Goal: Task Accomplishment & Management: Complete application form

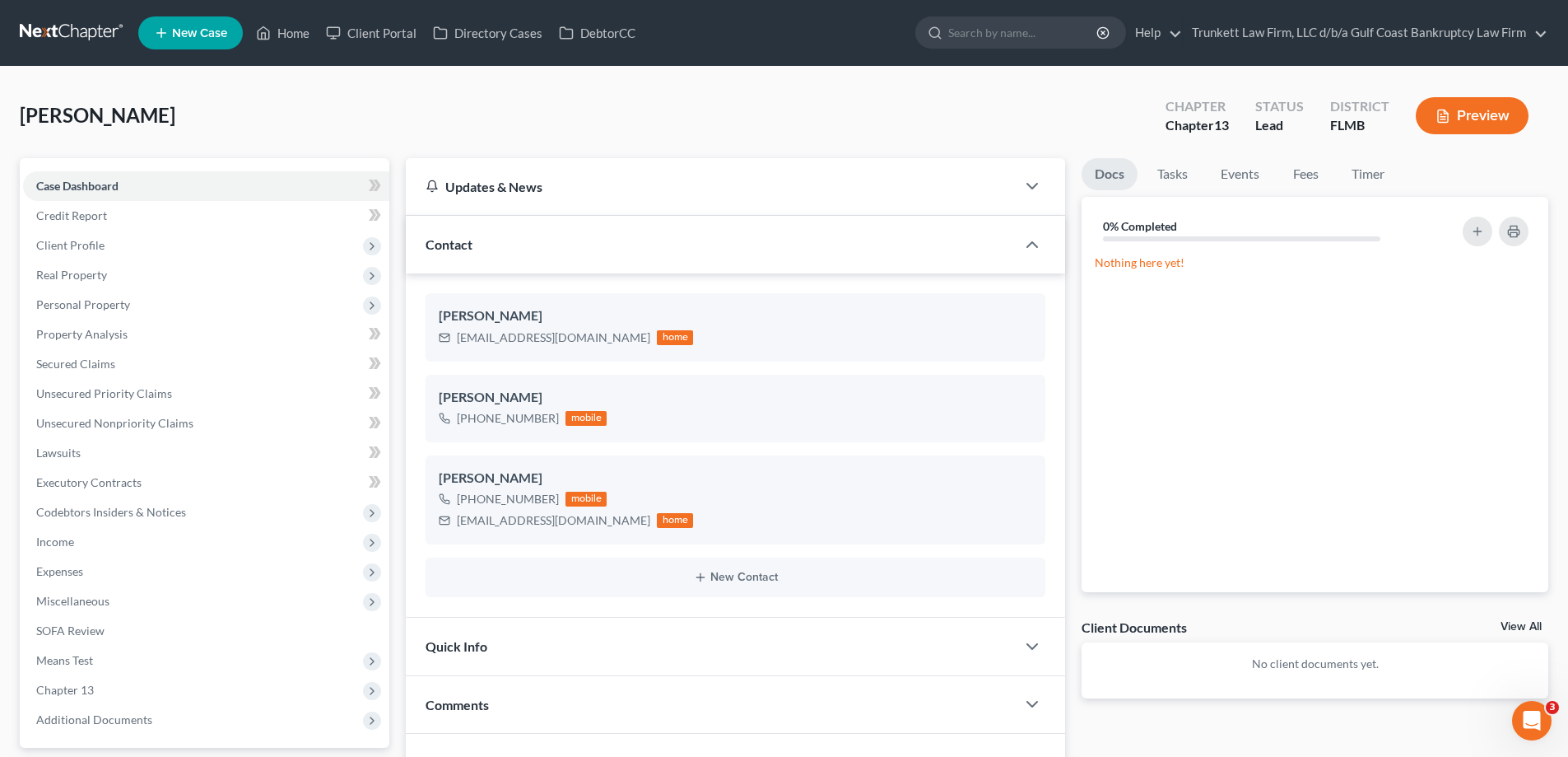
click at [296, 17] on ul "New Case Home Client Portal Directory Cases DebtorCC - No Result - See all resu…" at bounding box center [843, 32] width 1410 height 43
click at [296, 34] on link "Home" at bounding box center [283, 33] width 70 height 30
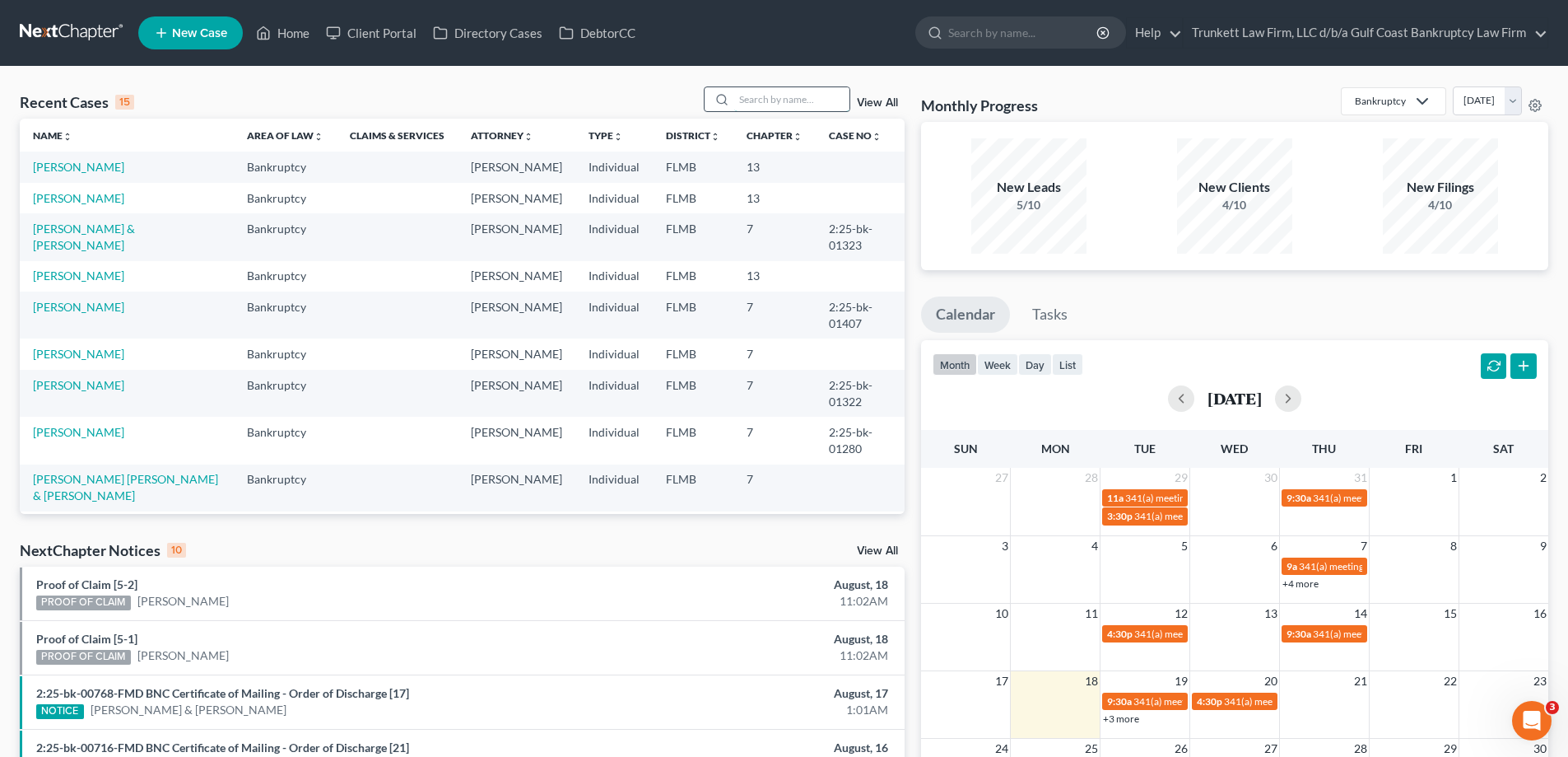
click at [794, 94] on input "search" at bounding box center [791, 99] width 115 height 24
click at [79, 252] on link "[PERSON_NAME] & [PERSON_NAME]" at bounding box center [84, 237] width 102 height 31
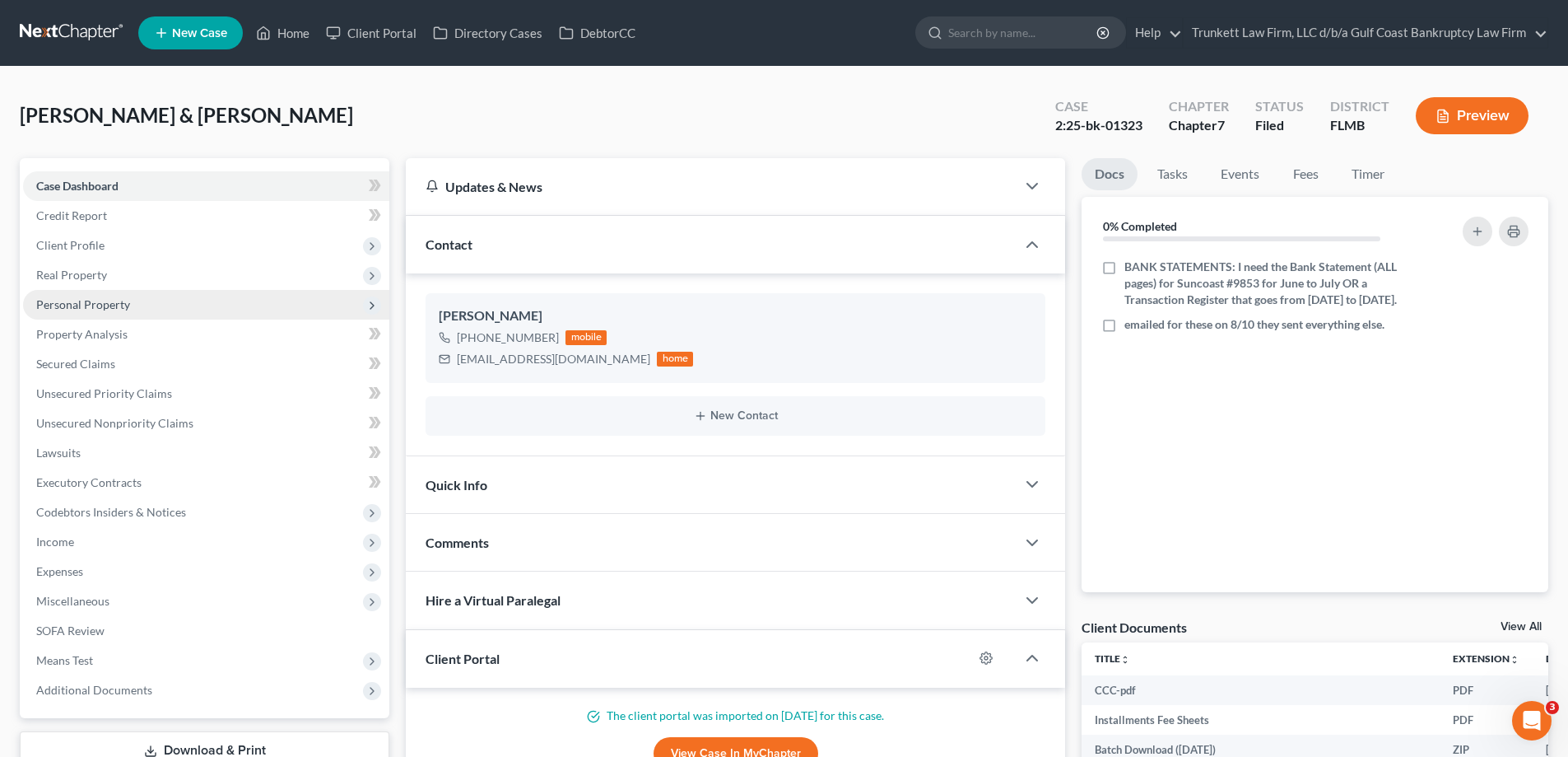
click at [118, 303] on span "Personal Property" at bounding box center [84, 305] width 94 height 14
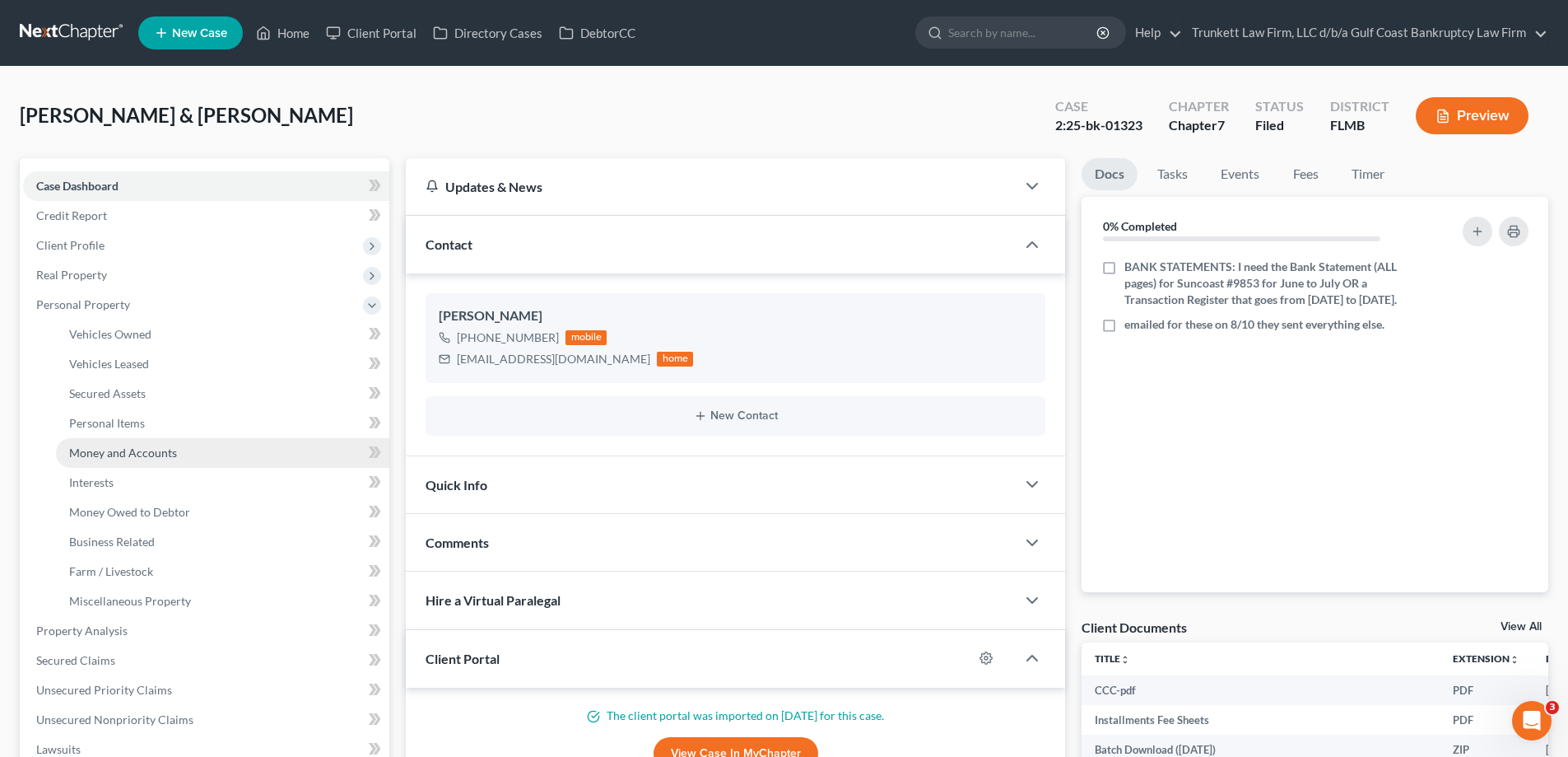
click at [162, 455] on span "Money and Accounts" at bounding box center [123, 452] width 108 height 14
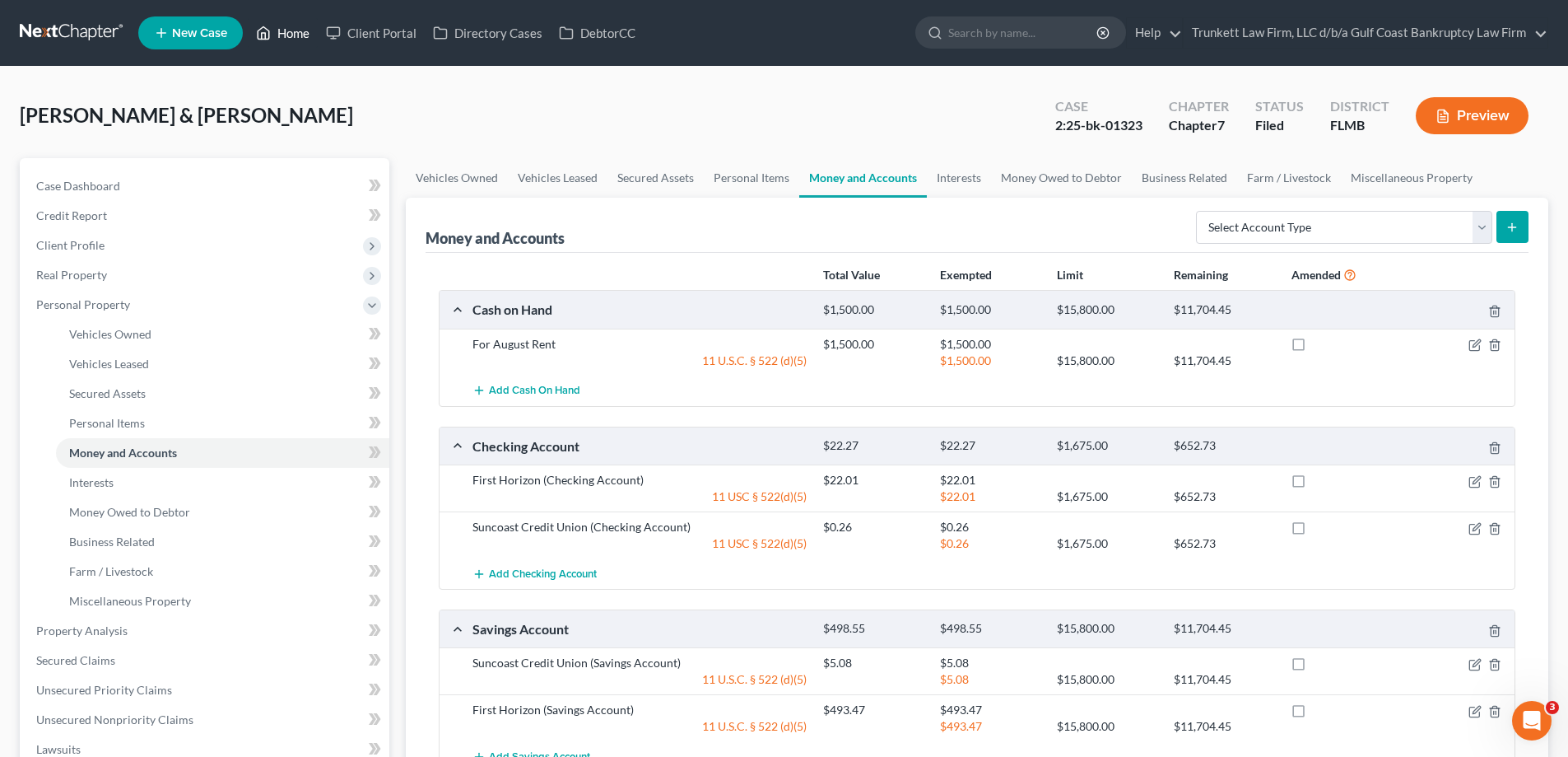
click at [295, 37] on link "Home" at bounding box center [283, 33] width 70 height 30
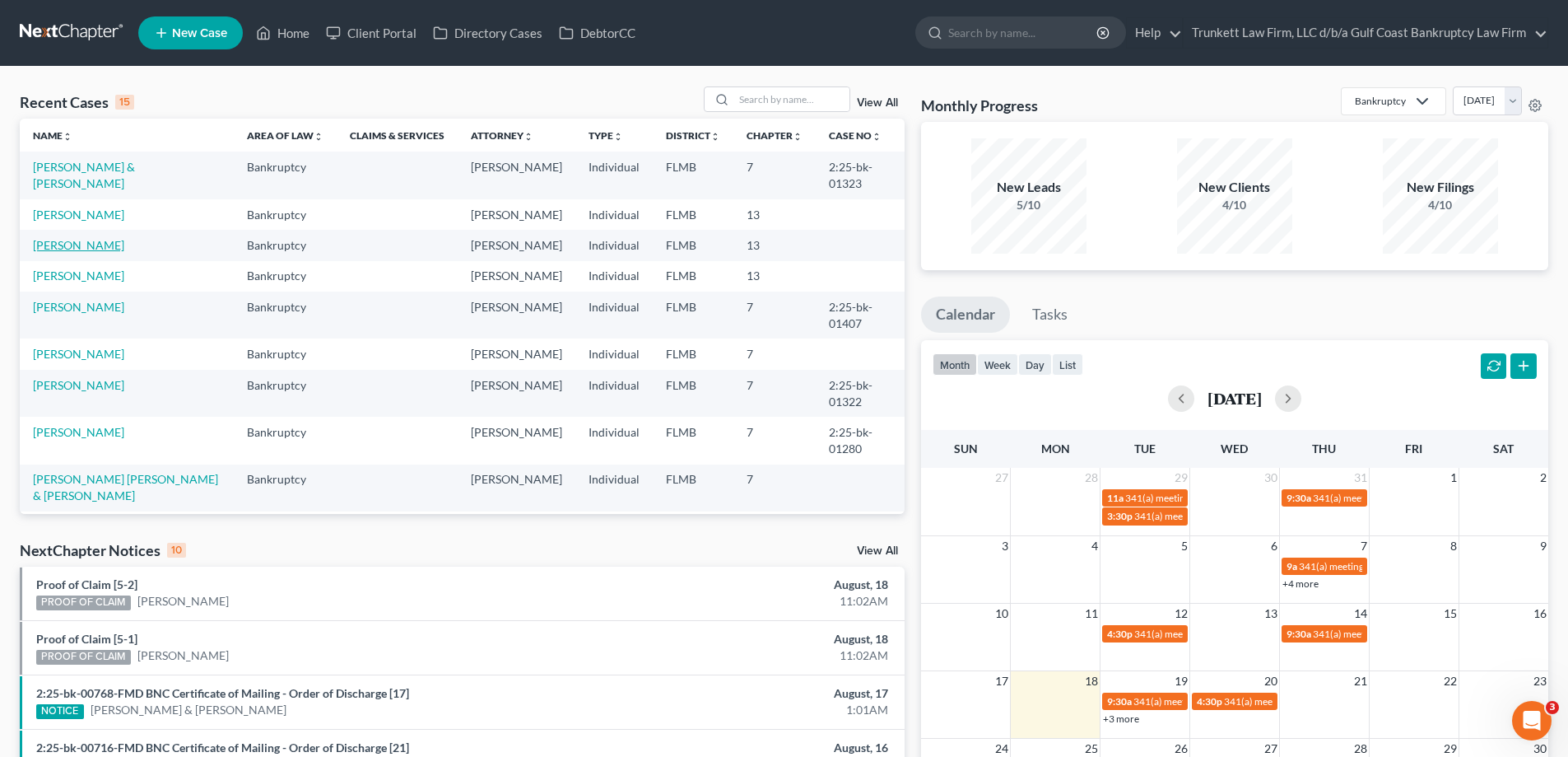
click at [87, 252] on link "[PERSON_NAME]" at bounding box center [79, 245] width 92 height 14
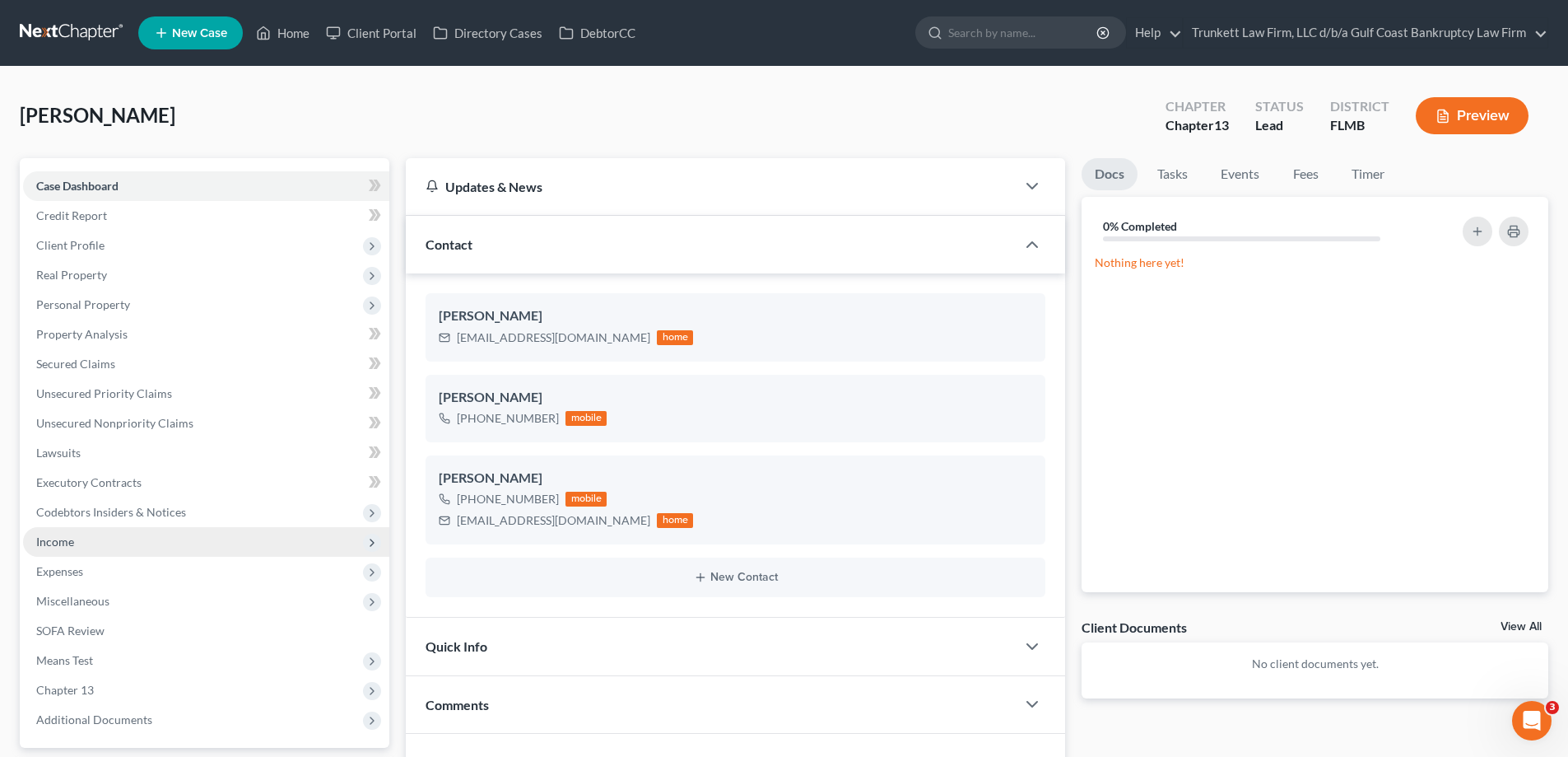
click at [88, 540] on span "Income" at bounding box center [206, 542] width 366 height 30
click at [82, 544] on span "Income" at bounding box center [206, 542] width 366 height 30
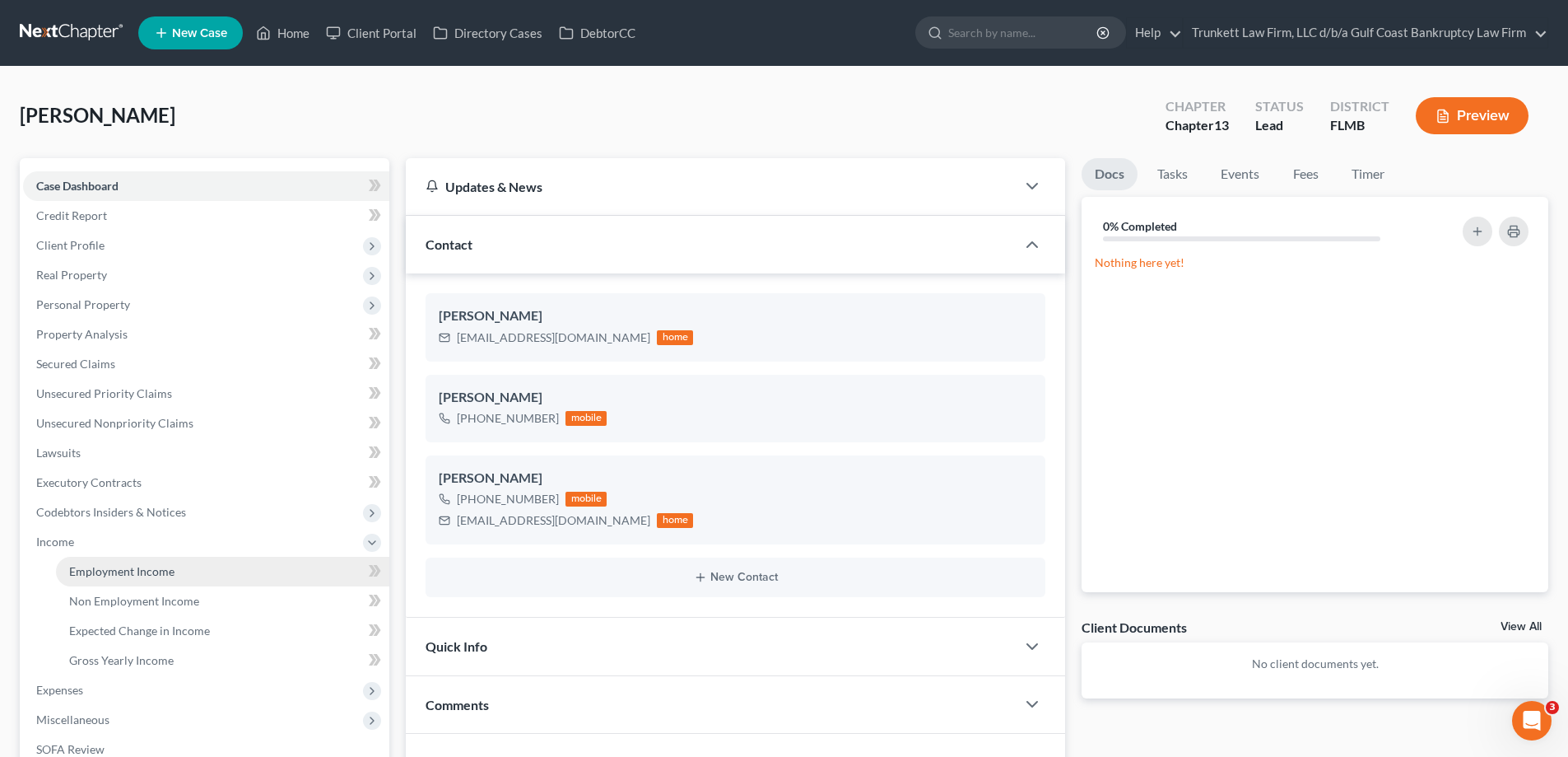
click at [131, 574] on span "Employment Income" at bounding box center [121, 571] width 106 height 14
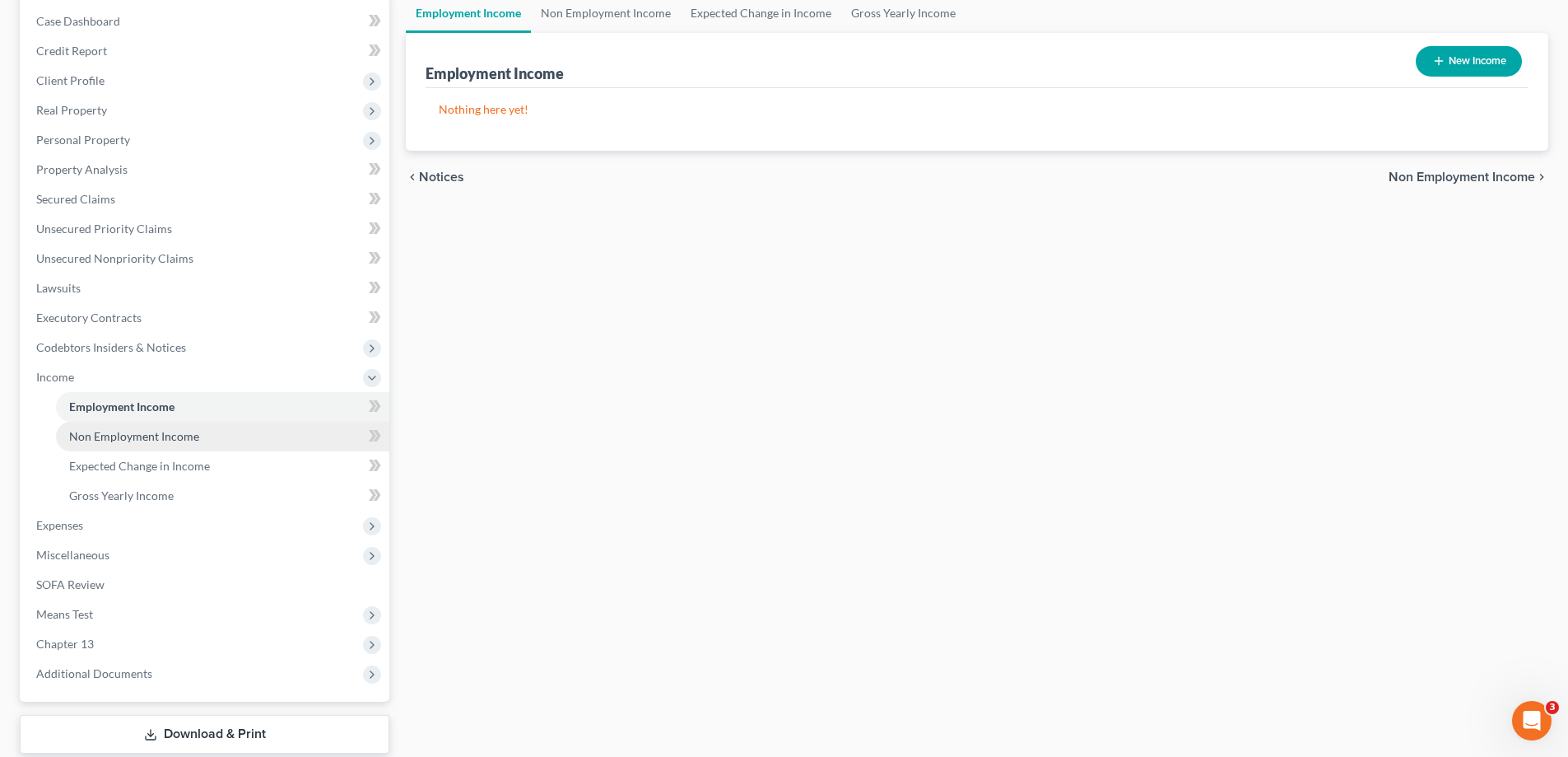
click at [117, 435] on span "Non Employment Income" at bounding box center [134, 436] width 130 height 14
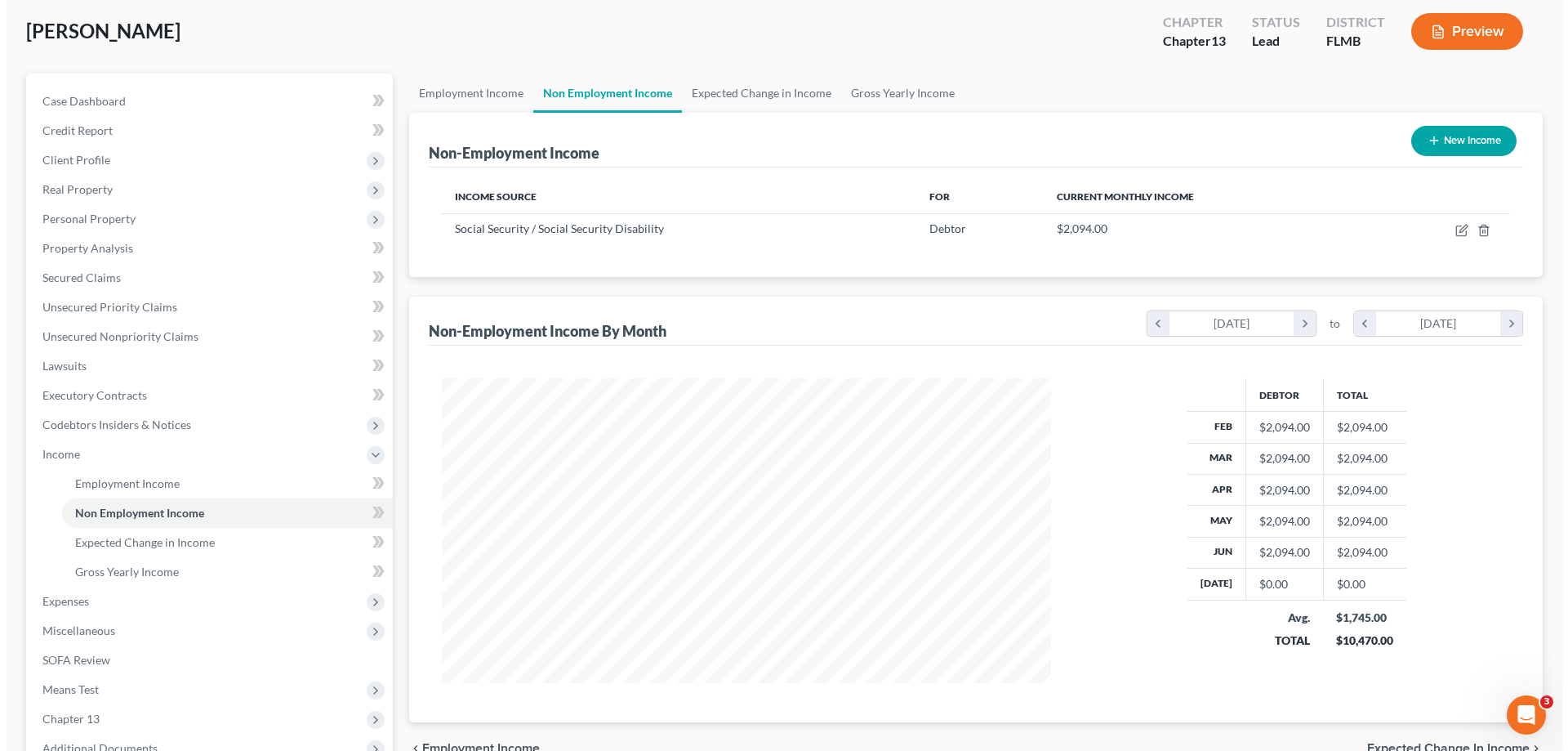
scroll to position [81, 0]
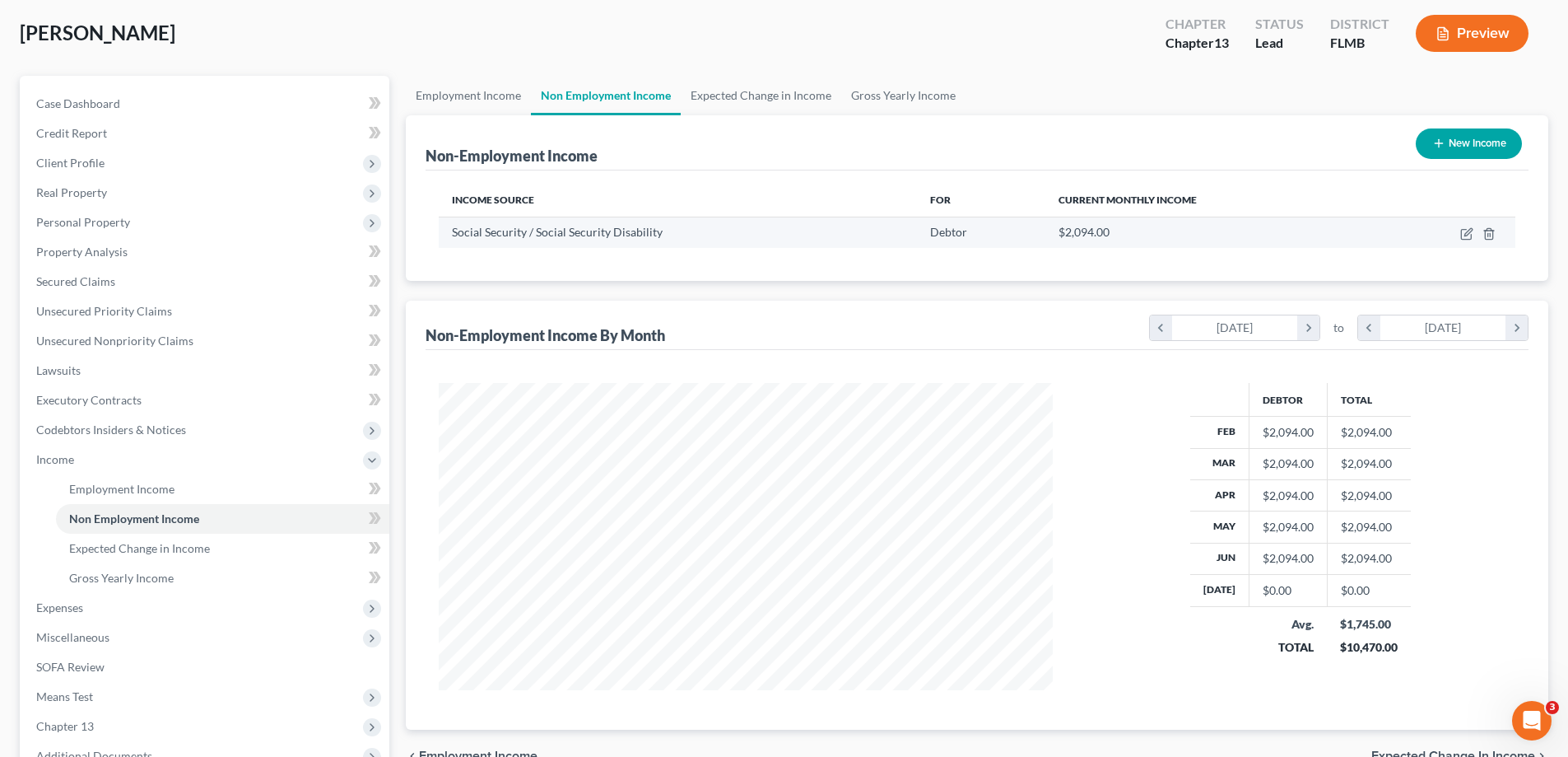
click at [1457, 225] on td at bounding box center [1446, 232] width 138 height 31
click at [1465, 225] on td at bounding box center [1446, 232] width 138 height 31
click at [1469, 225] on td at bounding box center [1446, 232] width 138 height 31
click at [1462, 231] on icon "button" at bounding box center [1466, 233] width 13 height 13
select select "4"
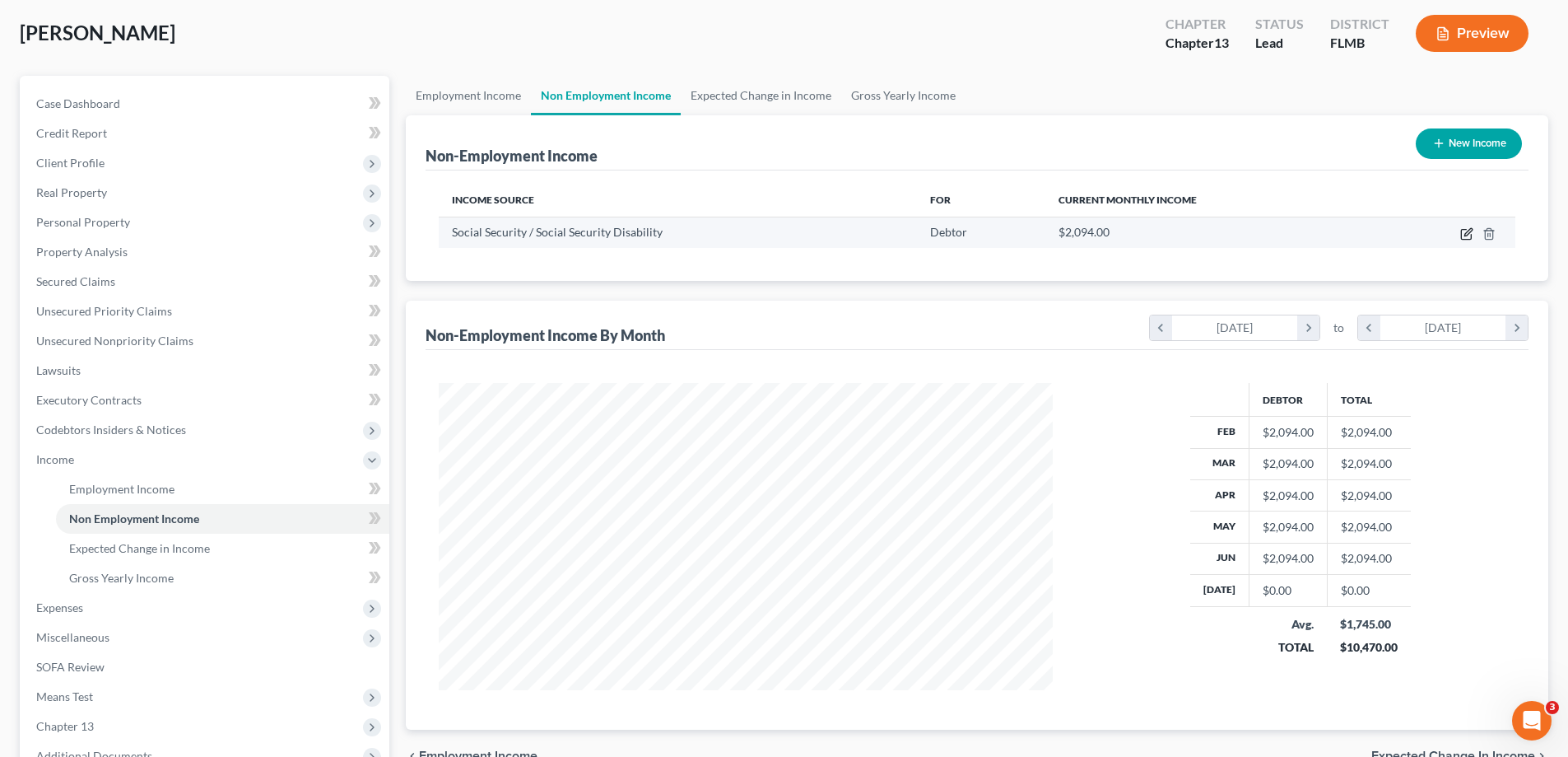
select select "0"
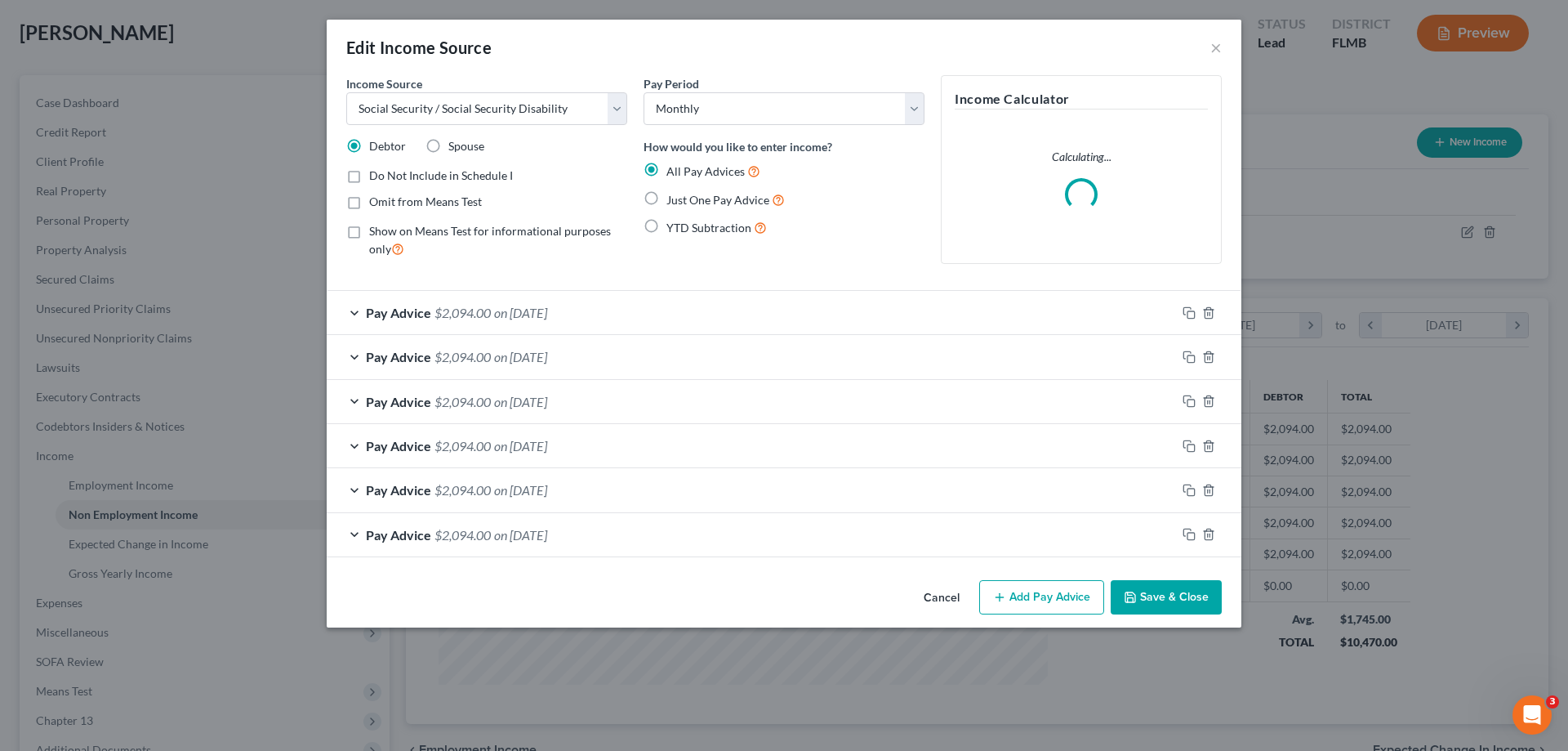
scroll to position [308, 648]
click at [512, 314] on span "on [DATE]" at bounding box center [520, 313] width 53 height 16
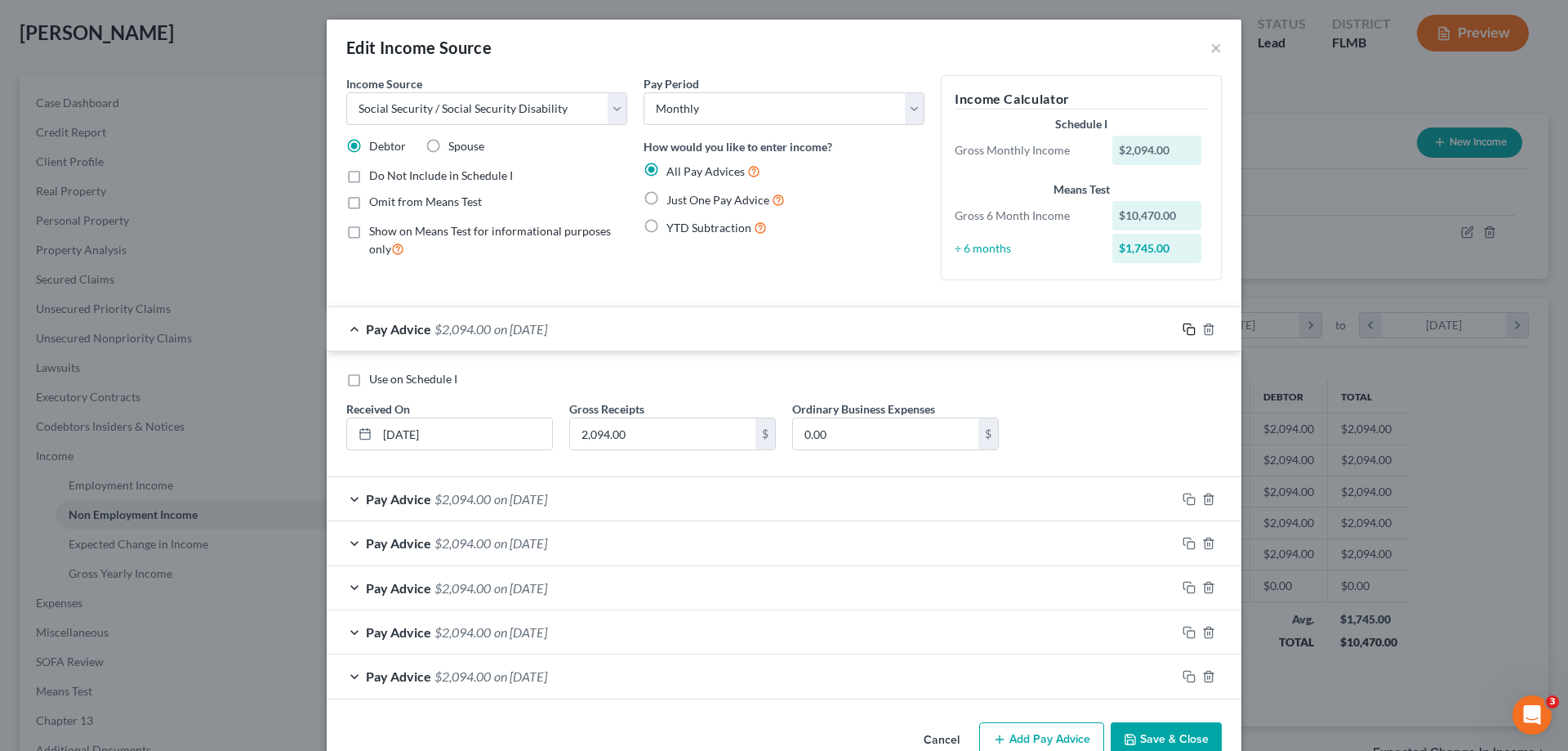
click at [1189, 329] on icon "button" at bounding box center [1189, 329] width 13 height 13
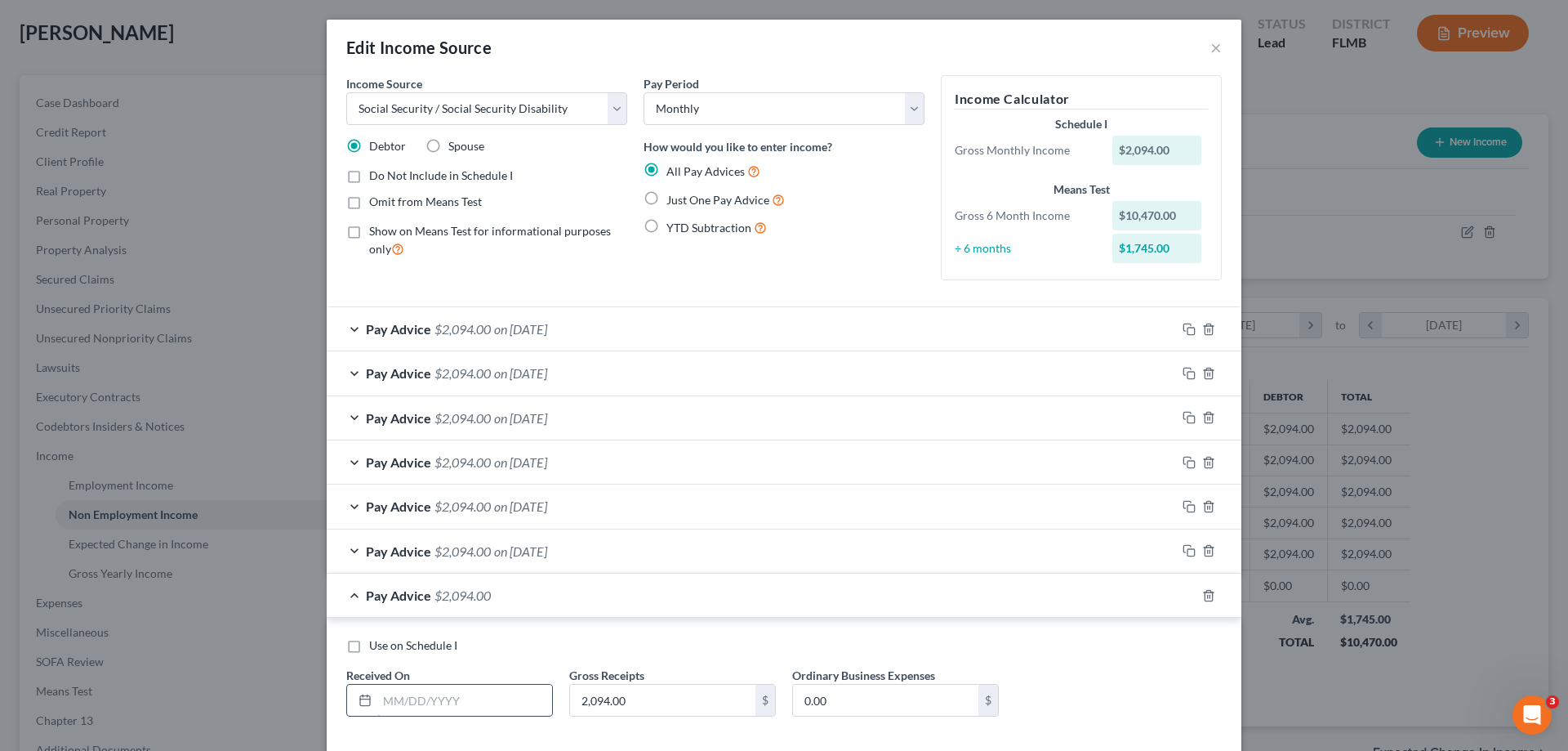
click at [416, 715] on input "text" at bounding box center [465, 700] width 175 height 31
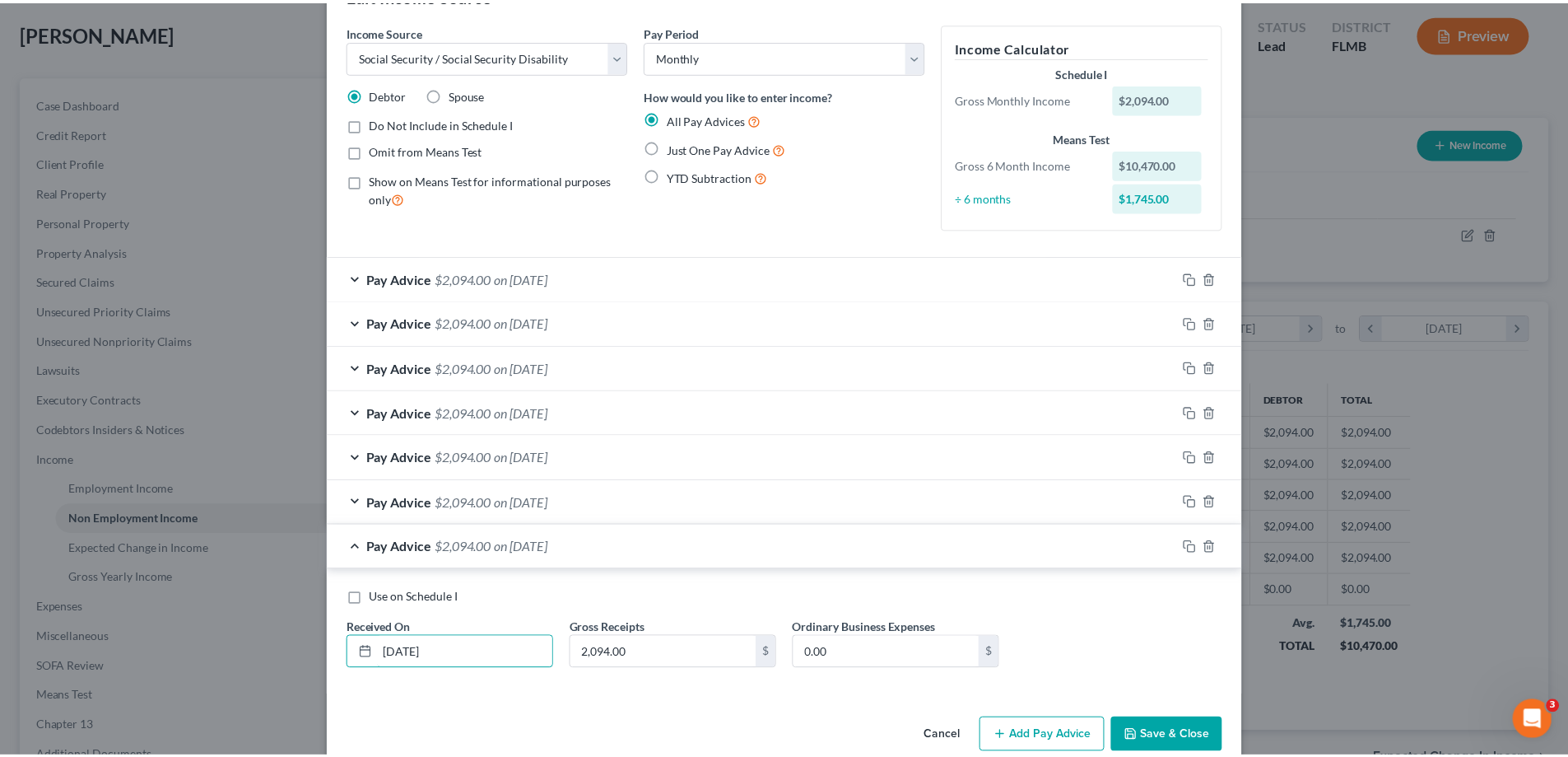
scroll to position [82, 0]
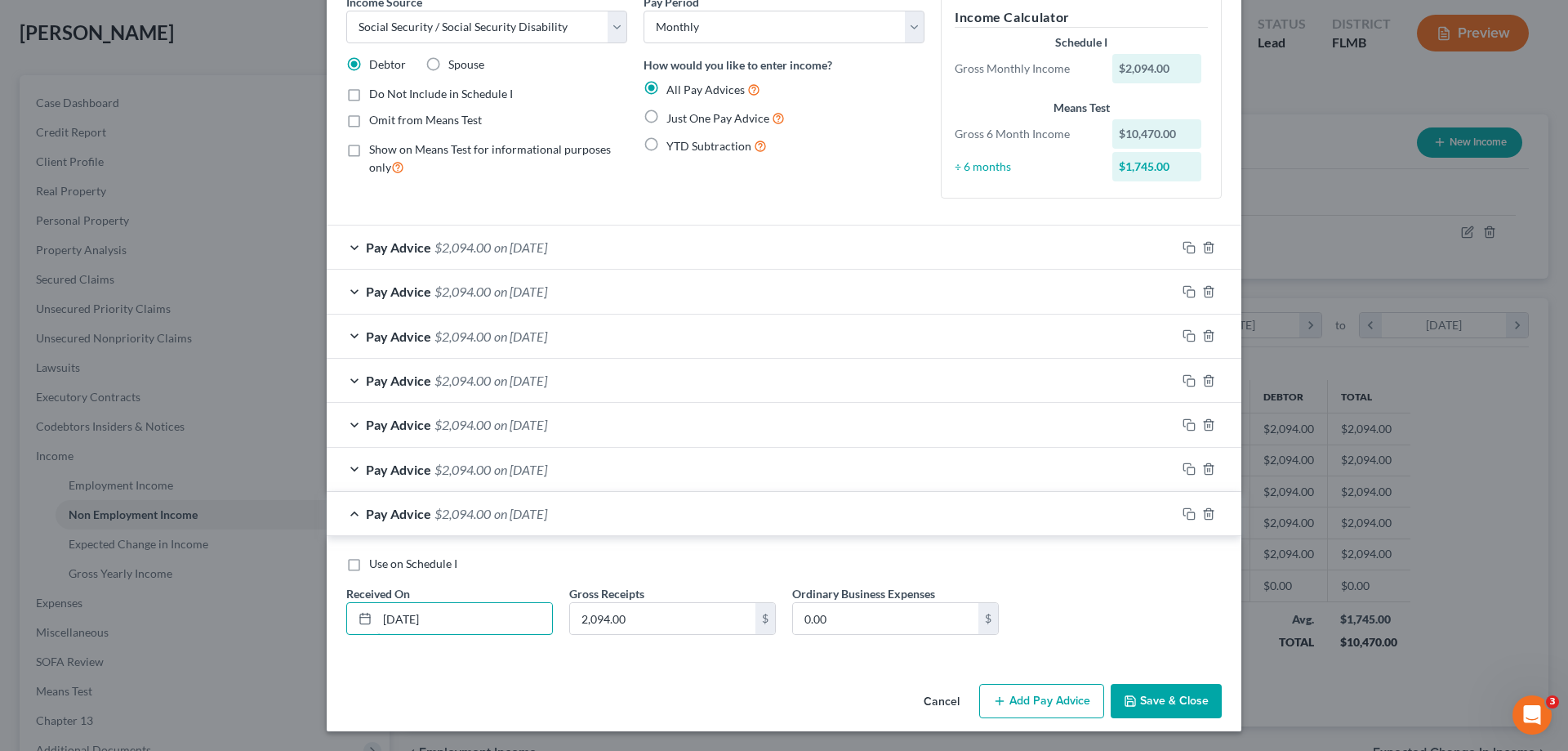
type input "[DATE]"
click at [1178, 677] on div "Income Source * Select Unemployment Disability (from employer) Pension Retireme…" at bounding box center [784, 335] width 914 height 684
click at [1173, 709] on button "Save & Close" at bounding box center [1166, 702] width 111 height 35
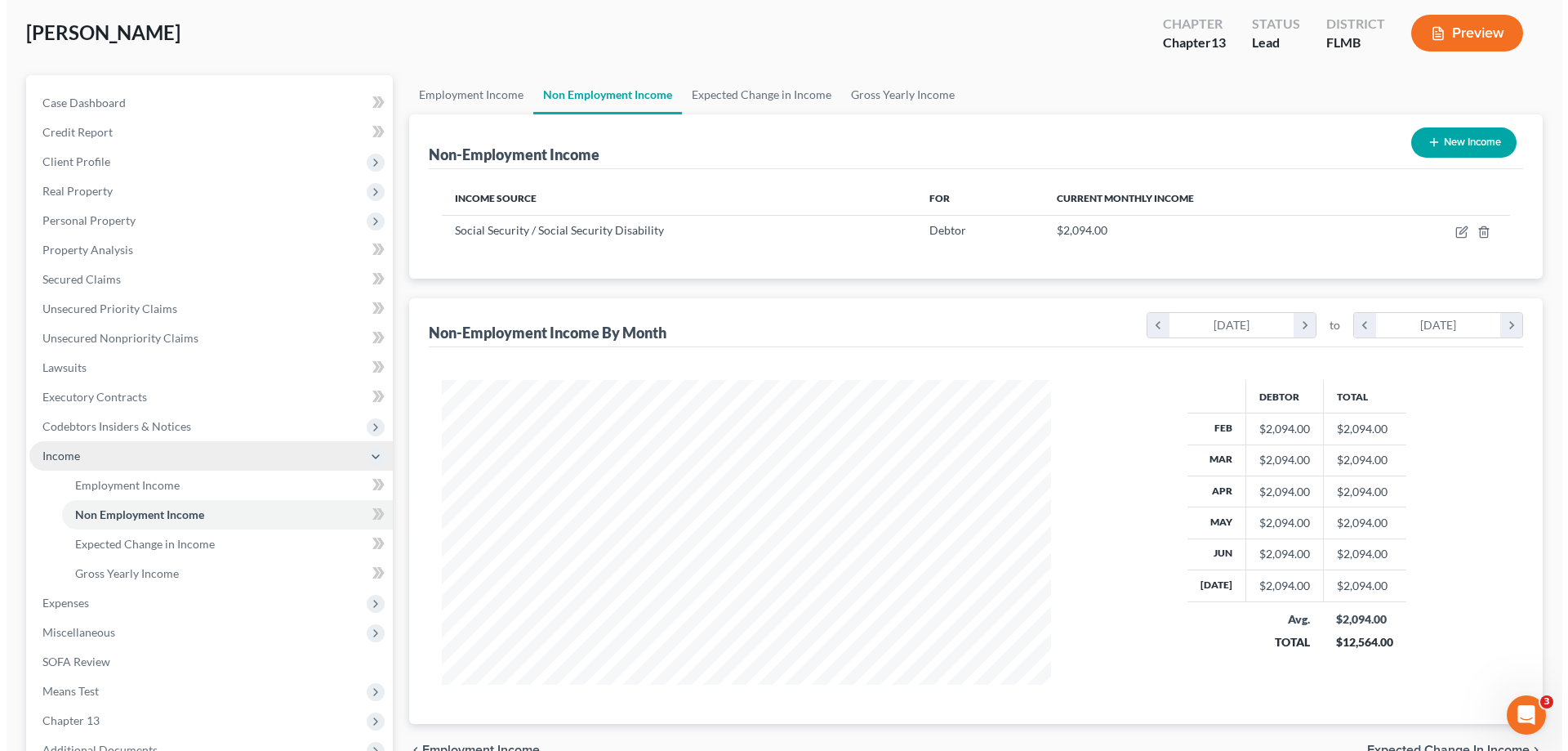
scroll to position [0, 0]
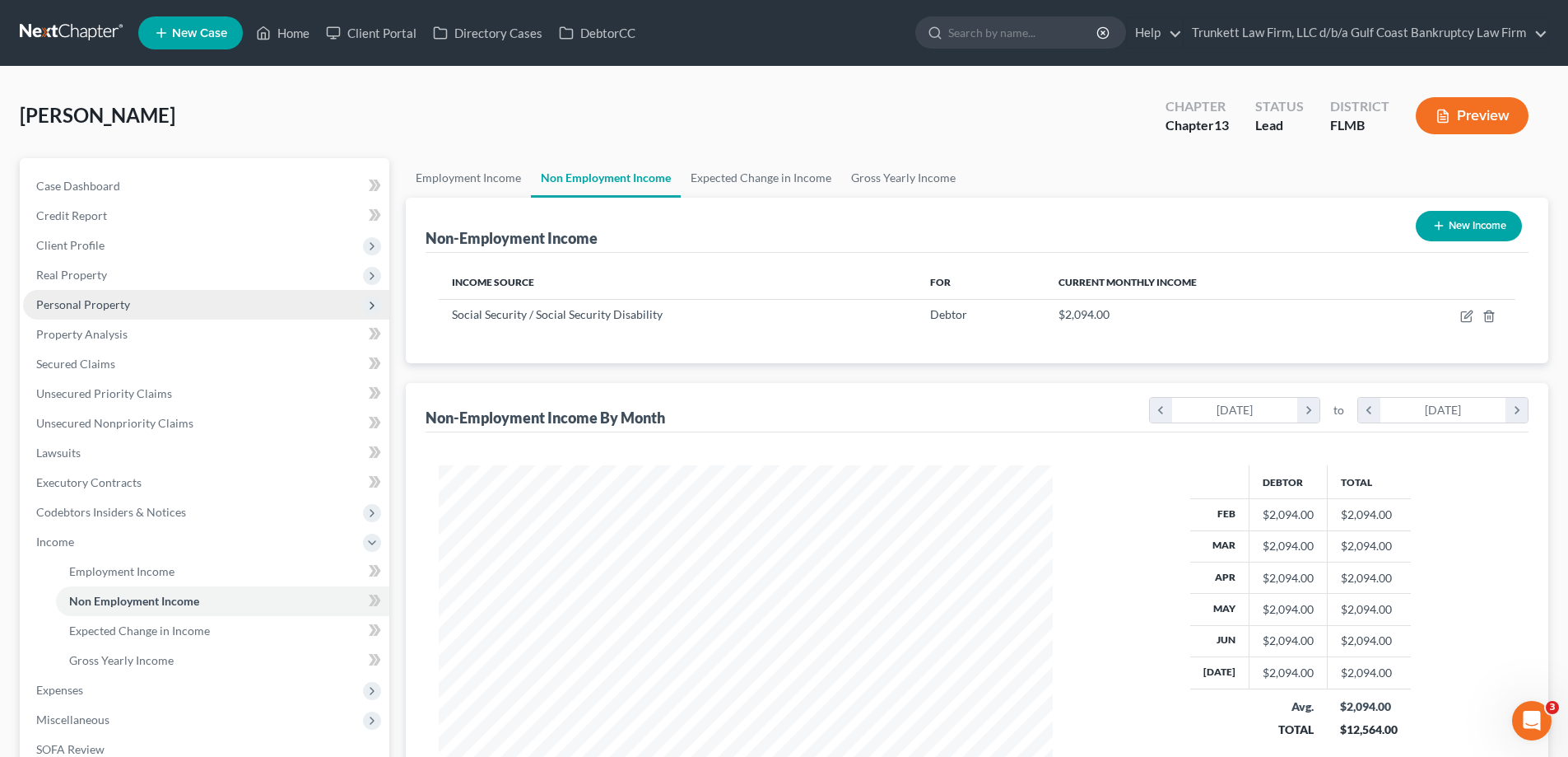
click at [107, 306] on span "Personal Property" at bounding box center [84, 305] width 94 height 14
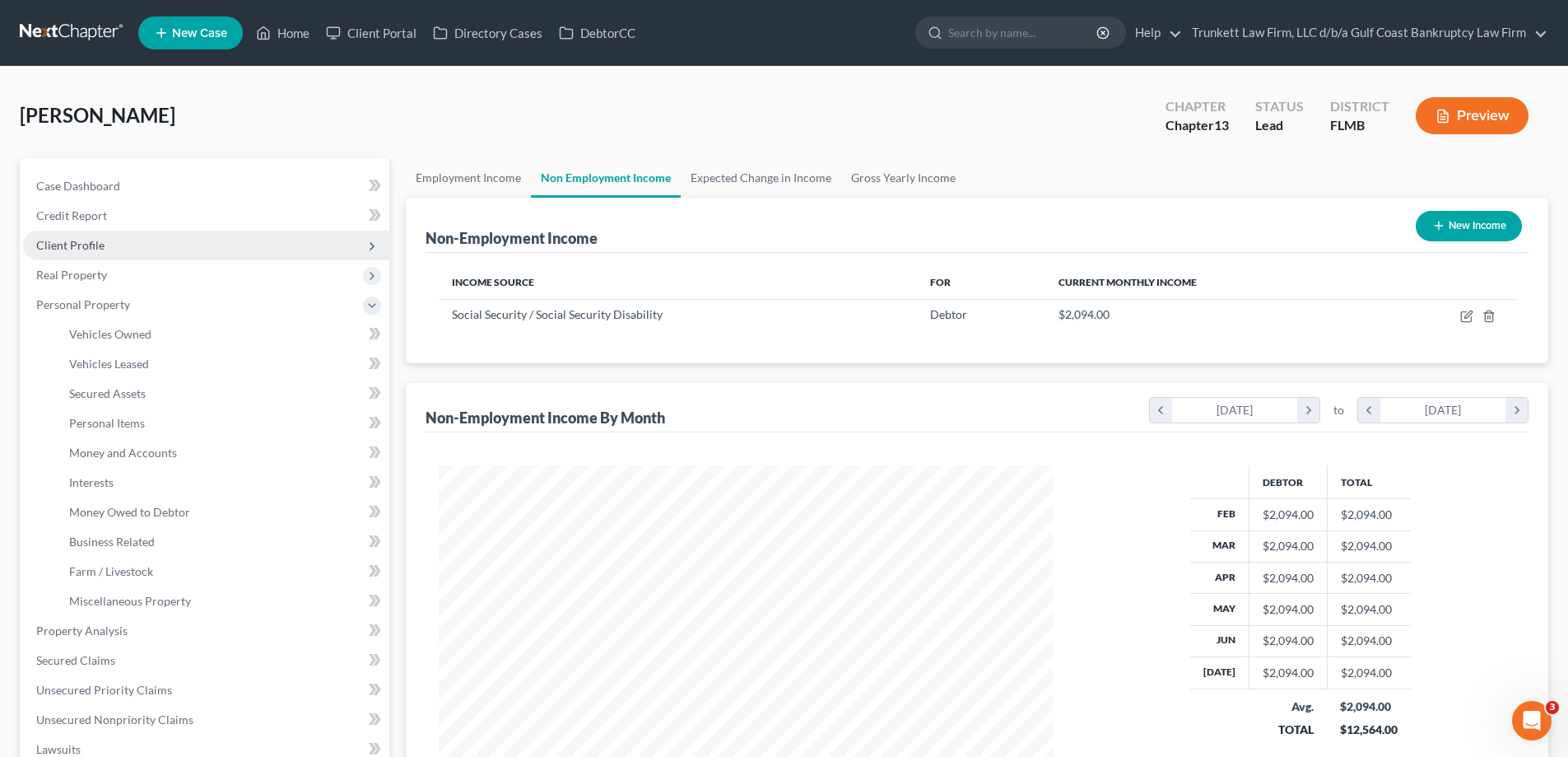
click at [85, 242] on span "Client Profile" at bounding box center [71, 245] width 68 height 14
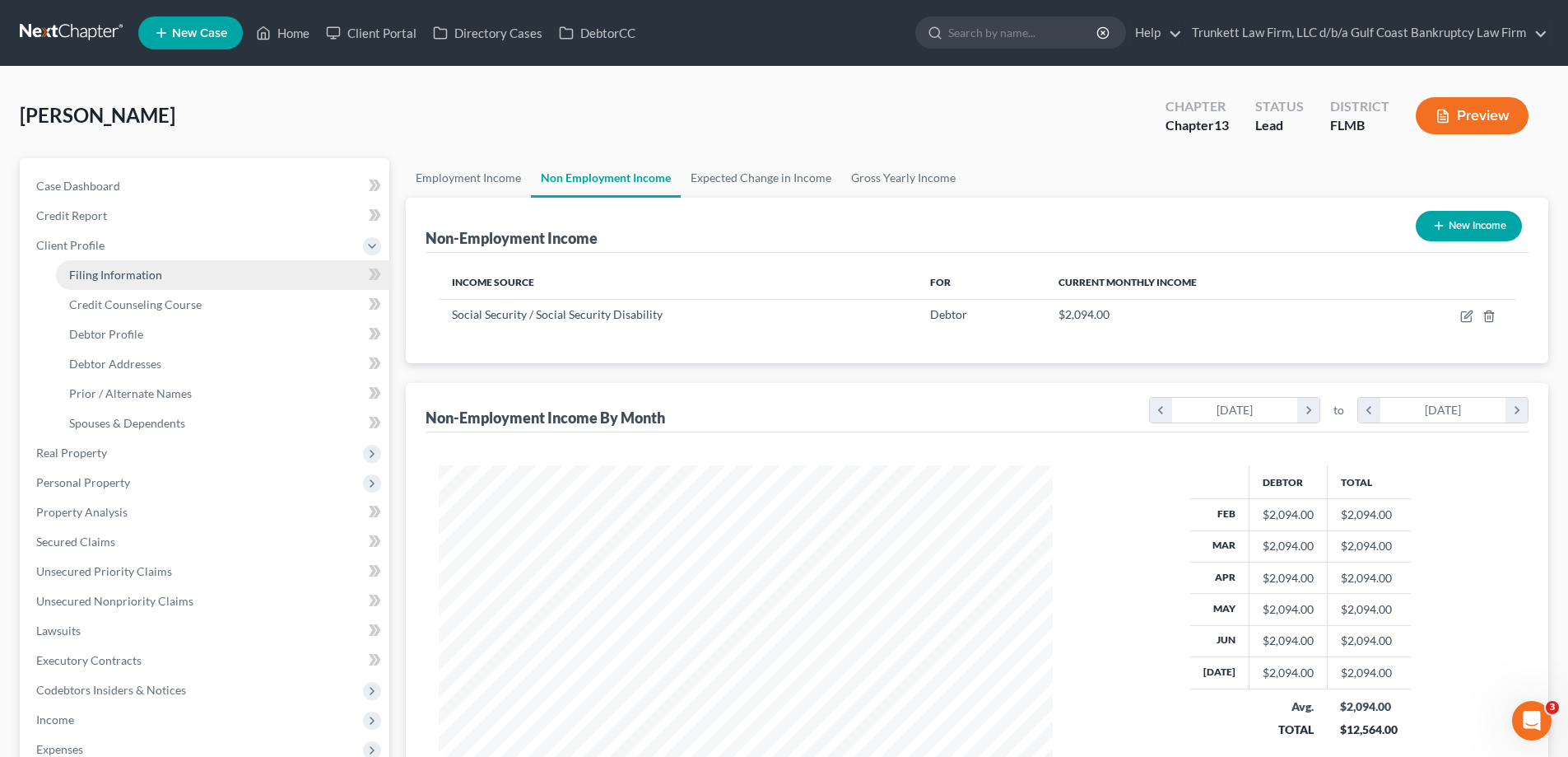
click at [115, 272] on span "Filing Information" at bounding box center [115, 275] width 93 height 14
select select "1"
select select "0"
select select "3"
select select "9"
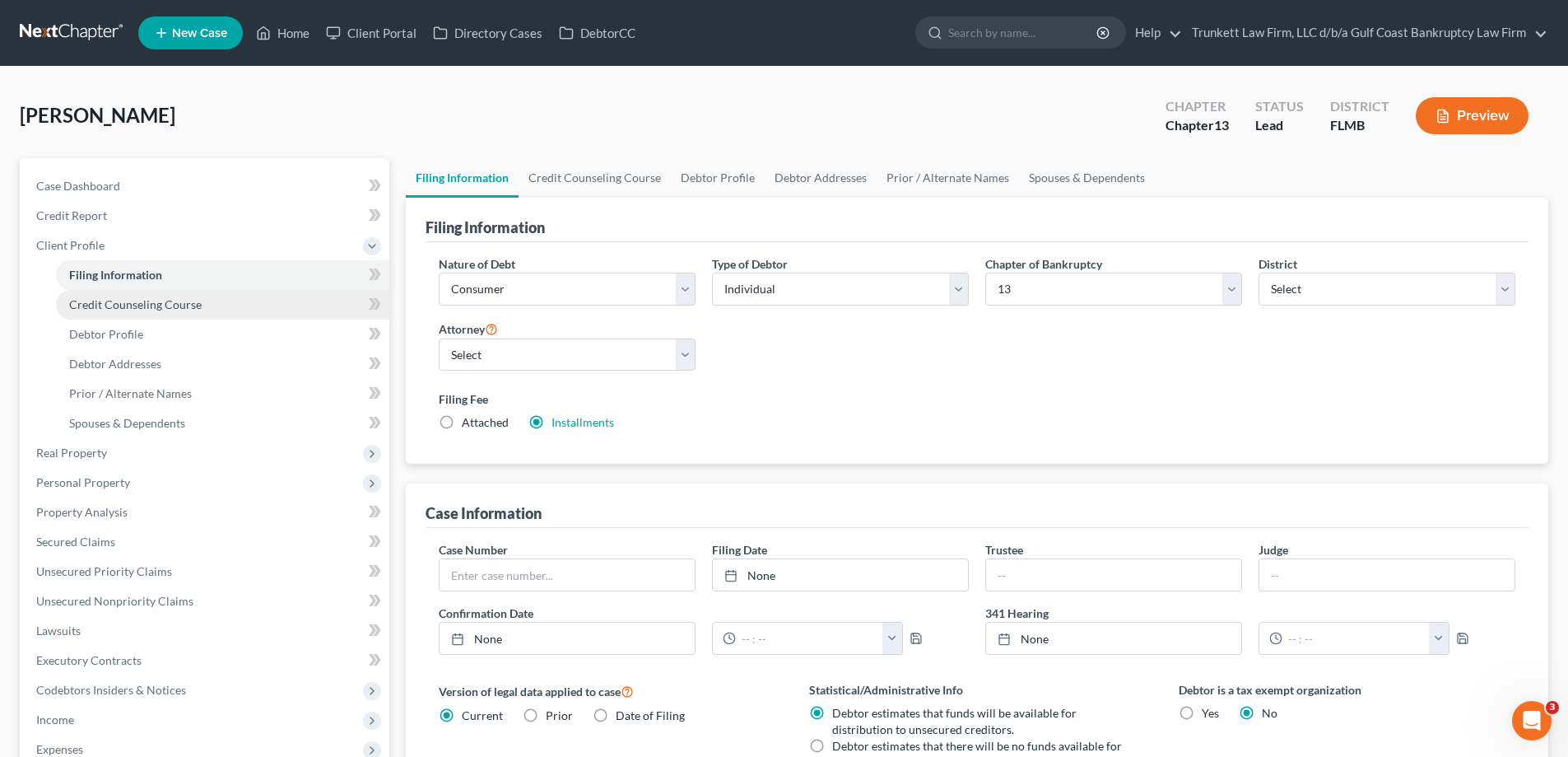
click at [168, 303] on span "Credit Counseling Course" at bounding box center [135, 305] width 133 height 14
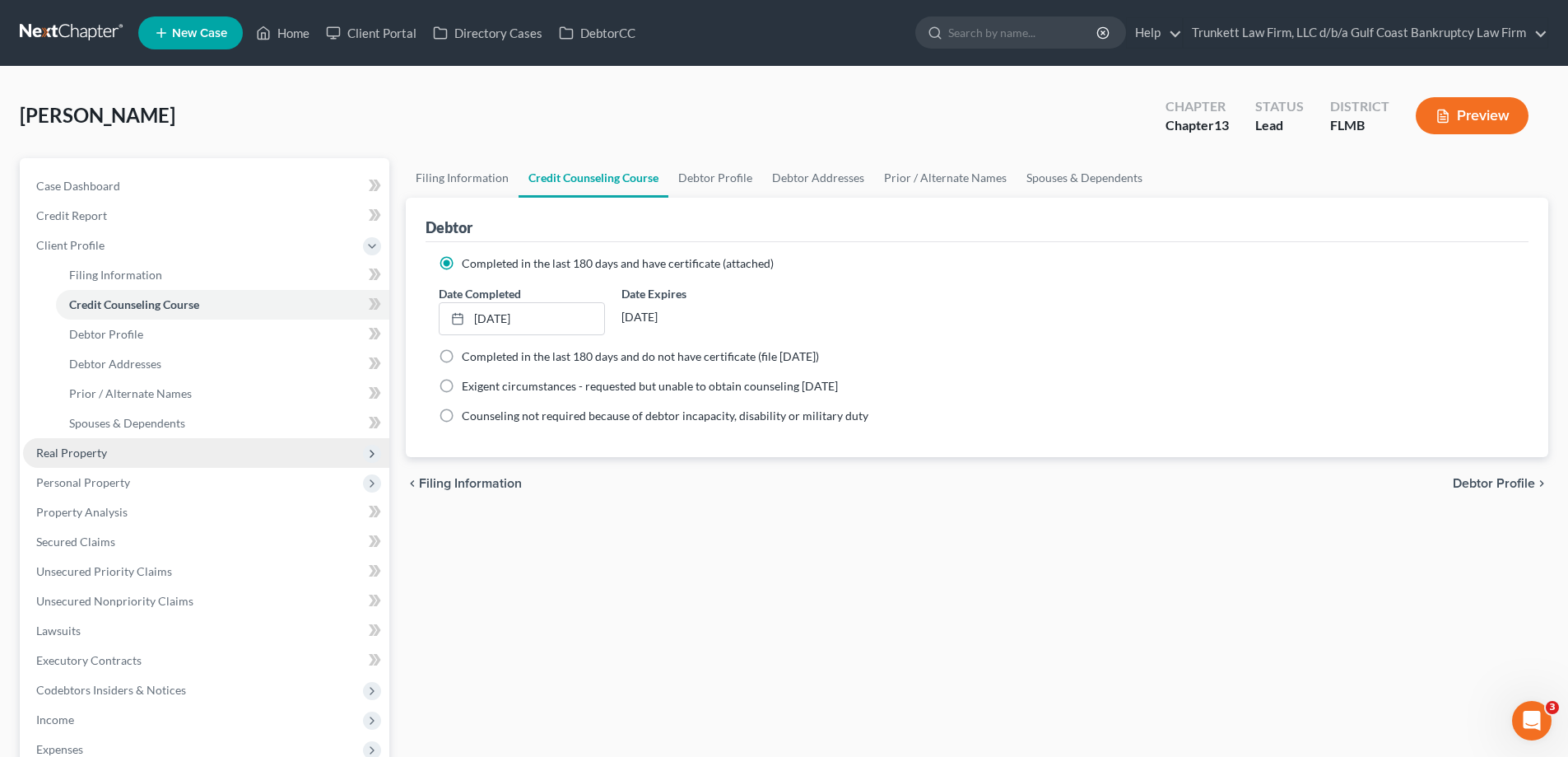
click at [106, 448] on span "Real Property" at bounding box center [206, 453] width 366 height 30
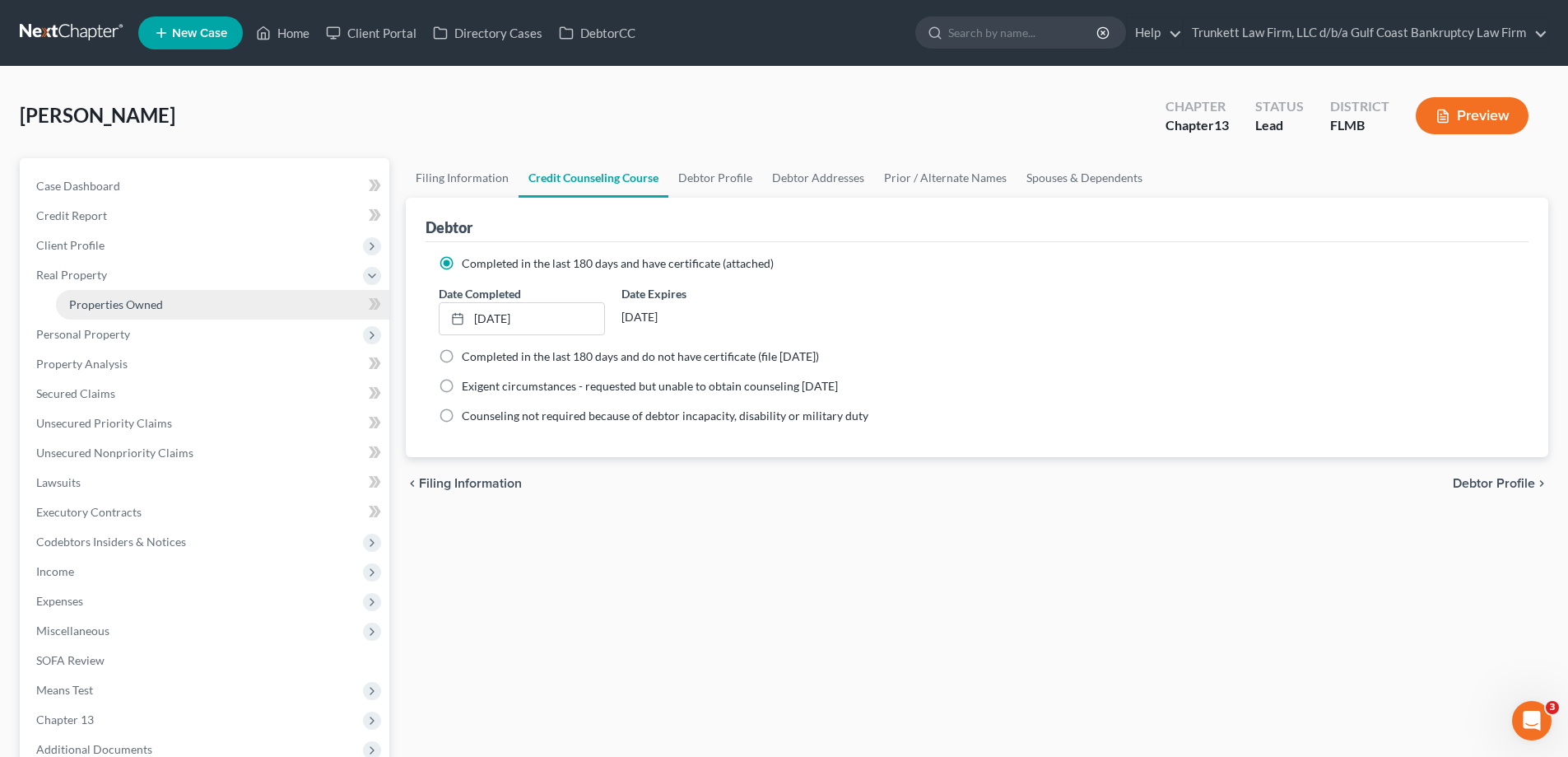
click at [127, 312] on link "Properties Owned" at bounding box center [223, 305] width 333 height 30
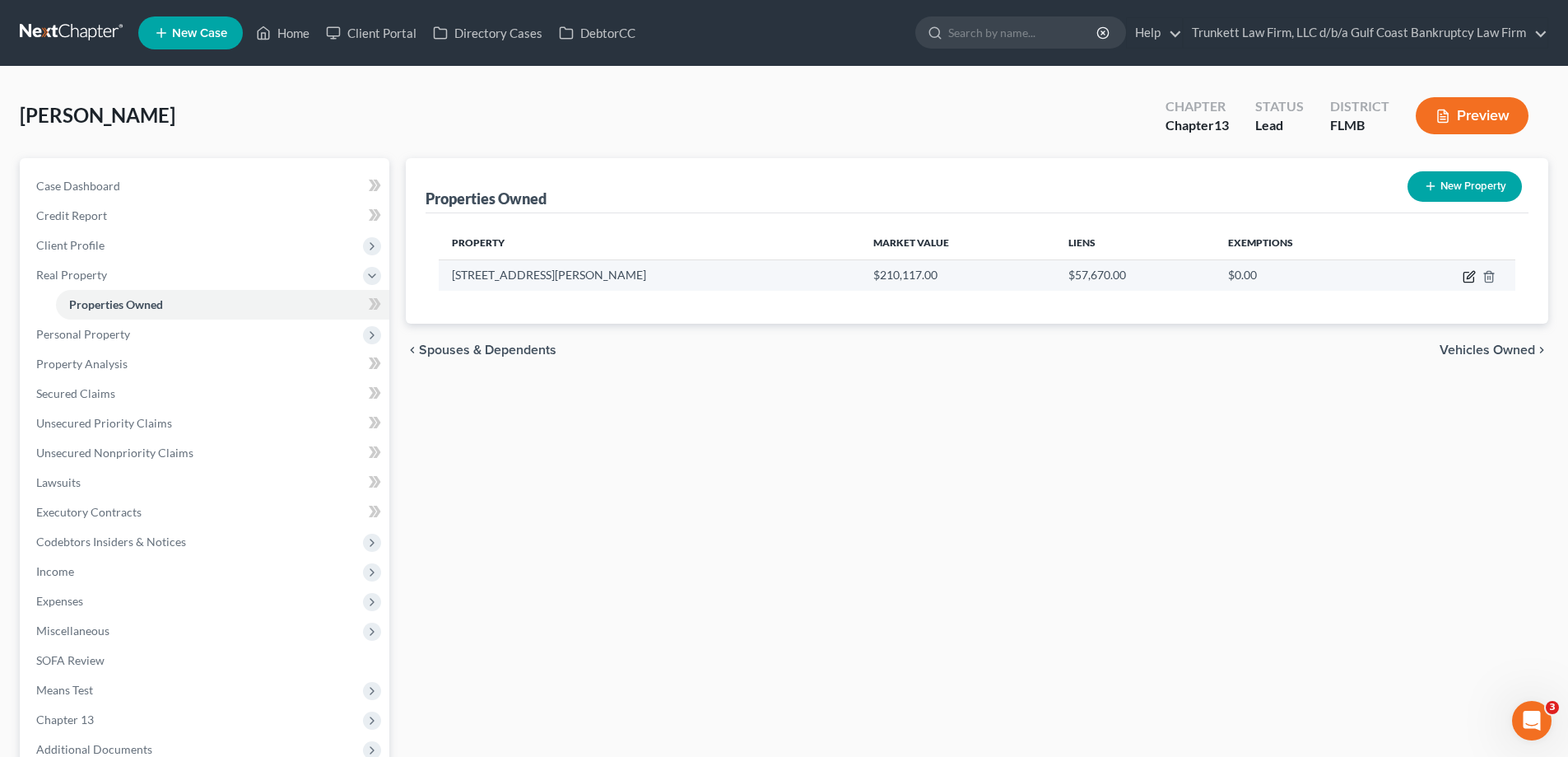
click at [1464, 275] on icon "button" at bounding box center [1468, 277] width 10 height 10
select select "9"
select select "3"
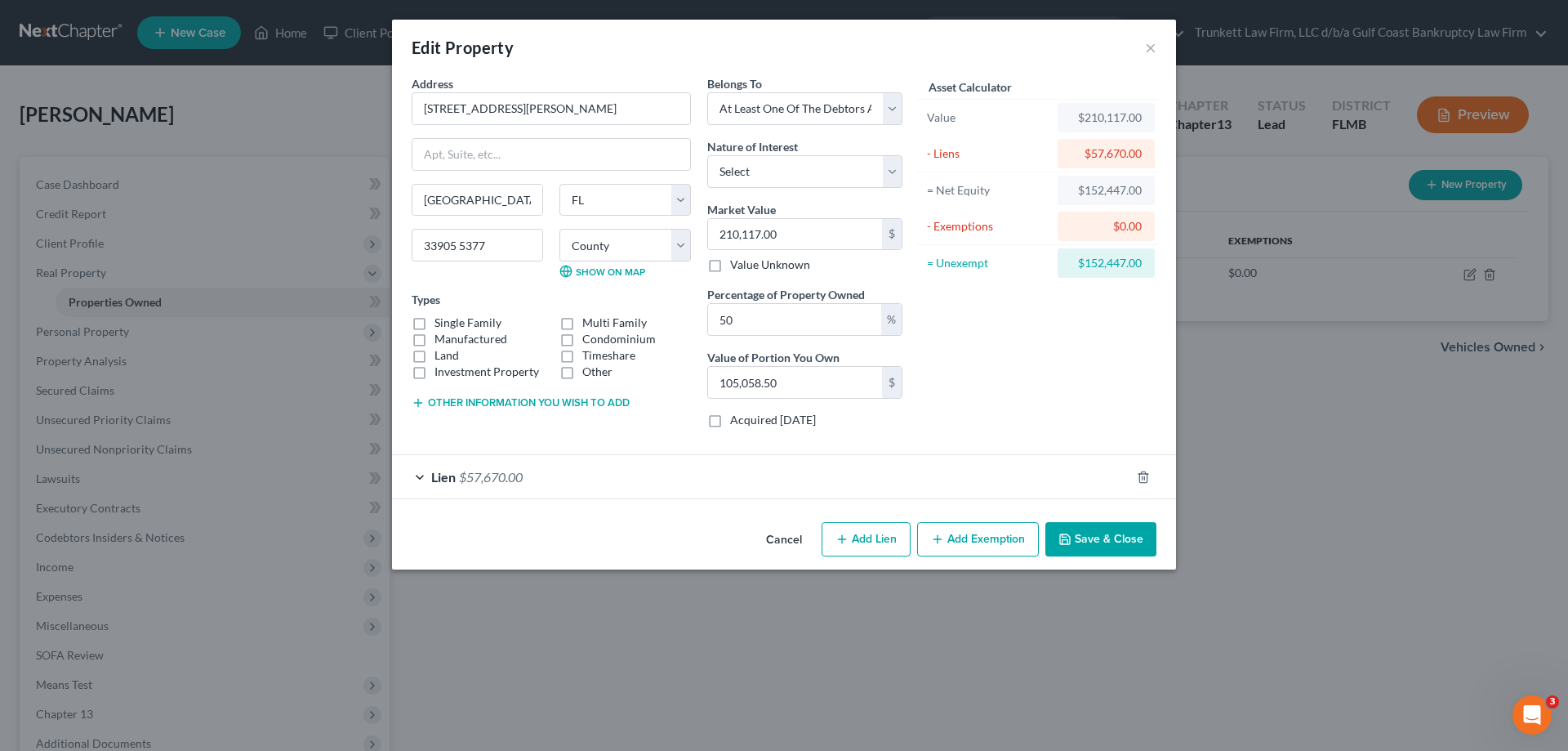
click at [991, 546] on button "Add Exemption" at bounding box center [978, 540] width 122 height 35
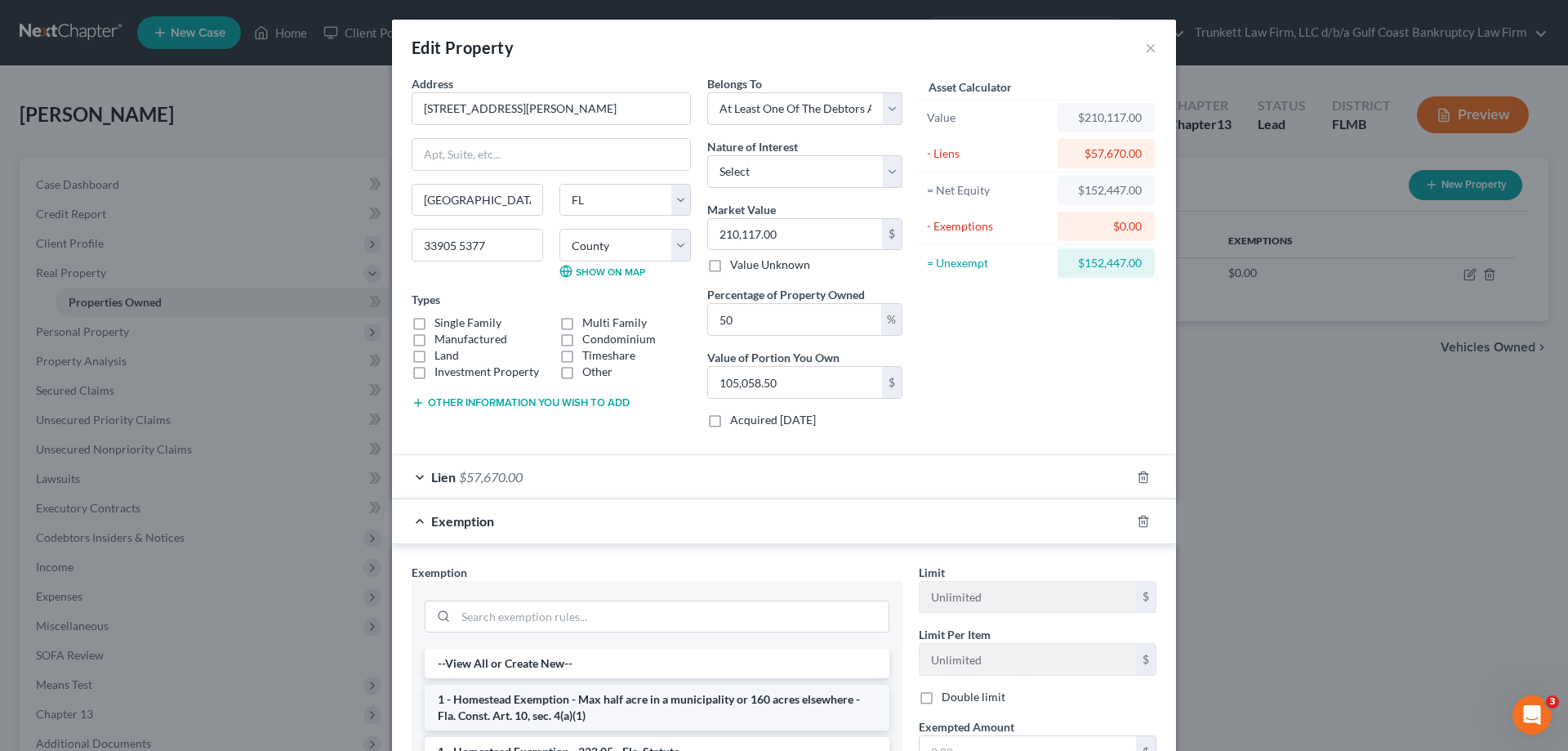
click at [598, 693] on li "1 - Homestead Exemption - Max half acre in a municipality or 160 acres elsewher…" at bounding box center [656, 707] width 465 height 46
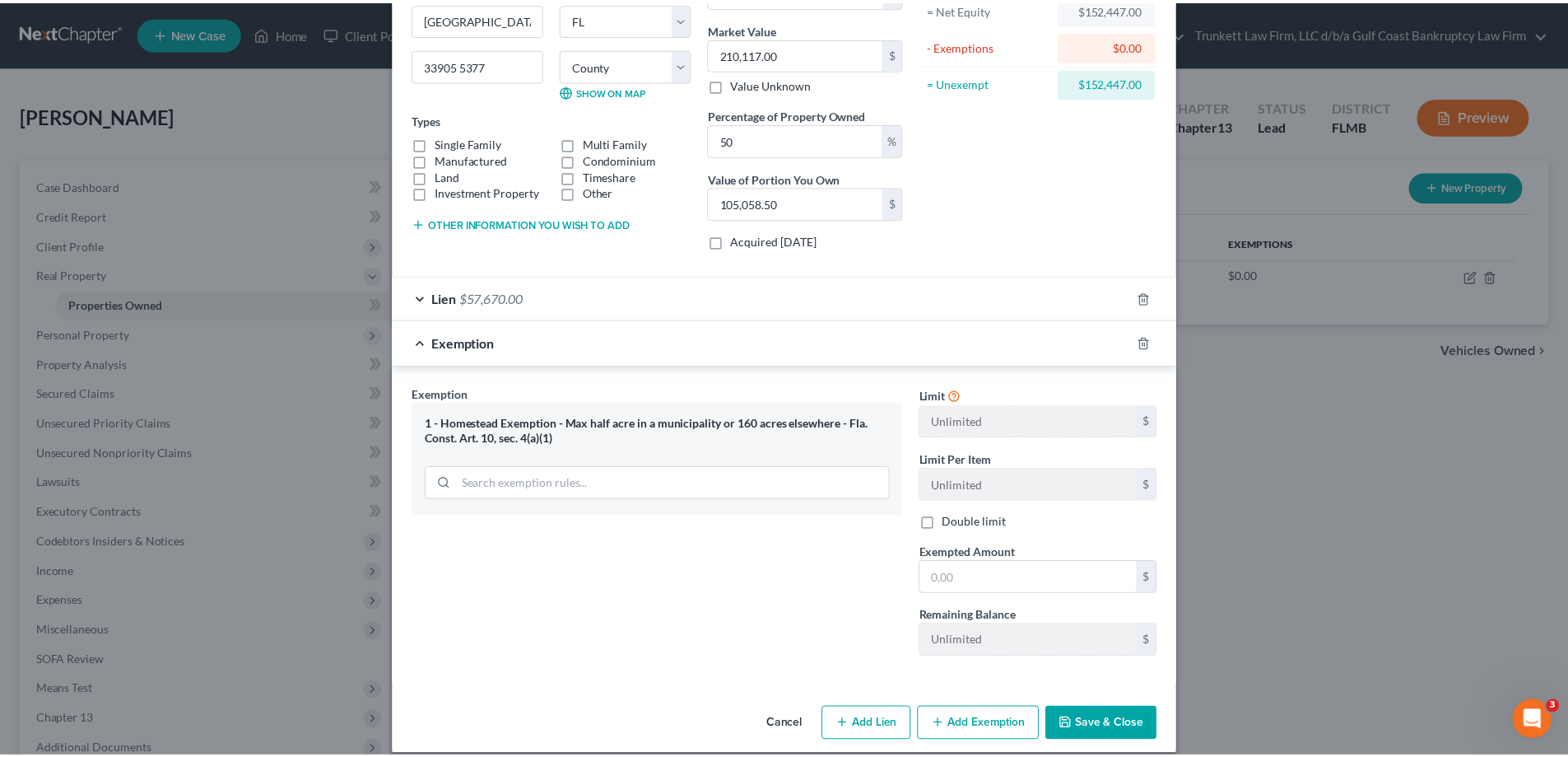
scroll to position [200, 0]
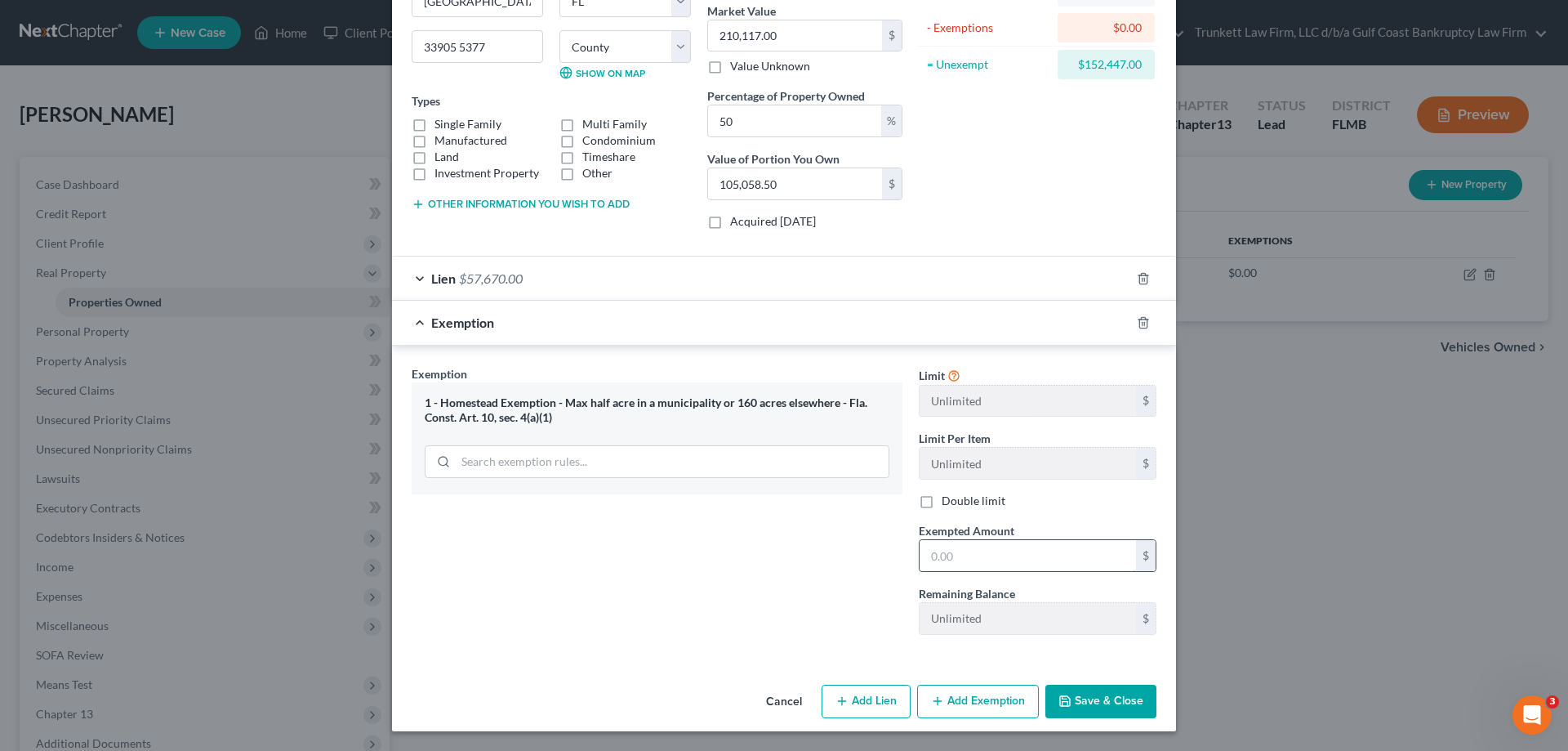
click at [995, 558] on input "text" at bounding box center [1028, 555] width 216 height 31
type input "210,117"
click at [1062, 697] on icon "button" at bounding box center [1064, 701] width 10 height 10
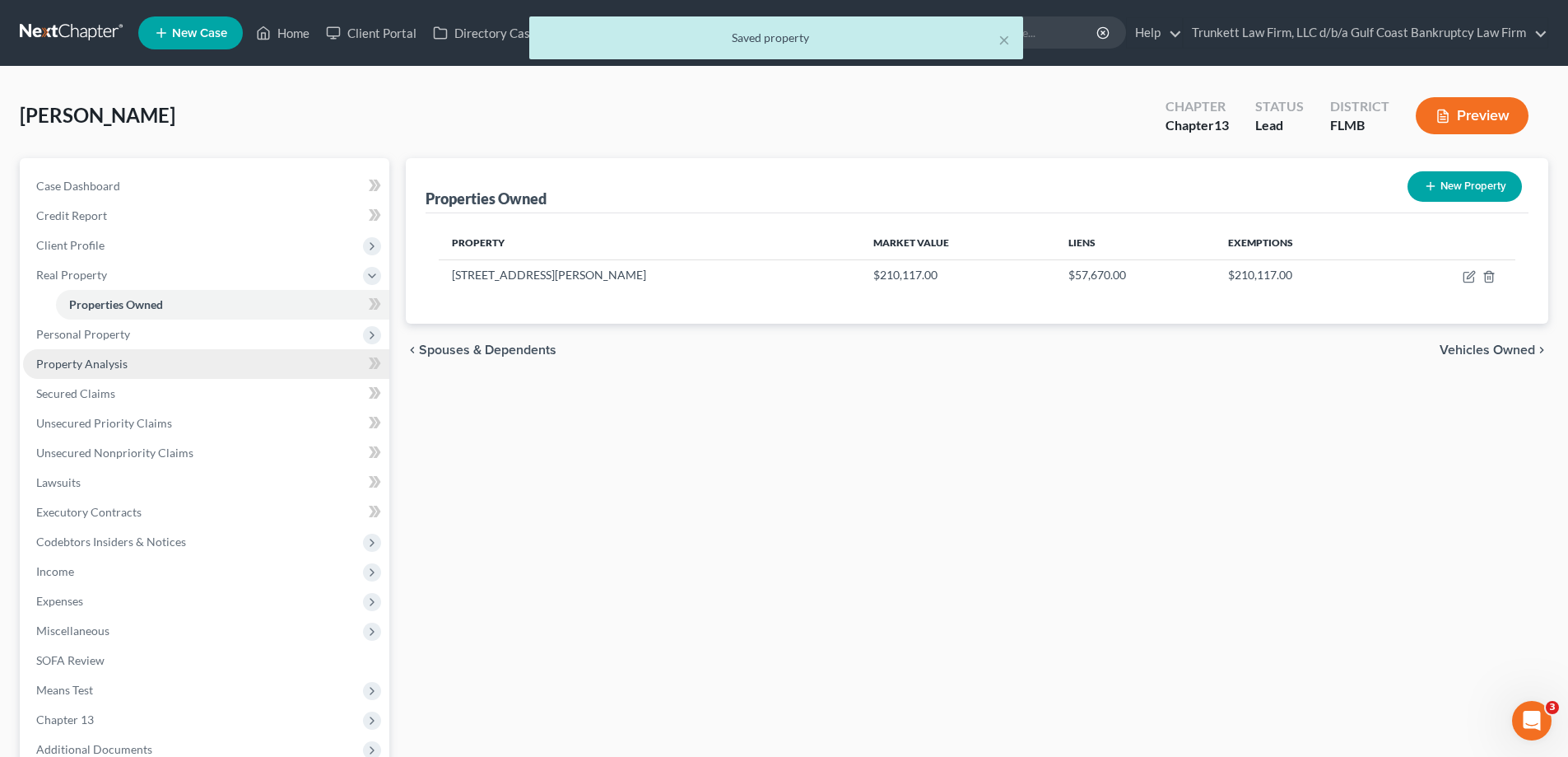
click at [101, 366] on span "Property Analysis" at bounding box center [82, 363] width 92 height 14
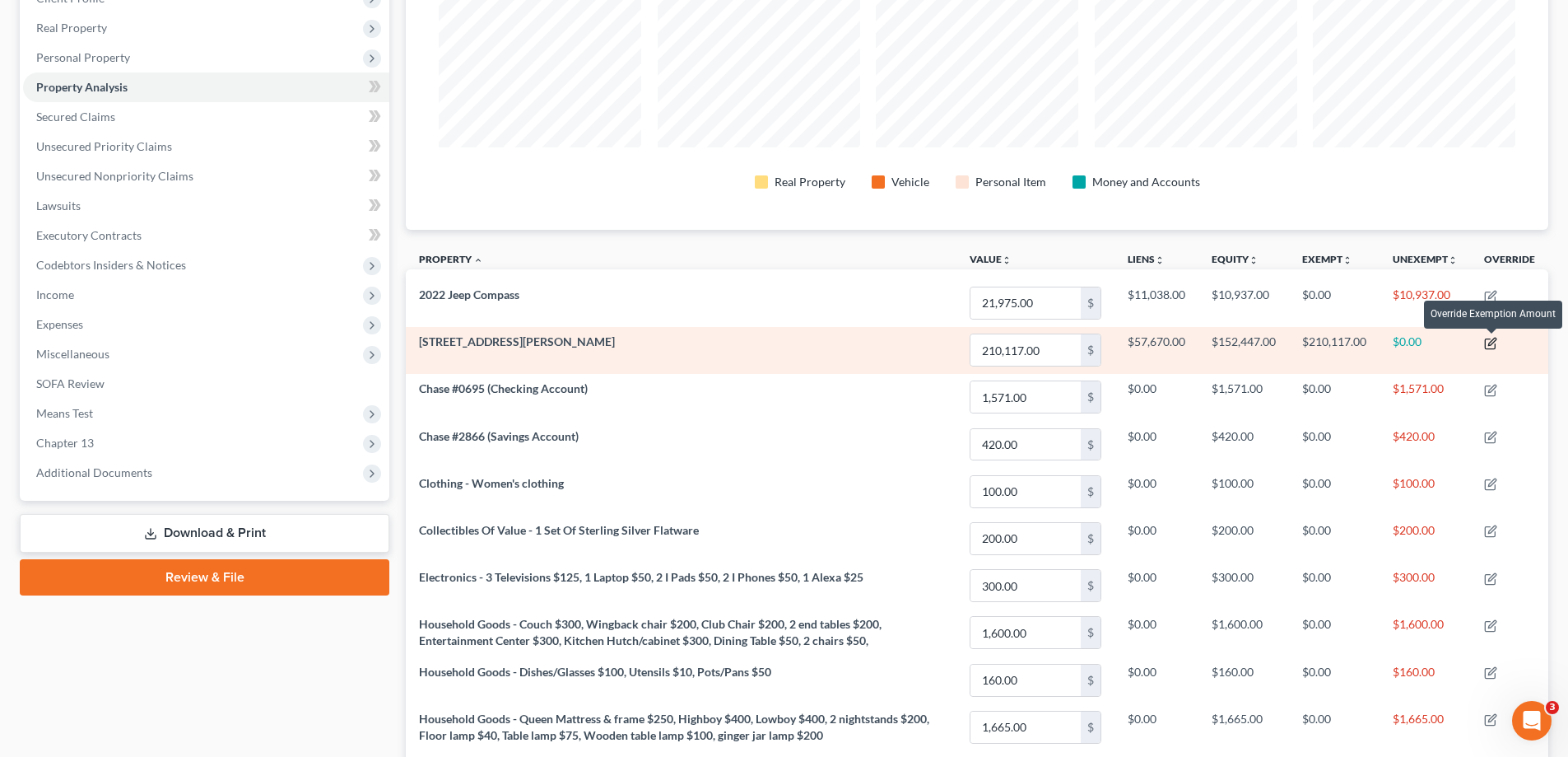
click at [1489, 337] on icon "button" at bounding box center [1490, 343] width 13 height 13
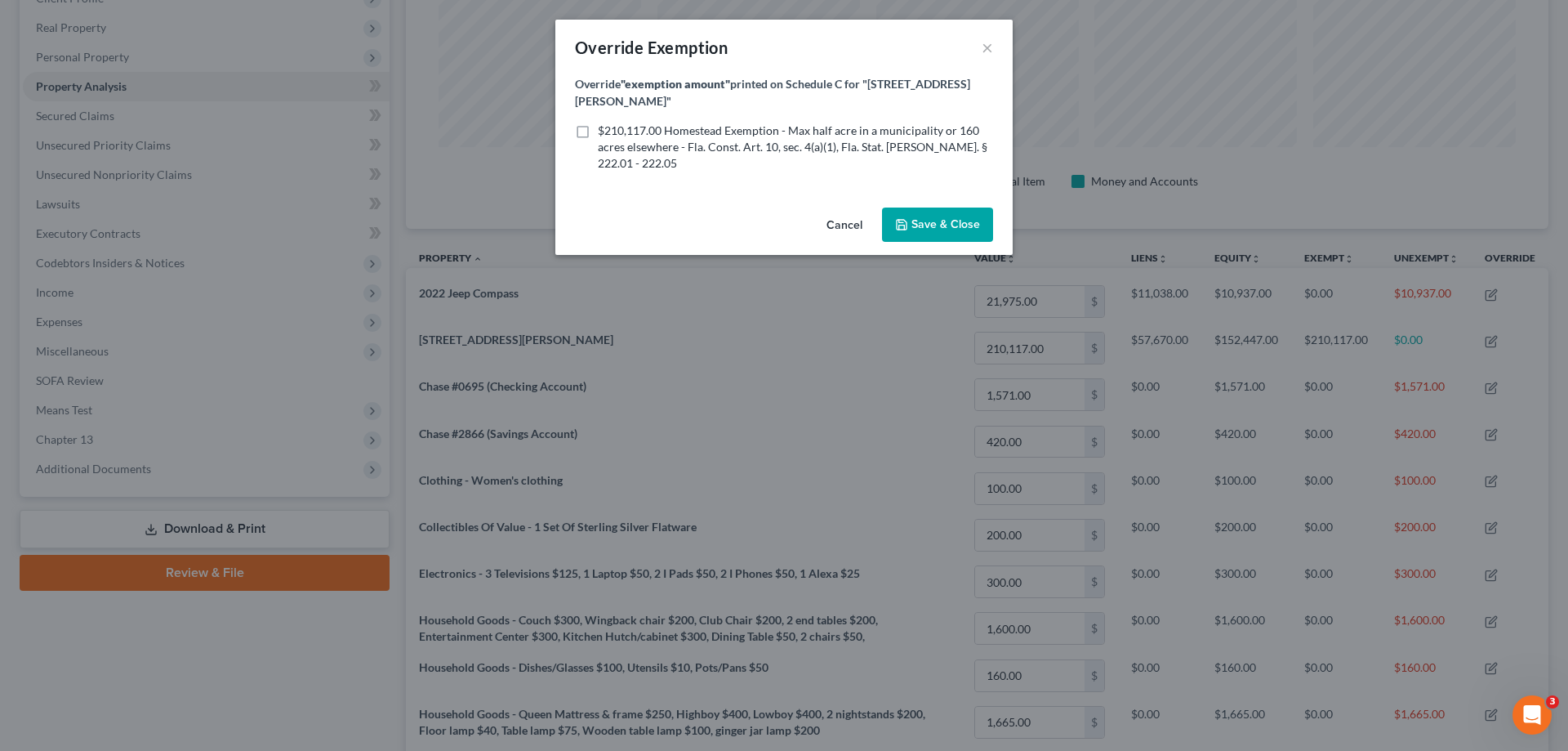
click at [597, 134] on label "$210,117.00 Homestead Exemption - Max half acre in a municipality or 160 acres …" at bounding box center [795, 146] width 396 height 49
click at [604, 133] on input "$210,117.00 Homestead Exemption - Max half acre in a municipality or 160 acres …" at bounding box center [610, 127] width 10 height 10
checkbox input "true"
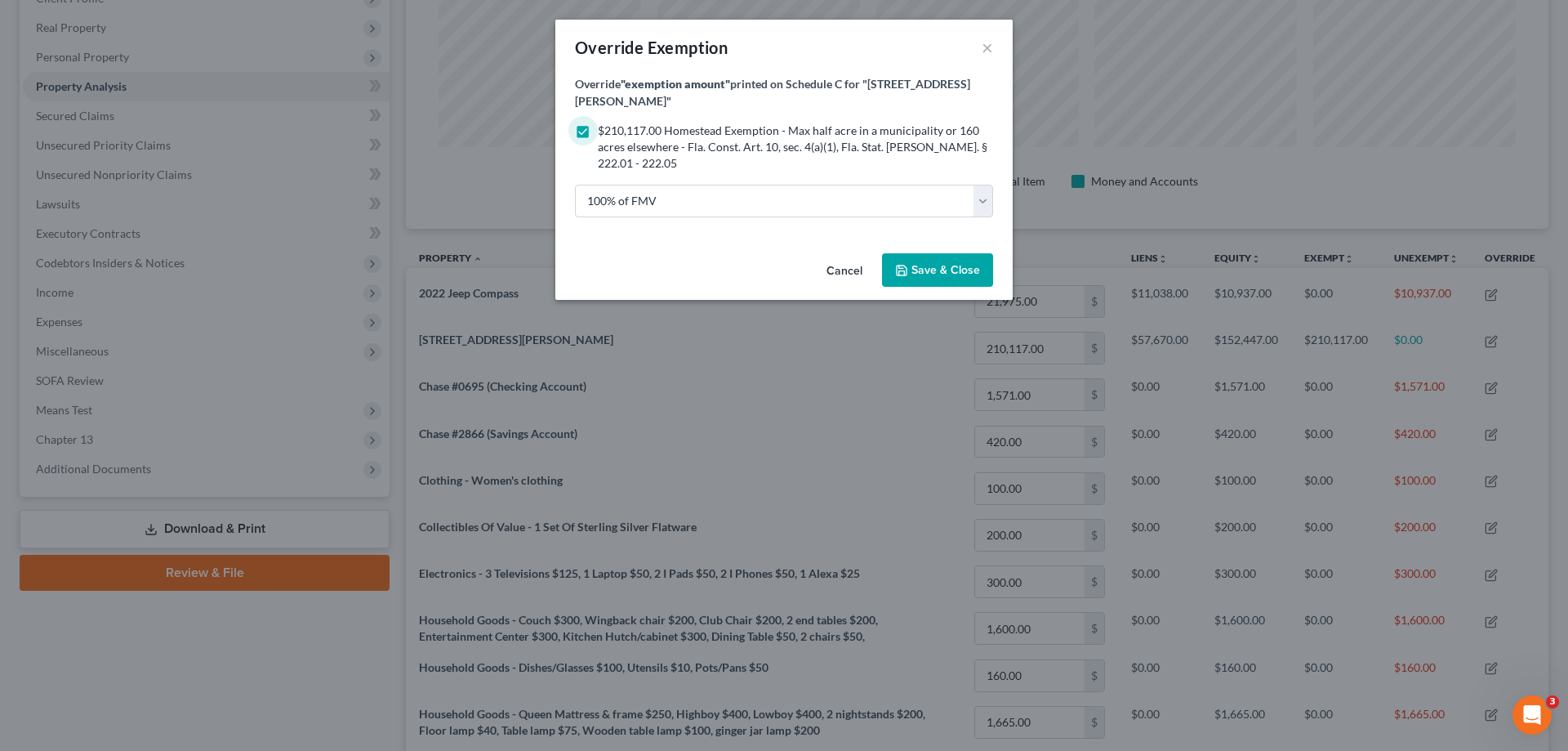
click at [946, 272] on span "Save & Close" at bounding box center [945, 270] width 68 height 14
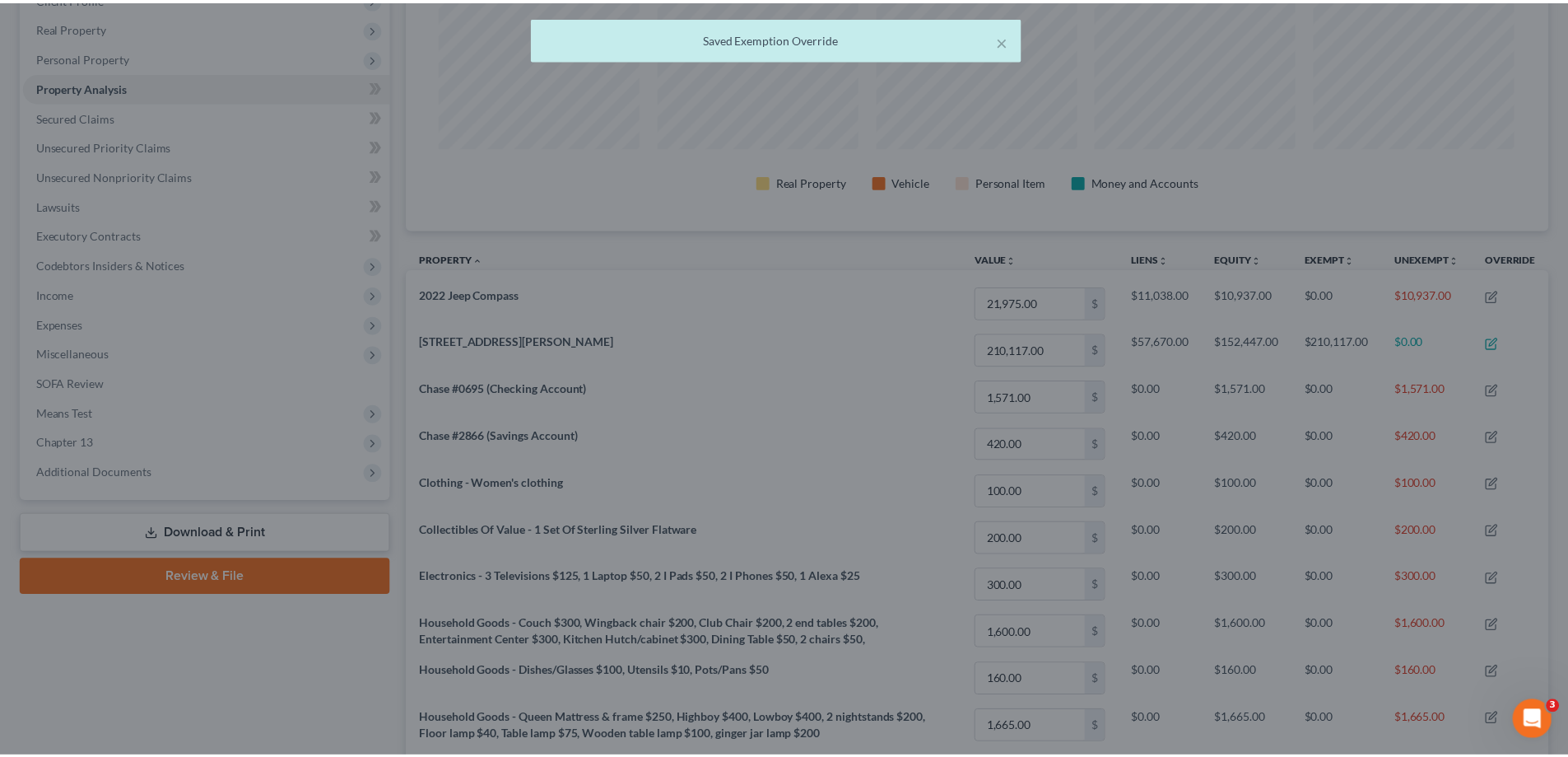
scroll to position [319, 1142]
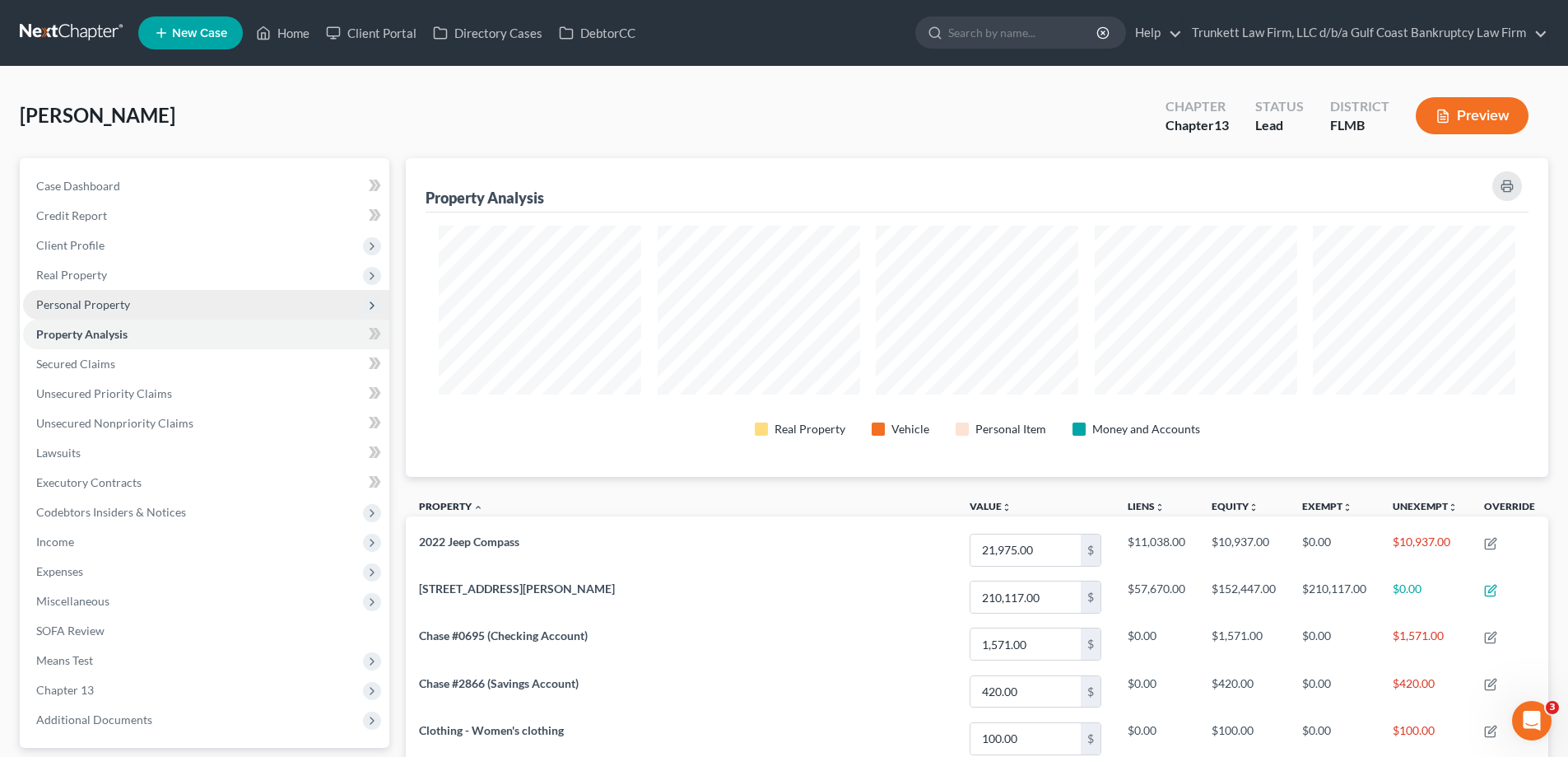
click at [82, 300] on span "Personal Property" at bounding box center [84, 305] width 94 height 14
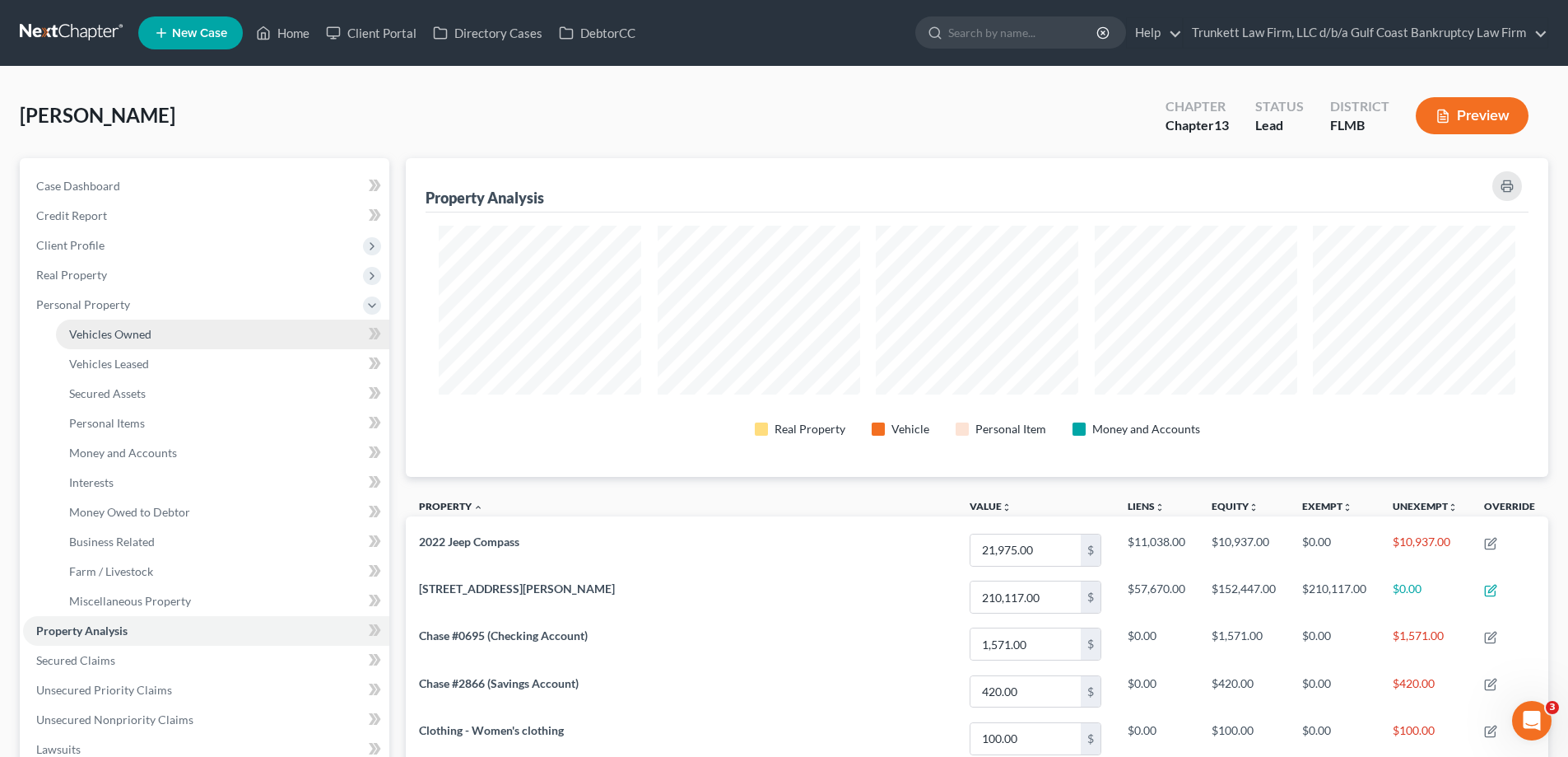
click at [134, 334] on span "Vehicles Owned" at bounding box center [110, 334] width 82 height 14
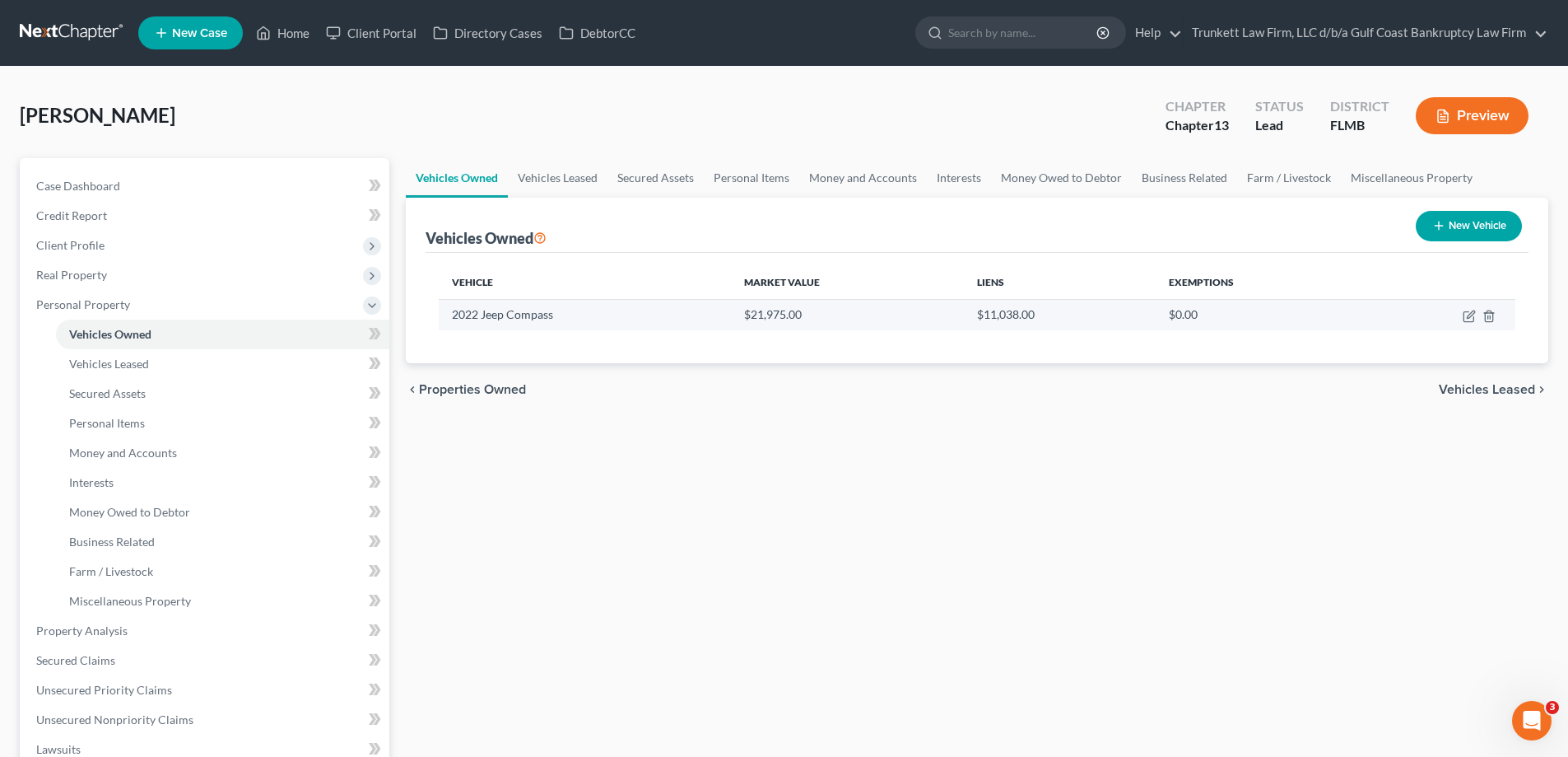
click at [1462, 309] on td at bounding box center [1440, 314] width 151 height 31
click at [1469, 313] on icon "button" at bounding box center [1470, 314] width 7 height 7
select select "0"
select select "4"
select select "0"
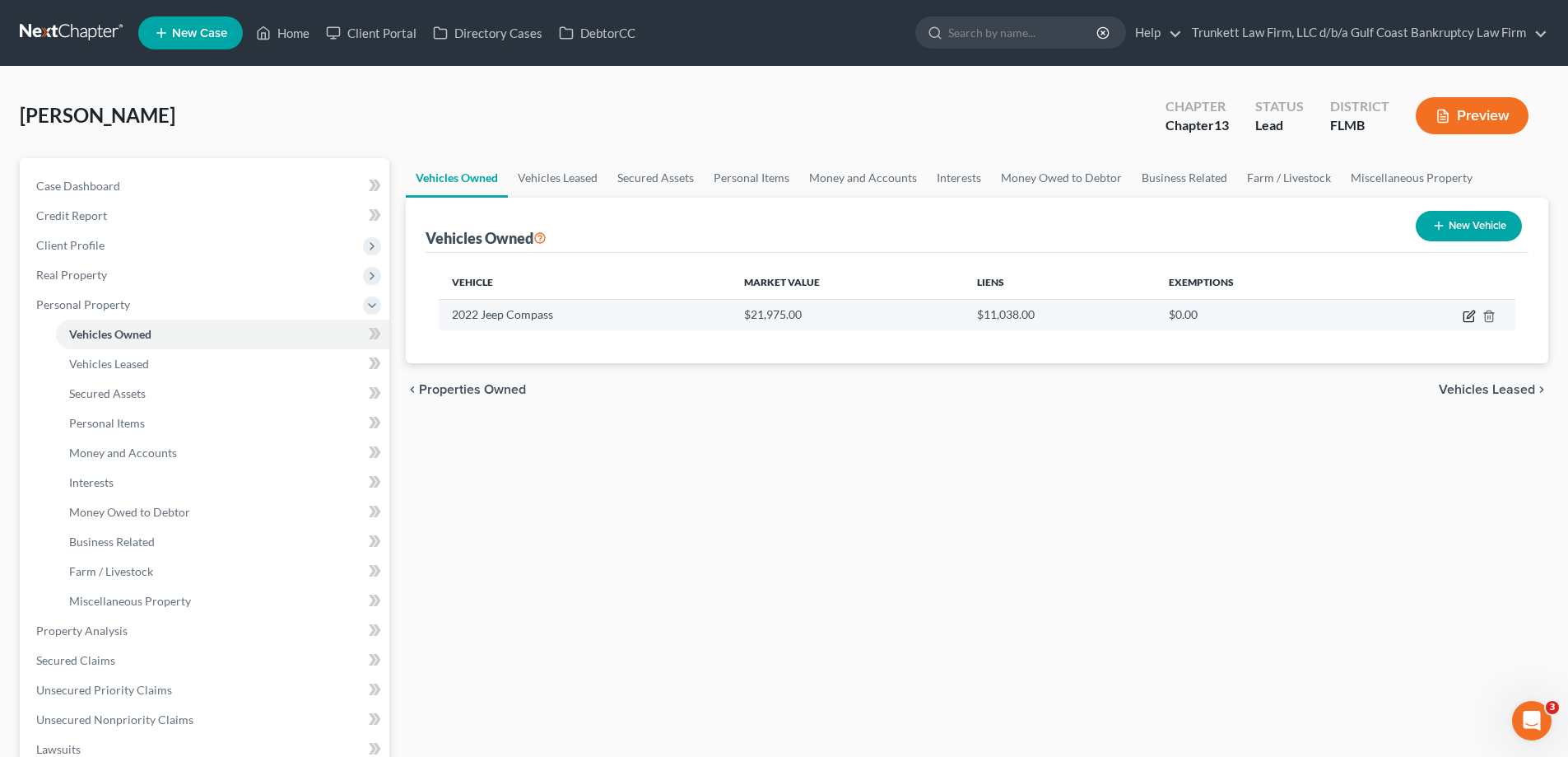
select select "0"
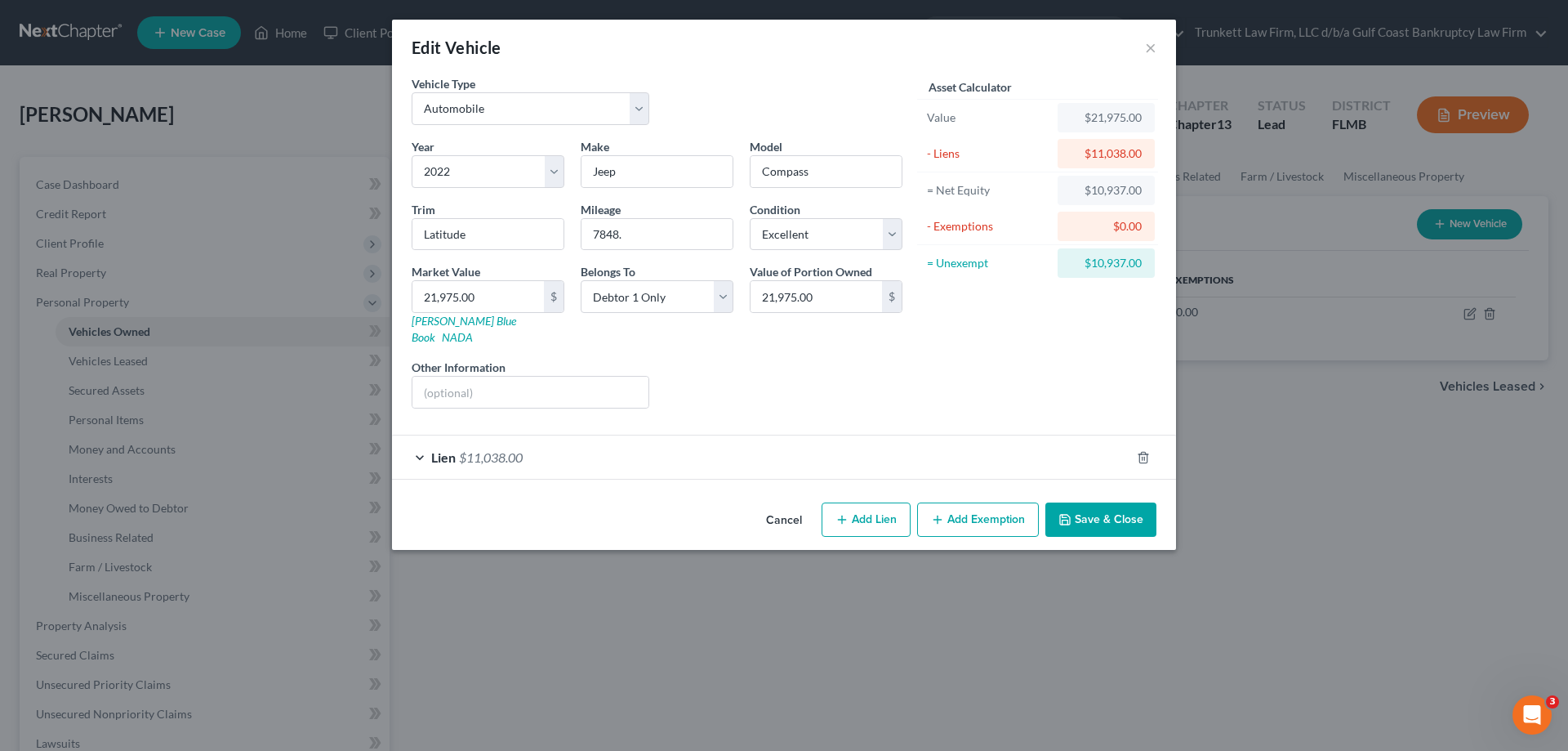
click at [969, 502] on button "Add Exemption" at bounding box center [978, 520] width 122 height 35
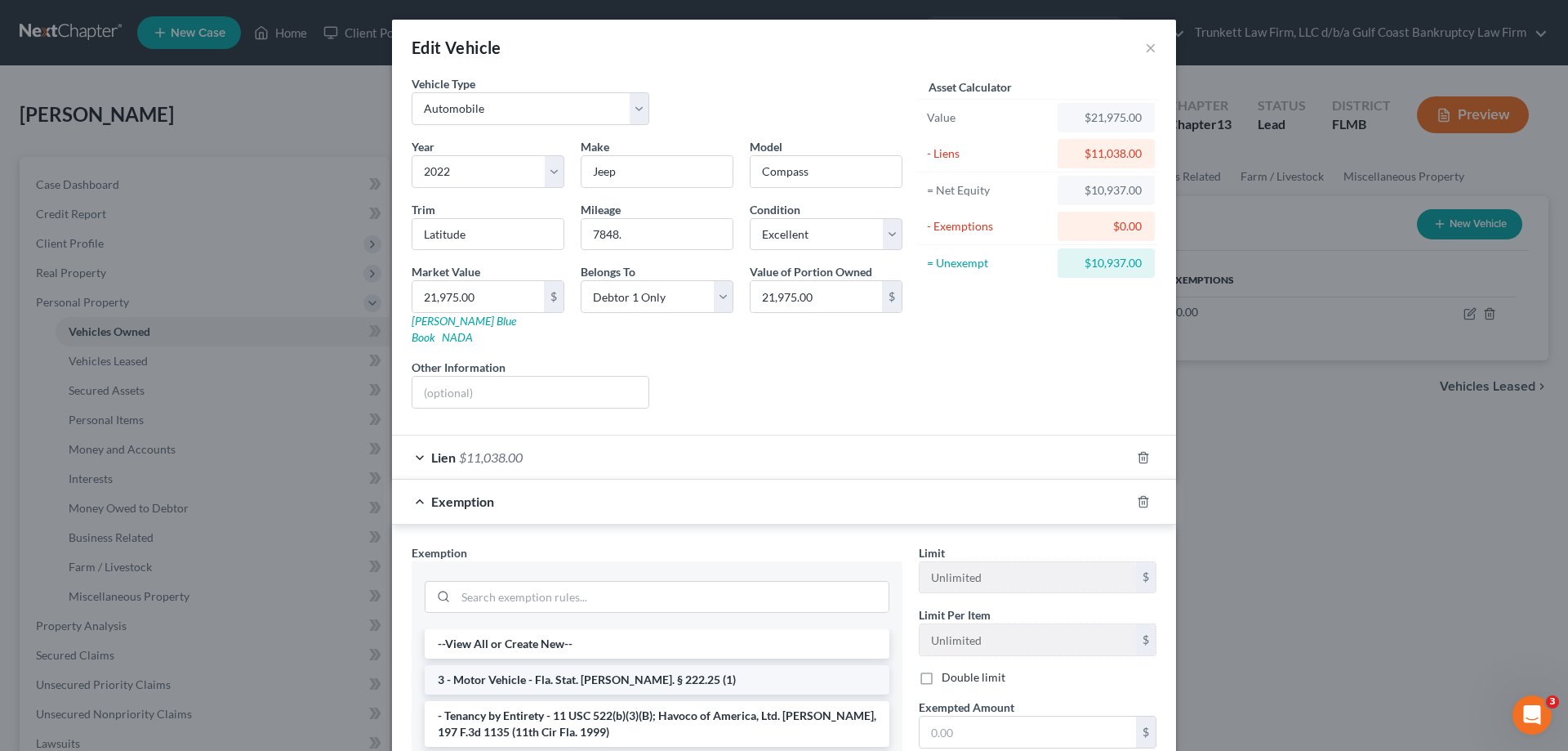
click at [590, 665] on li "3 - Motor Vehicle - Fla. Stat. [PERSON_NAME]. § 222.25 (1)" at bounding box center [656, 680] width 465 height 29
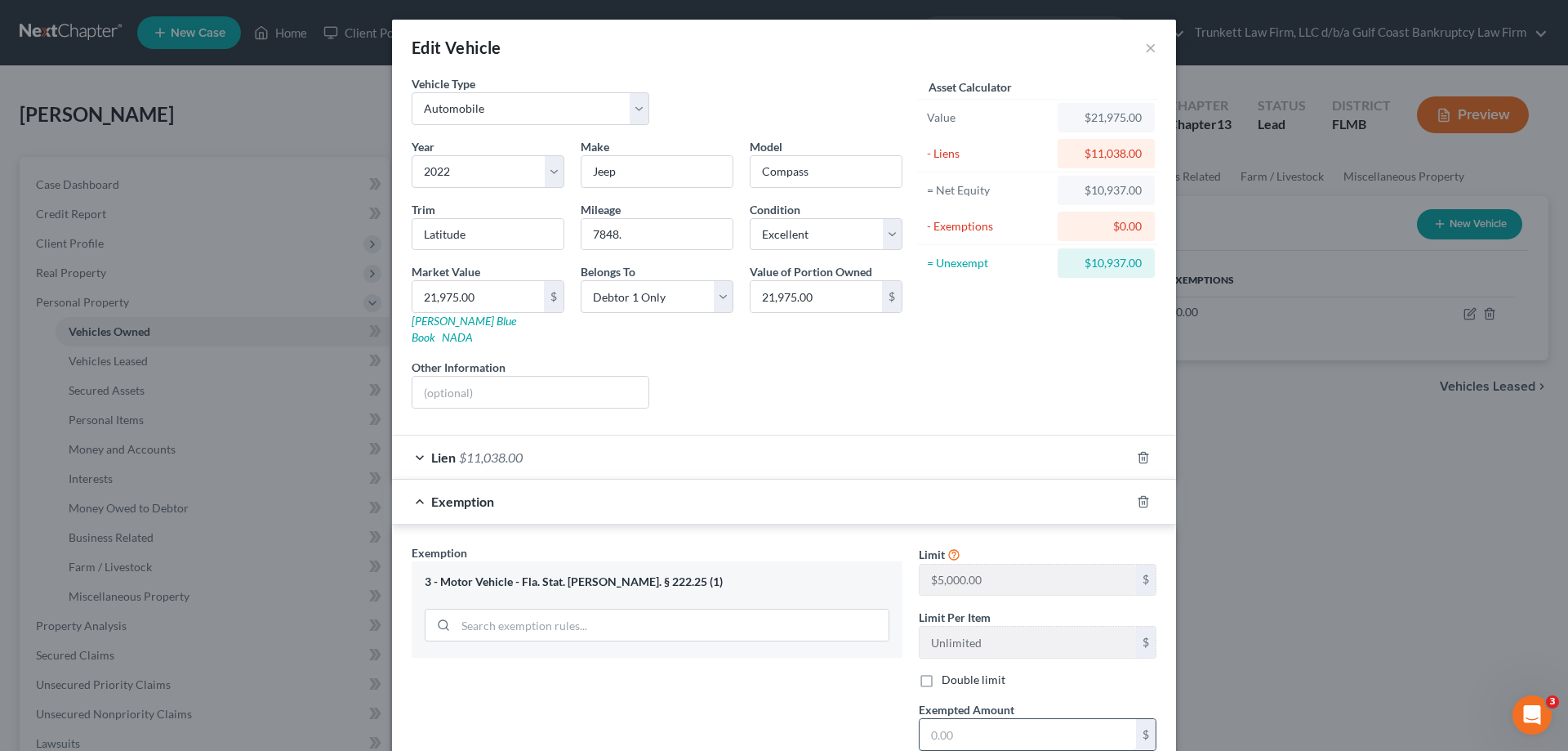
click at [1003, 732] on input "text" at bounding box center [1028, 735] width 216 height 31
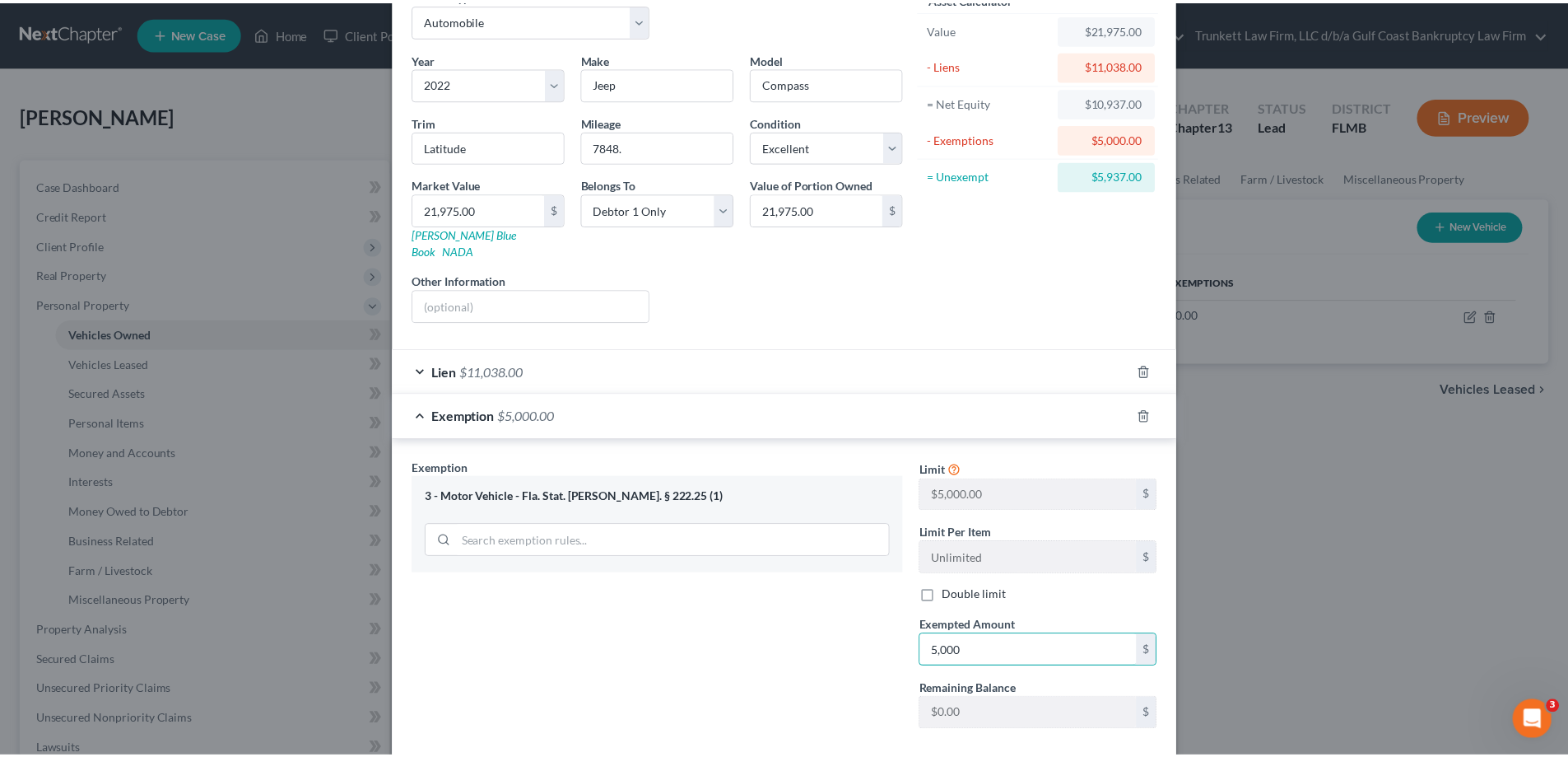
scroll to position [164, 0]
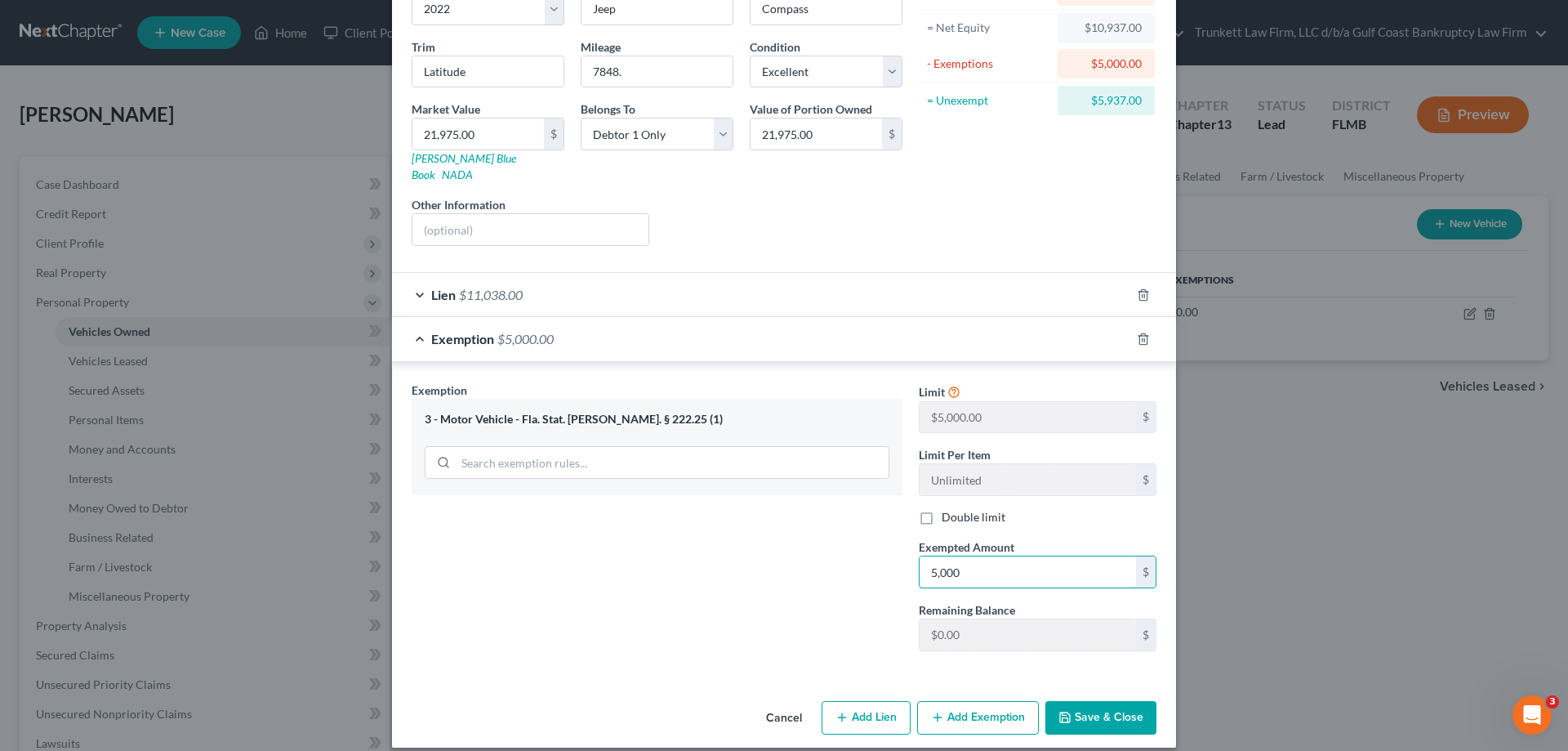
type input "5,000"
click at [1101, 701] on button "Save & Close" at bounding box center [1100, 718] width 111 height 35
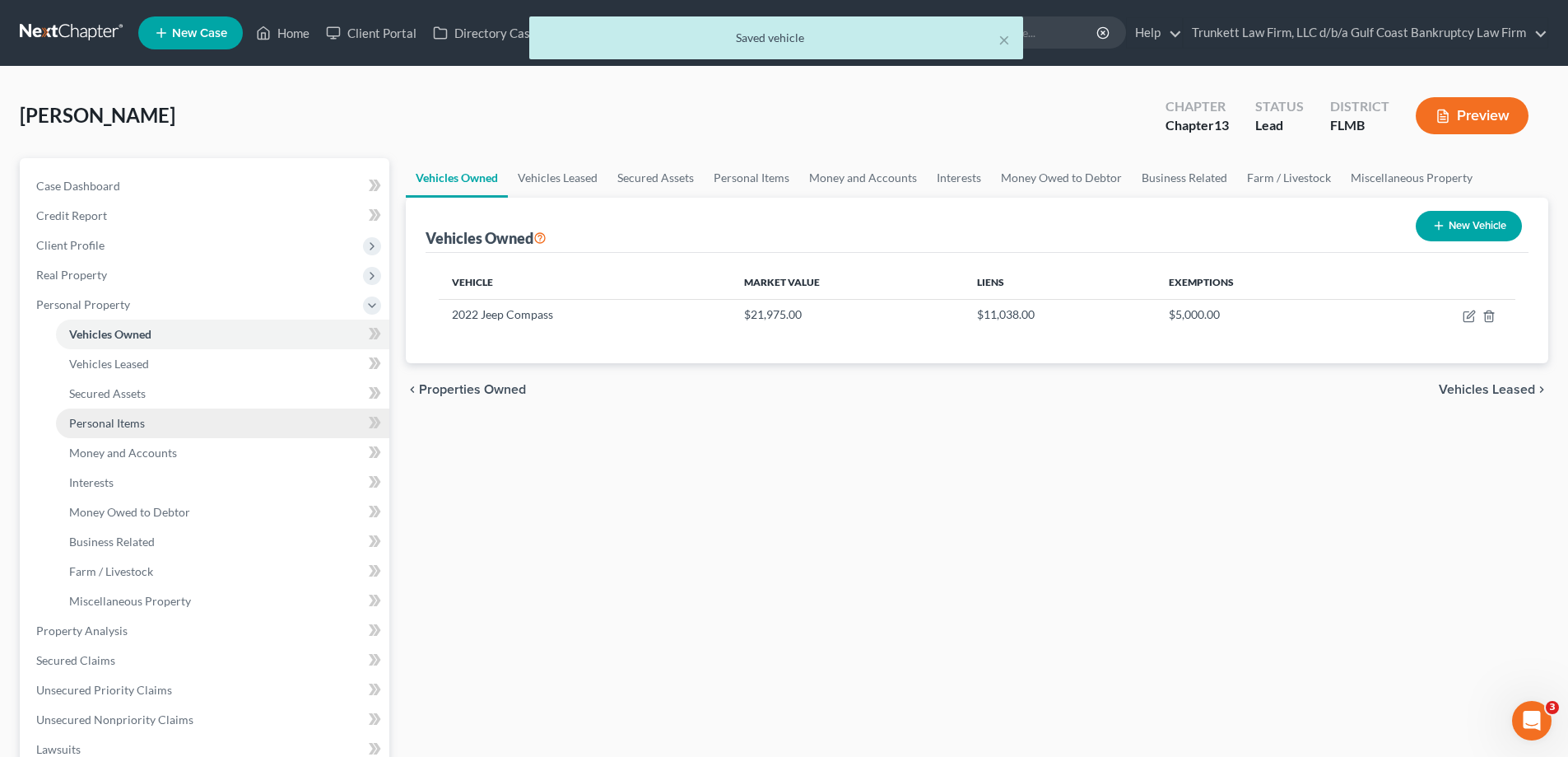
click at [138, 424] on span "Personal Items" at bounding box center [106, 423] width 76 height 14
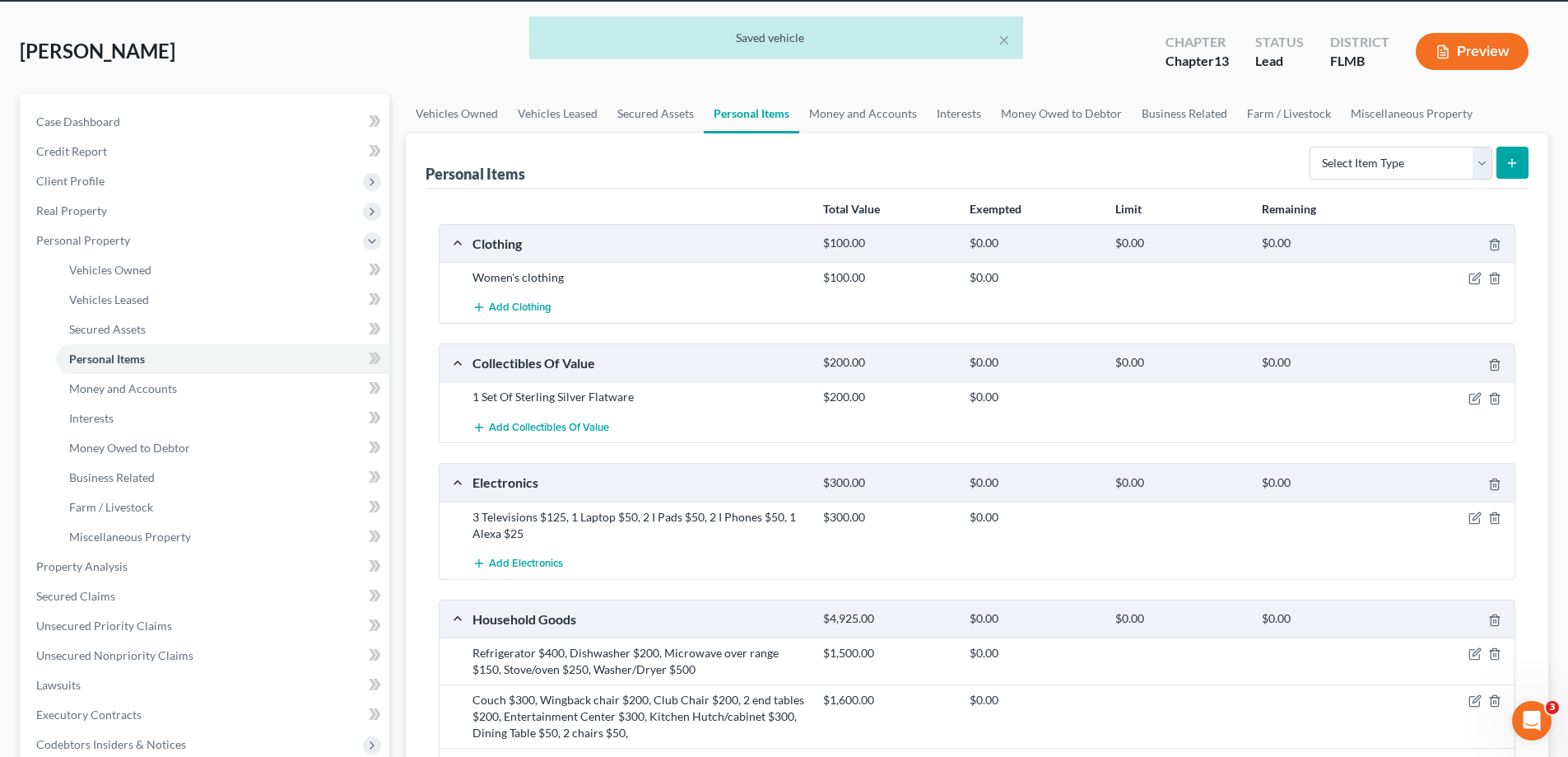
scroll to position [247, 0]
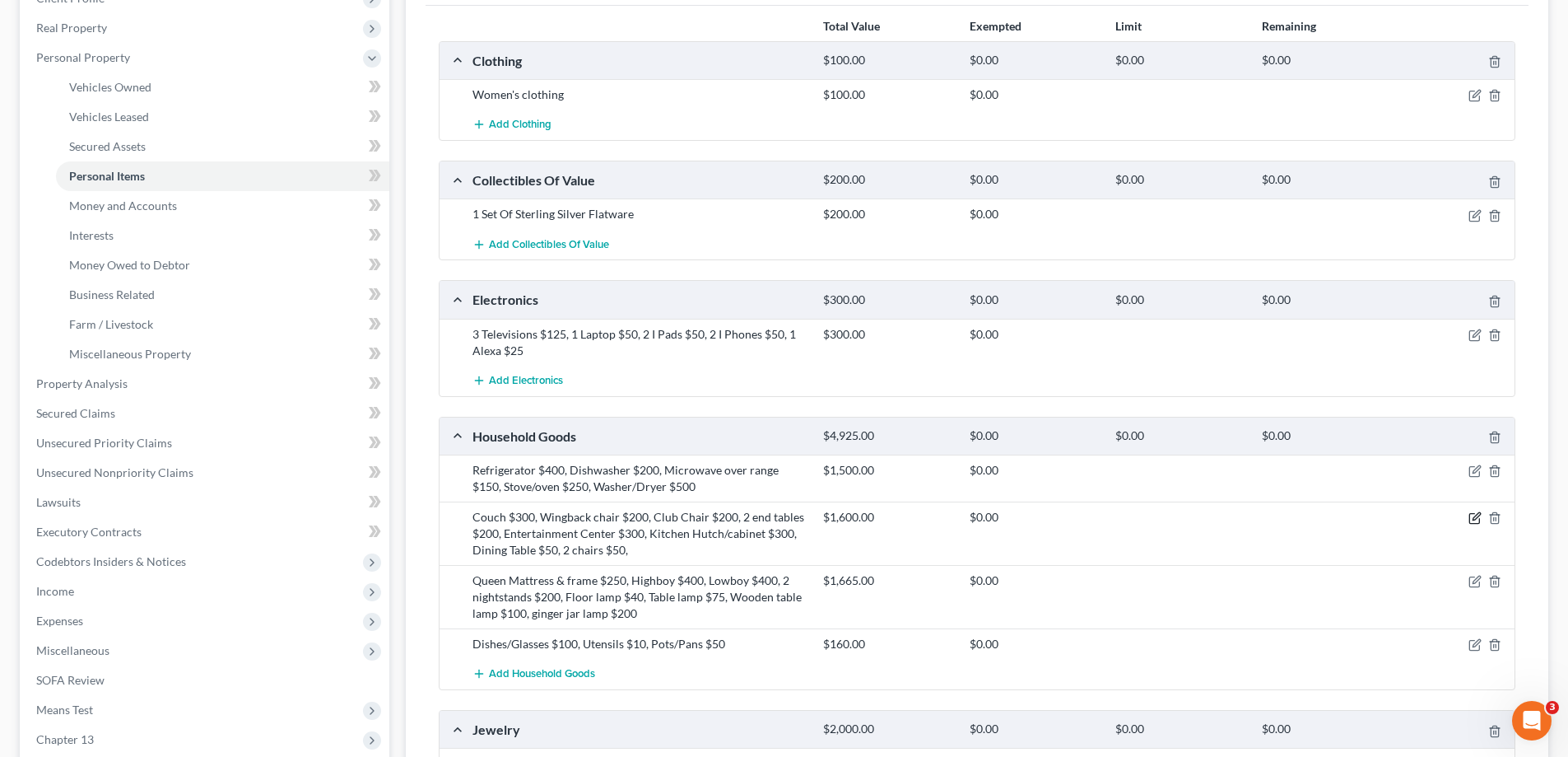
click at [1469, 515] on icon "button" at bounding box center [1474, 519] width 10 height 10
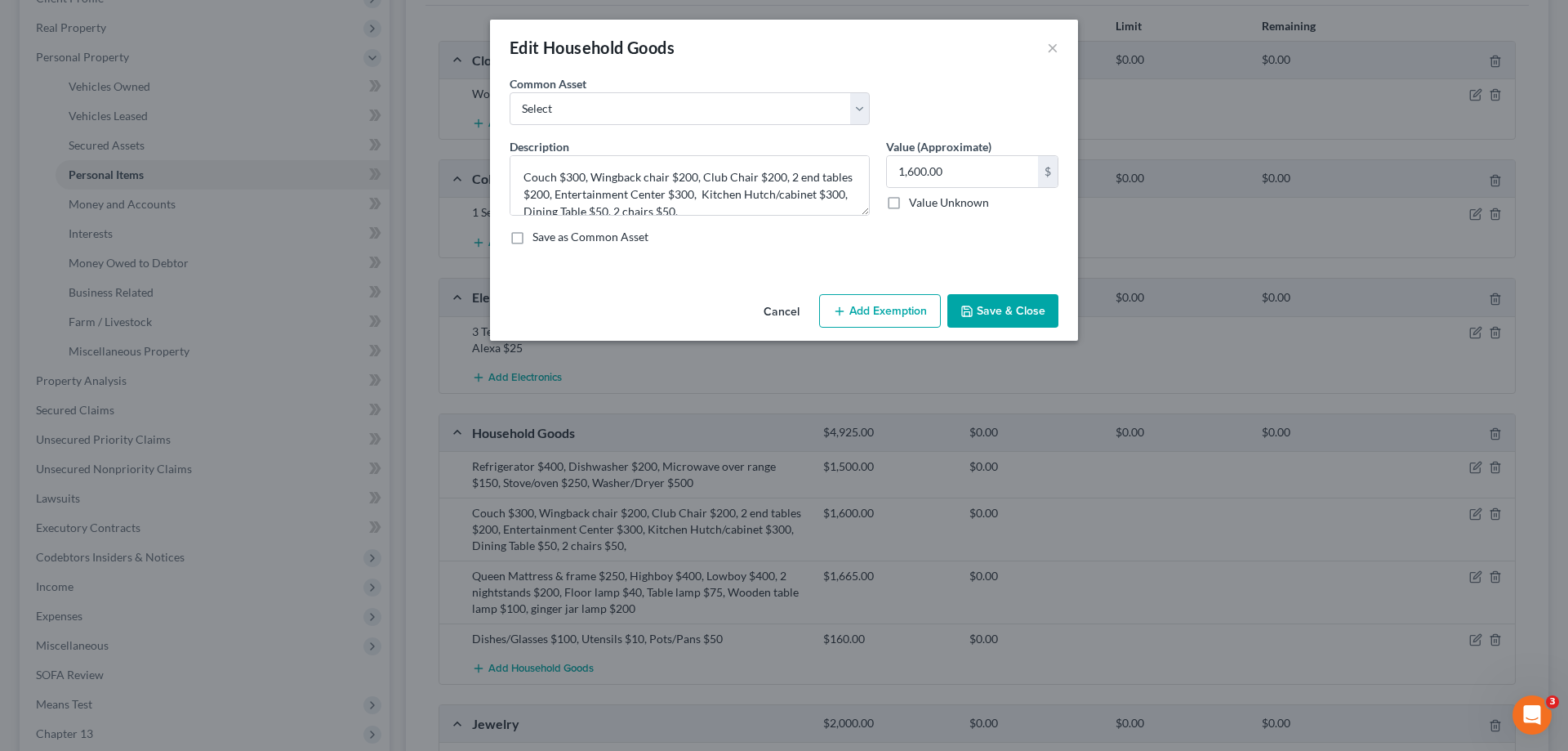
click at [885, 311] on button "Add Exemption" at bounding box center [880, 312] width 122 height 35
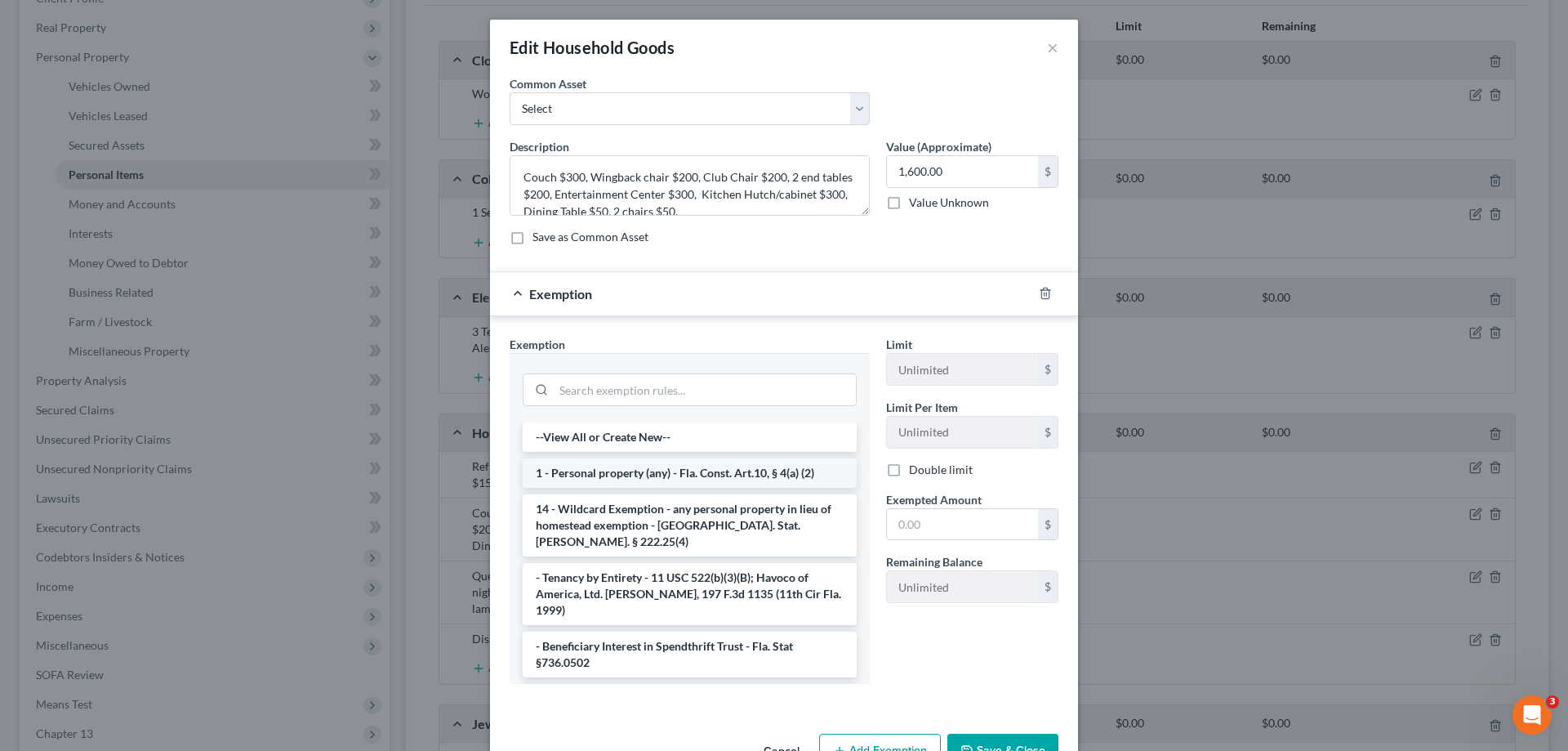
click at [694, 478] on li "1 - Personal property (any) - Fla. Const. Art.10, § 4(a) (2)" at bounding box center [690, 473] width 334 height 29
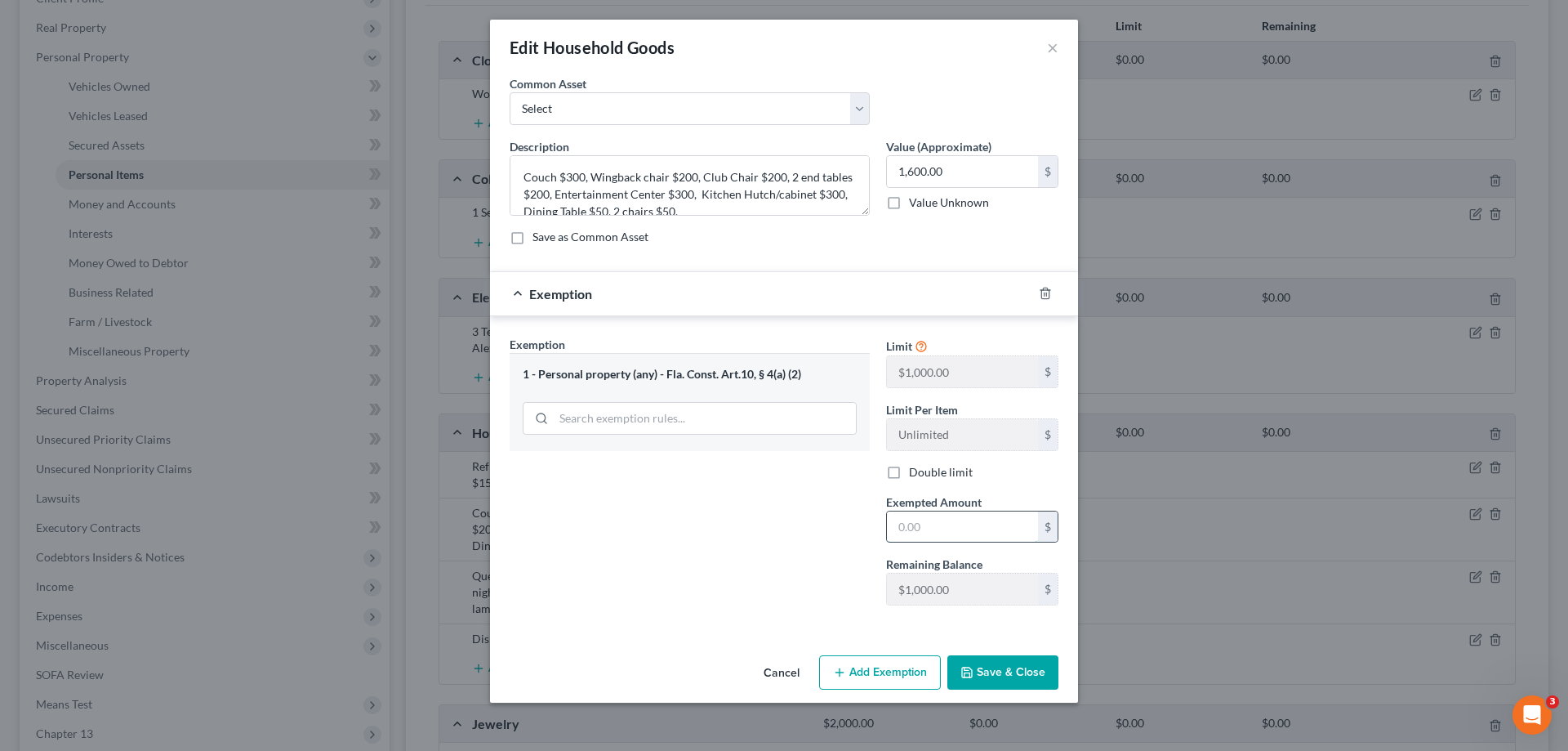
click at [962, 534] on input "text" at bounding box center [962, 527] width 152 height 31
type input "1,000"
click at [1019, 668] on button "Save & Close" at bounding box center [1003, 672] width 111 height 35
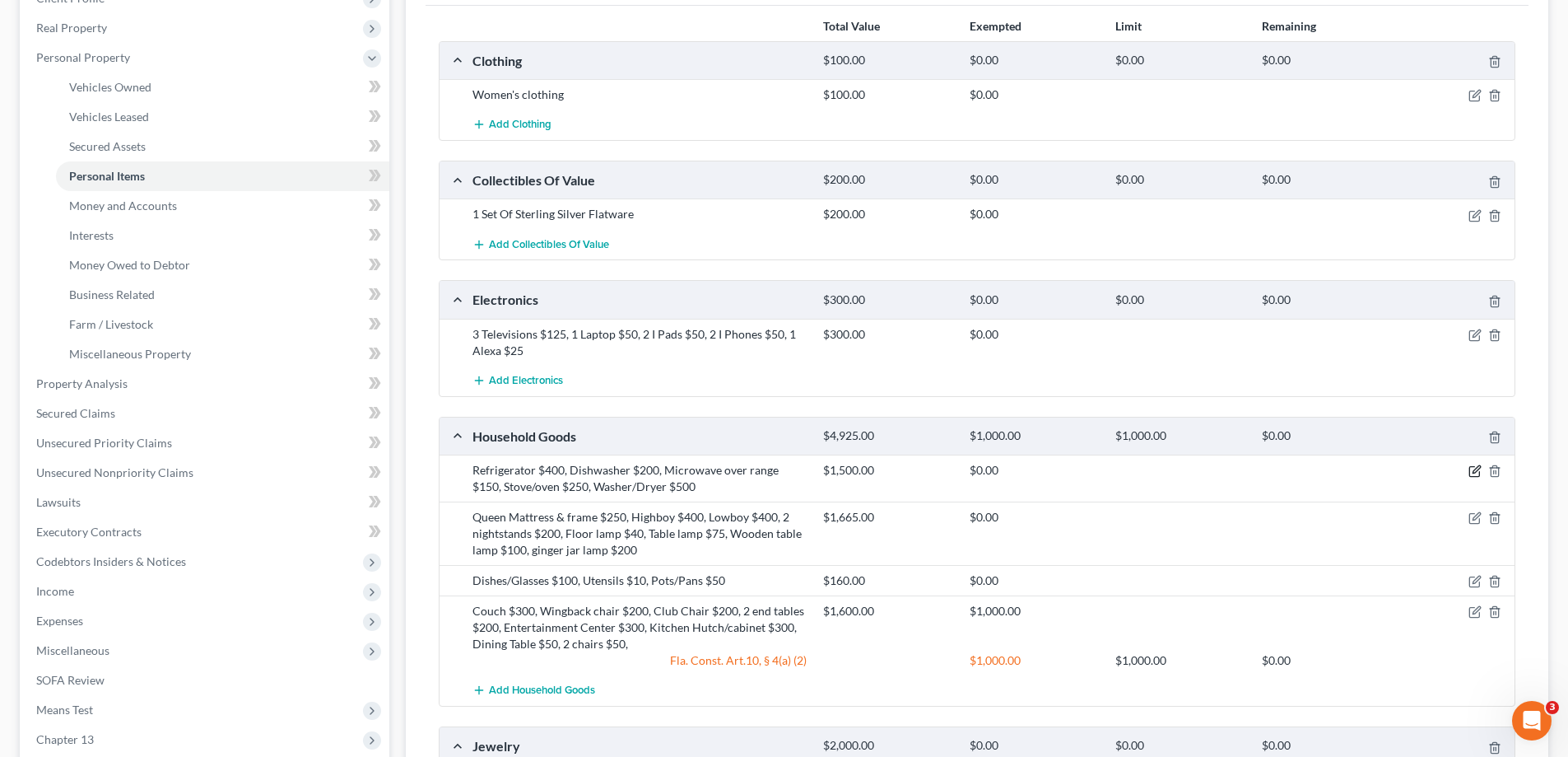
click at [1477, 468] on icon "button" at bounding box center [1476, 470] width 7 height 7
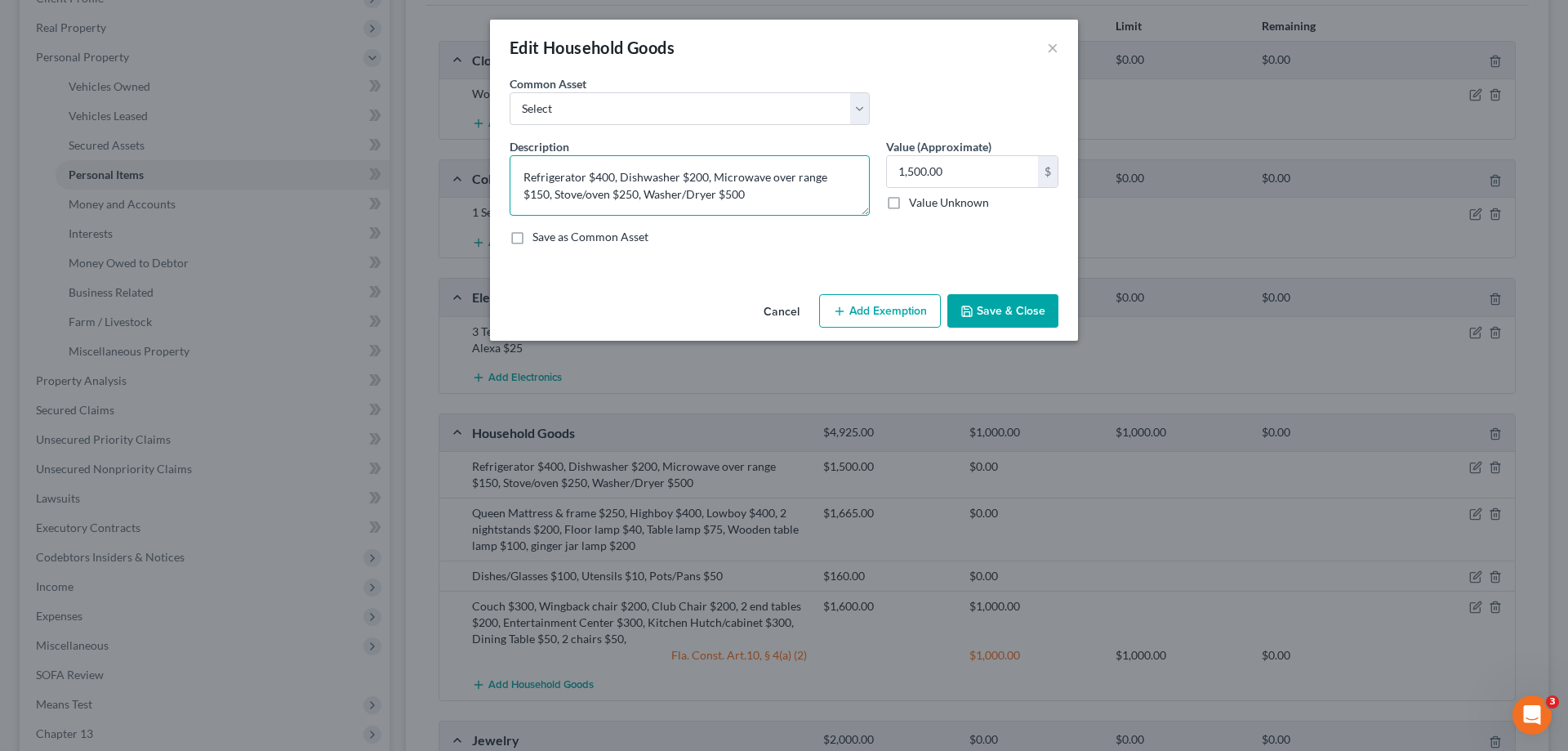
click at [604, 185] on textarea "Refrigerator $400, Dishwasher $200, Microwave over range $150, Stove/oven $250,…" at bounding box center [690, 185] width 360 height 61
click at [590, 185] on textarea "Refrigerator $400, Dishwasher $200, Microwave over range $150, Stove/oven $250,…" at bounding box center [690, 185] width 360 height 61
click at [596, 191] on textarea "Refrigerator $100, Dishwasher $50, Microwave over range $25, Stove/oven $250, W…" at bounding box center [690, 185] width 360 height 61
type textarea "Refrigerator $100, Dishwasher $50, Microwave over range $25, Stove/oven $50, Wa…"
type input "275"
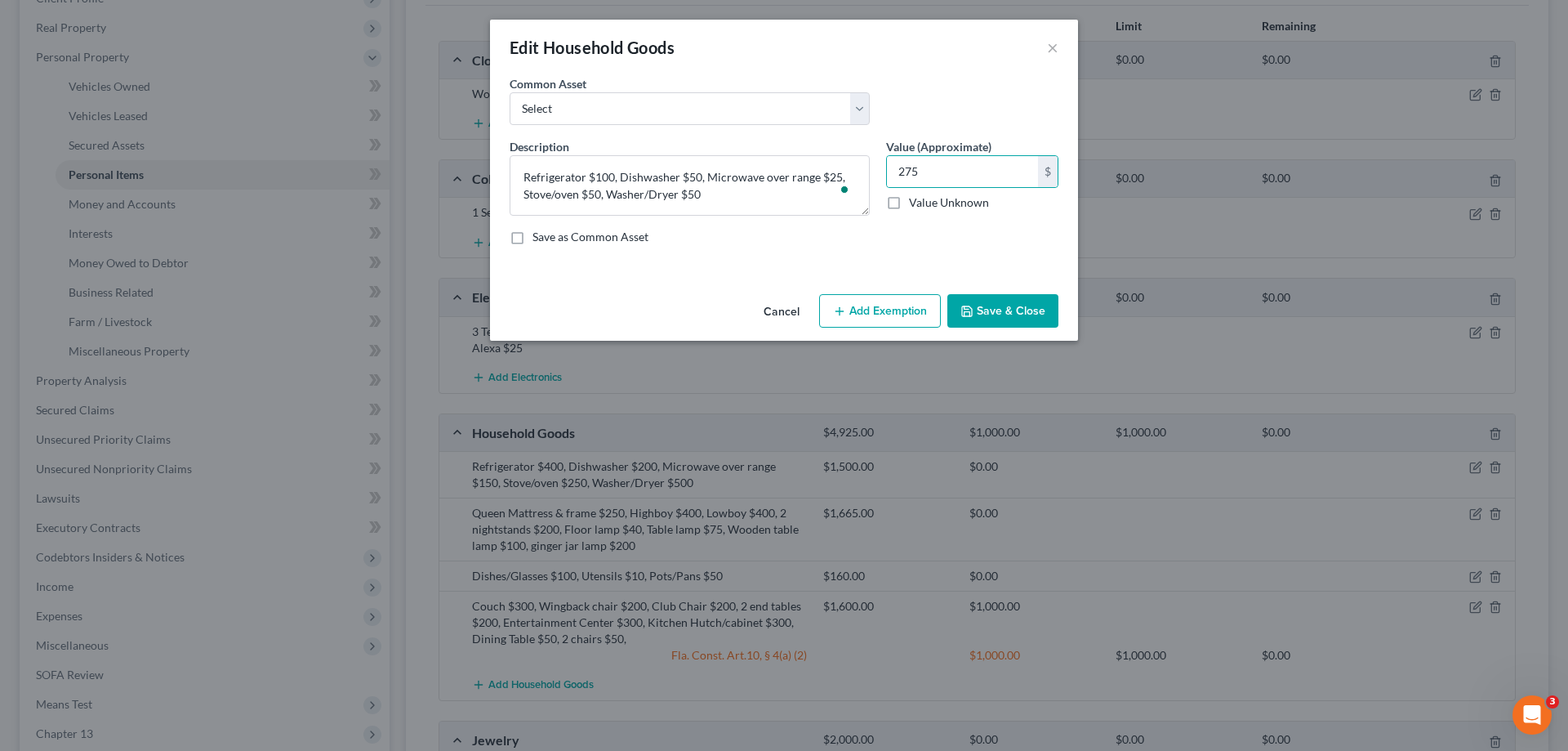
click at [1033, 315] on button "Save & Close" at bounding box center [1003, 312] width 111 height 35
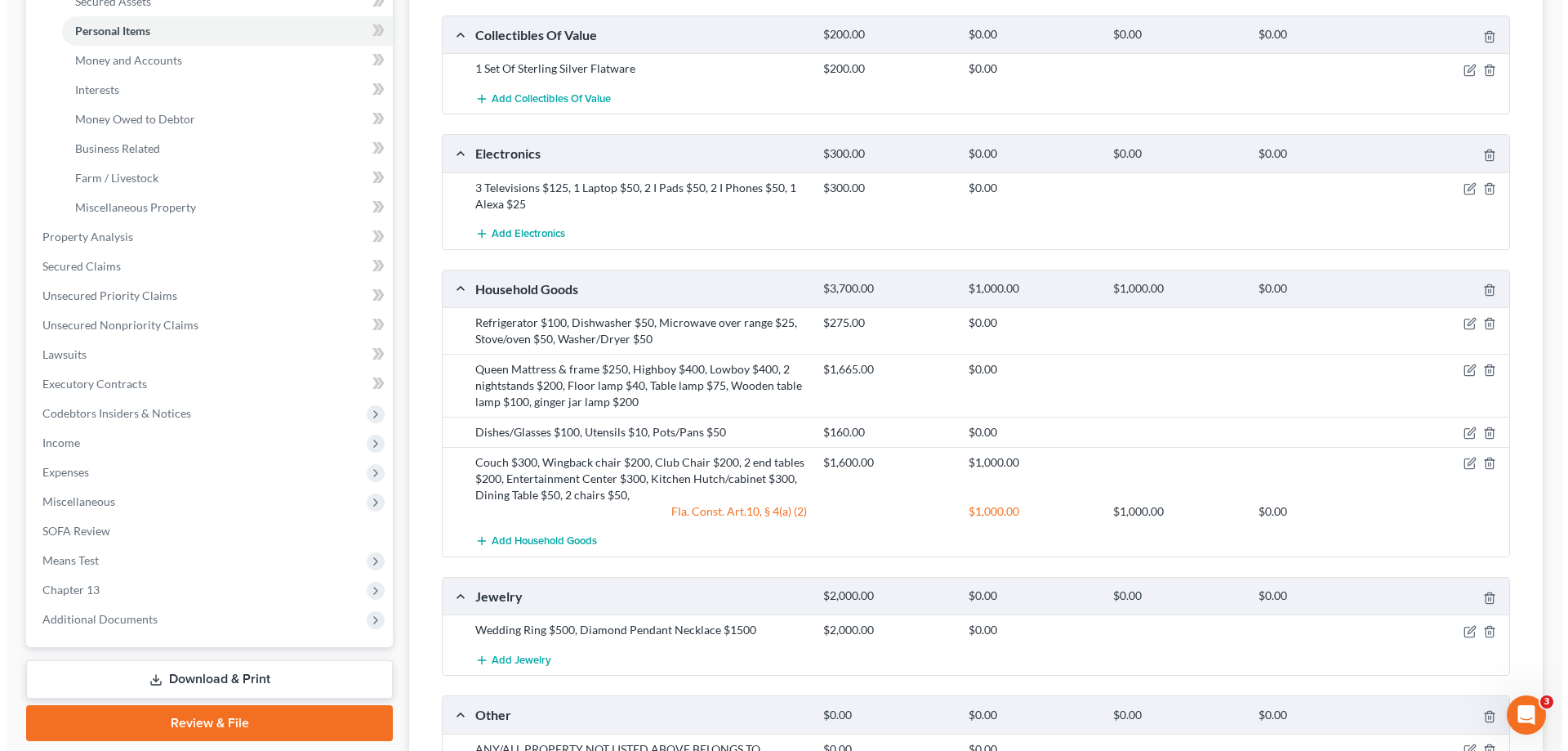
scroll to position [409, 0]
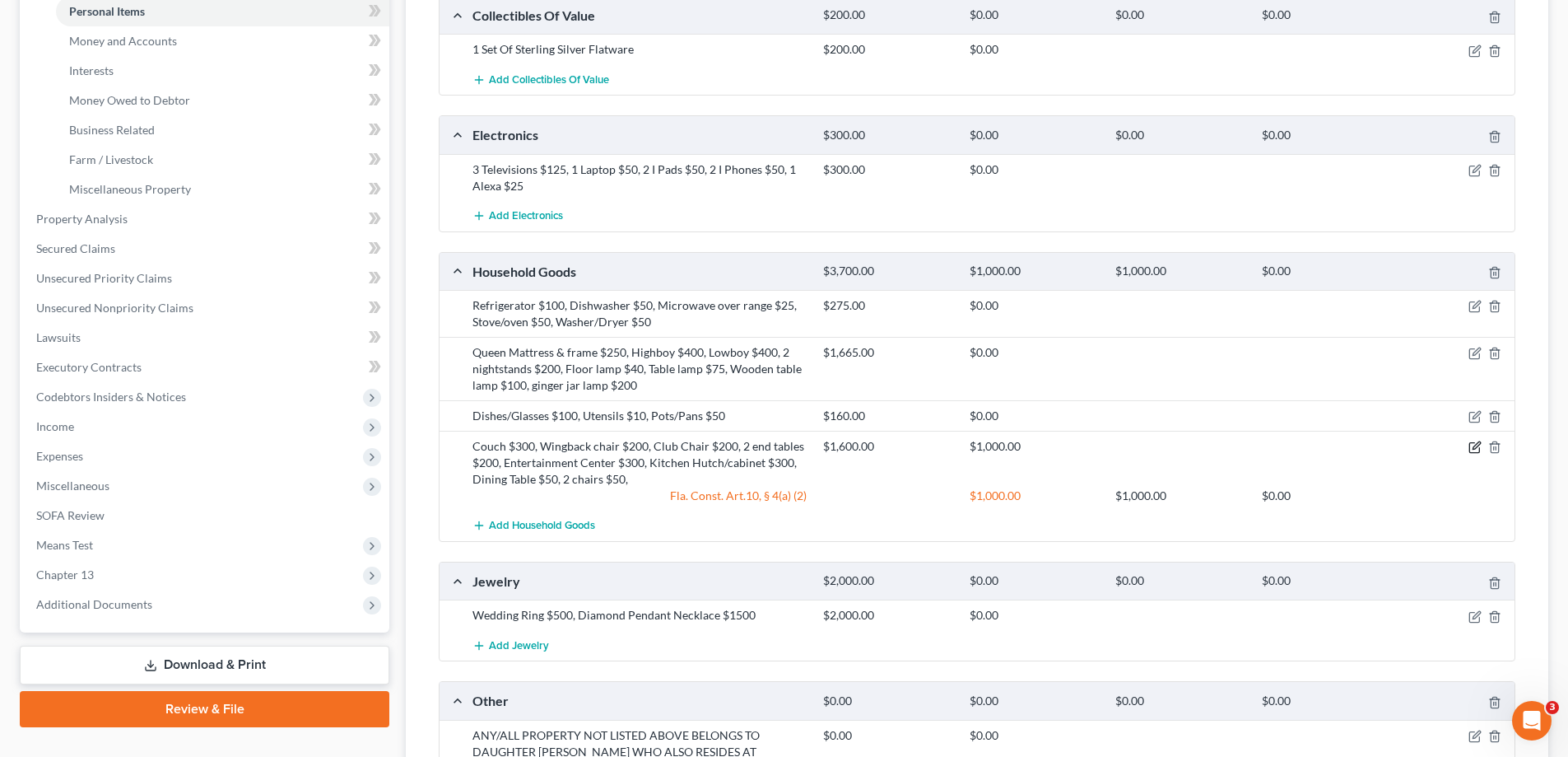
click at [1476, 444] on icon "button" at bounding box center [1476, 446] width 7 height 7
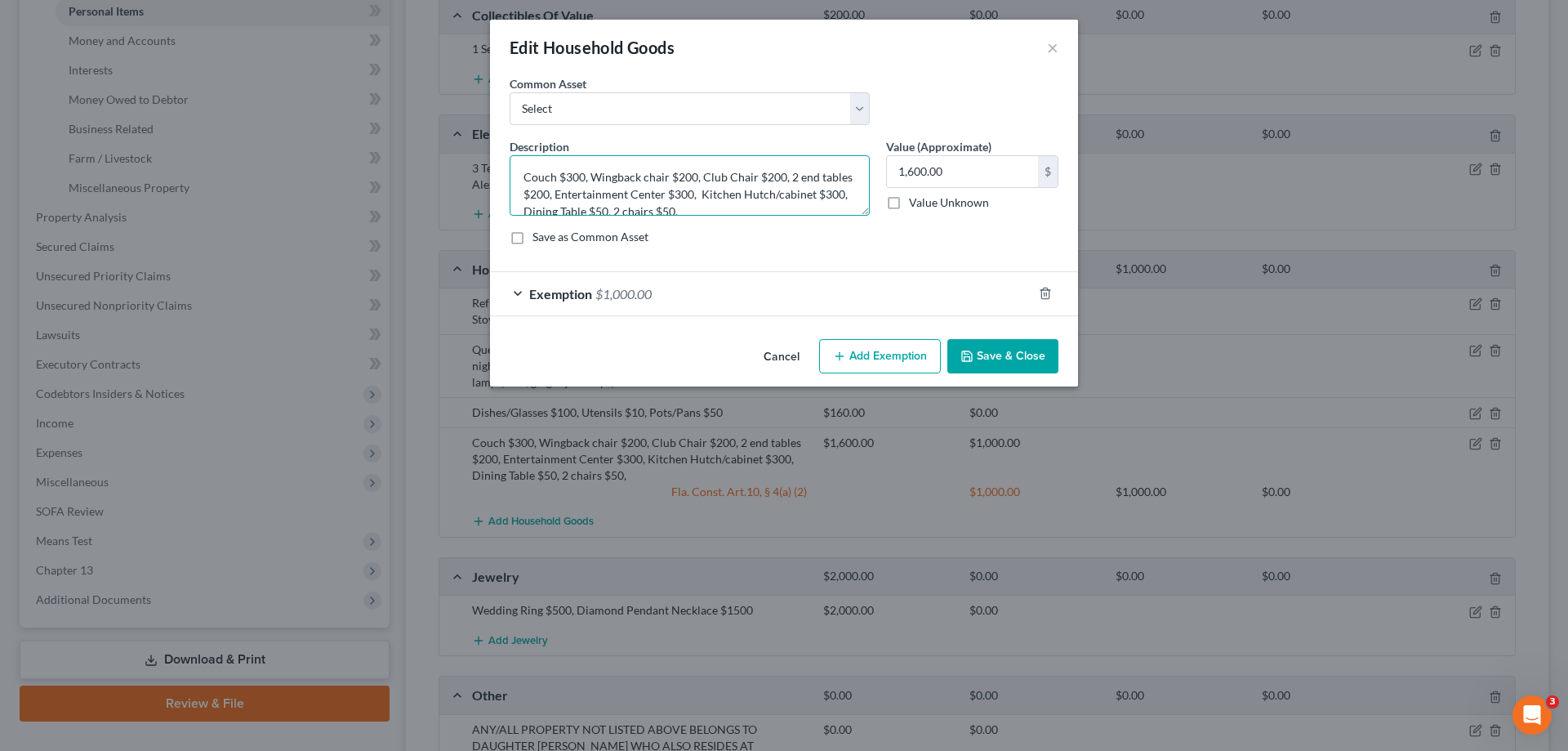
click at [566, 176] on textarea "Couch $300, Wingback chair $200, Club Chair $200, 2 end tables $200, Entertainm…" at bounding box center [690, 185] width 360 height 61
click at [564, 194] on textarea "Couch $100, Wingback chair $100, Club Chair $100, 2 end tables $200, Entertainm…" at bounding box center [690, 185] width 360 height 61
click at [703, 191] on textarea "Couch $100, Wingback chair $100, Club Chair $100, 2 end tables $50, Entertainme…" at bounding box center [690, 185] width 360 height 61
type textarea "Couch $100, Wingback chair $100, Club Chair $100, 2 end tables $50, Entertainme…"
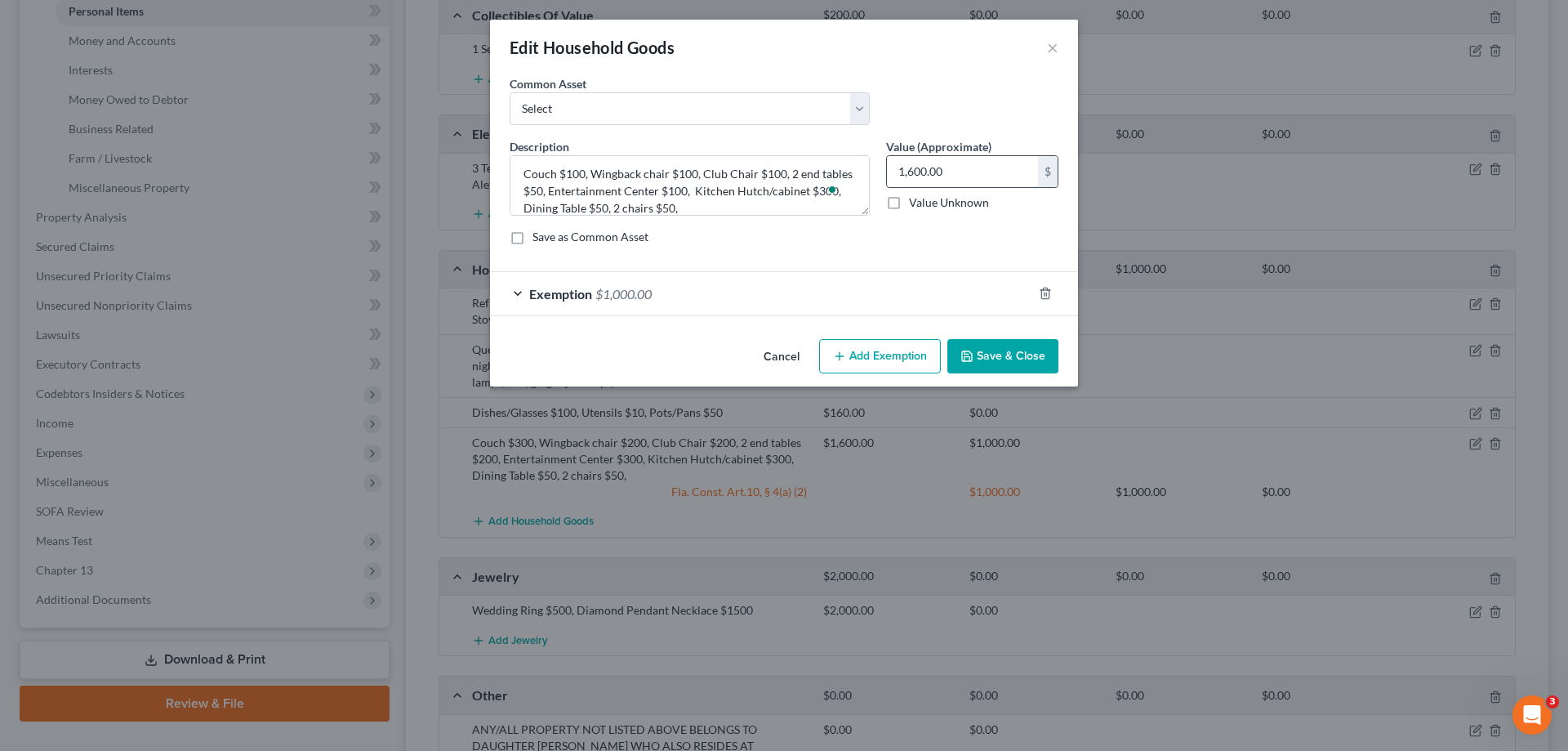
click at [961, 172] on input "1,600.00" at bounding box center [962, 172] width 152 height 31
type input "850"
click at [648, 293] on span "$1,000.00" at bounding box center [623, 294] width 56 height 16
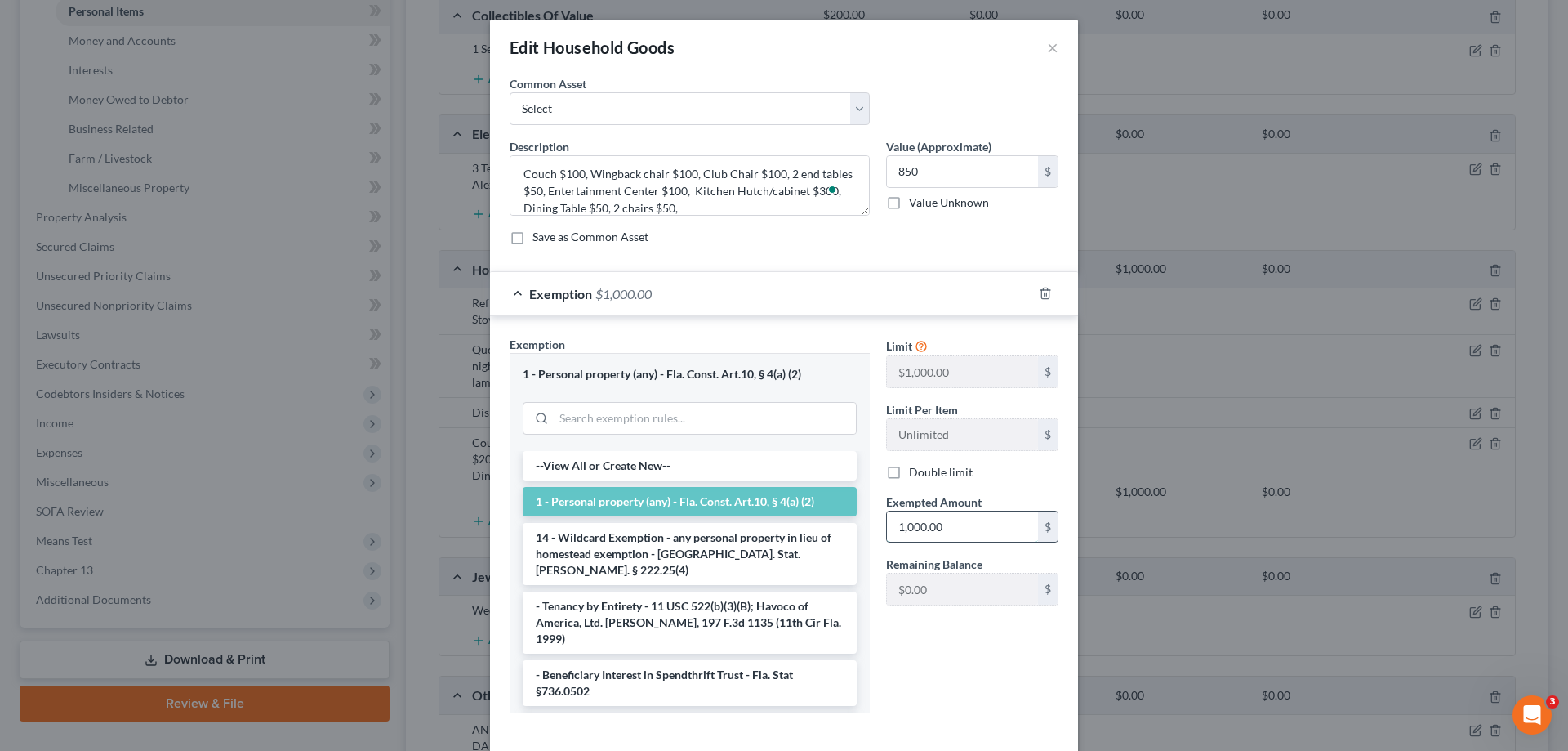
click at [953, 525] on input "1,000.00" at bounding box center [962, 527] width 152 height 31
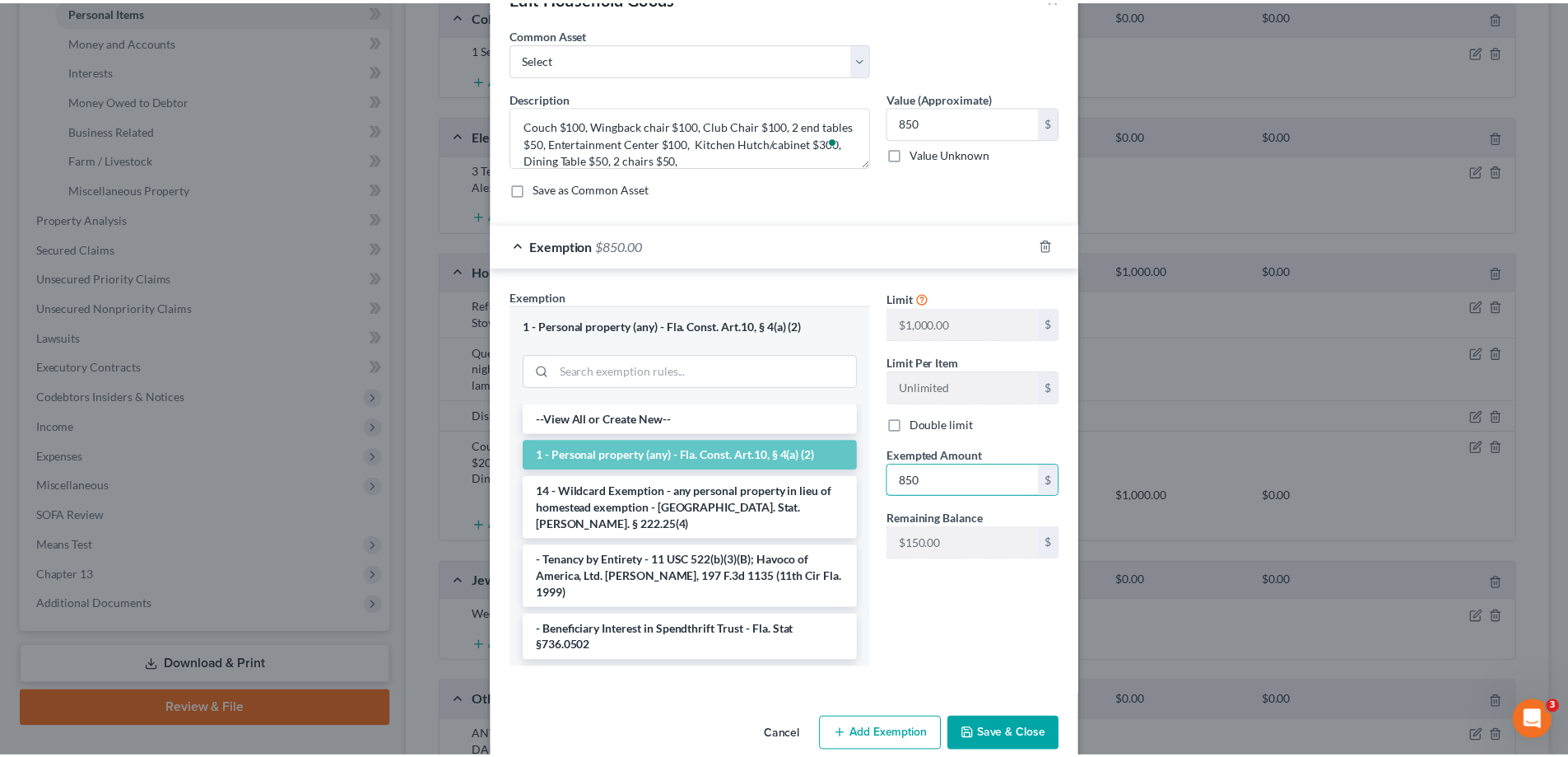
scroll to position [79, 0]
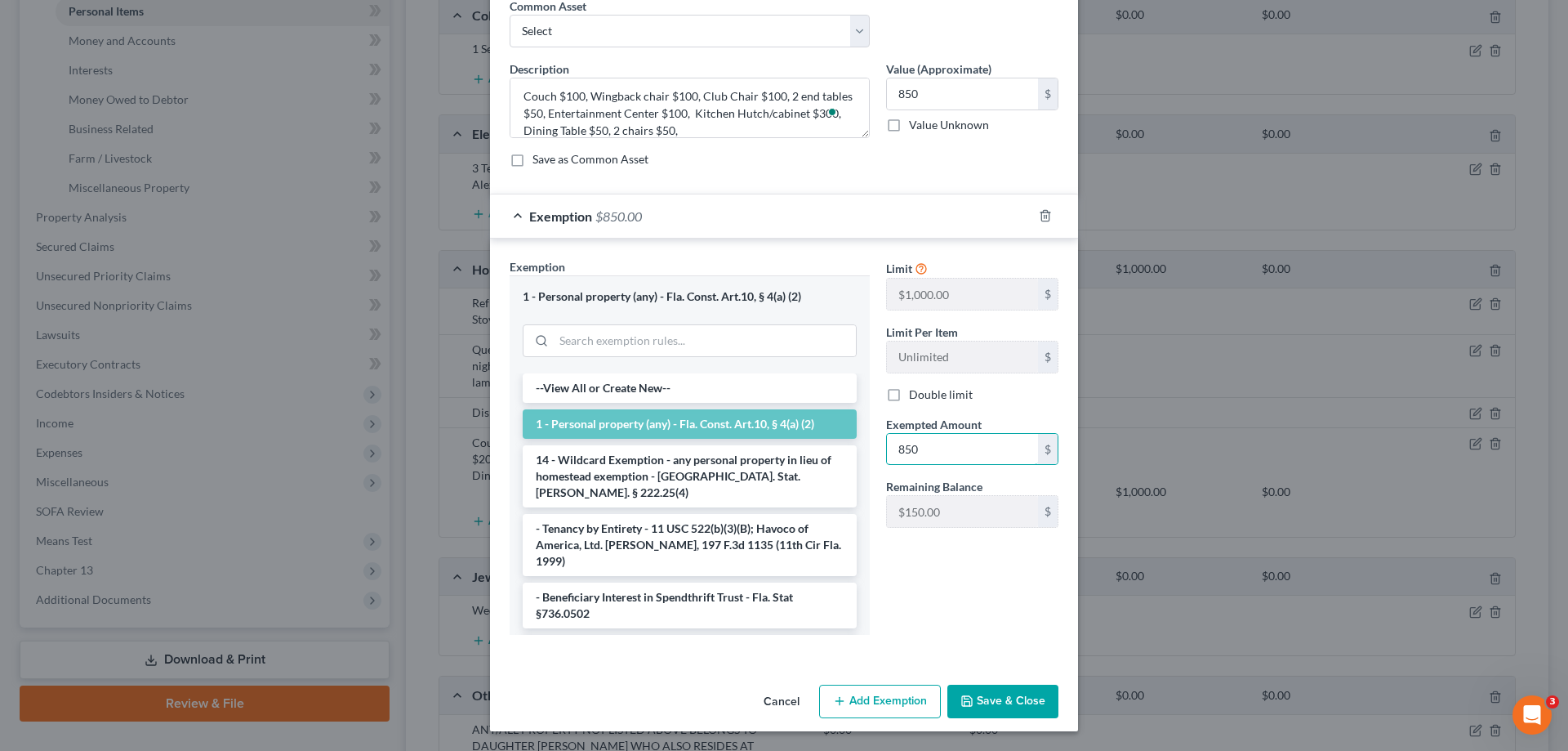
type input "850"
click at [997, 699] on button "Save & Close" at bounding box center [1003, 702] width 111 height 35
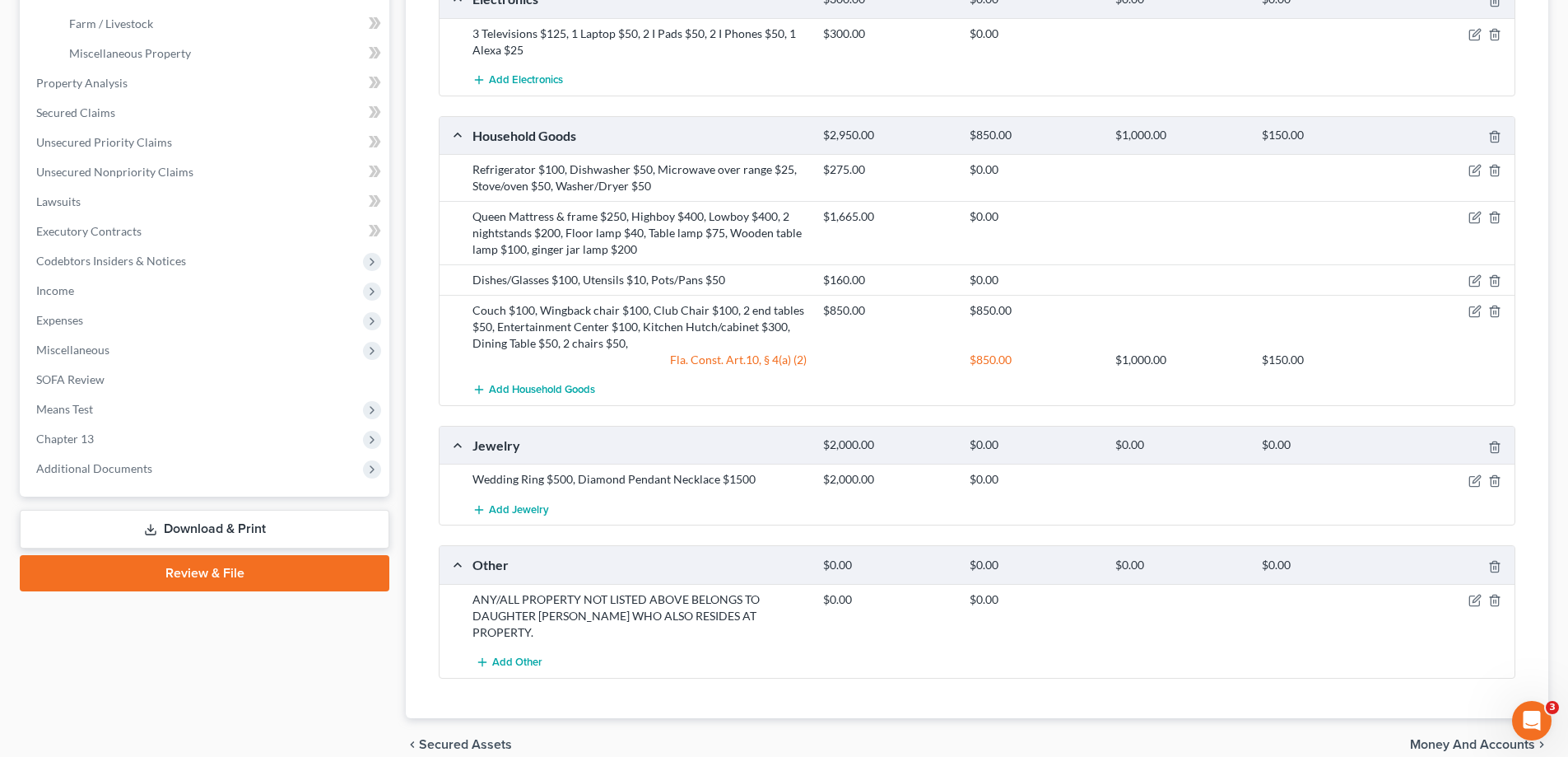
scroll to position [576, 0]
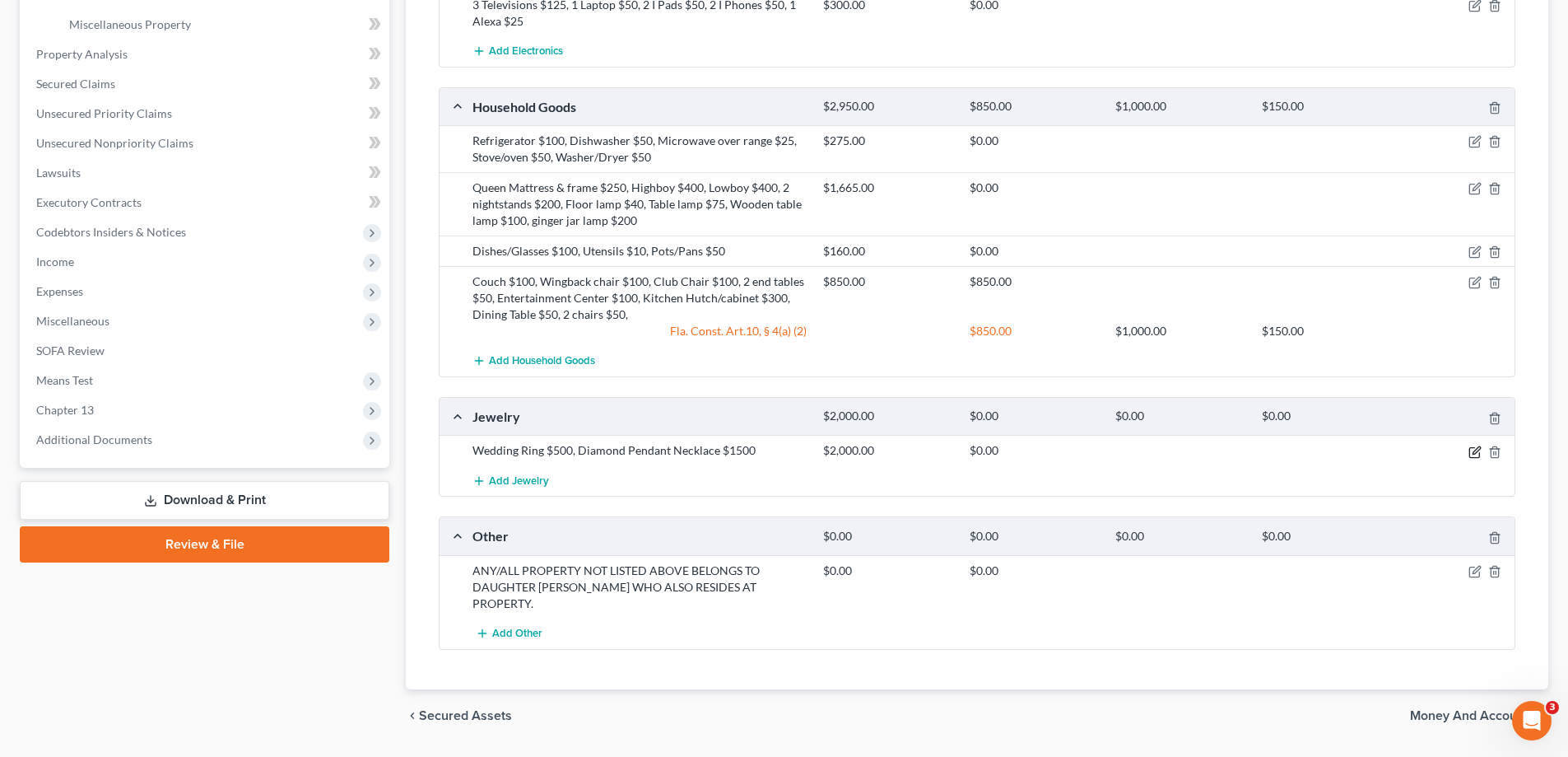
click at [1469, 446] on icon "button" at bounding box center [1475, 451] width 13 height 13
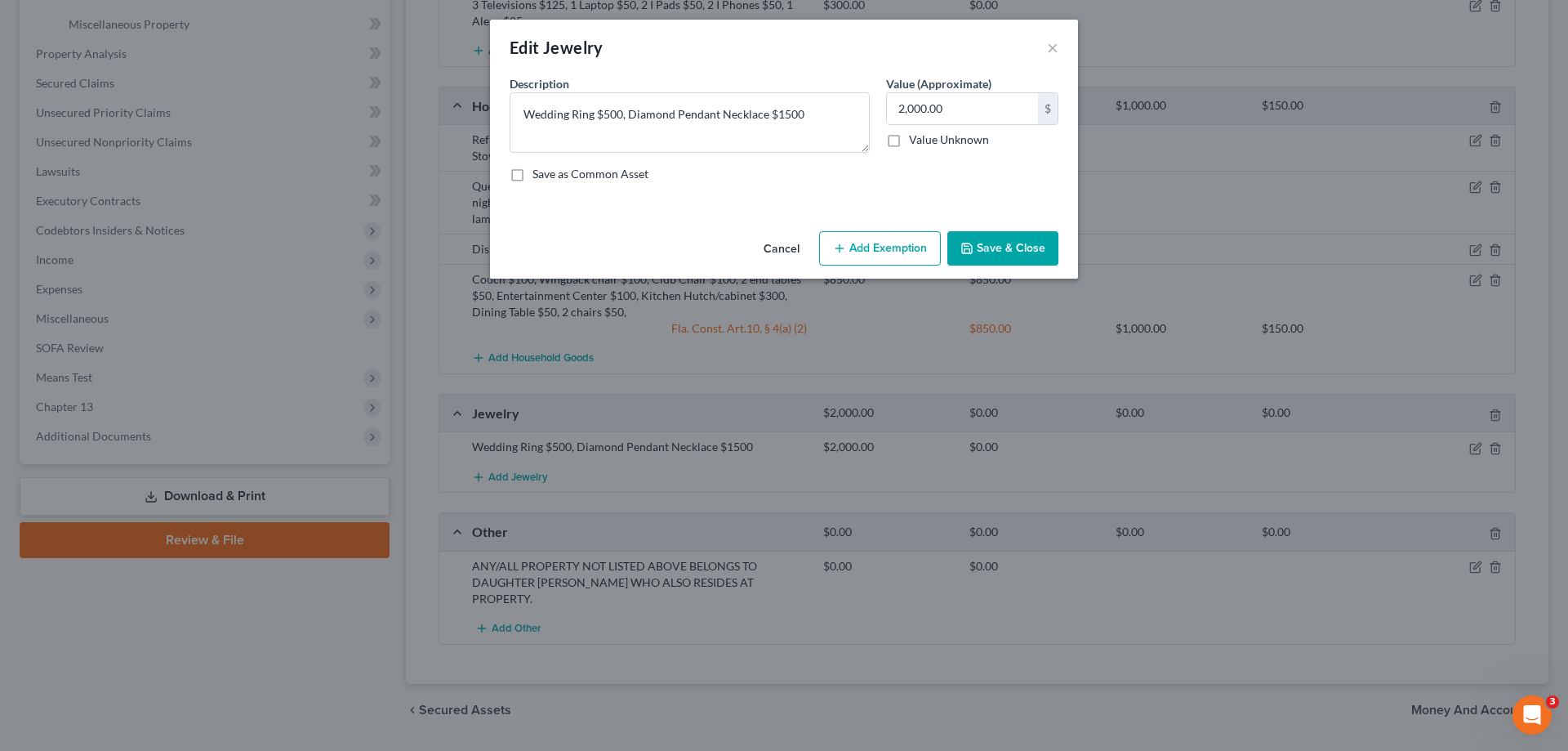
click at [1462, 450] on div "Edit Jewelry × An exemption set must first be selected from the Filing Informat…" at bounding box center [784, 375] width 1568 height 751
click at [883, 253] on button "Add Exemption" at bounding box center [880, 249] width 122 height 35
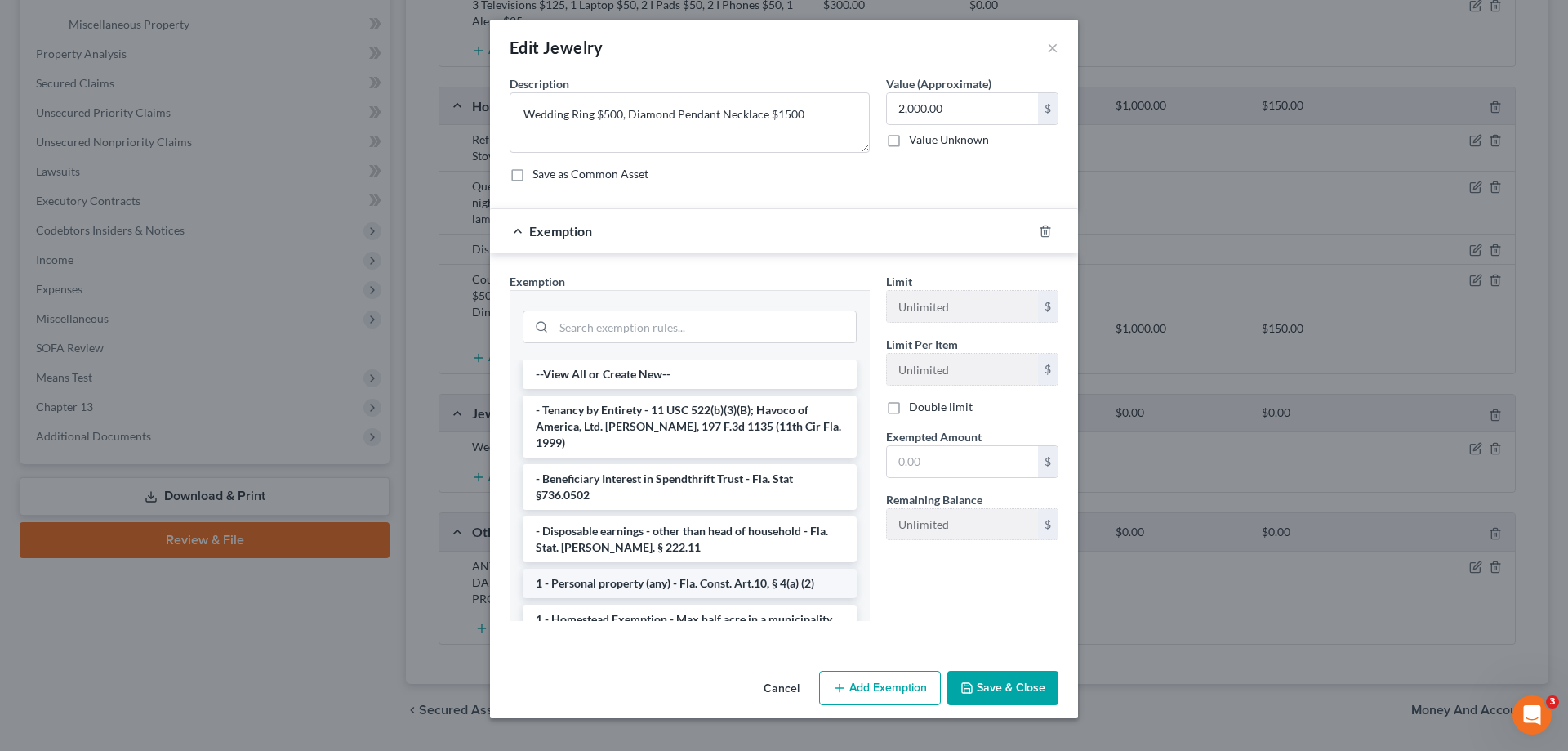
click at [694, 571] on li "1 - Personal property (any) - Fla. Const. Art.10, § 4(a) (2)" at bounding box center [690, 584] width 334 height 29
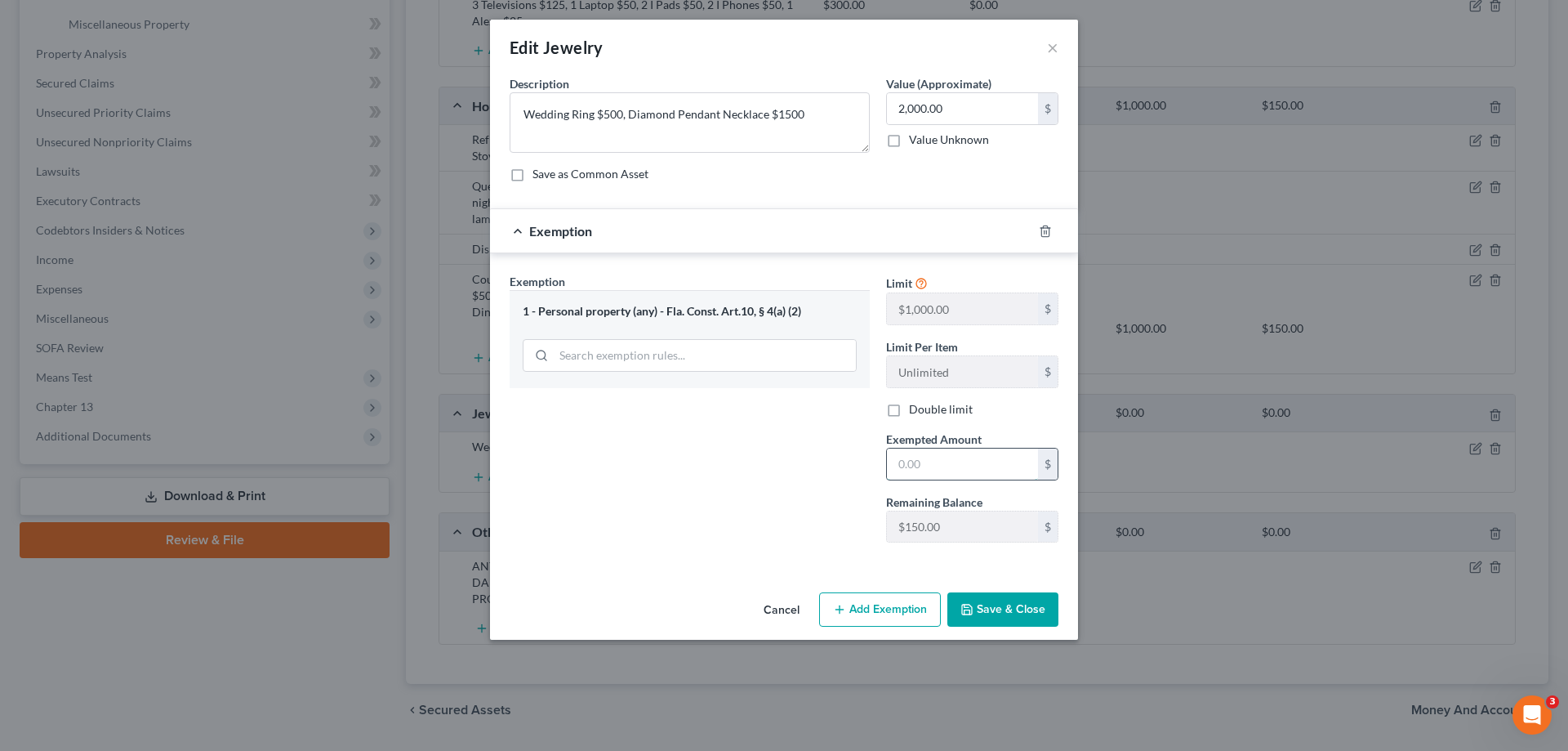
click at [932, 464] on input "text" at bounding box center [962, 464] width 152 height 31
type input "150"
click at [988, 602] on button "Save & Close" at bounding box center [1003, 610] width 111 height 35
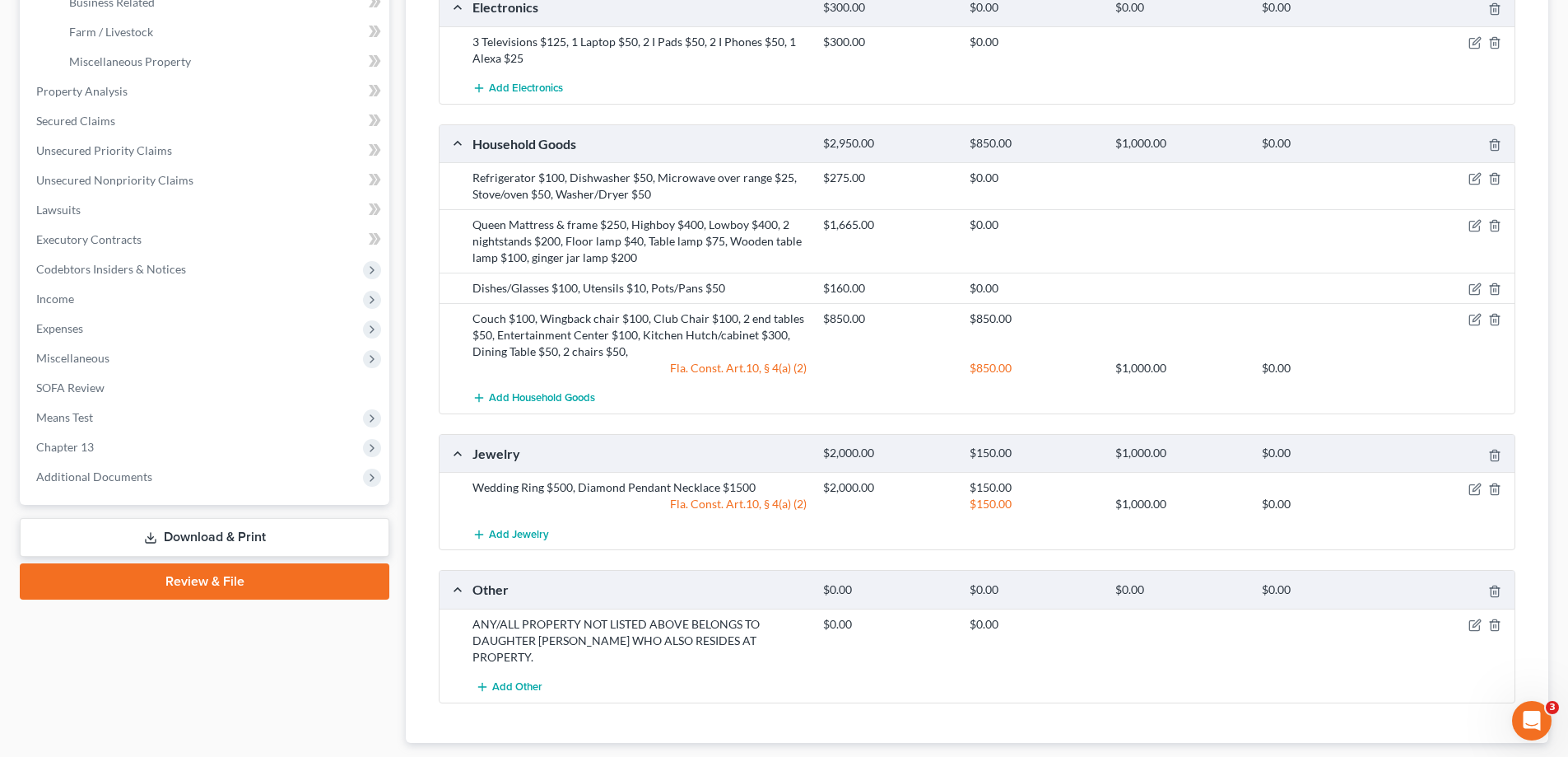
scroll to position [459, 0]
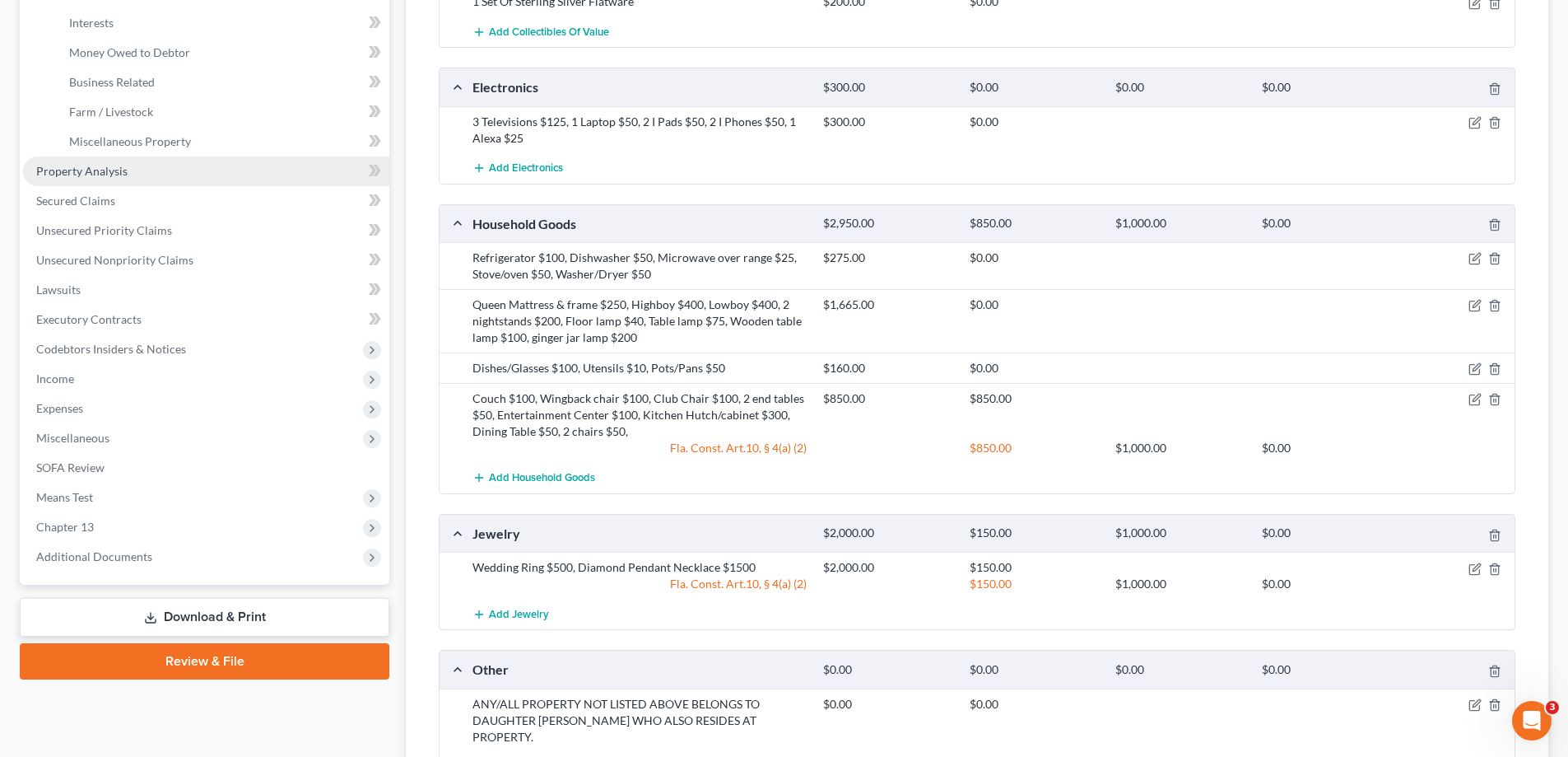
click at [117, 166] on span "Property Analysis" at bounding box center [82, 171] width 92 height 14
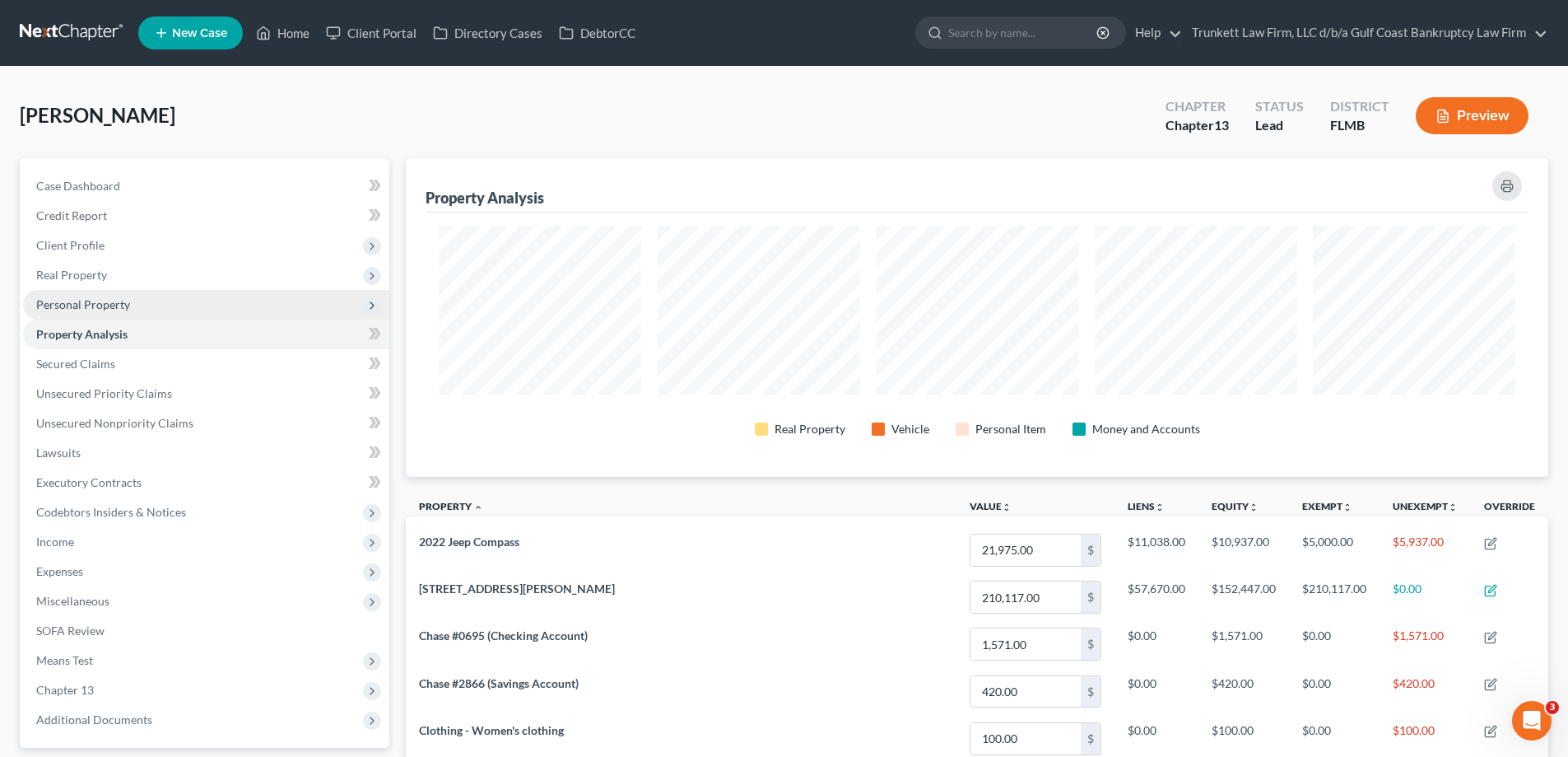
click at [94, 299] on span "Personal Property" at bounding box center [84, 305] width 94 height 14
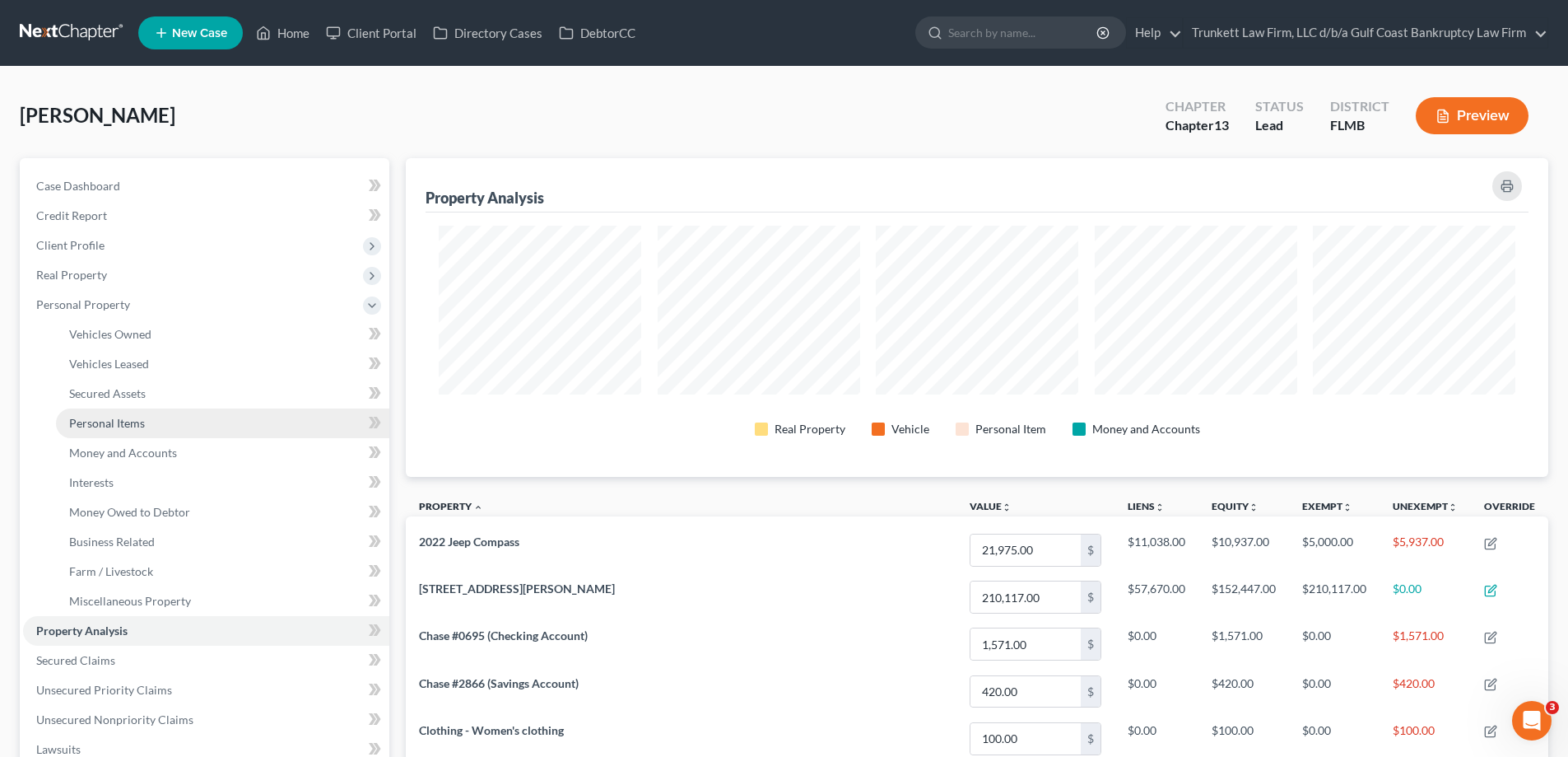
click at [127, 422] on span "Personal Items" at bounding box center [106, 423] width 76 height 14
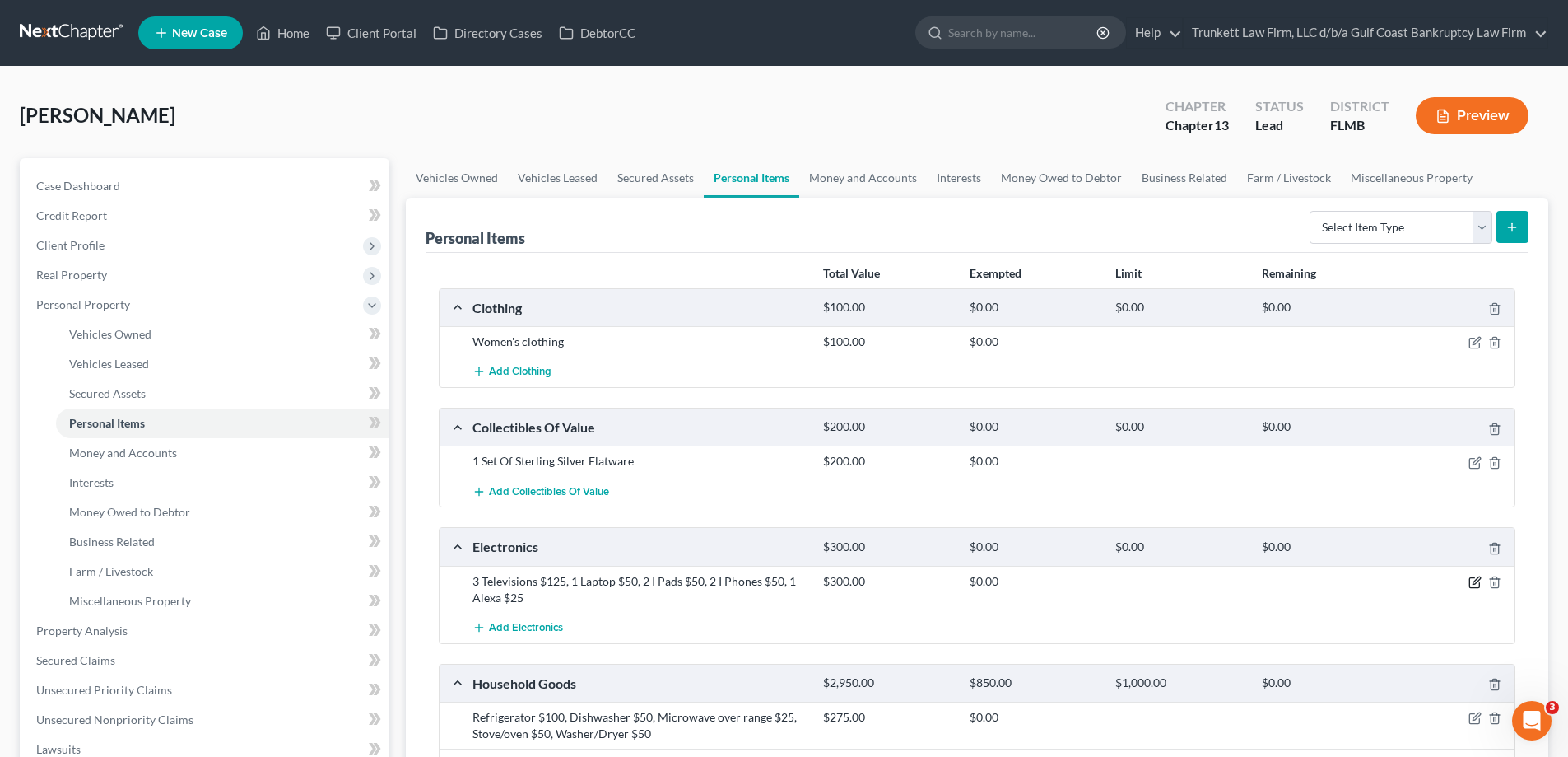
click at [1480, 576] on icon "button" at bounding box center [1476, 580] width 7 height 7
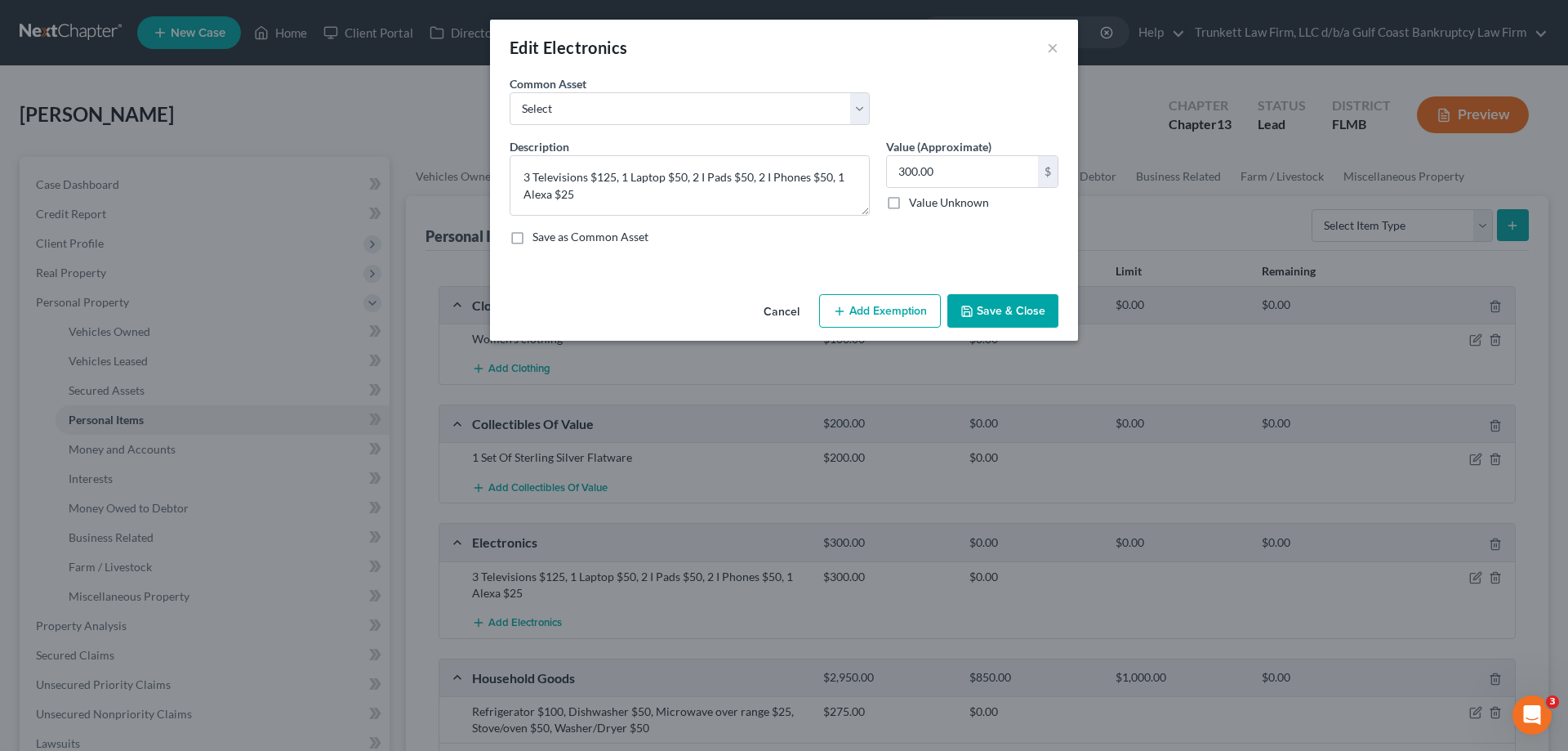
click at [904, 307] on button "Add Exemption" at bounding box center [880, 312] width 122 height 35
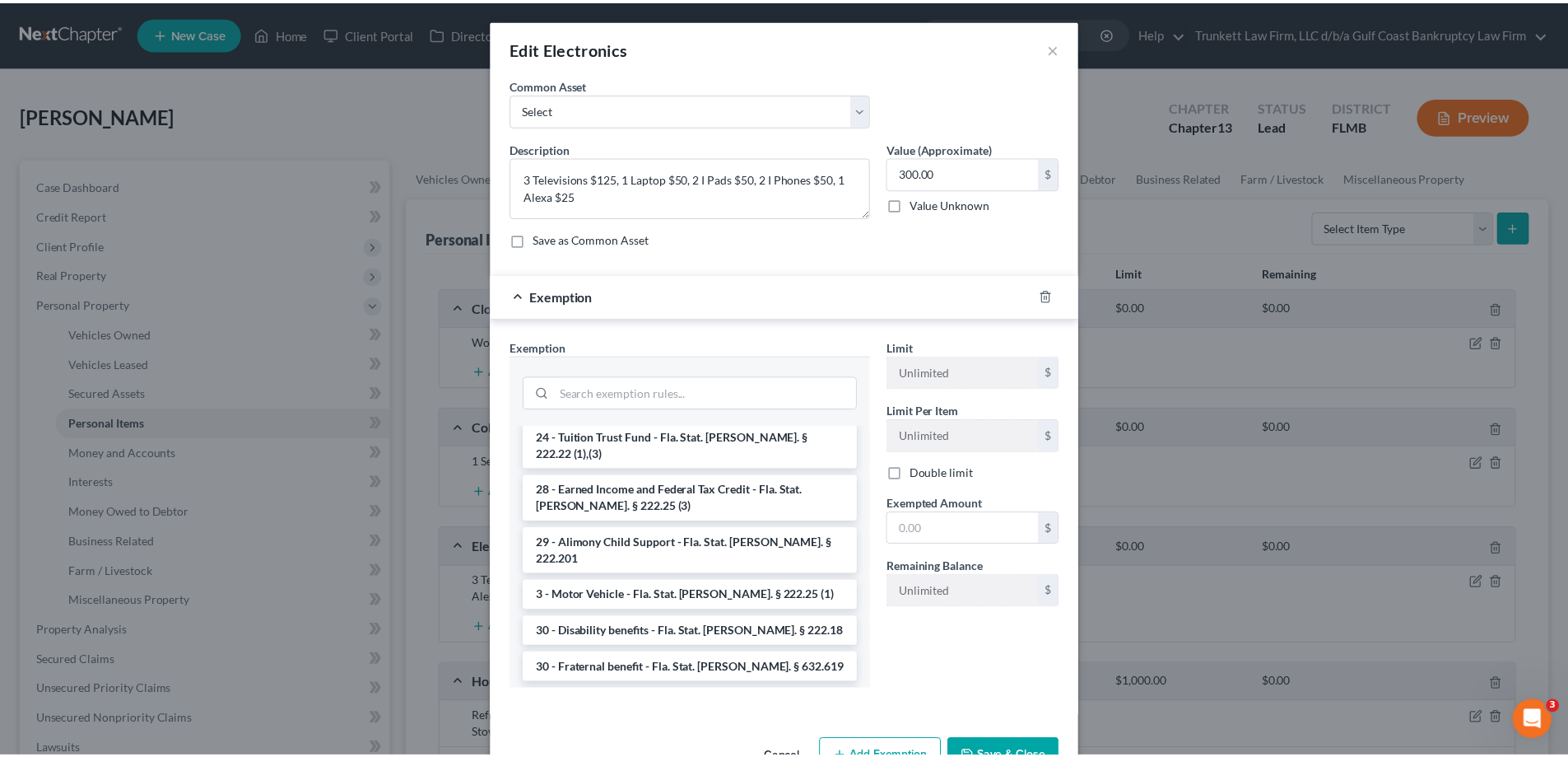
scroll to position [906, 0]
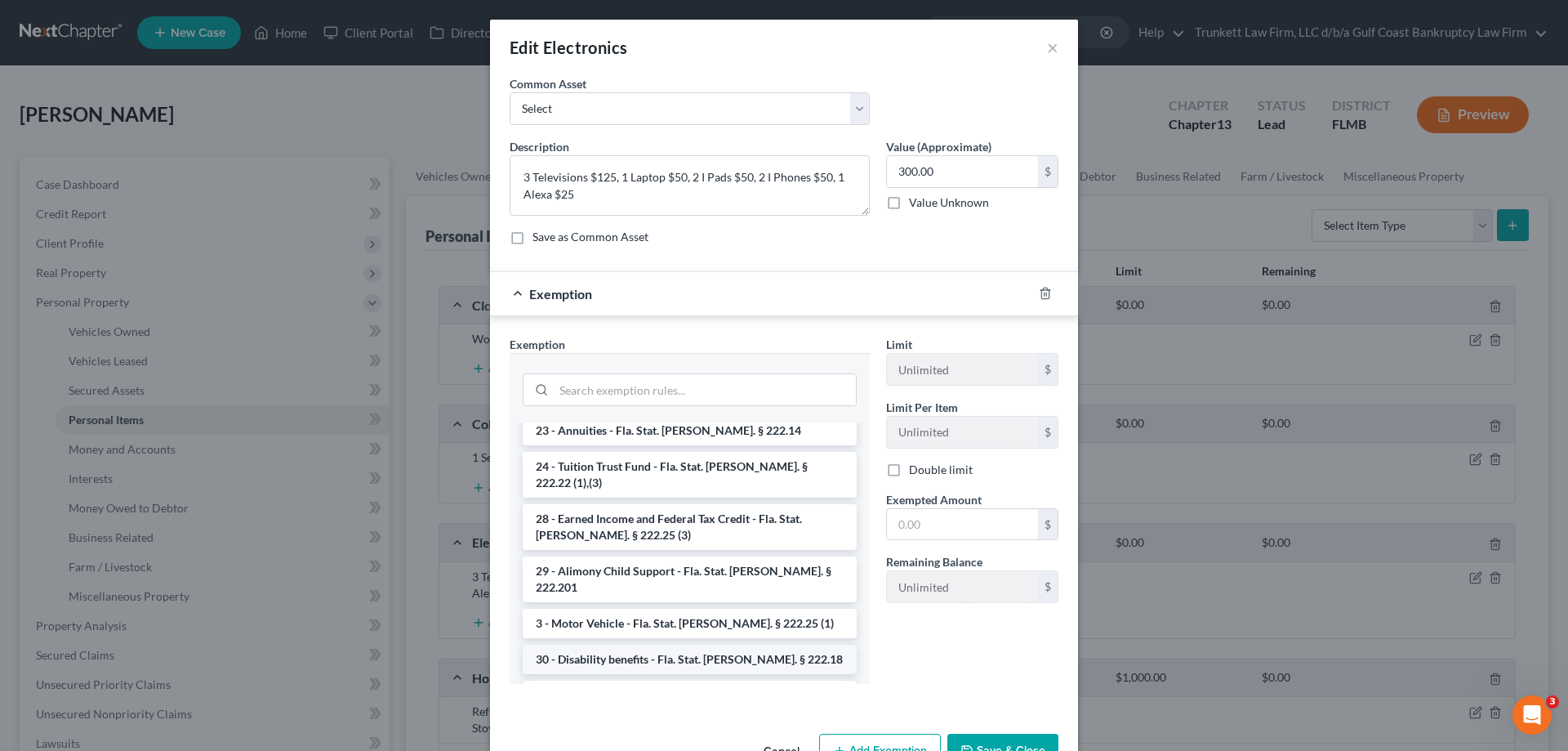
click at [614, 644] on li "30 - Disability benefits - Fla. Stat. [PERSON_NAME]. § 222.18" at bounding box center [690, 659] width 334 height 29
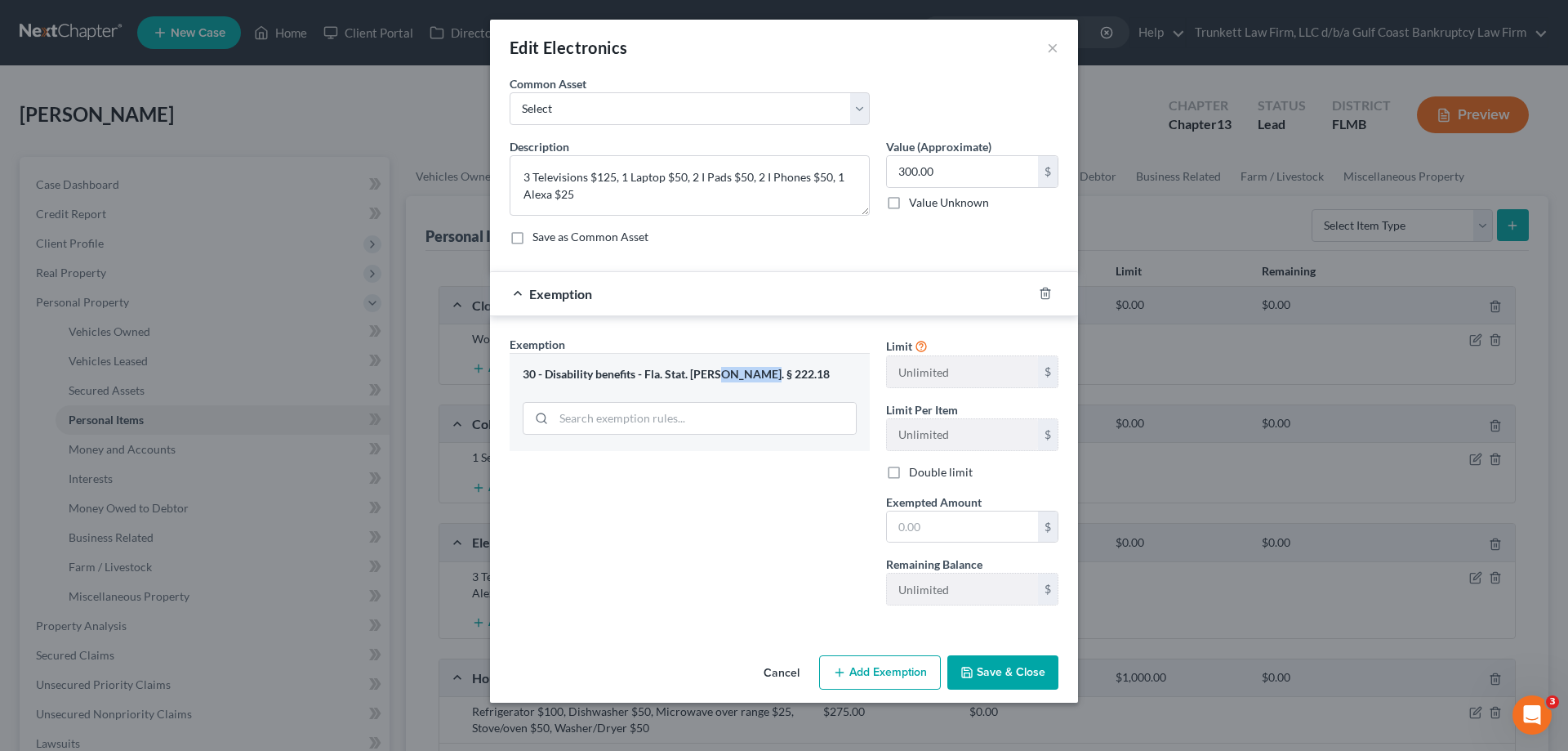
drag, startPoint x: 770, startPoint y: 369, endPoint x: 719, endPoint y: 371, distance: 51.0
click at [719, 371] on div "30 - Disability benefits - Fla. Stat. [PERSON_NAME]. § 222.18" at bounding box center [690, 375] width 334 height 16
copy div "§ 222.18"
click at [681, 371] on div "30 - Disability benefits - Fla. Stat. [PERSON_NAME]. § 222.18" at bounding box center [690, 375] width 334 height 16
drag, startPoint x: 648, startPoint y: 375, endPoint x: 797, endPoint y: 375, distance: 149.0
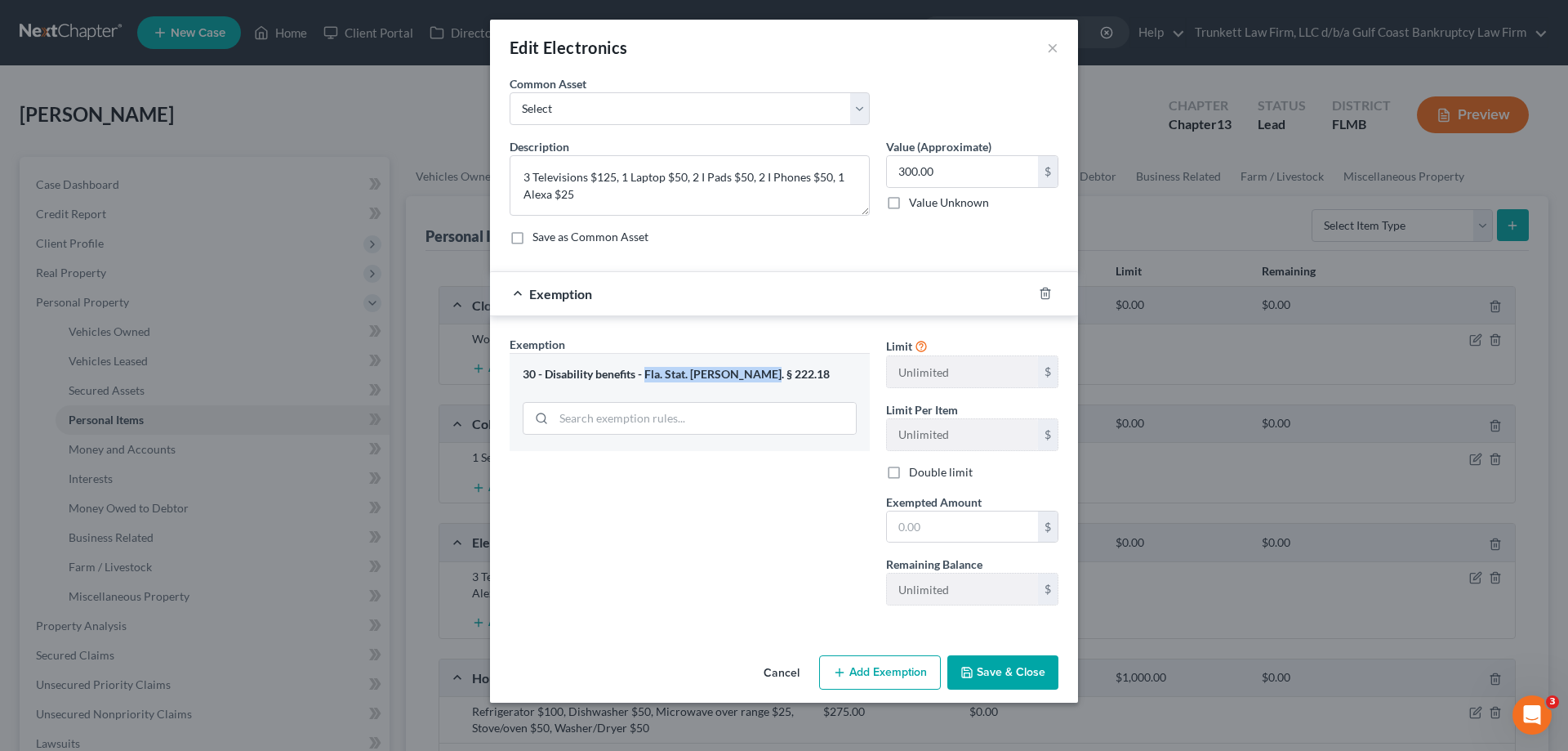
click at [797, 375] on div "30 - Disability benefits - Fla. Stat. [PERSON_NAME]. § 222.18" at bounding box center [690, 375] width 334 height 16
copy div "Fla. Stat. [PERSON_NAME]. § 222.18"
click at [1039, 295] on icon "button" at bounding box center [1045, 293] width 13 height 13
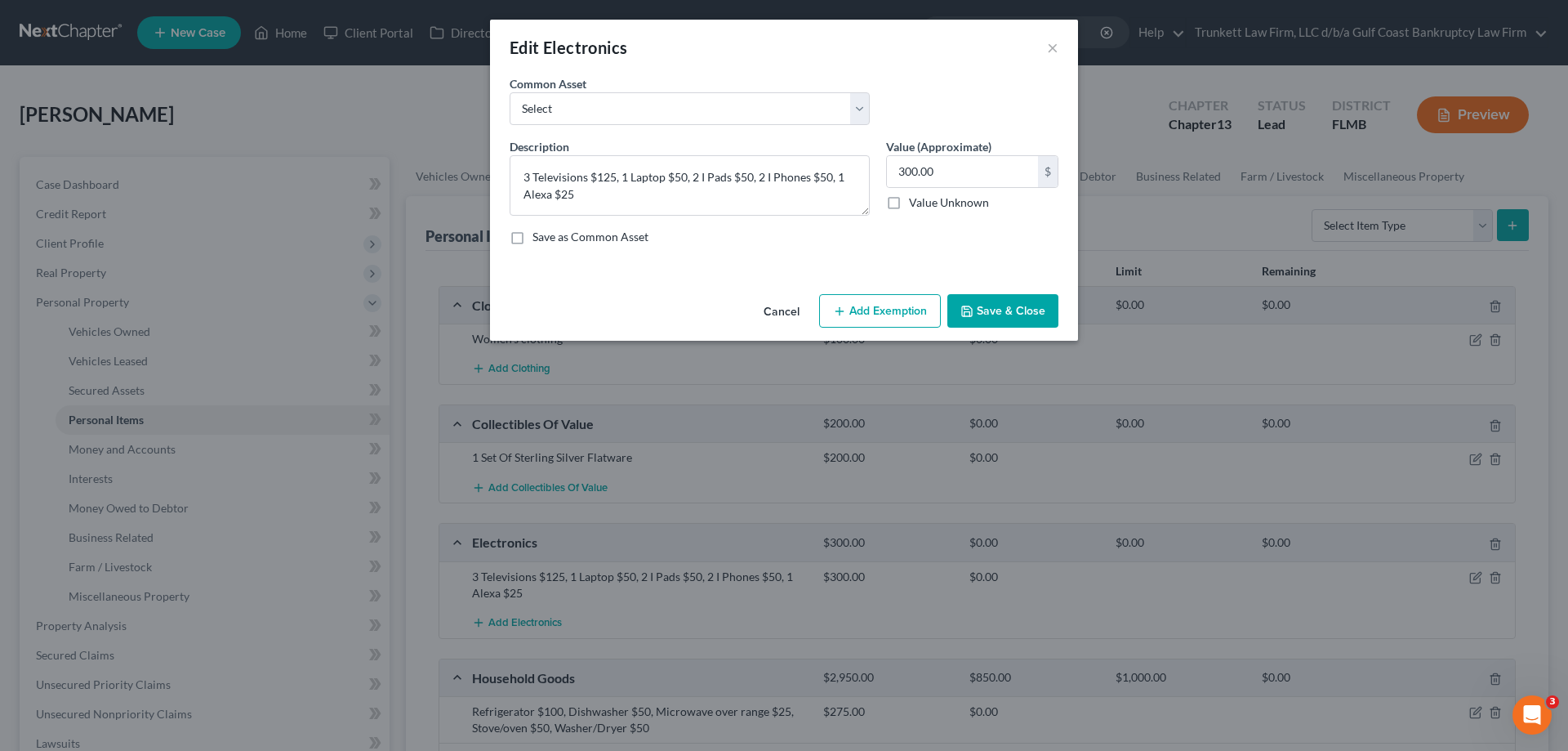
drag, startPoint x: 911, startPoint y: 309, endPoint x: 764, endPoint y: 336, distance: 149.5
click at [911, 308] on button "Add Exemption" at bounding box center [880, 312] width 122 height 35
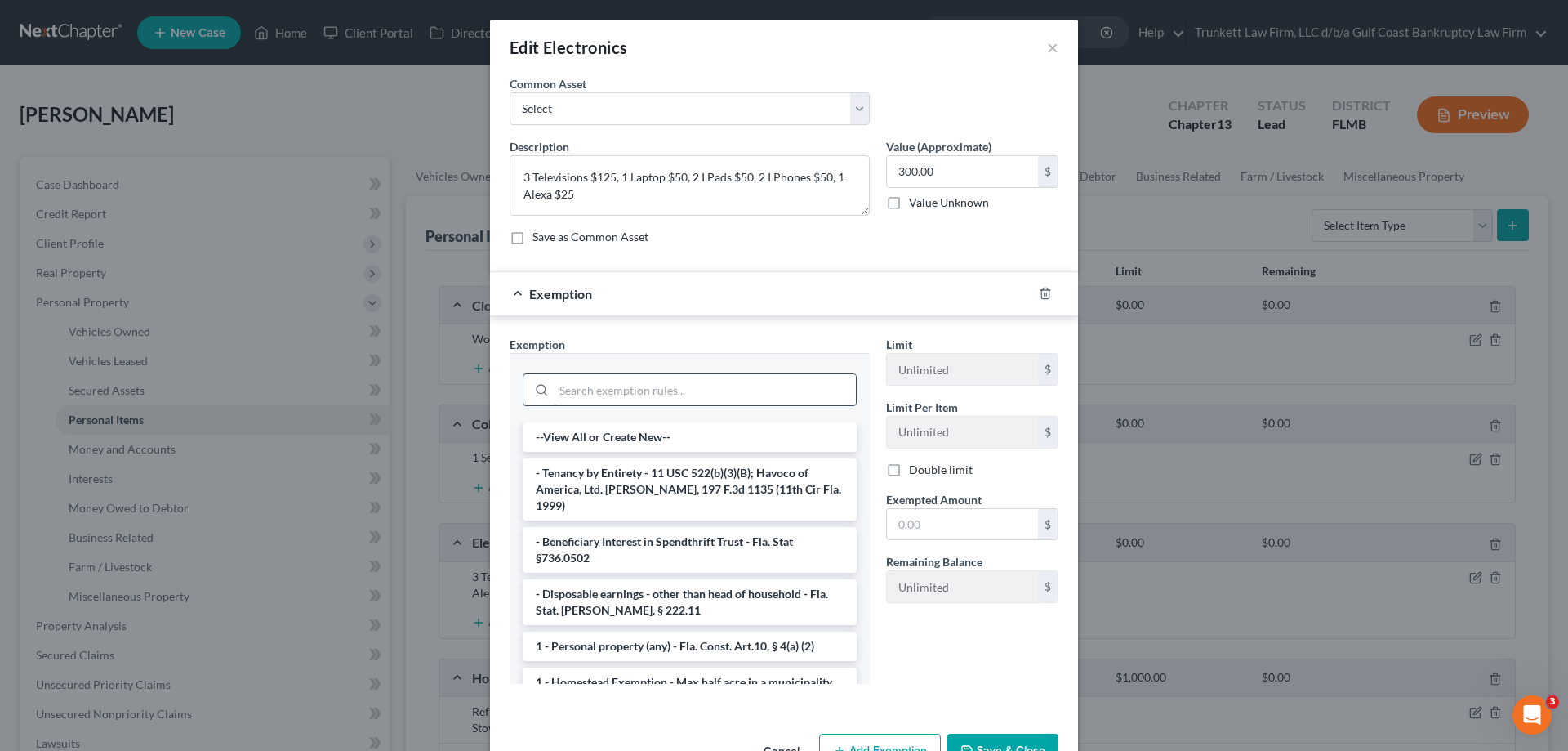
click at [618, 395] on input "search" at bounding box center [705, 390] width 302 height 31
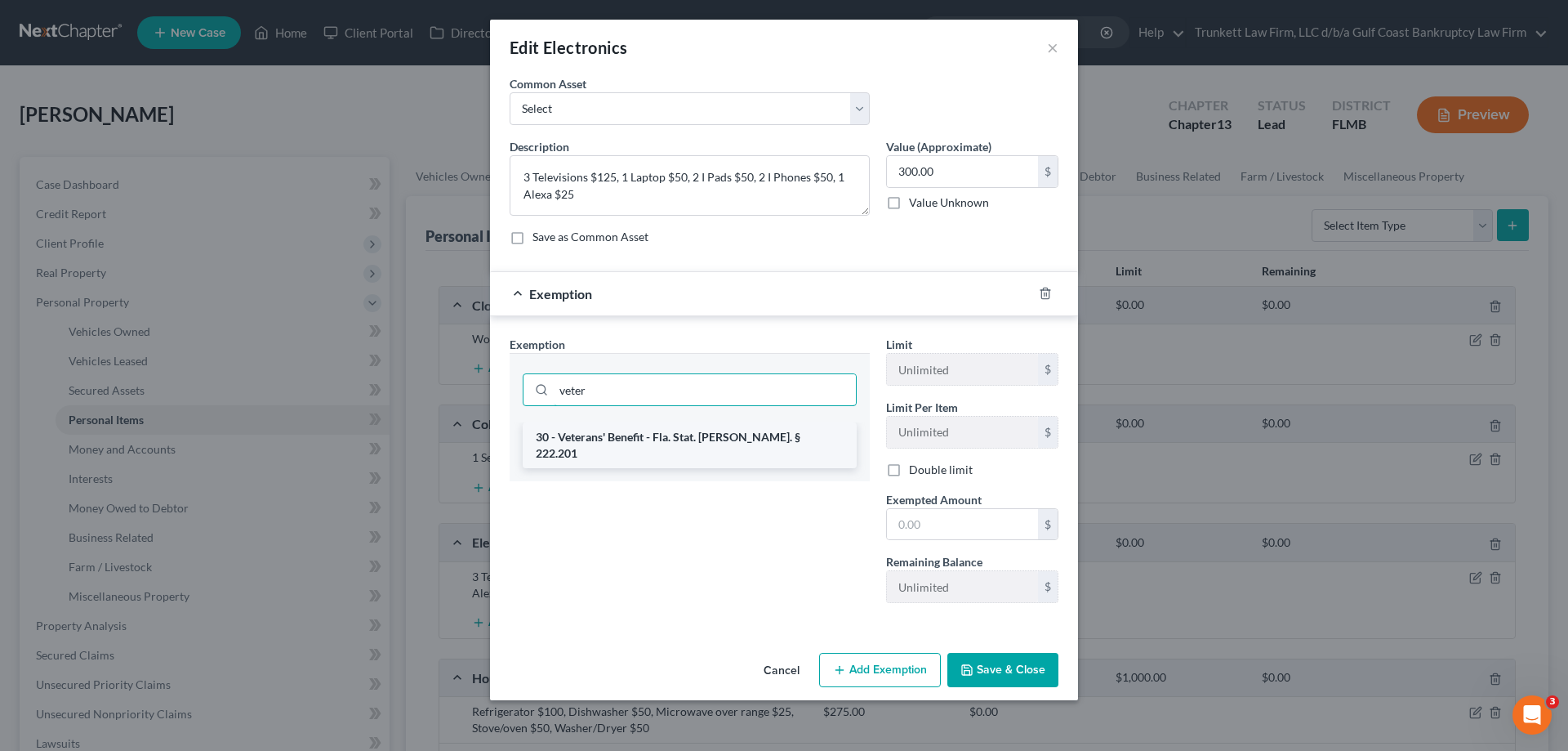
type input "veter"
click at [734, 439] on li "30 - Veterans' Benefit - Fla. Stat. [PERSON_NAME]. § 222.201" at bounding box center [690, 445] width 334 height 46
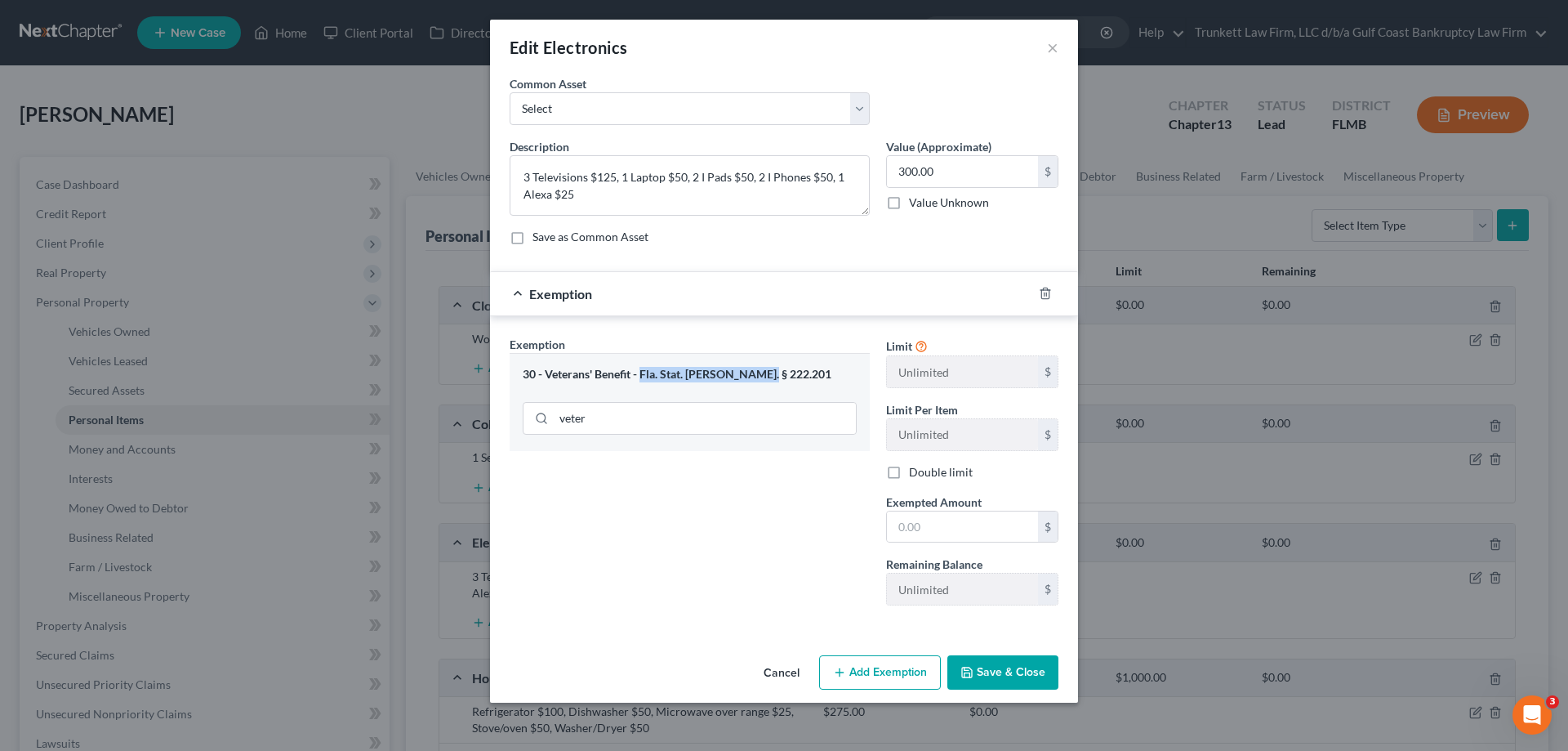
drag, startPoint x: 642, startPoint y: 381, endPoint x: 784, endPoint y: 368, distance: 142.6
click at [784, 368] on div "30 - Veterans' Benefit - Fla. Stat. [PERSON_NAME]. § 222.201" at bounding box center [690, 375] width 334 height 16
copy div "Fla. Stat. [PERSON_NAME]. § 222.201"
click at [1059, 45] on div "Edit Electronics ×" at bounding box center [784, 48] width 588 height 55
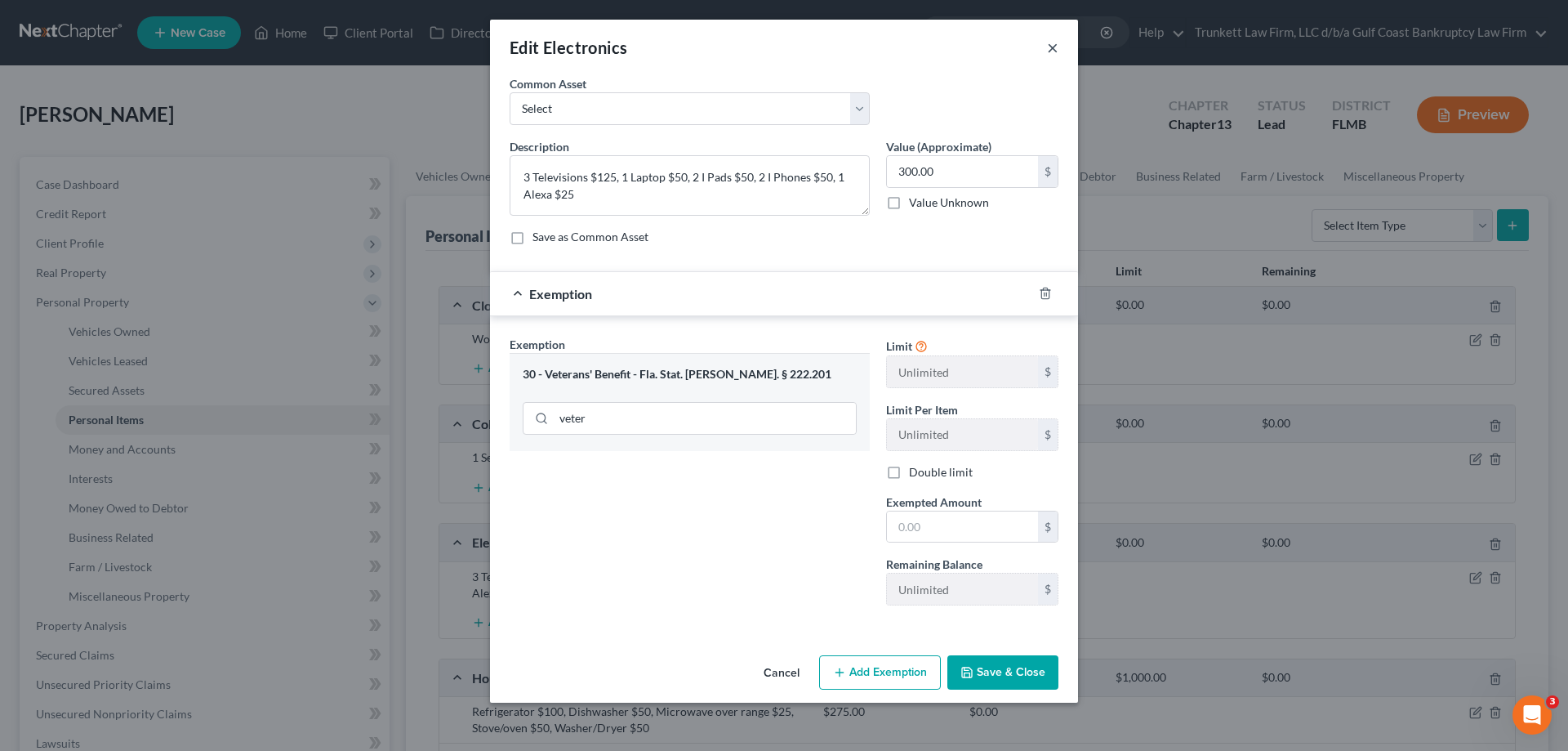
click at [1049, 52] on button "×" at bounding box center [1052, 47] width 11 height 20
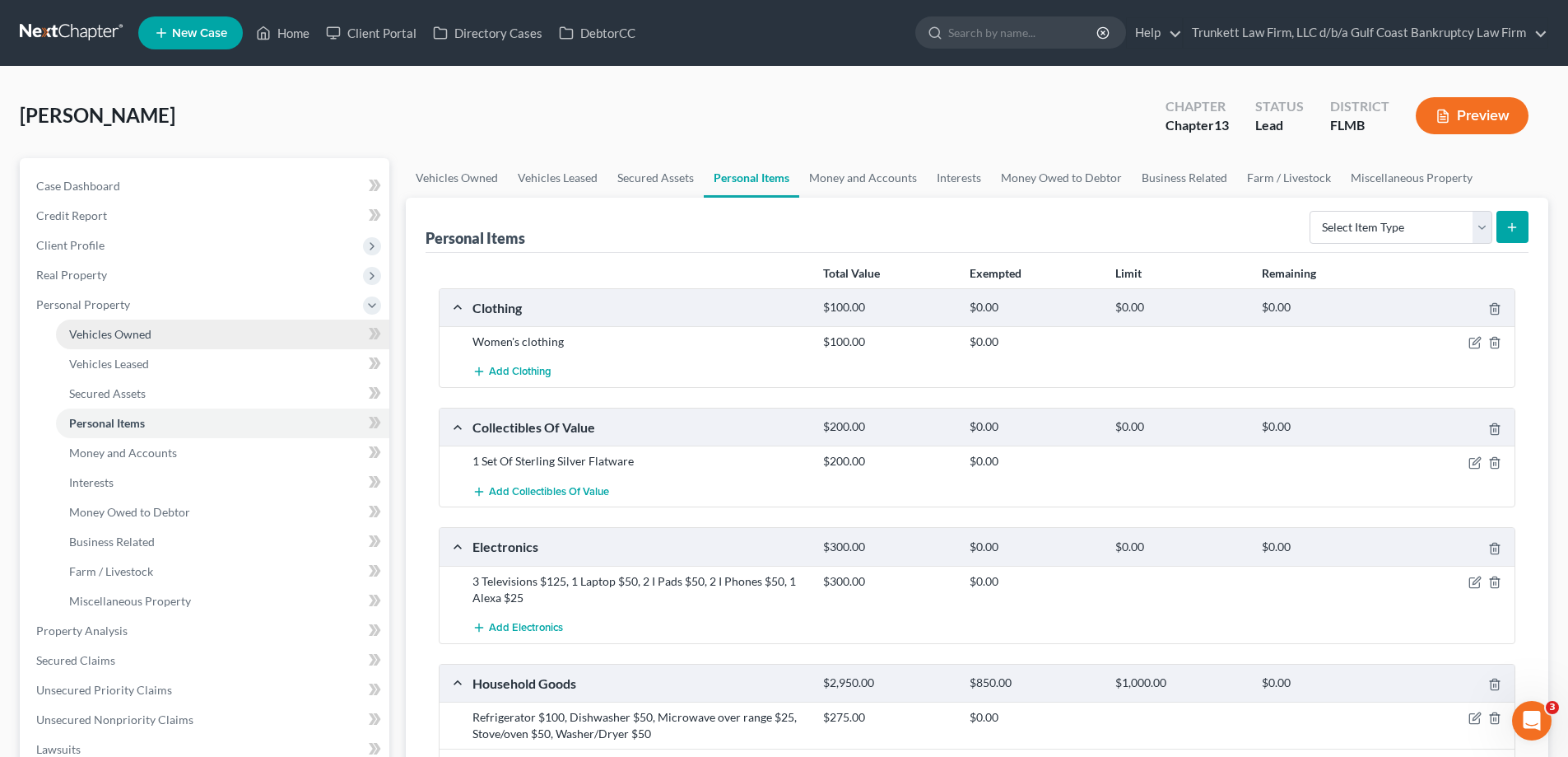
click at [143, 329] on span "Vehicles Owned" at bounding box center [110, 334] width 82 height 14
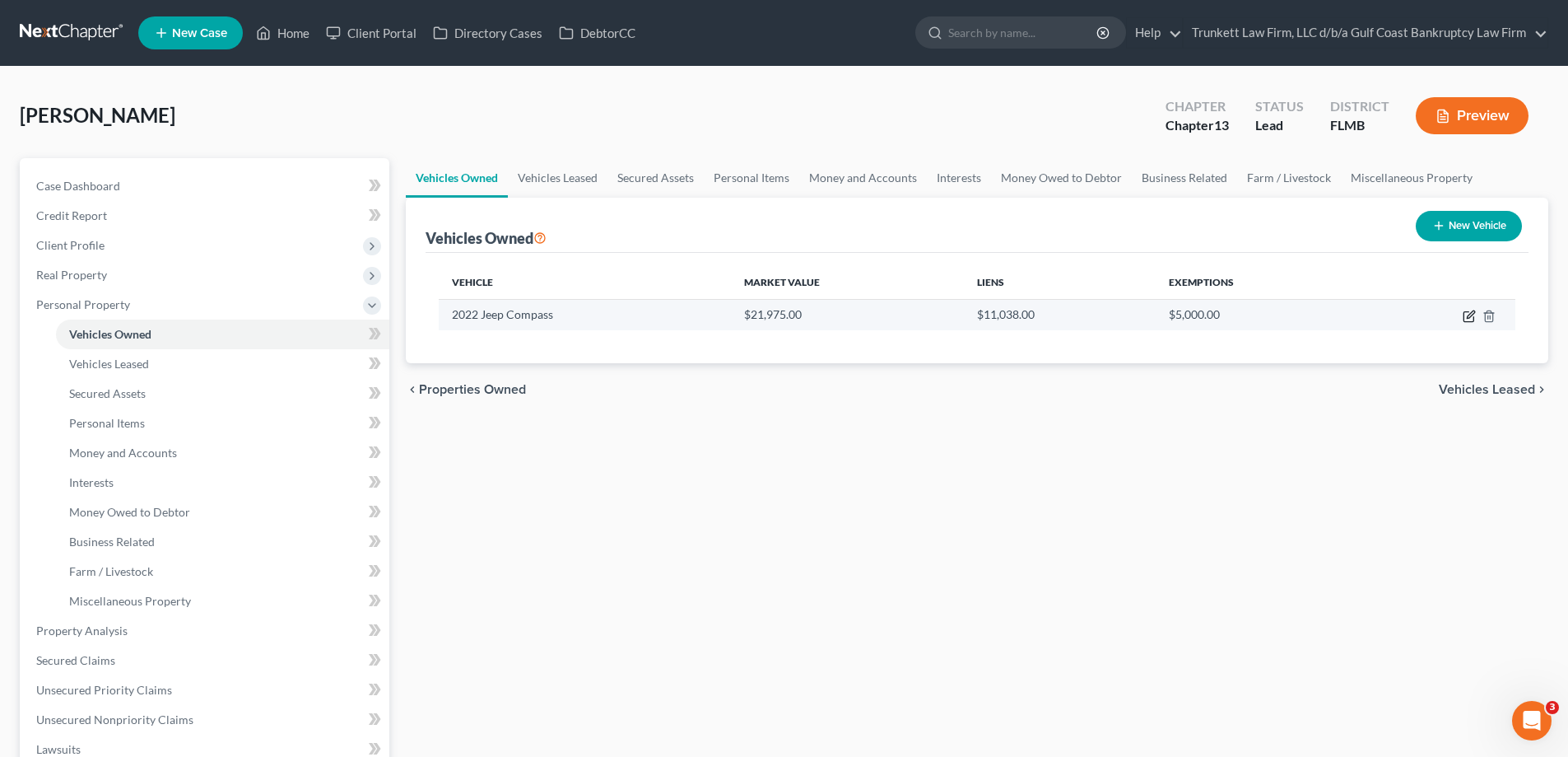
click at [1470, 311] on icon "button" at bounding box center [1469, 316] width 13 height 13
select select "0"
select select "4"
select select "0"
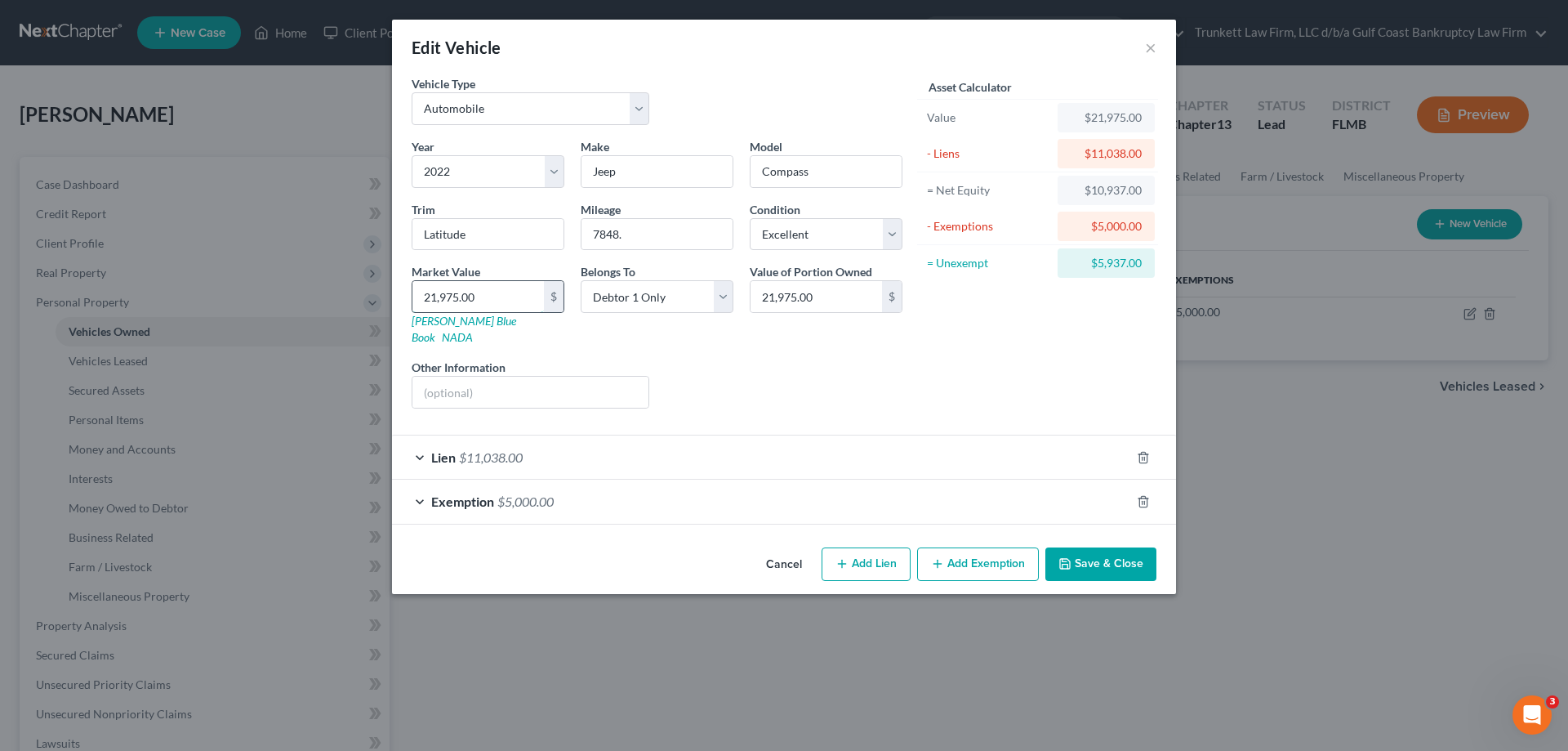
click at [501, 298] on input "21,975.00" at bounding box center [478, 296] width 132 height 31
type input "121,975.00"
type input "1821,975.00"
type input "1,821,975.00"
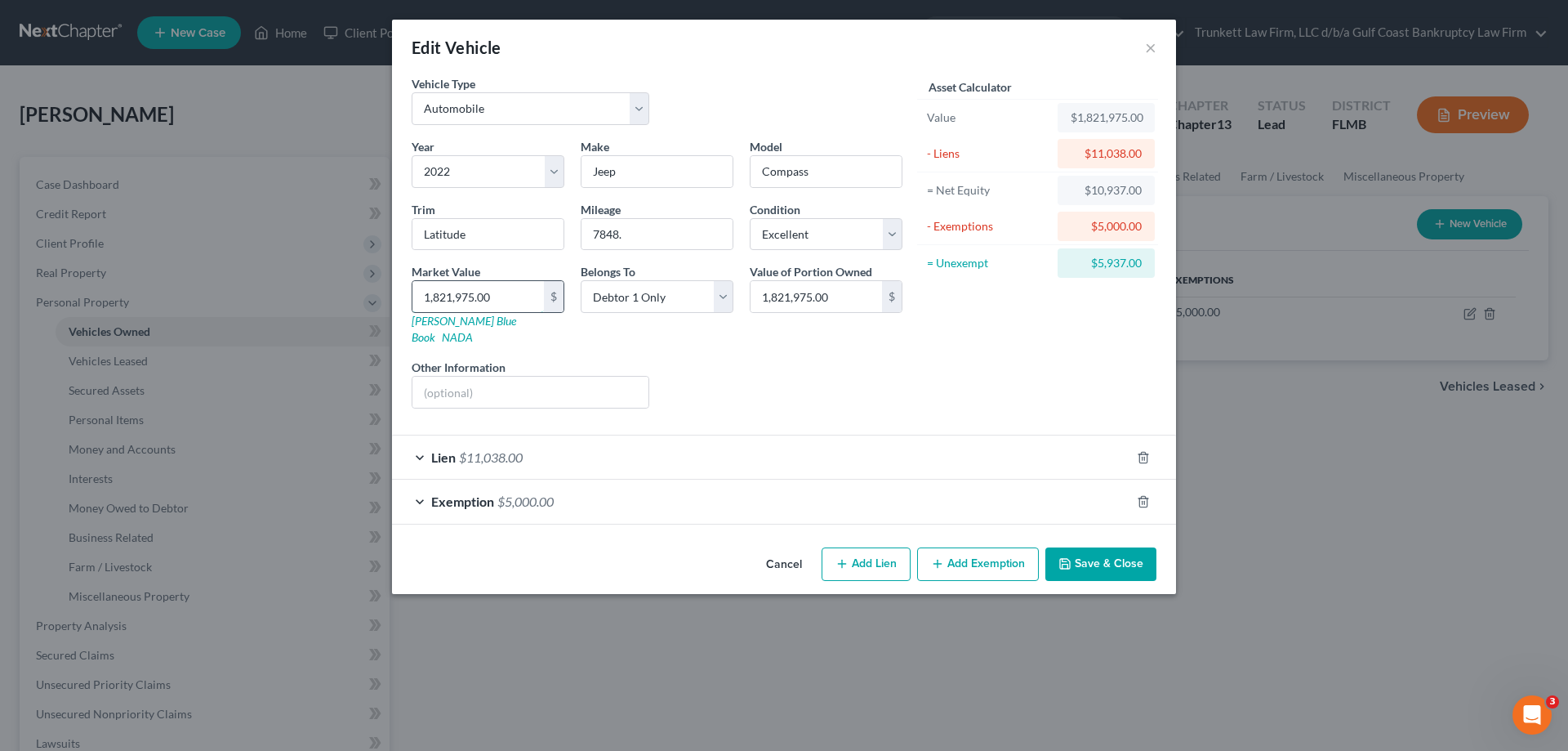
type input "1,81,975.00"
type input "181,975.00"
type input "1,8,975.00"
type input "18,975.00"
type input "1,8975.00"
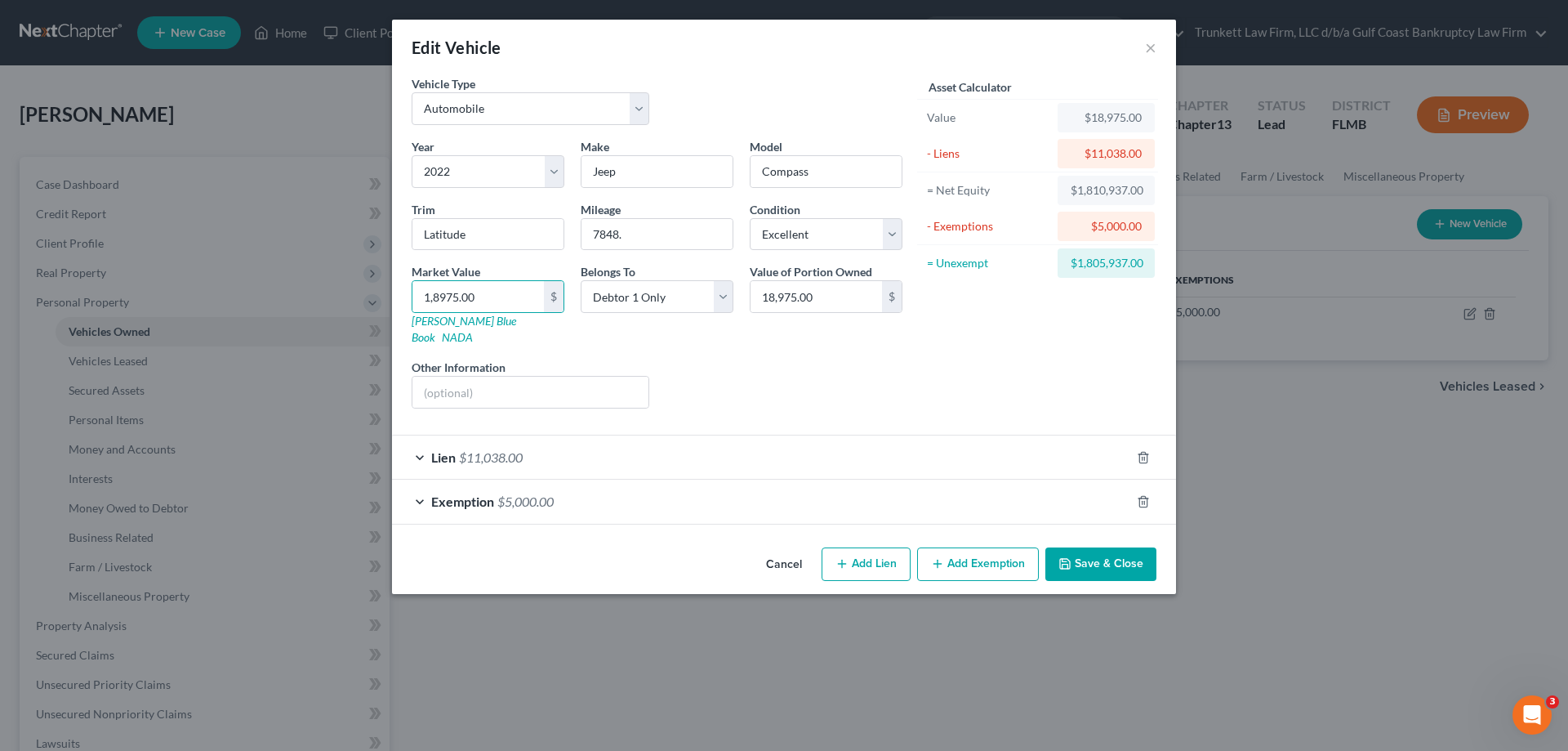
click at [1131, 556] on button "Save & Close" at bounding box center [1100, 565] width 111 height 35
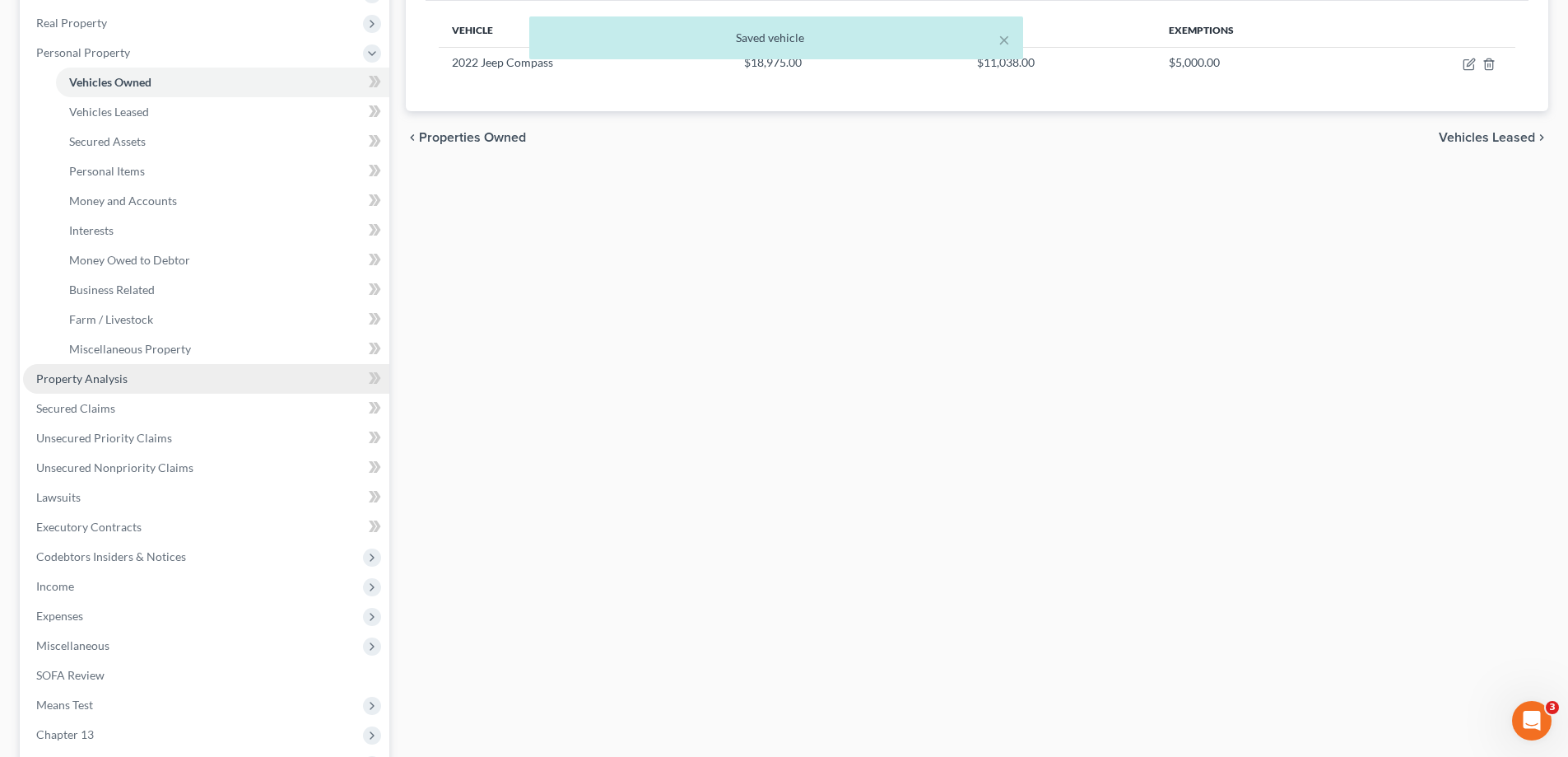
scroll to position [247, 0]
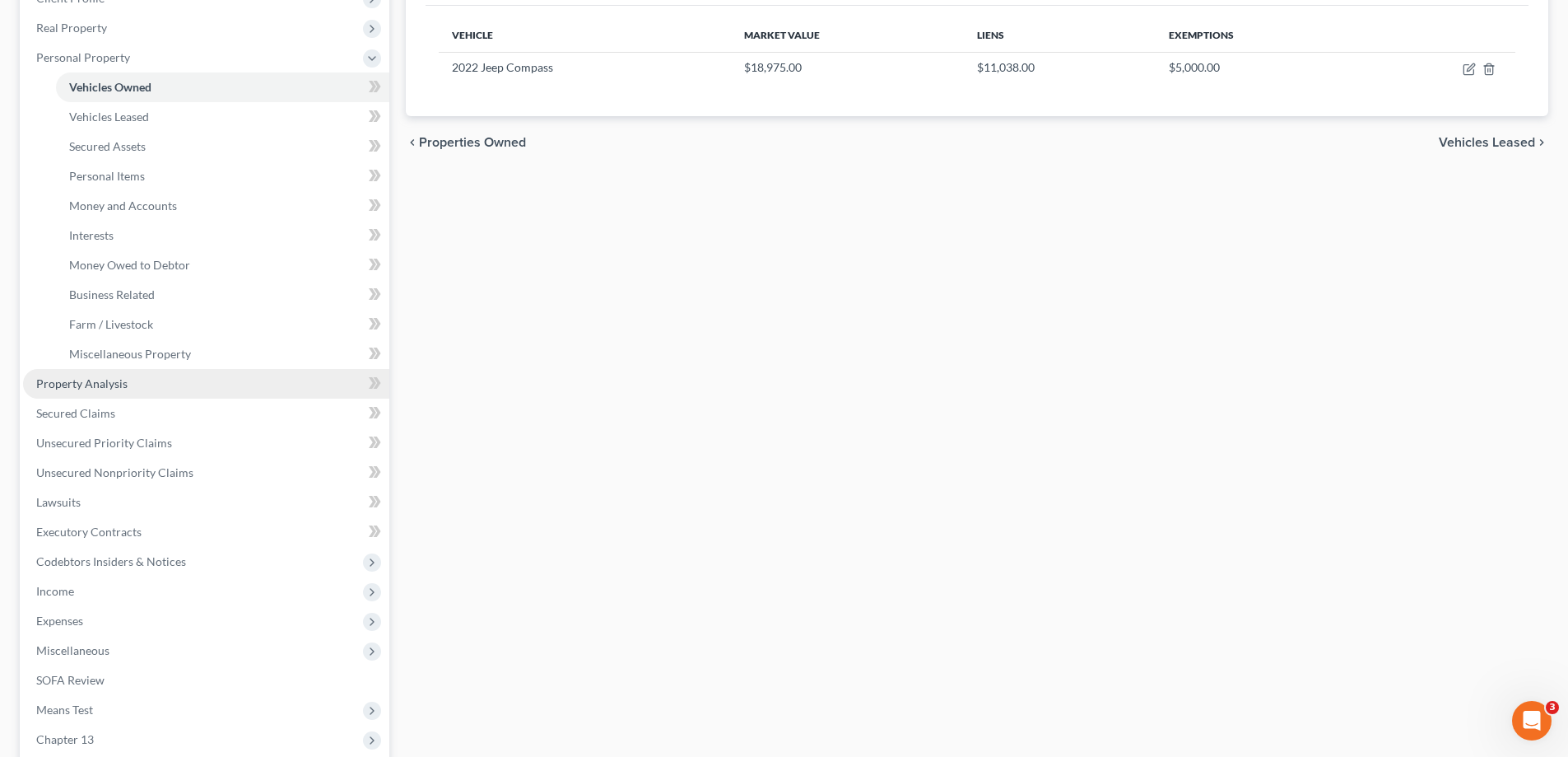
click at [116, 386] on span "Property Analysis" at bounding box center [82, 383] width 92 height 14
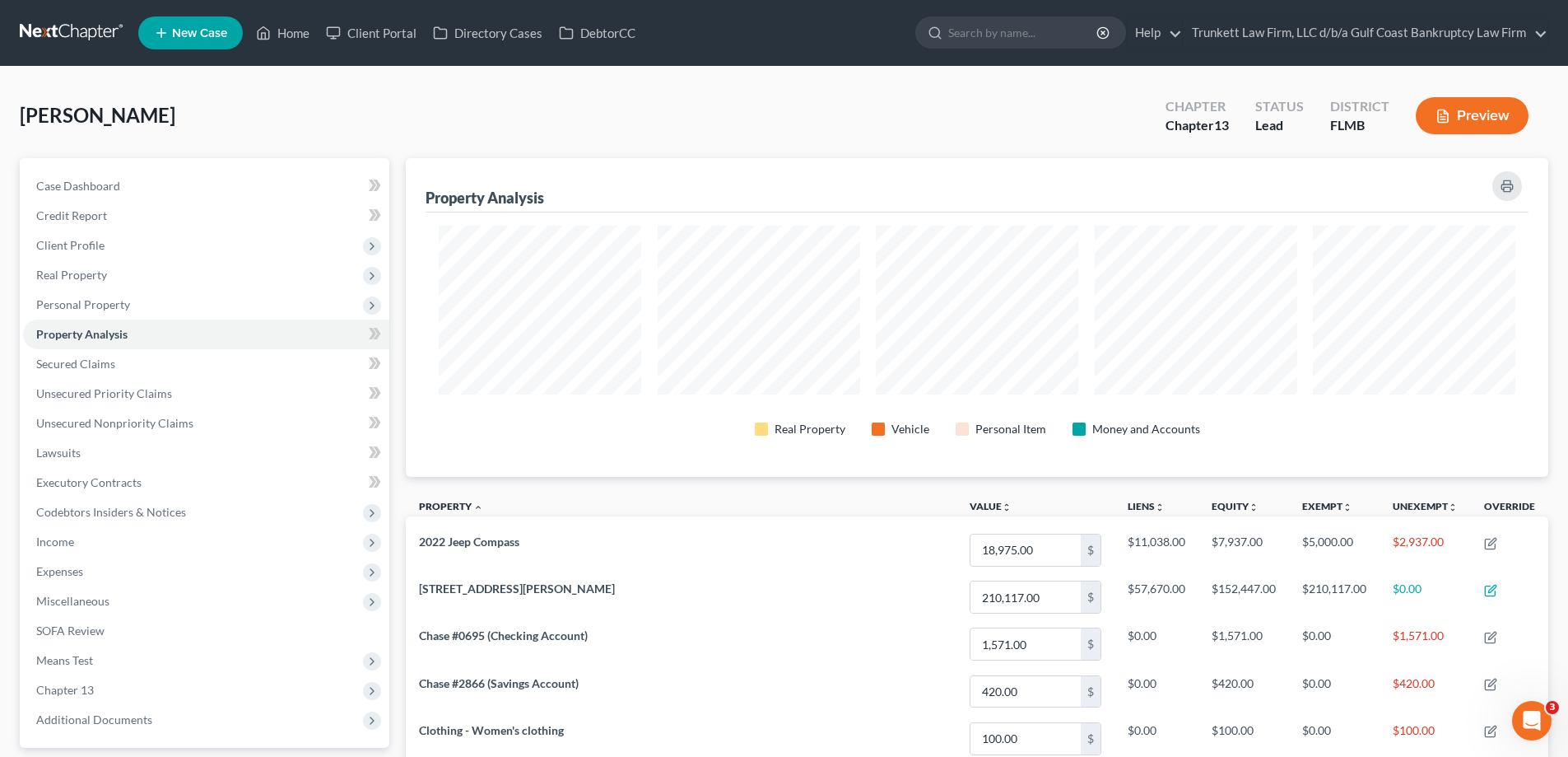
scroll to position [319, 1142]
click at [91, 306] on span "Personal Property" at bounding box center [84, 305] width 94 height 14
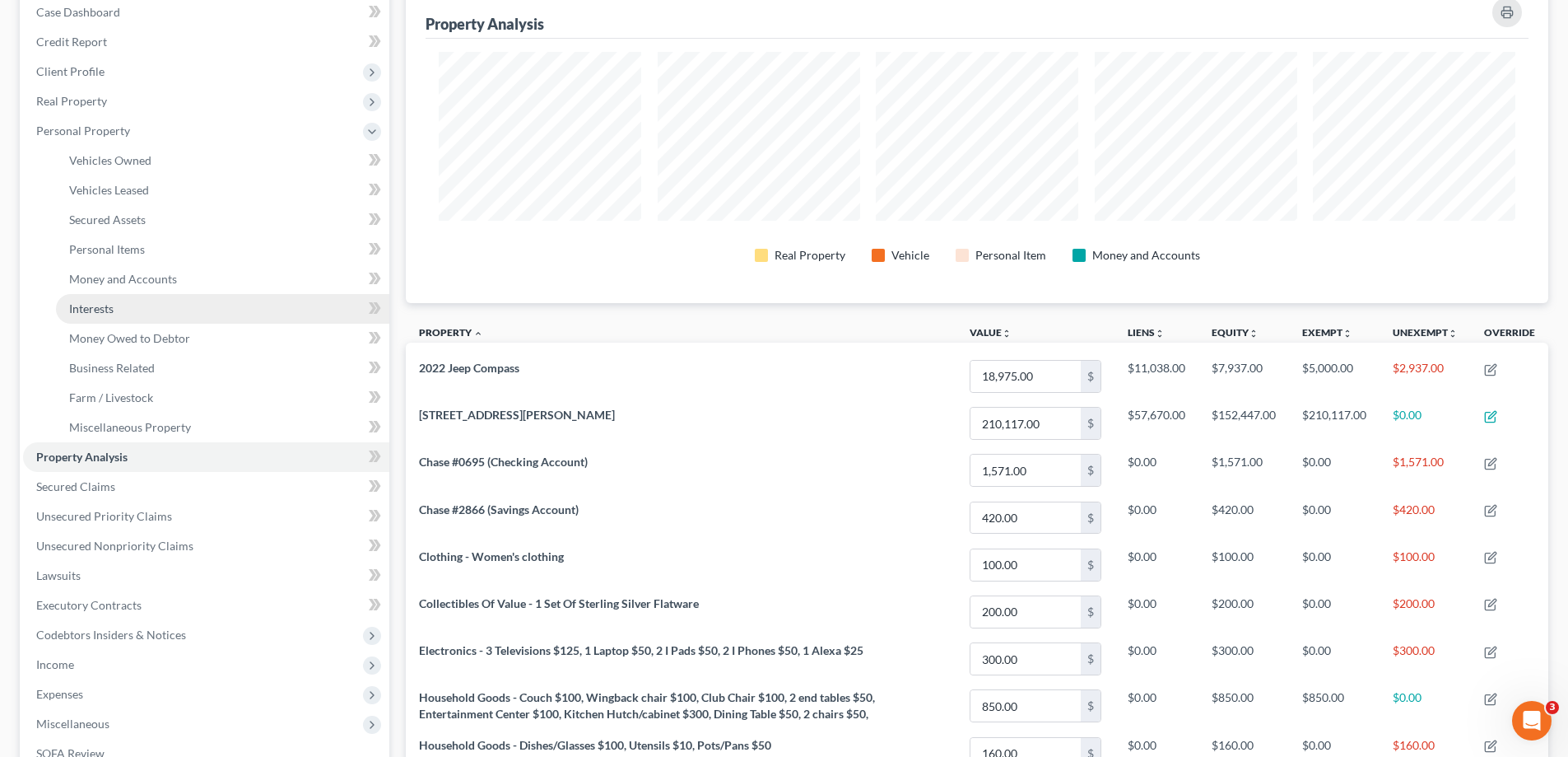
scroll to position [0, 0]
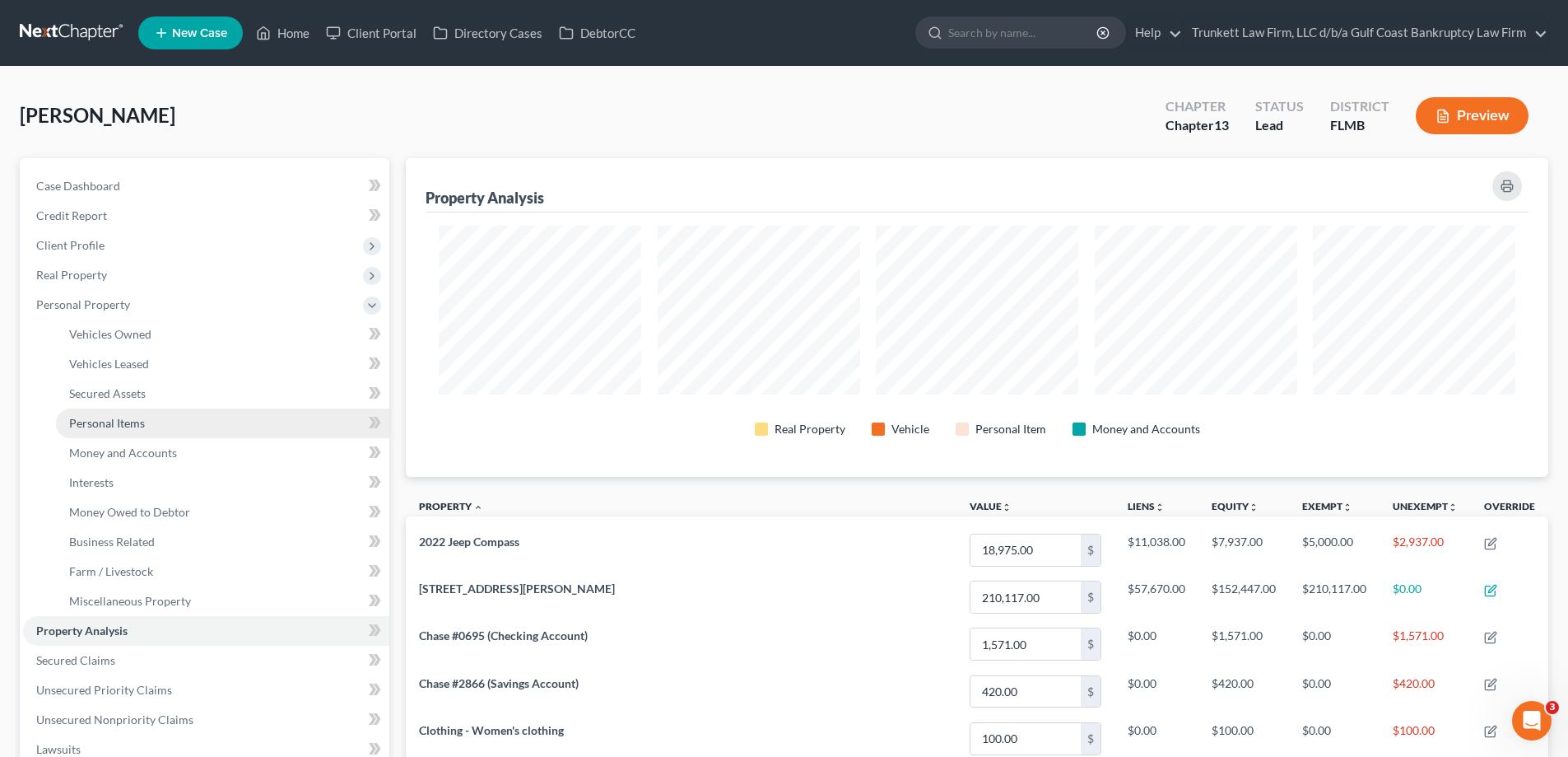
click at [131, 419] on span "Personal Items" at bounding box center [106, 423] width 76 height 14
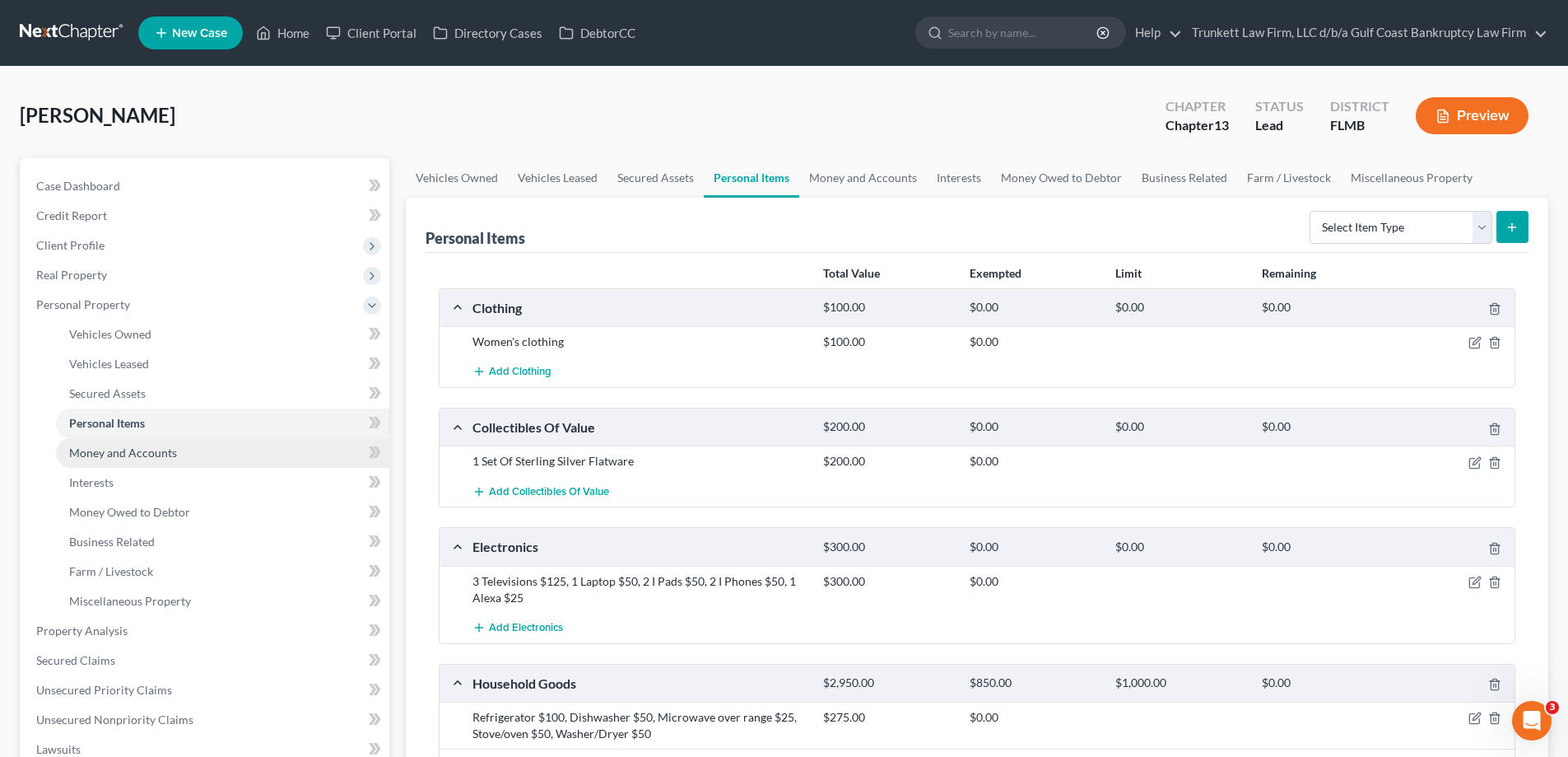
click at [149, 454] on span "Money and Accounts" at bounding box center [123, 452] width 108 height 14
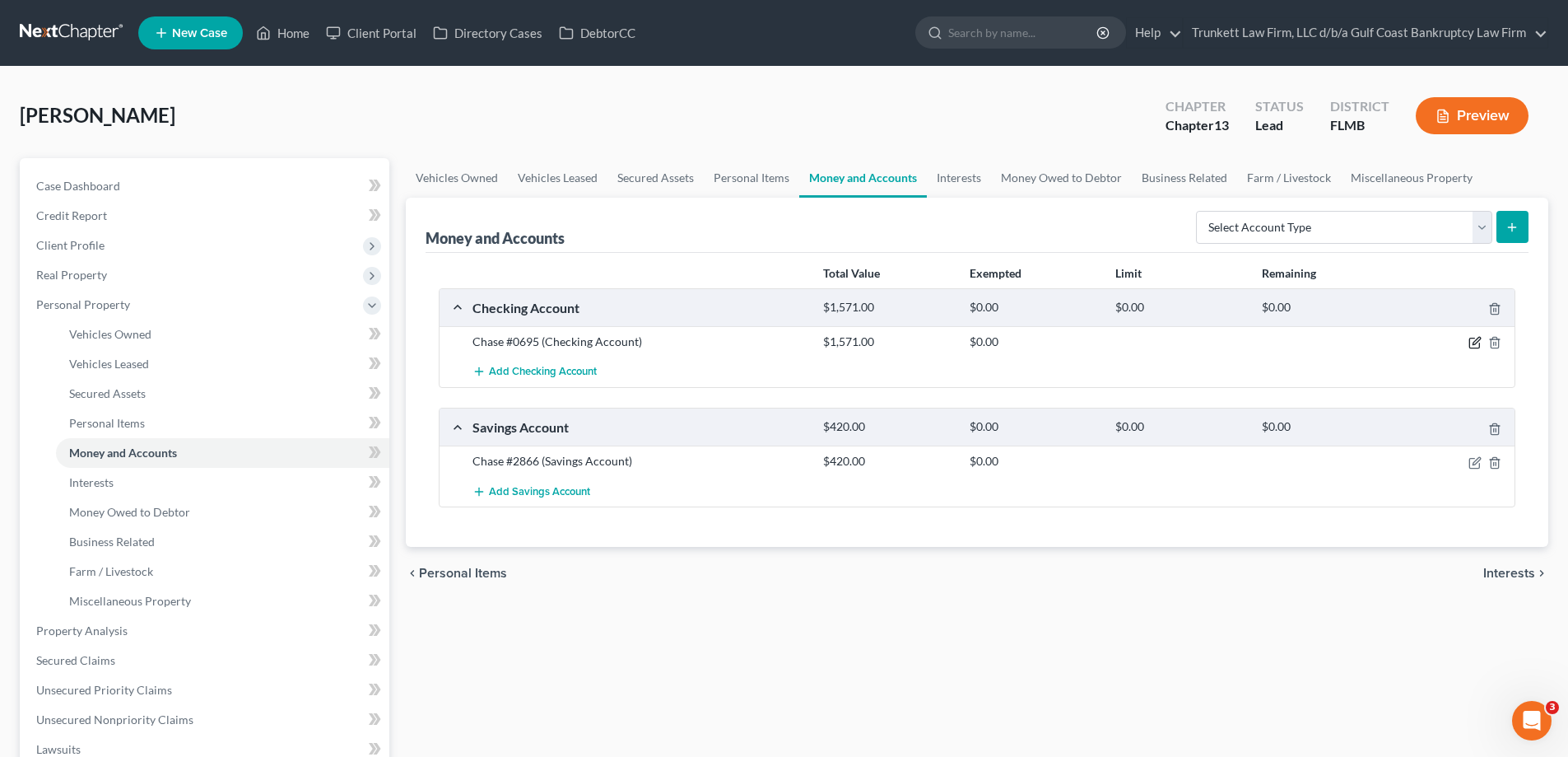
click at [1473, 339] on icon "button" at bounding box center [1474, 343] width 10 height 10
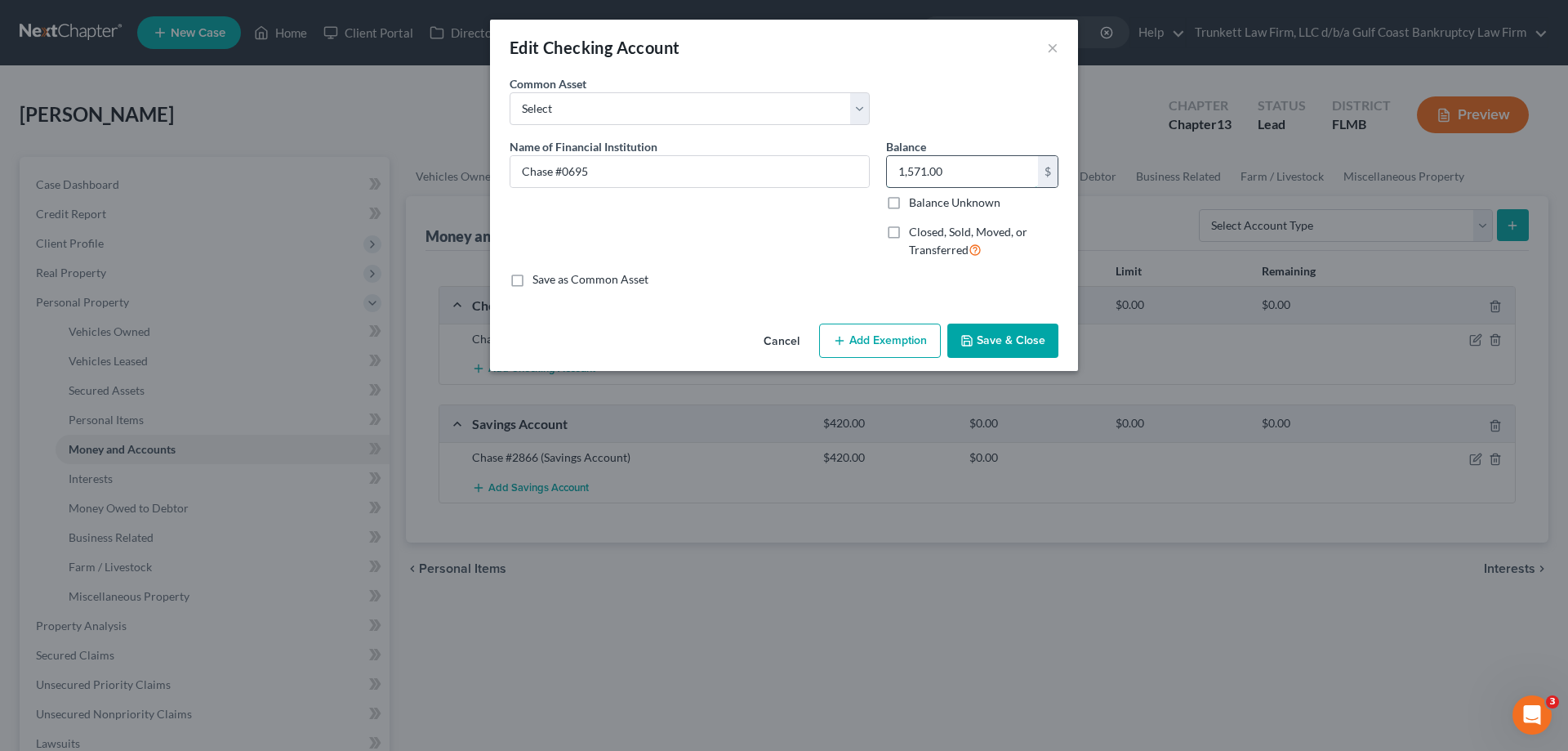
click at [971, 186] on input "1,571.00" at bounding box center [962, 172] width 152 height 31
type input "200"
click at [1011, 349] on button "Save & Close" at bounding box center [1003, 341] width 111 height 35
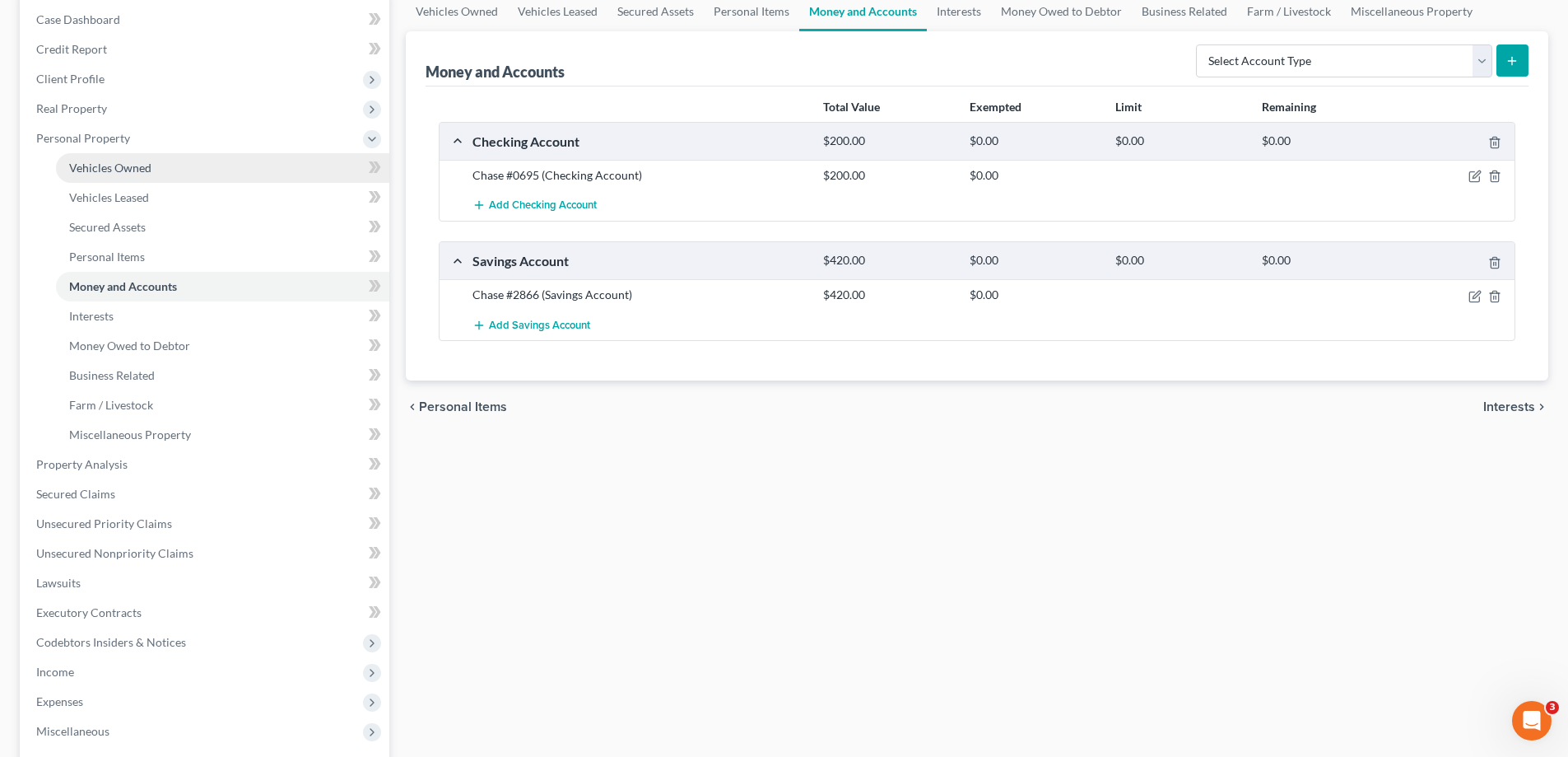
scroll to position [165, 0]
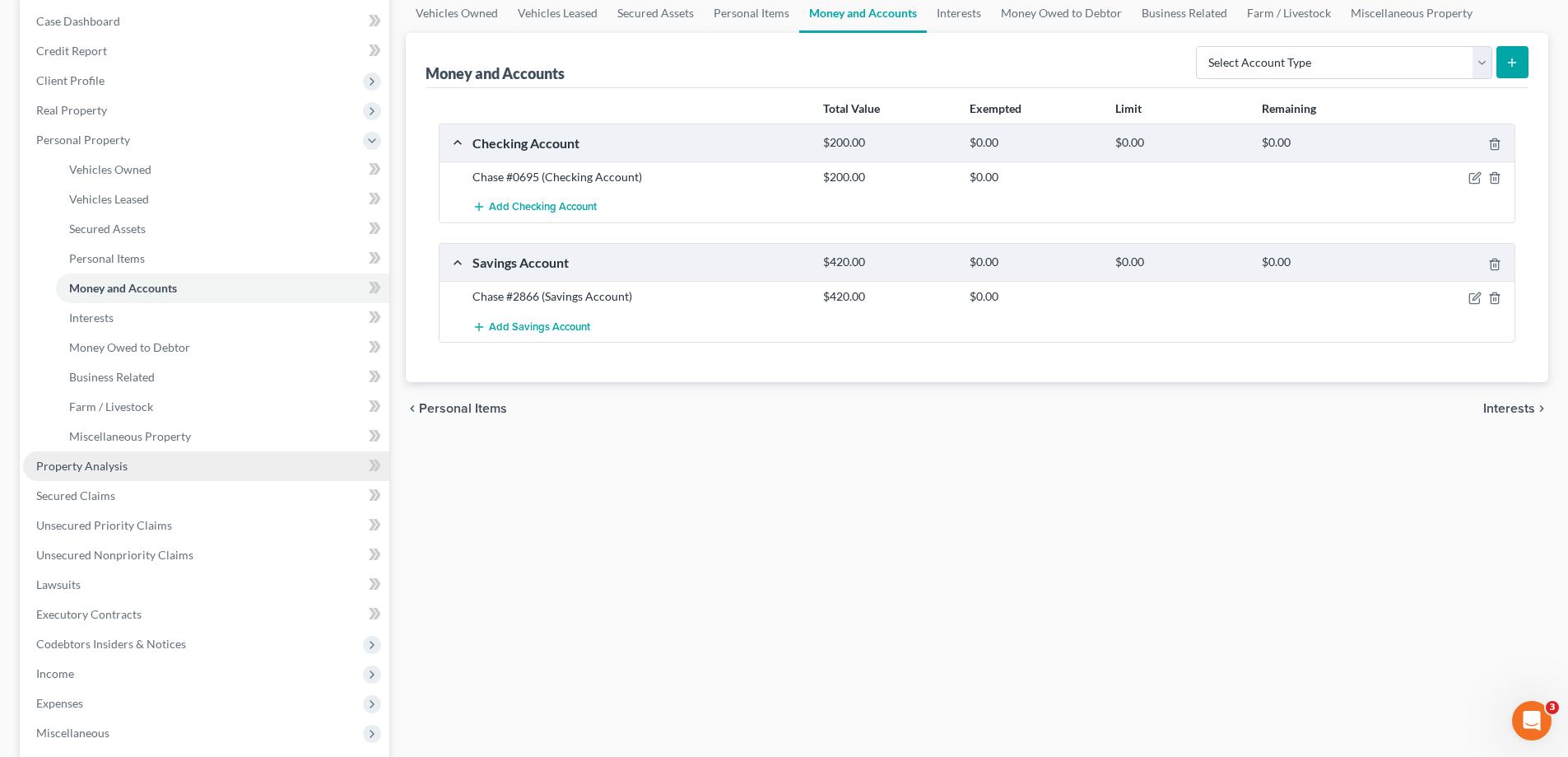
click at [107, 471] on span "Property Analysis" at bounding box center [82, 465] width 92 height 14
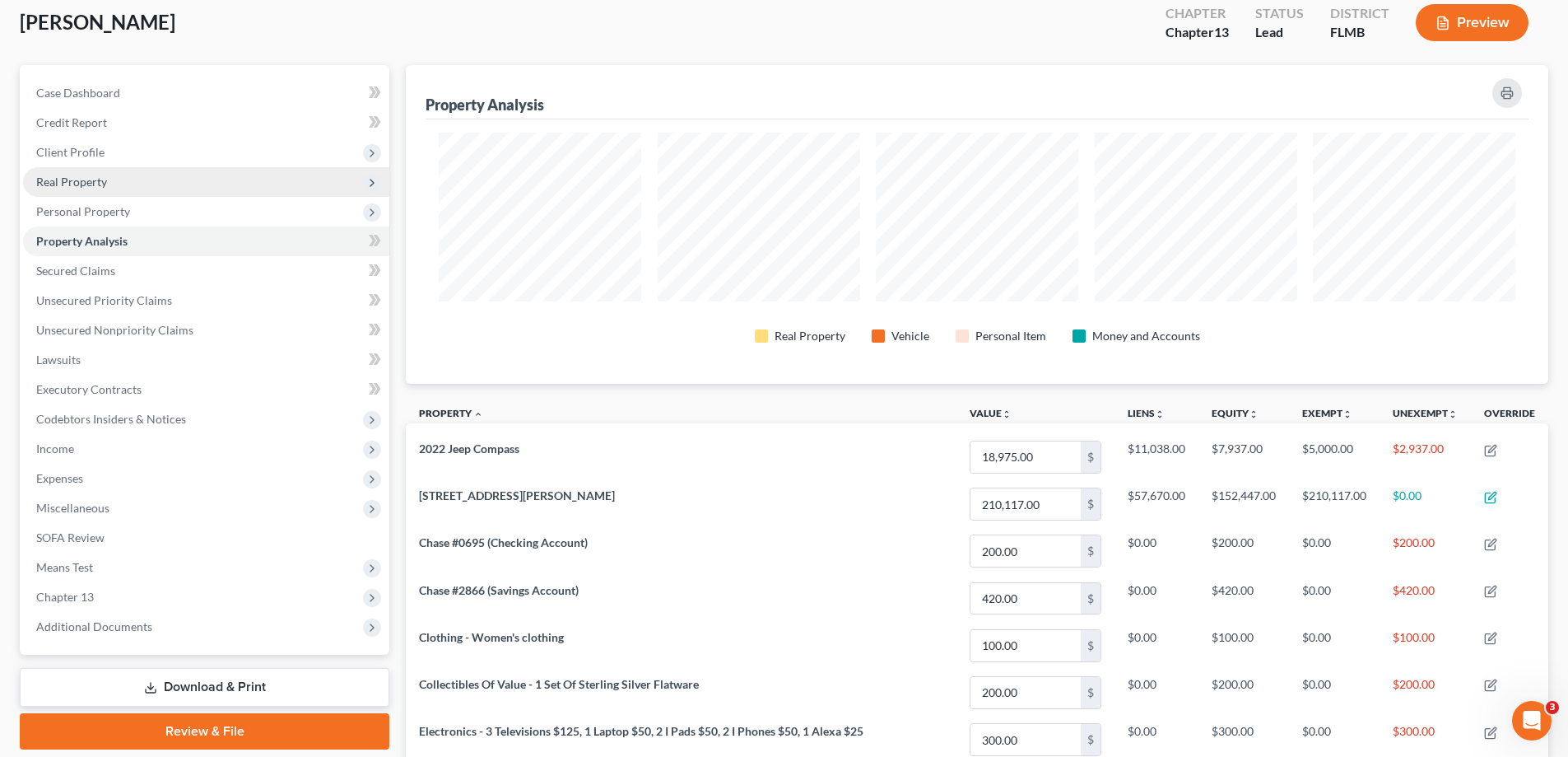
scroll to position [51, 0]
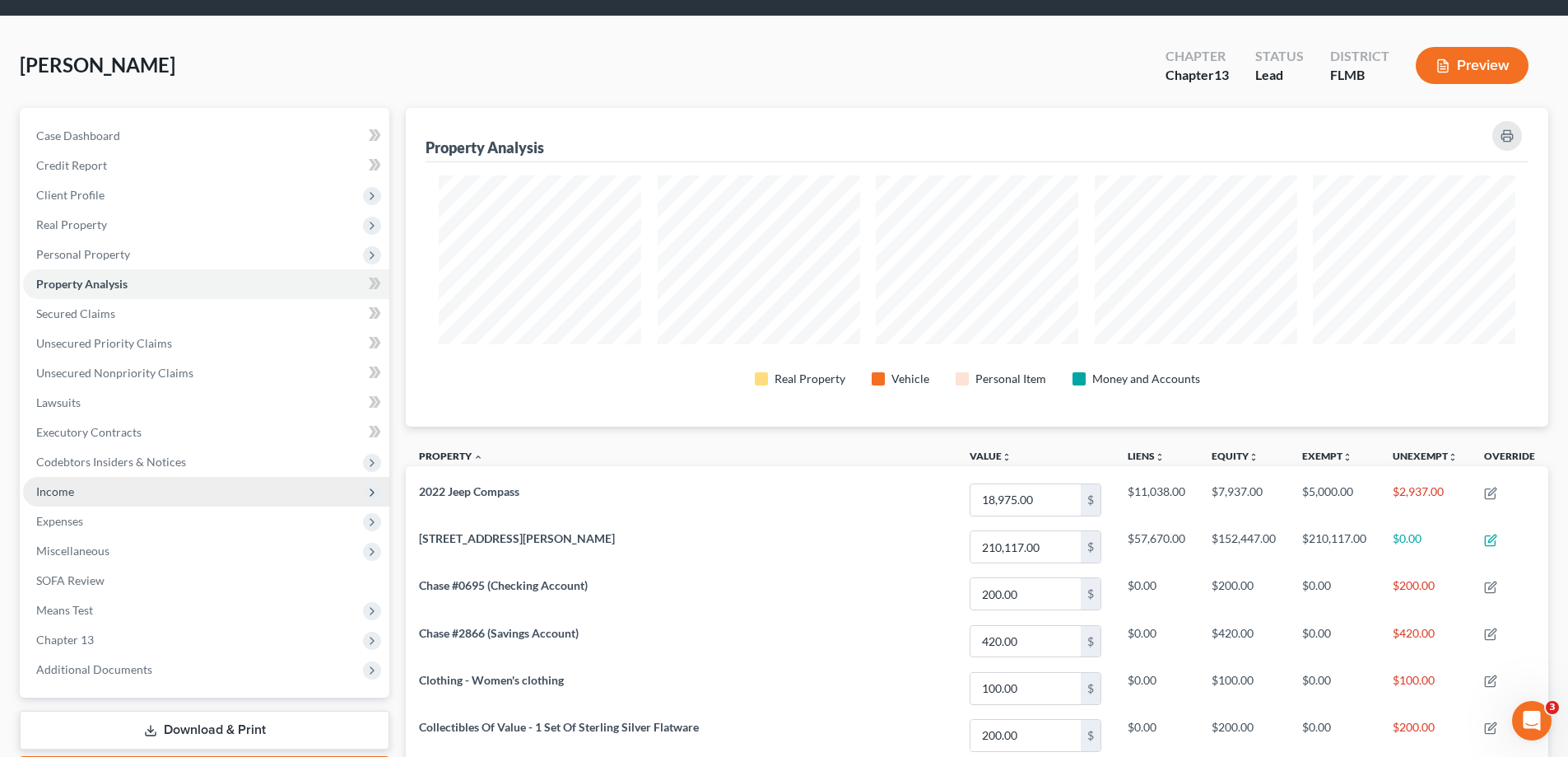
click at [97, 492] on span "Income" at bounding box center [206, 492] width 366 height 30
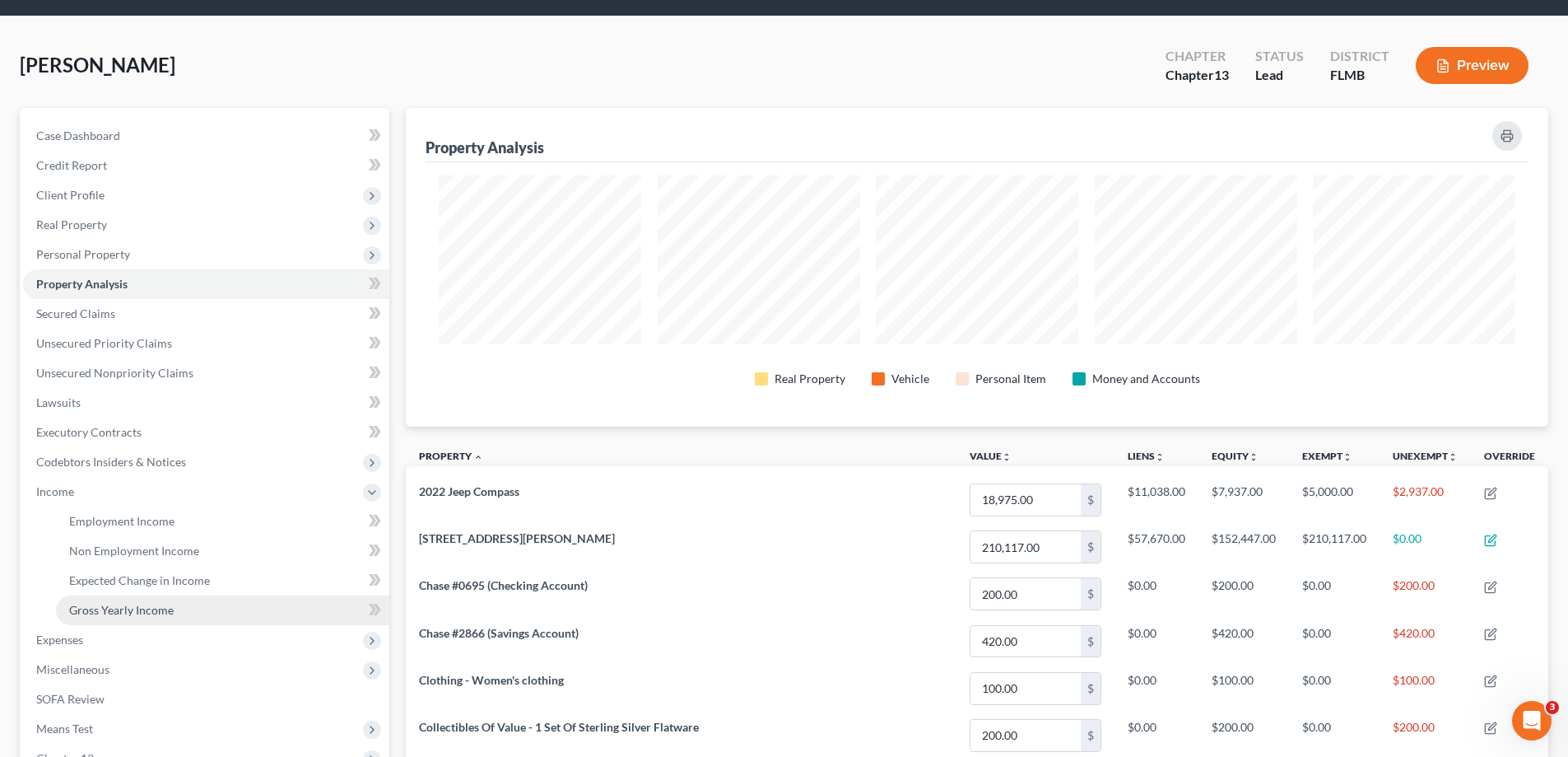
click at [153, 613] on span "Gross Yearly Income" at bounding box center [121, 609] width 105 height 14
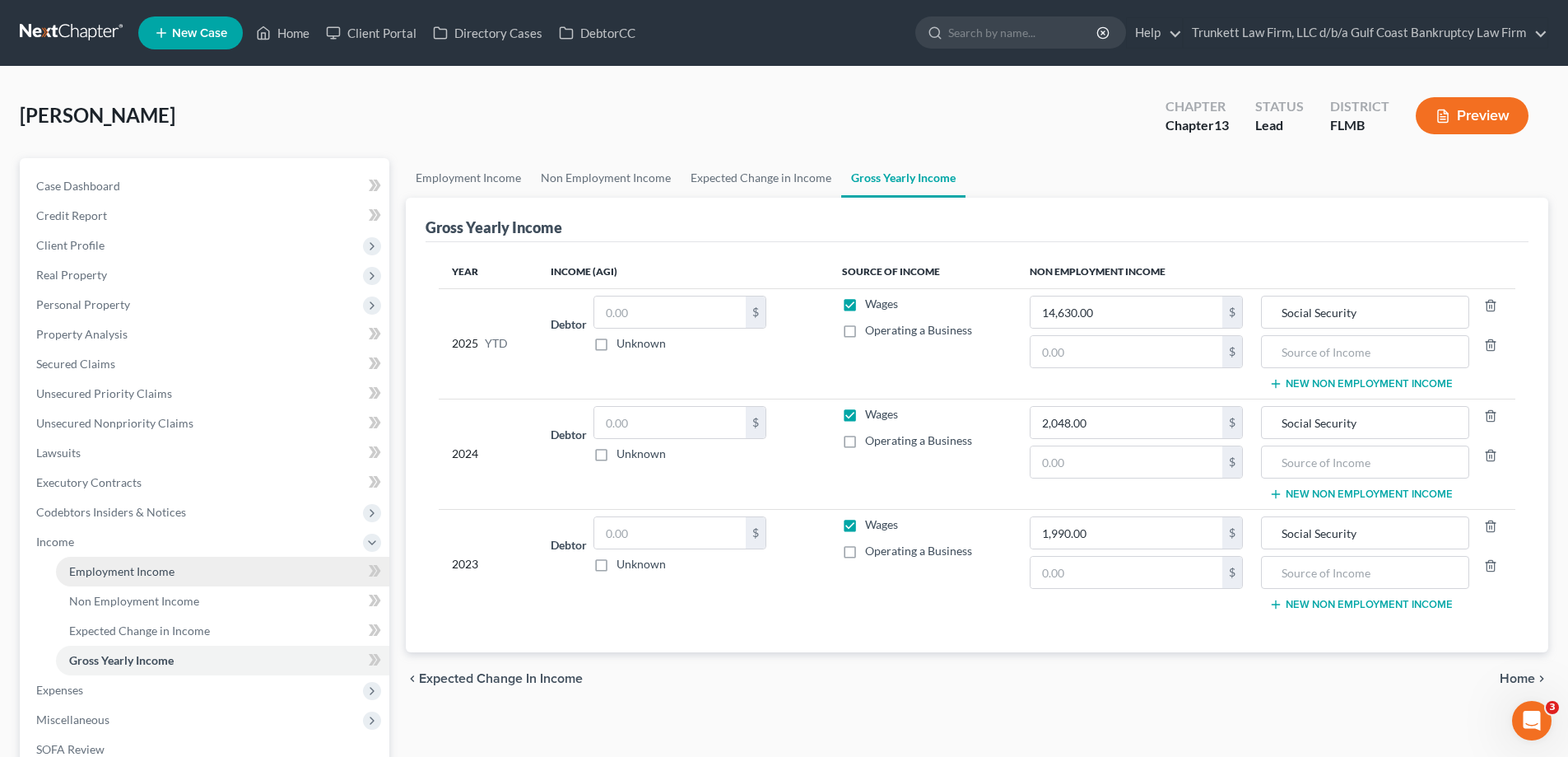
click at [166, 568] on span "Employment Income" at bounding box center [121, 571] width 106 height 14
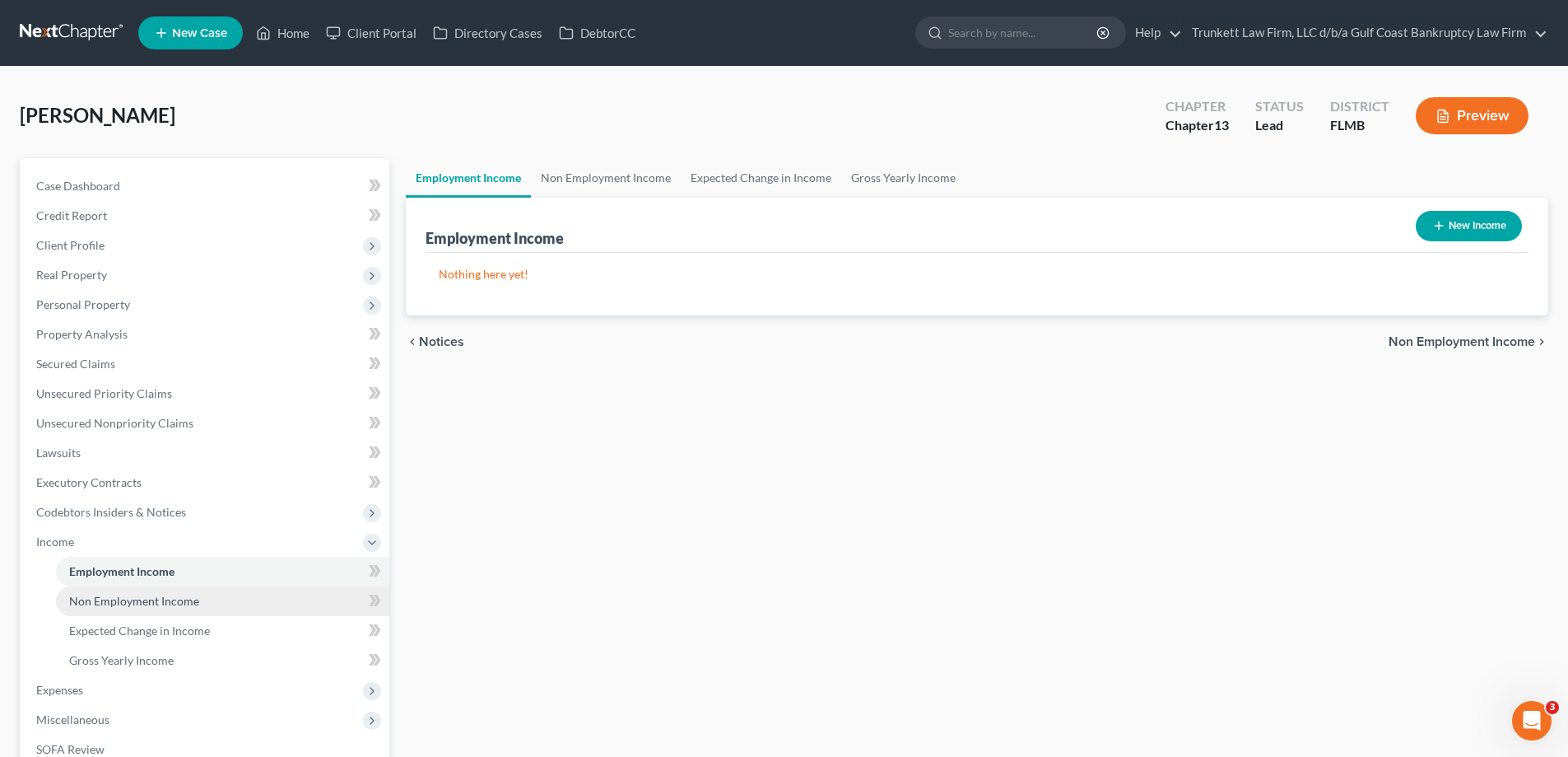
click at [142, 598] on span "Non Employment Income" at bounding box center [134, 601] width 130 height 14
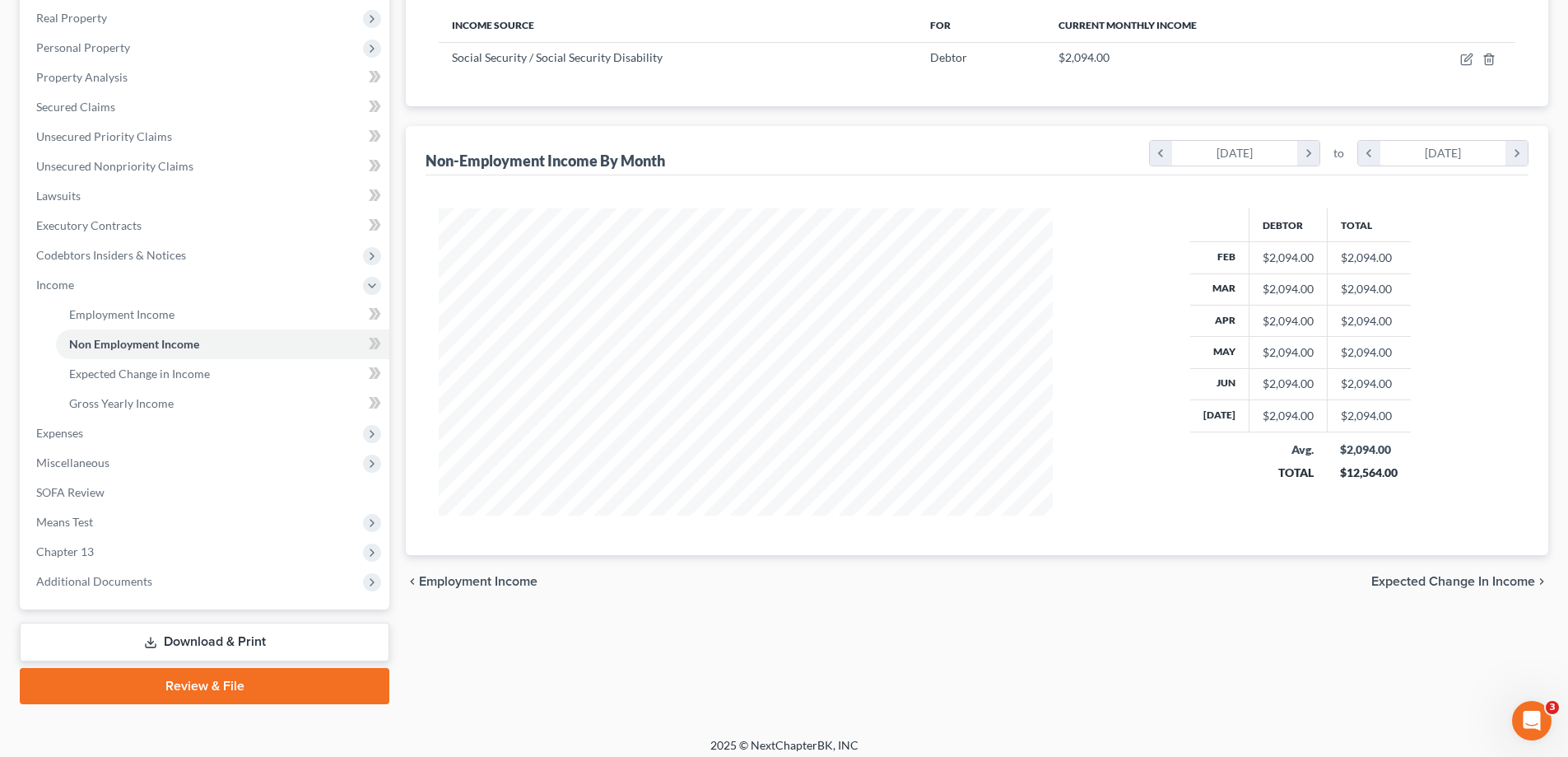
scroll to position [267, 0]
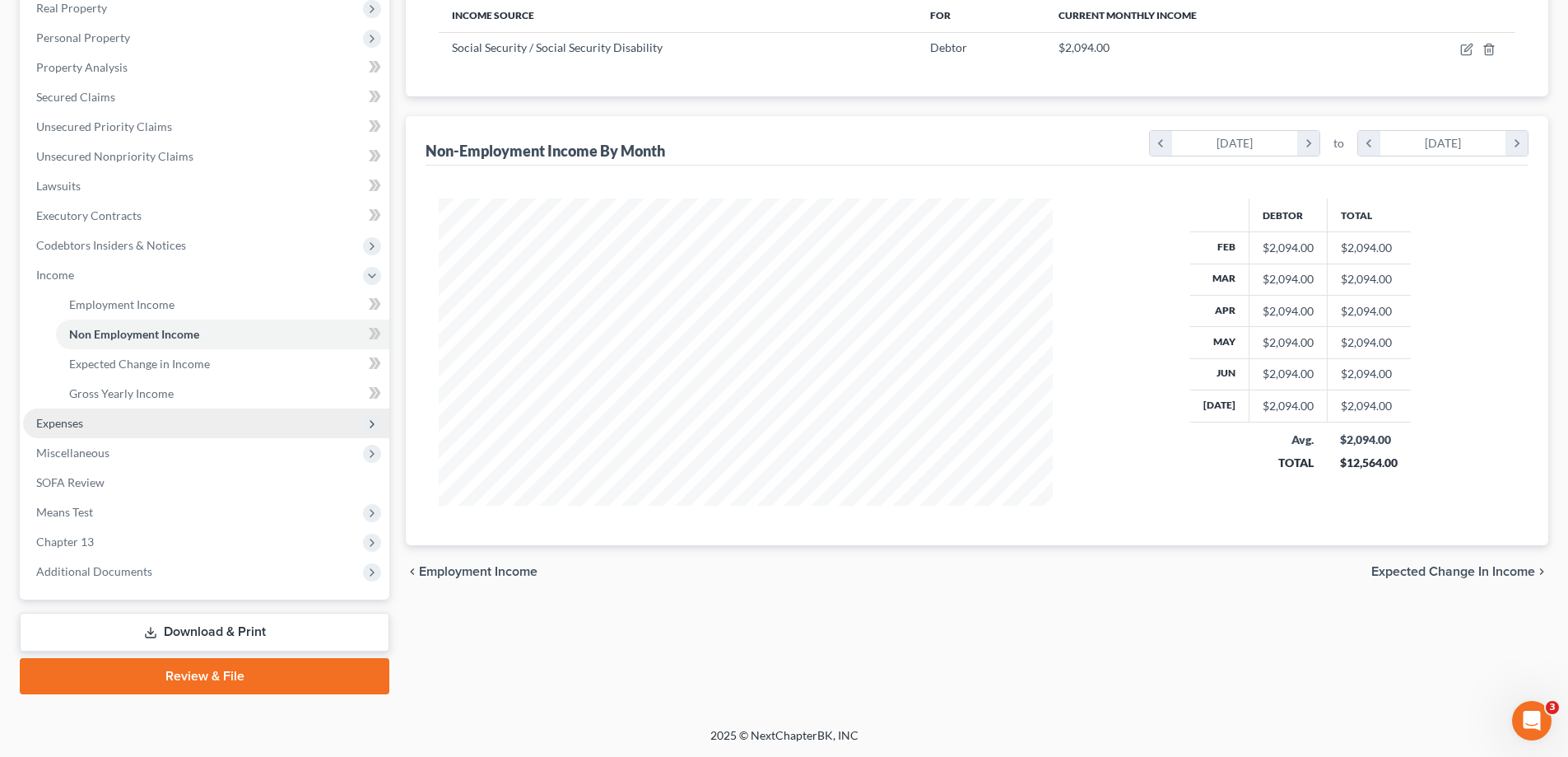
click at [75, 418] on span "Expenses" at bounding box center [60, 423] width 47 height 14
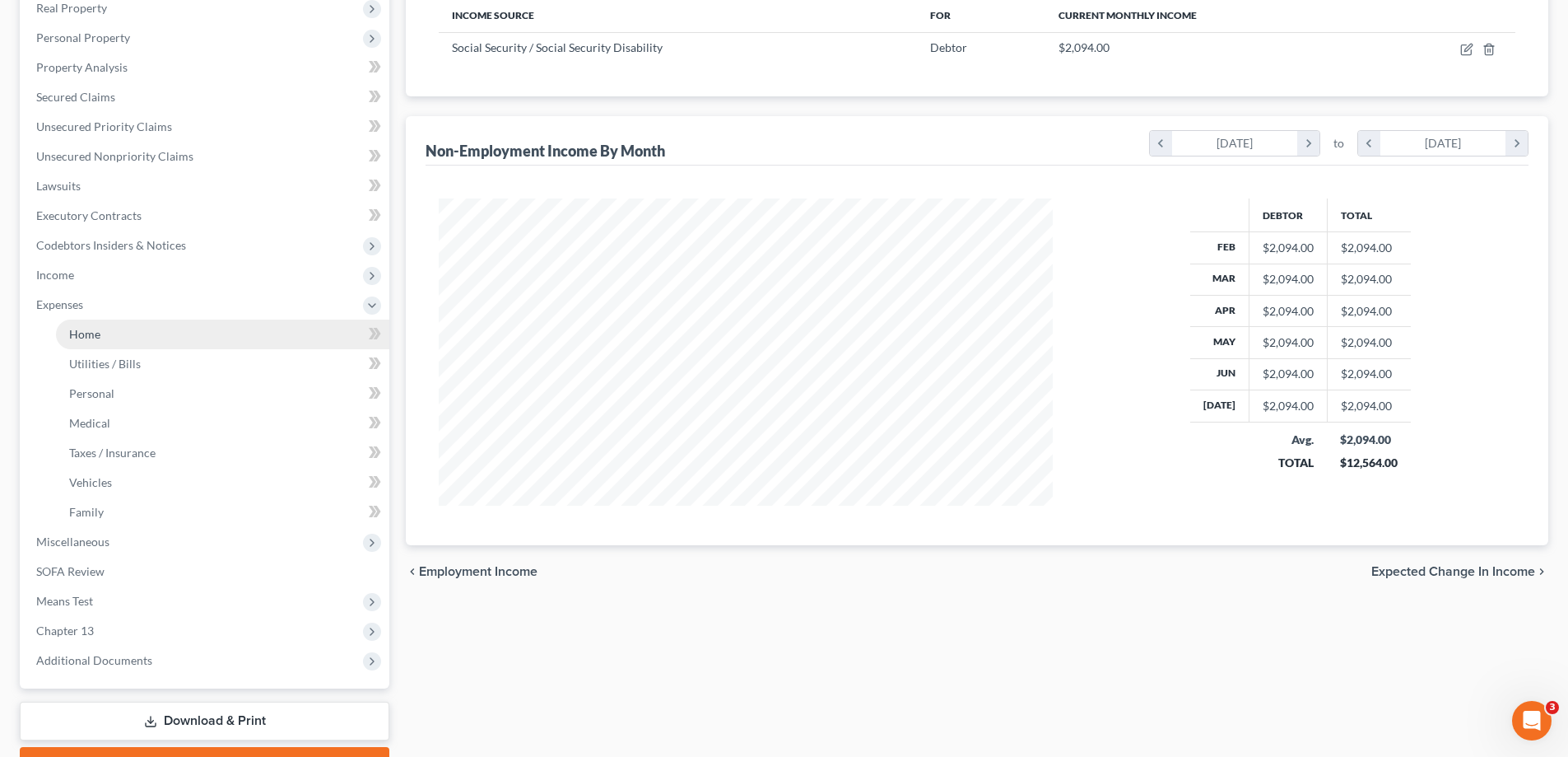
click at [117, 339] on link "Home" at bounding box center [223, 334] width 333 height 30
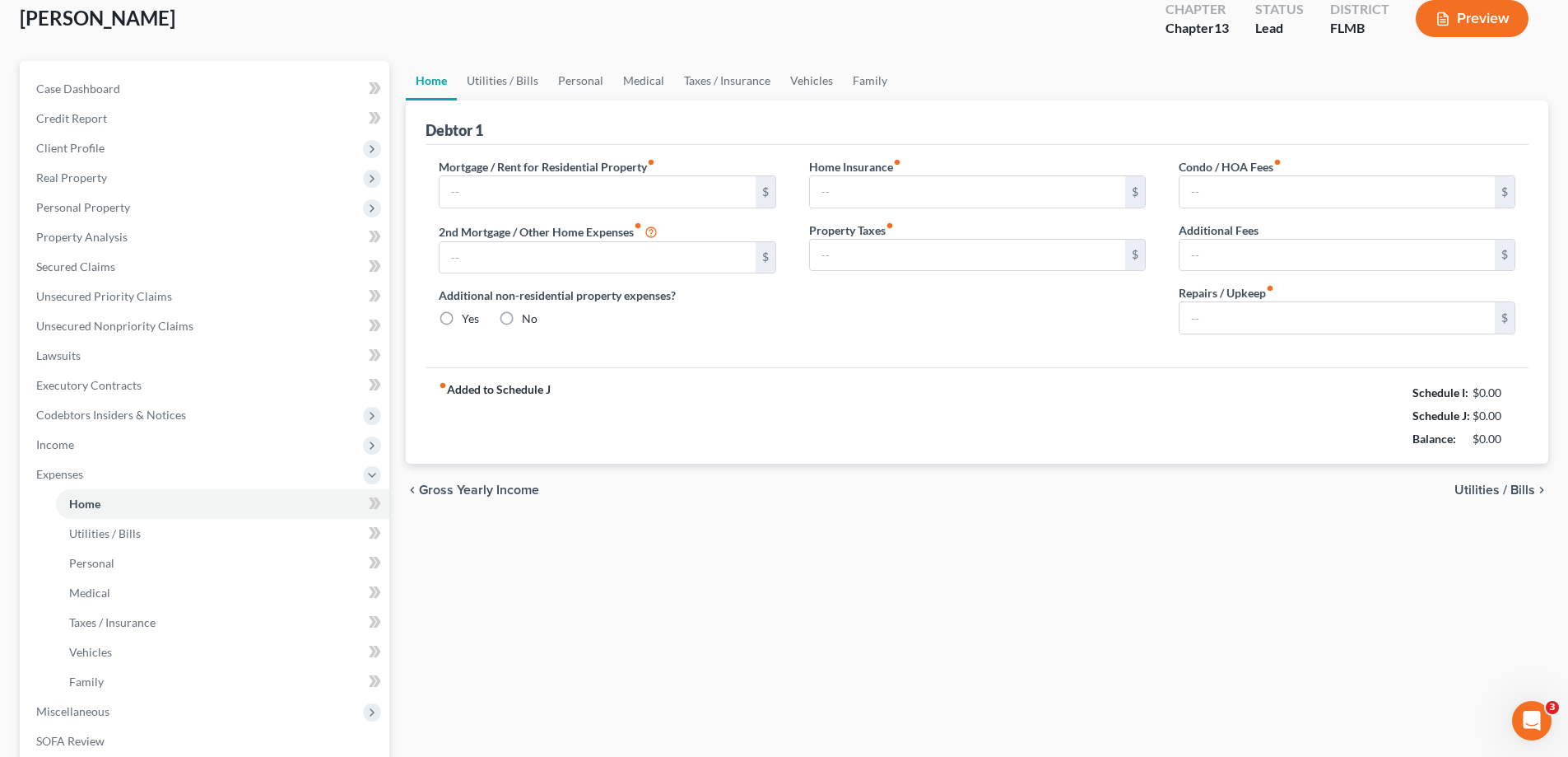
type input "319.26"
type input "0.00"
radio input "true"
type input "292.00"
type input "0.00"
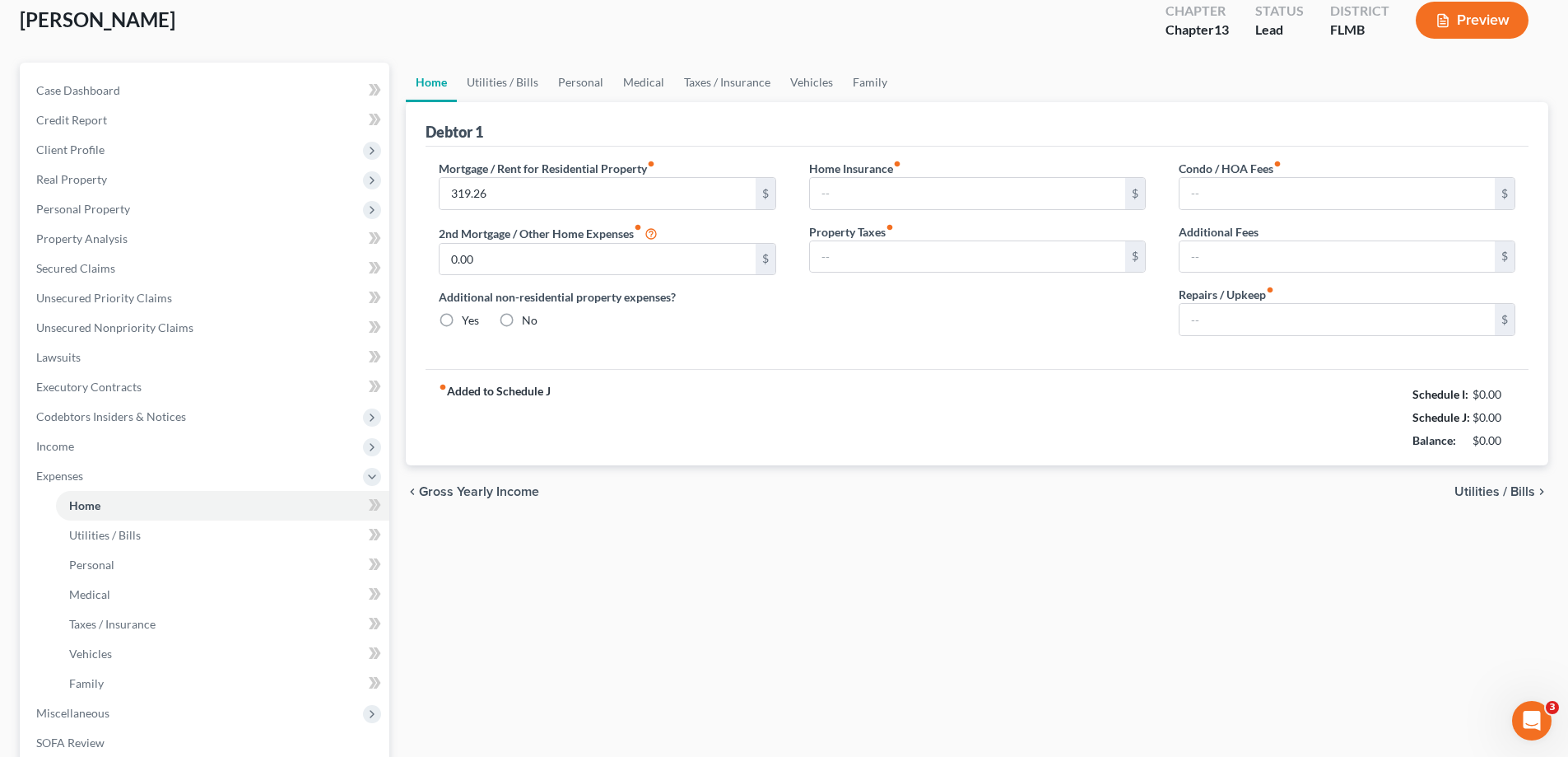
type input "1,524.00"
type input "0.00"
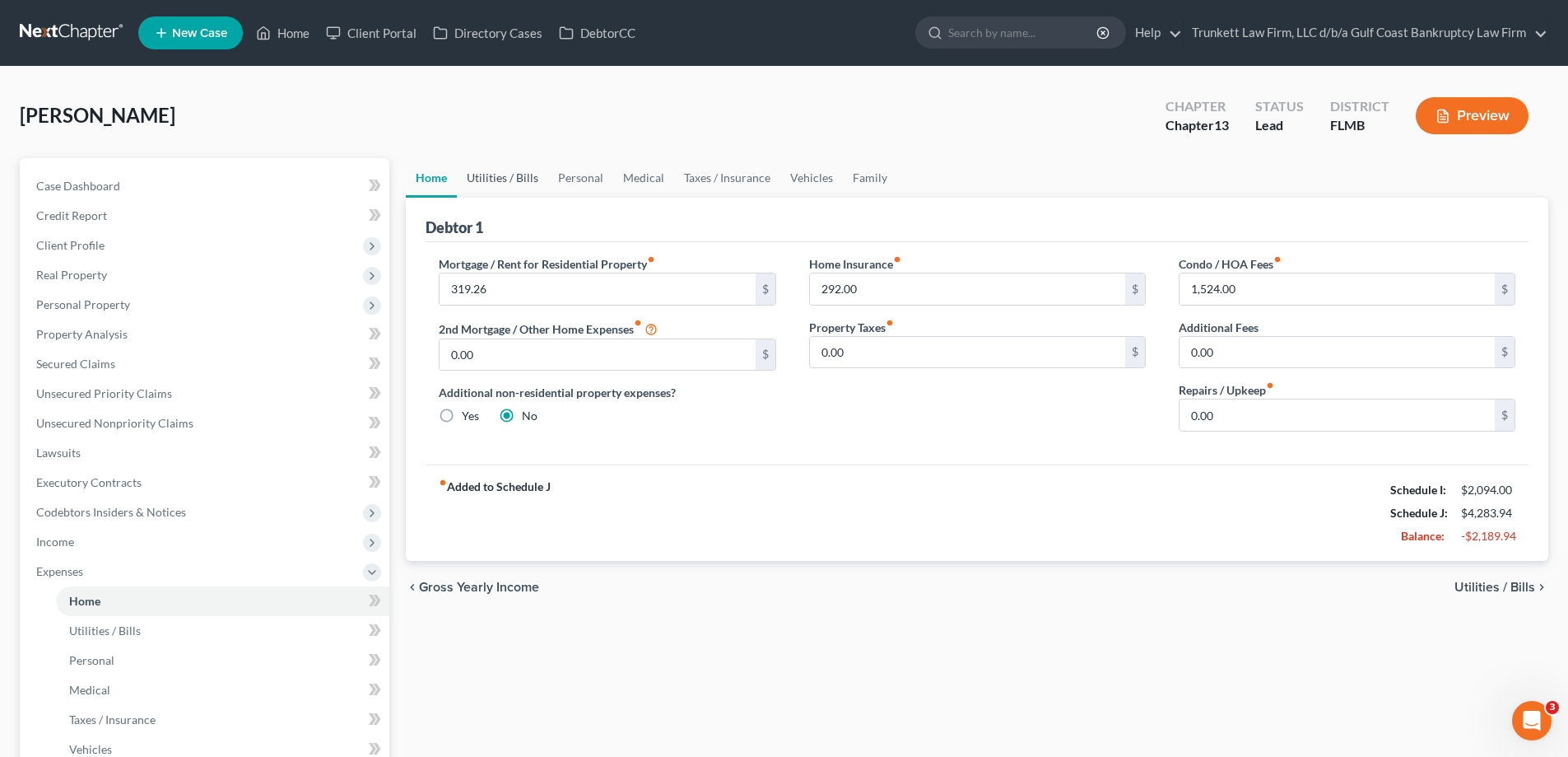
click at [509, 167] on link "Utilities / Bills" at bounding box center [503, 177] width 92 height 39
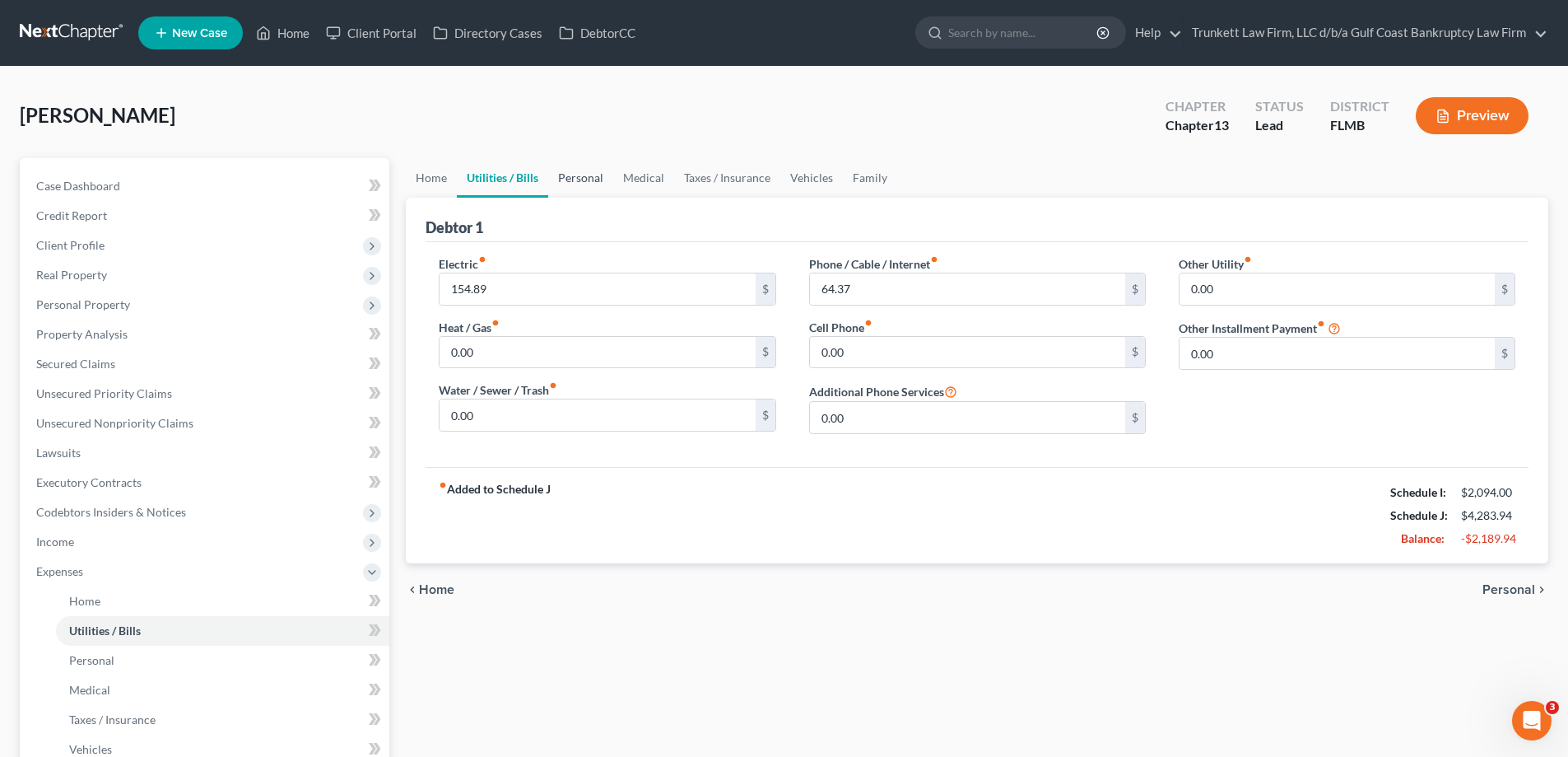
click at [573, 182] on link "Personal" at bounding box center [580, 177] width 65 height 39
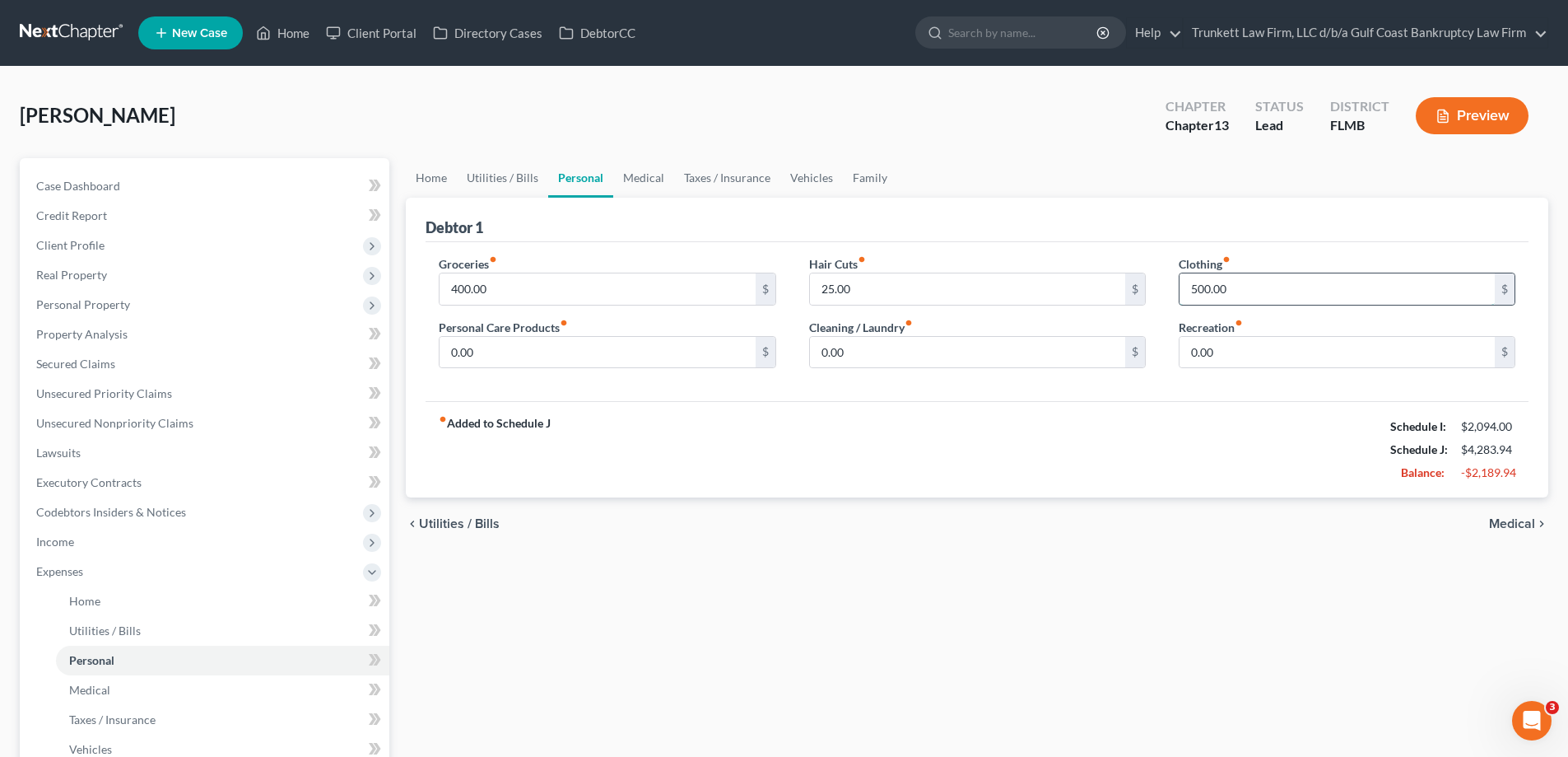
click at [1250, 281] on input "500.00" at bounding box center [1337, 289] width 315 height 31
type input "50"
click at [1220, 346] on input "0.00" at bounding box center [1337, 353] width 315 height 31
click at [1066, 358] on input "0.00" at bounding box center [967, 353] width 315 height 31
click at [640, 173] on link "Medical" at bounding box center [644, 177] width 61 height 39
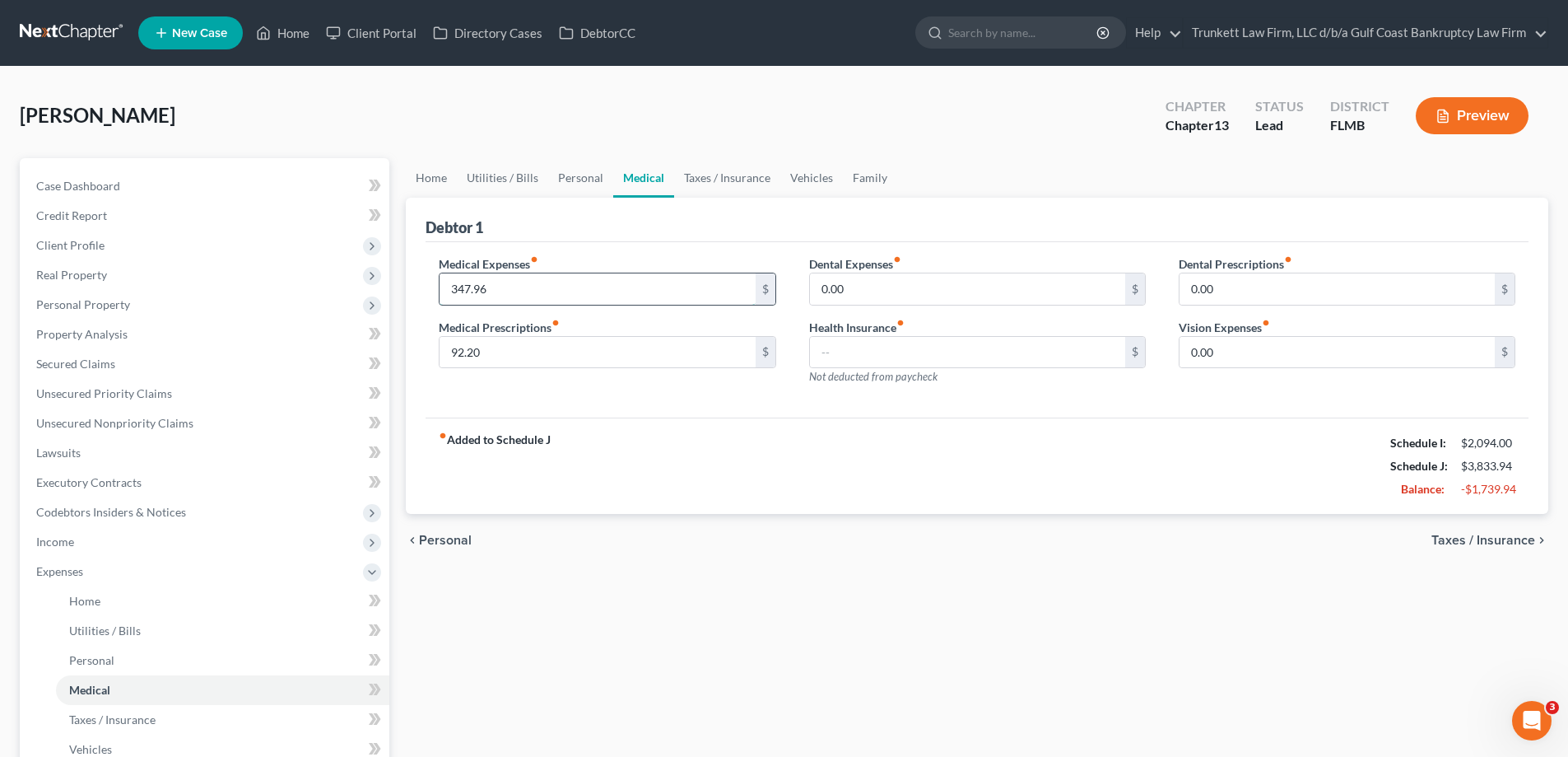
drag, startPoint x: 526, startPoint y: 287, endPoint x: 716, endPoint y: 281, distance: 190.1
click at [526, 287] on input "347.96" at bounding box center [597, 289] width 315 height 31
click at [581, 299] on input "347.96" at bounding box center [597, 289] width 315 height 31
drag, startPoint x: 464, startPoint y: 291, endPoint x: 482, endPoint y: 309, distance: 25.5
click at [465, 290] on input "347.96" at bounding box center [597, 289] width 315 height 31
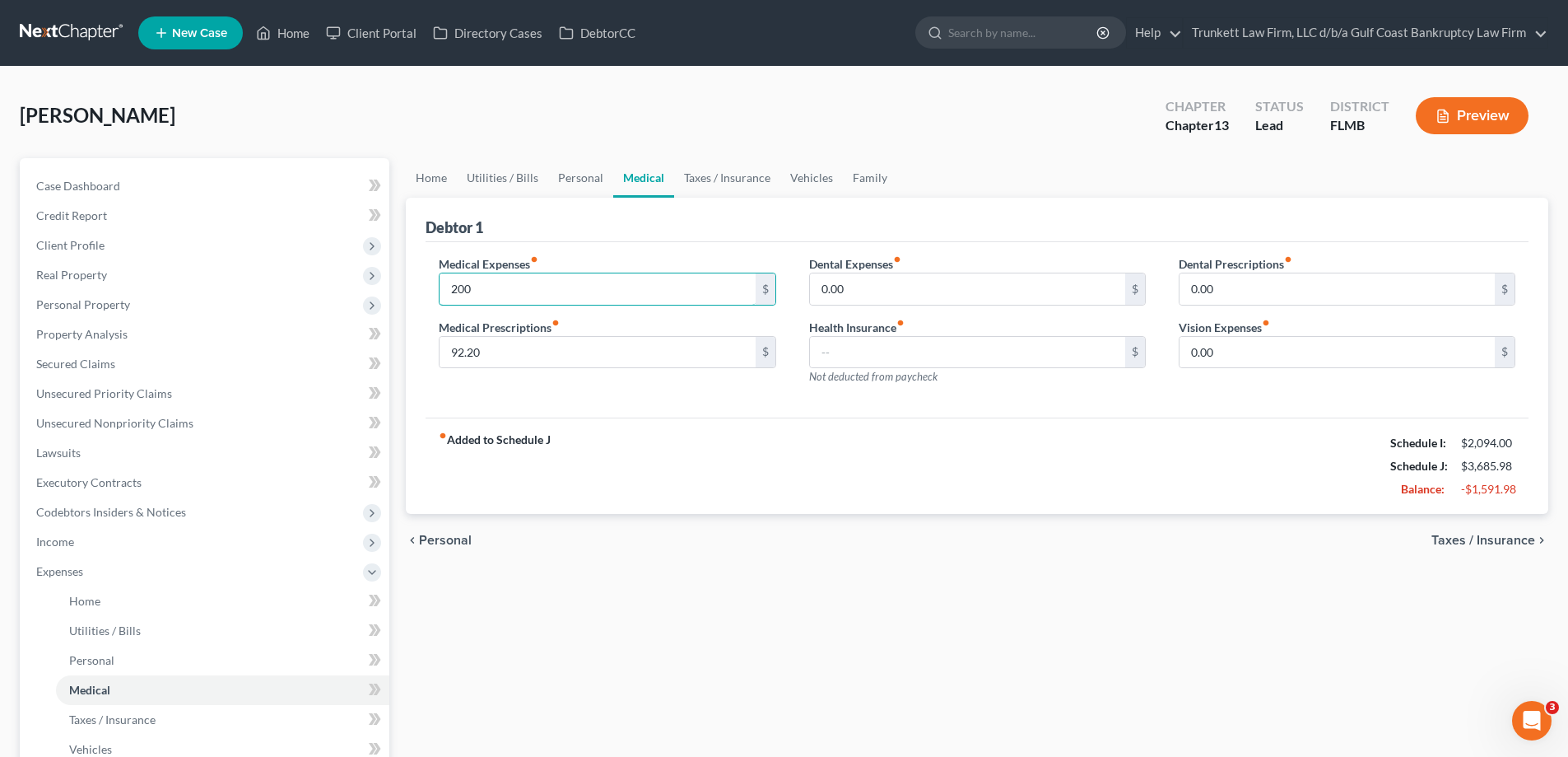
type input "200"
click at [745, 177] on link "Taxes / Insurance" at bounding box center [728, 177] width 106 height 39
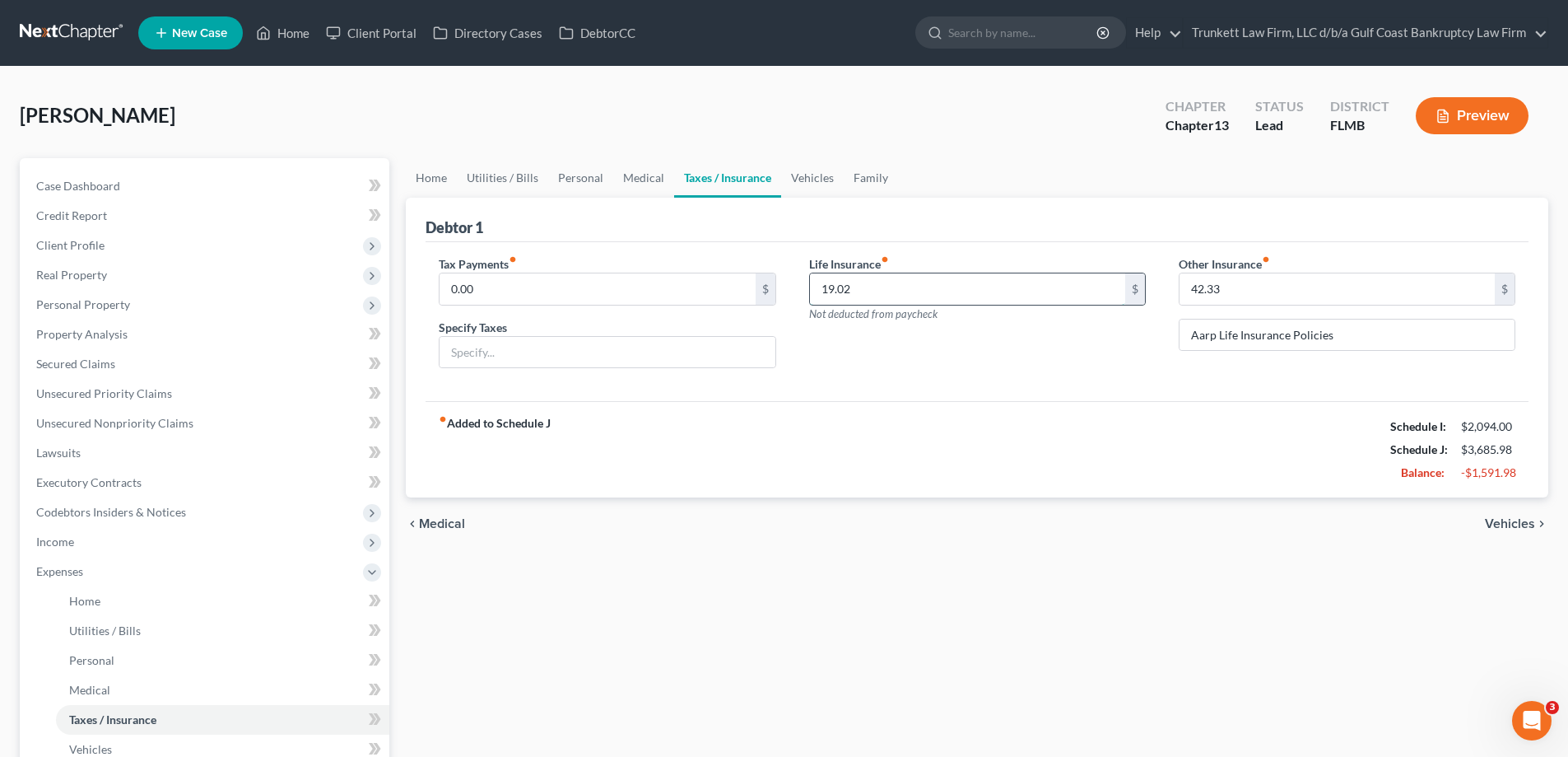
click at [900, 294] on input "19.02" at bounding box center [967, 289] width 315 height 31
click at [816, 169] on link "Vehicles" at bounding box center [812, 177] width 63 height 39
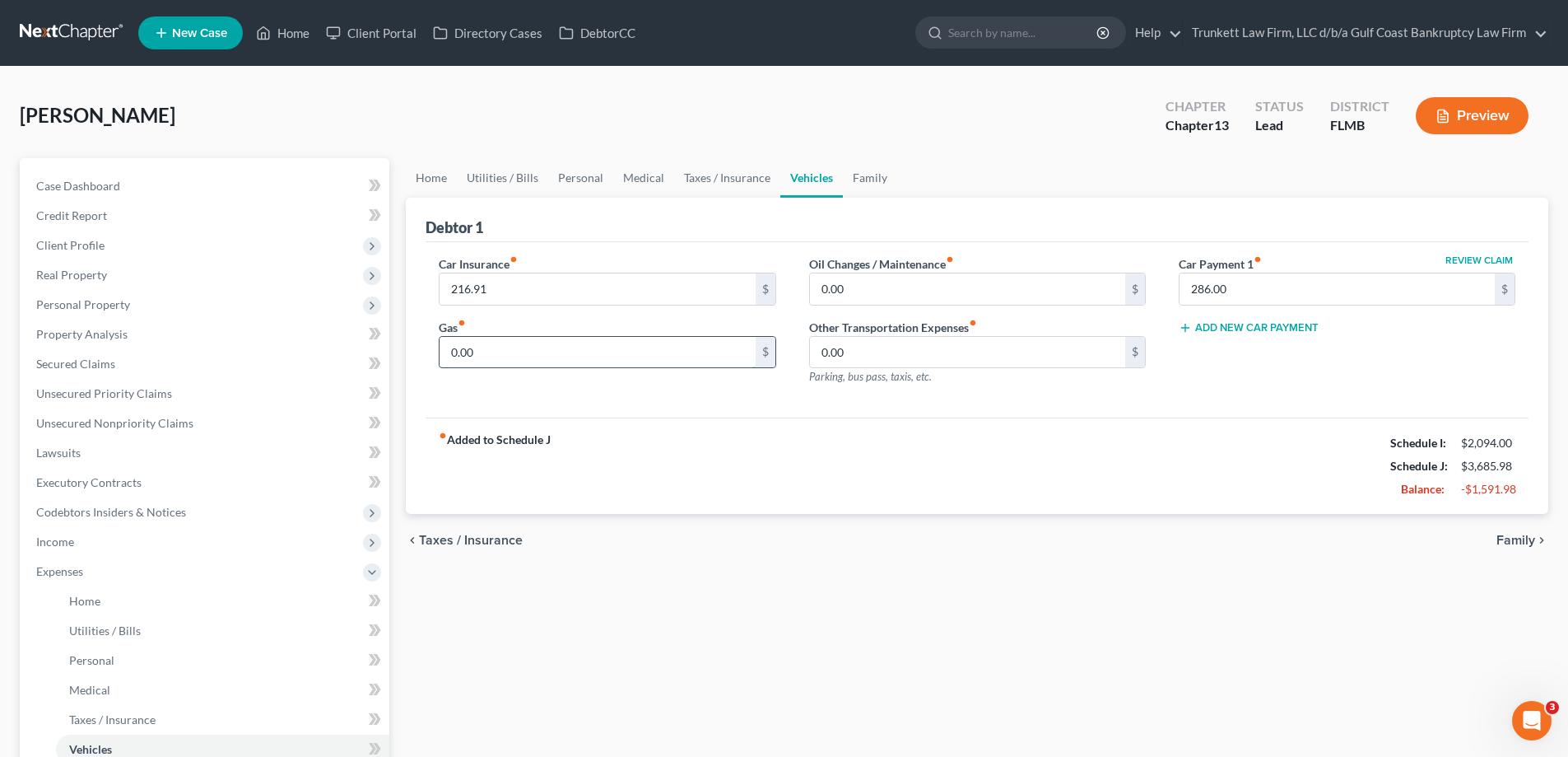
click at [489, 345] on input "0.00" at bounding box center [597, 353] width 315 height 31
type input "100"
click at [901, 303] on input "0.00" at bounding box center [967, 289] width 315 height 31
type input "1"
type input "100"
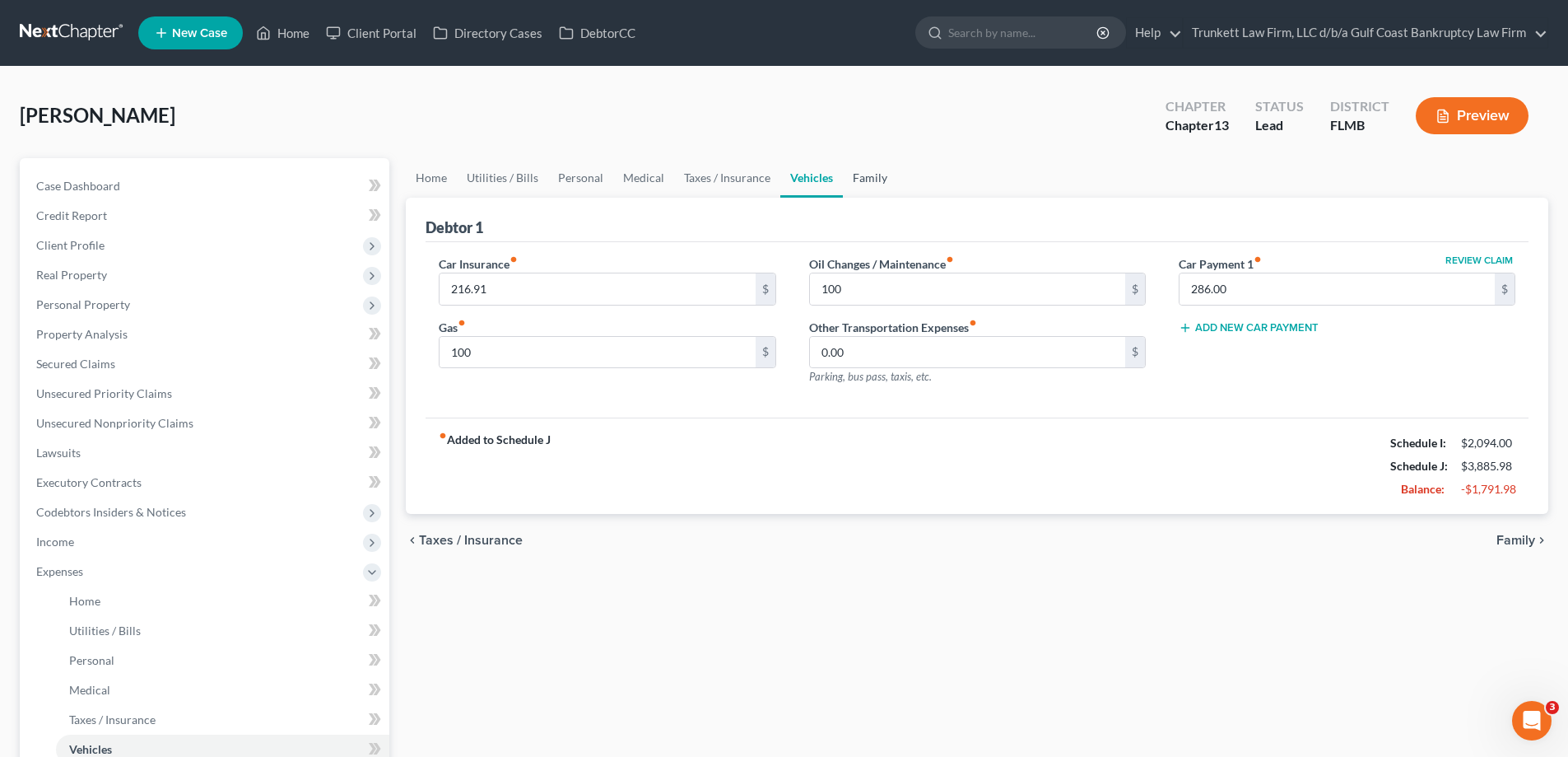
click at [866, 180] on link "Family" at bounding box center [870, 177] width 54 height 39
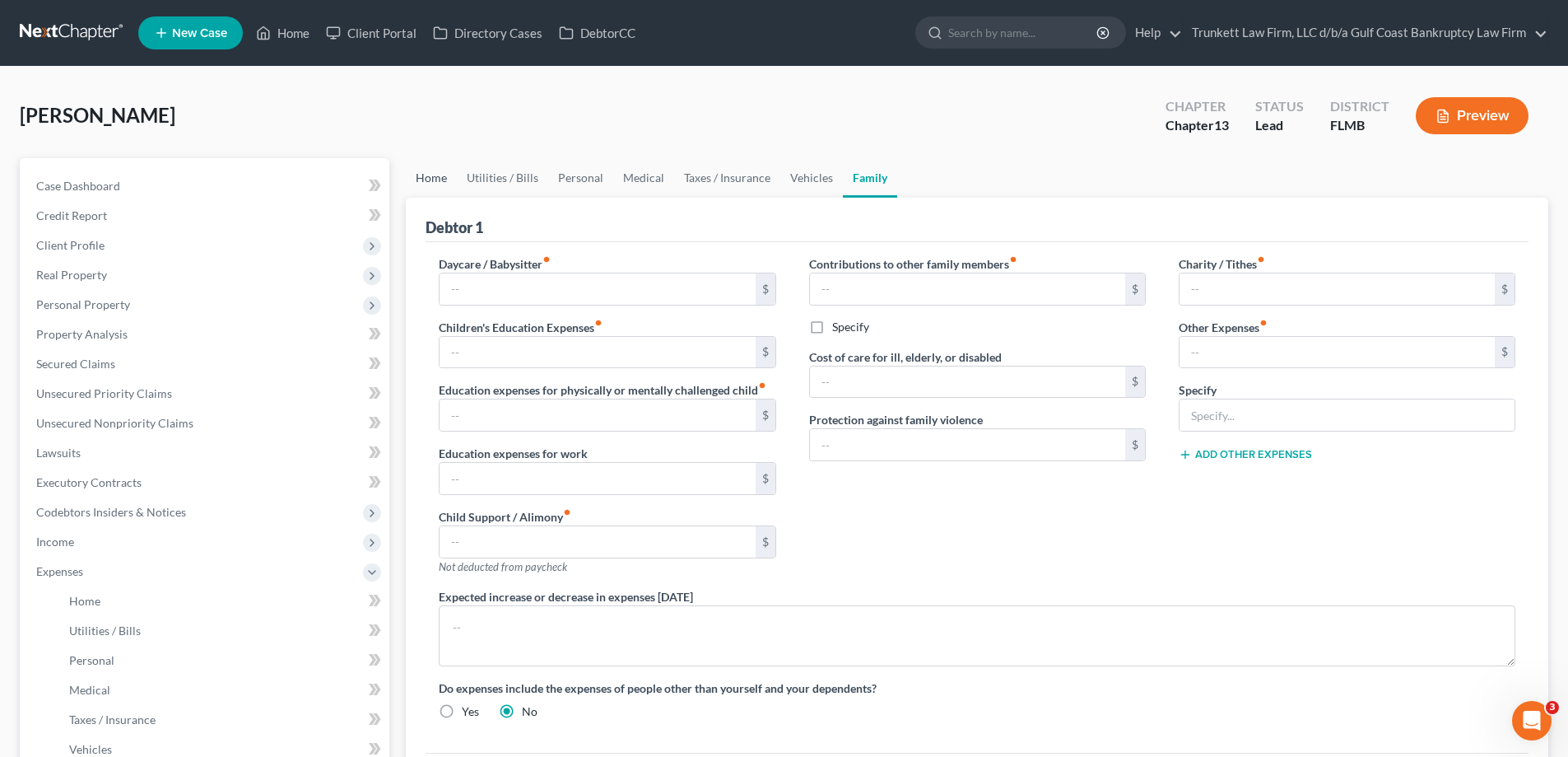
click at [437, 180] on link "Home" at bounding box center [431, 177] width 51 height 39
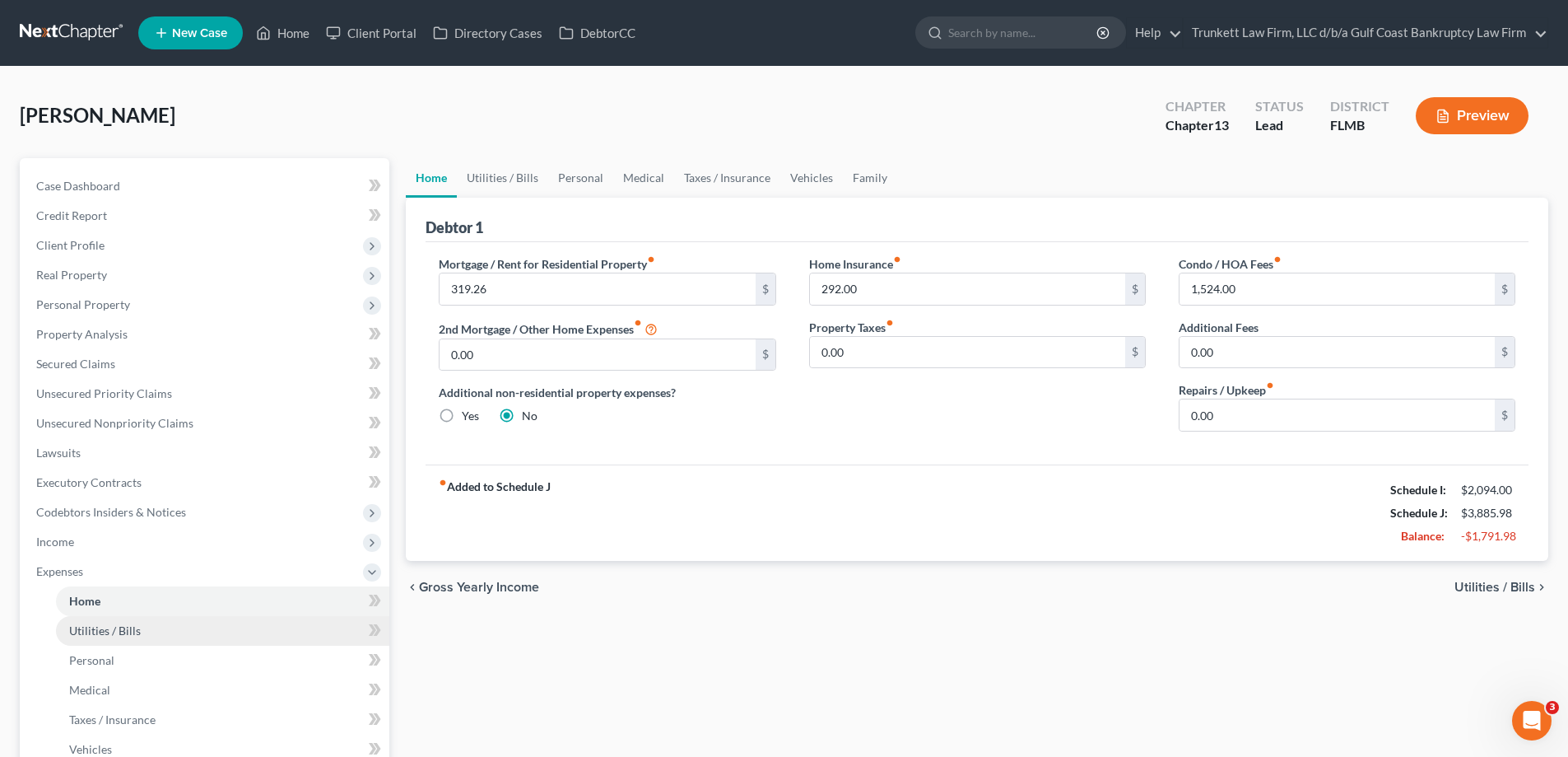
click at [104, 632] on span "Utilities / Bills" at bounding box center [105, 630] width 72 height 14
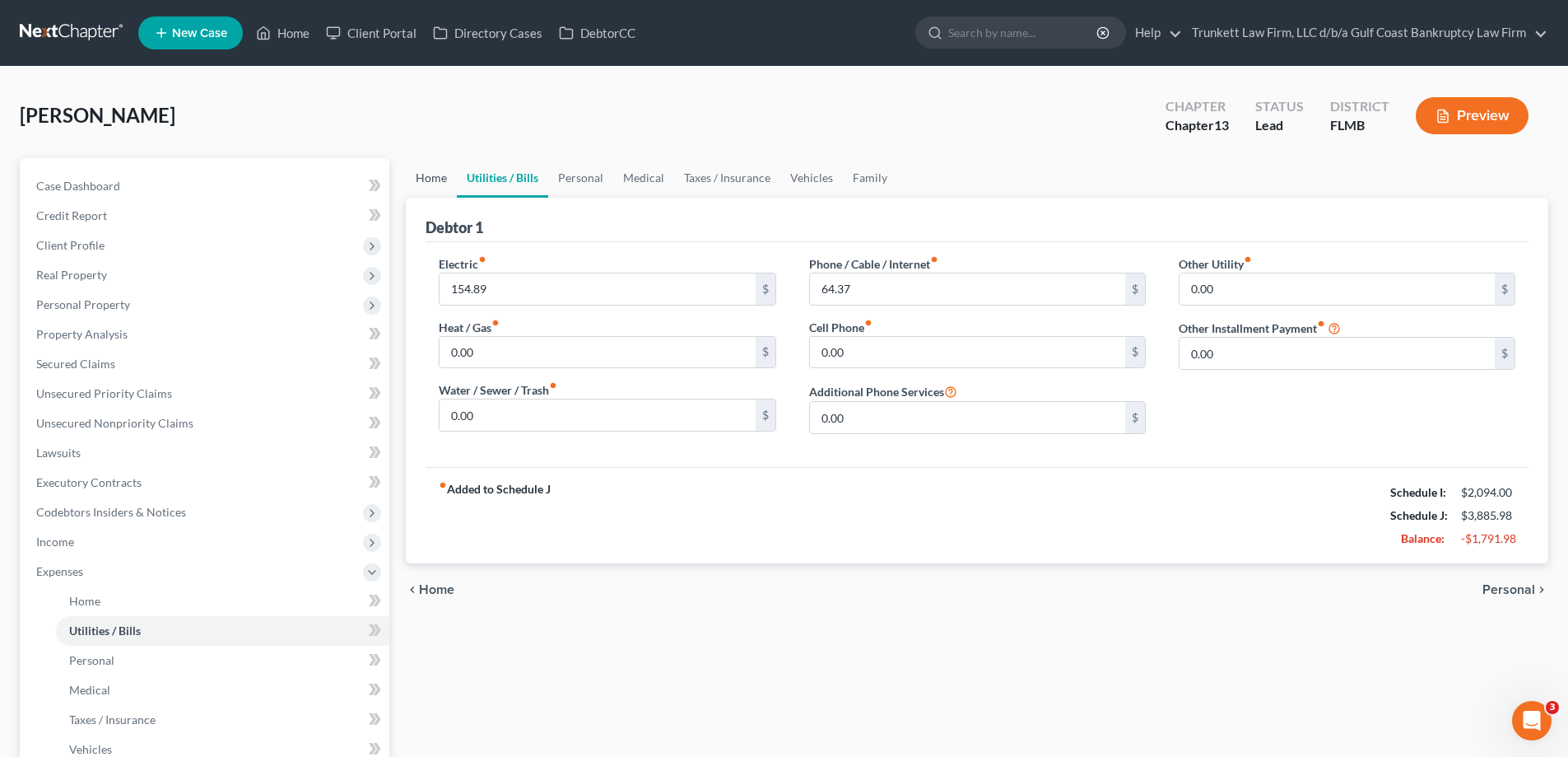
click at [414, 174] on link "Home" at bounding box center [431, 177] width 51 height 39
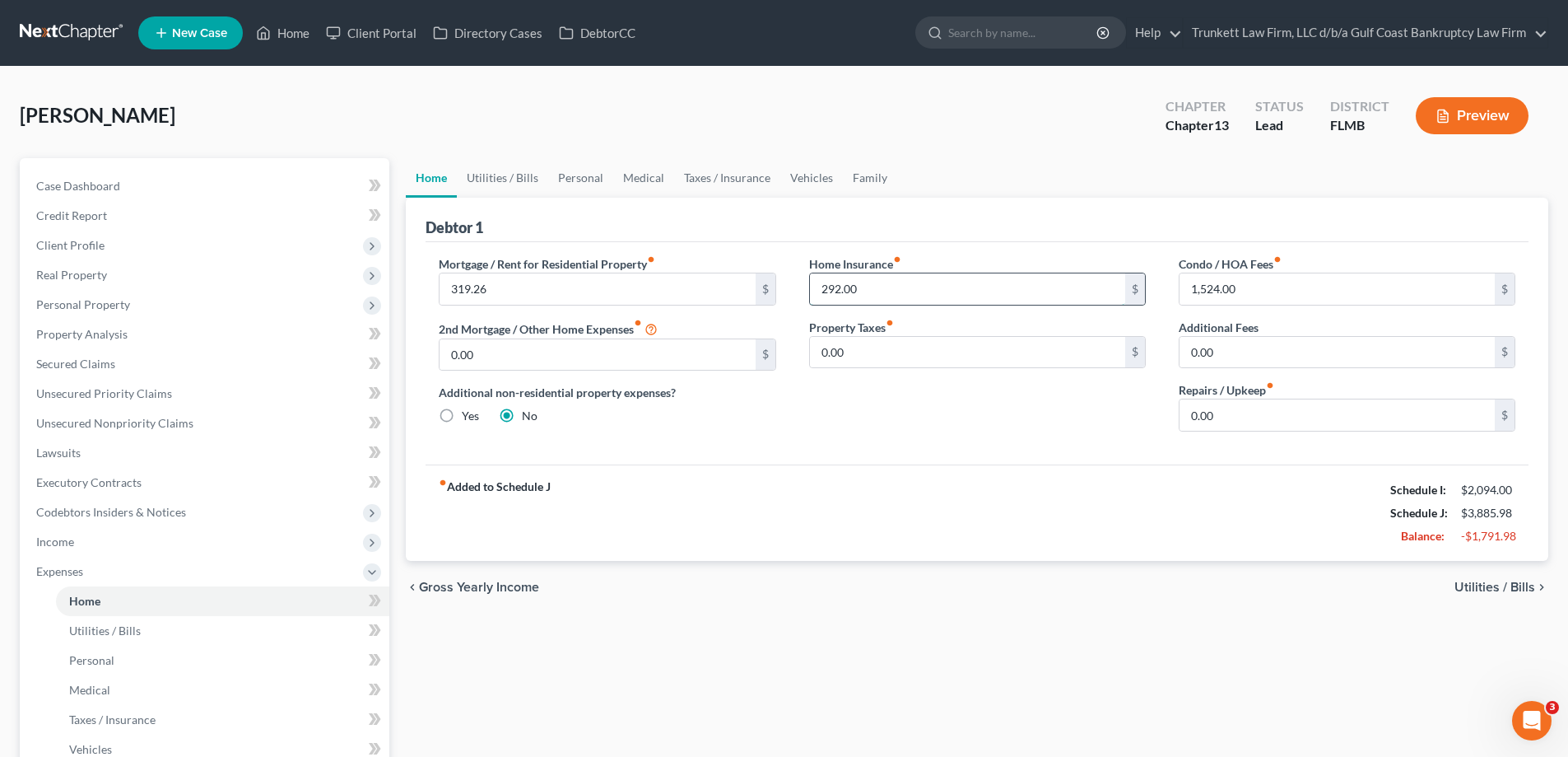
click at [887, 298] on input "292.00" at bounding box center [967, 289] width 315 height 31
click at [1256, 293] on input "1,524.00" at bounding box center [1337, 289] width 315 height 31
click at [1037, 359] on input "0.00" at bounding box center [967, 353] width 315 height 31
click at [853, 291] on input "292.00" at bounding box center [967, 289] width 315 height 31
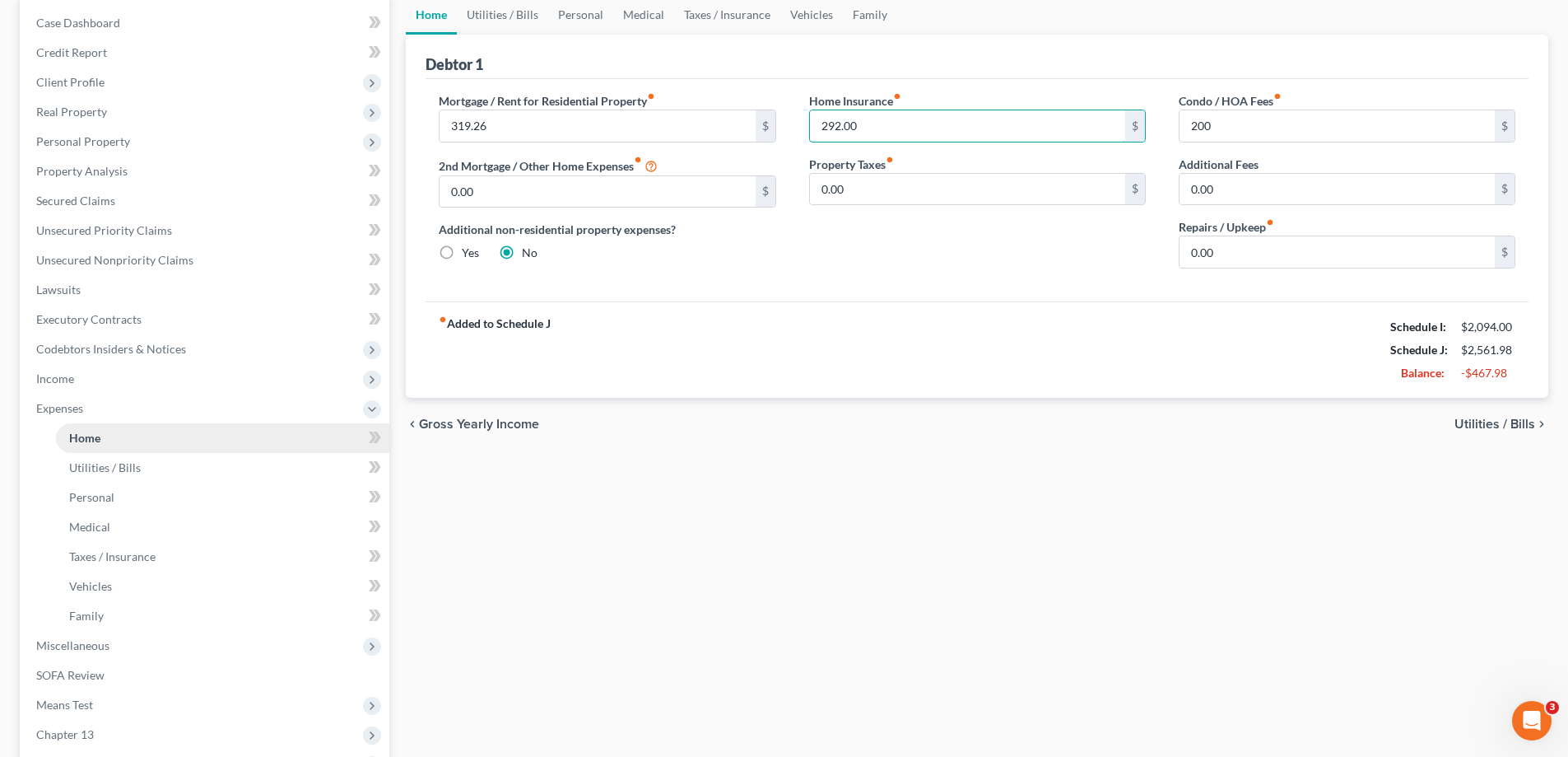
scroll to position [165, 0]
click at [92, 368] on span "Income" at bounding box center [206, 377] width 366 height 30
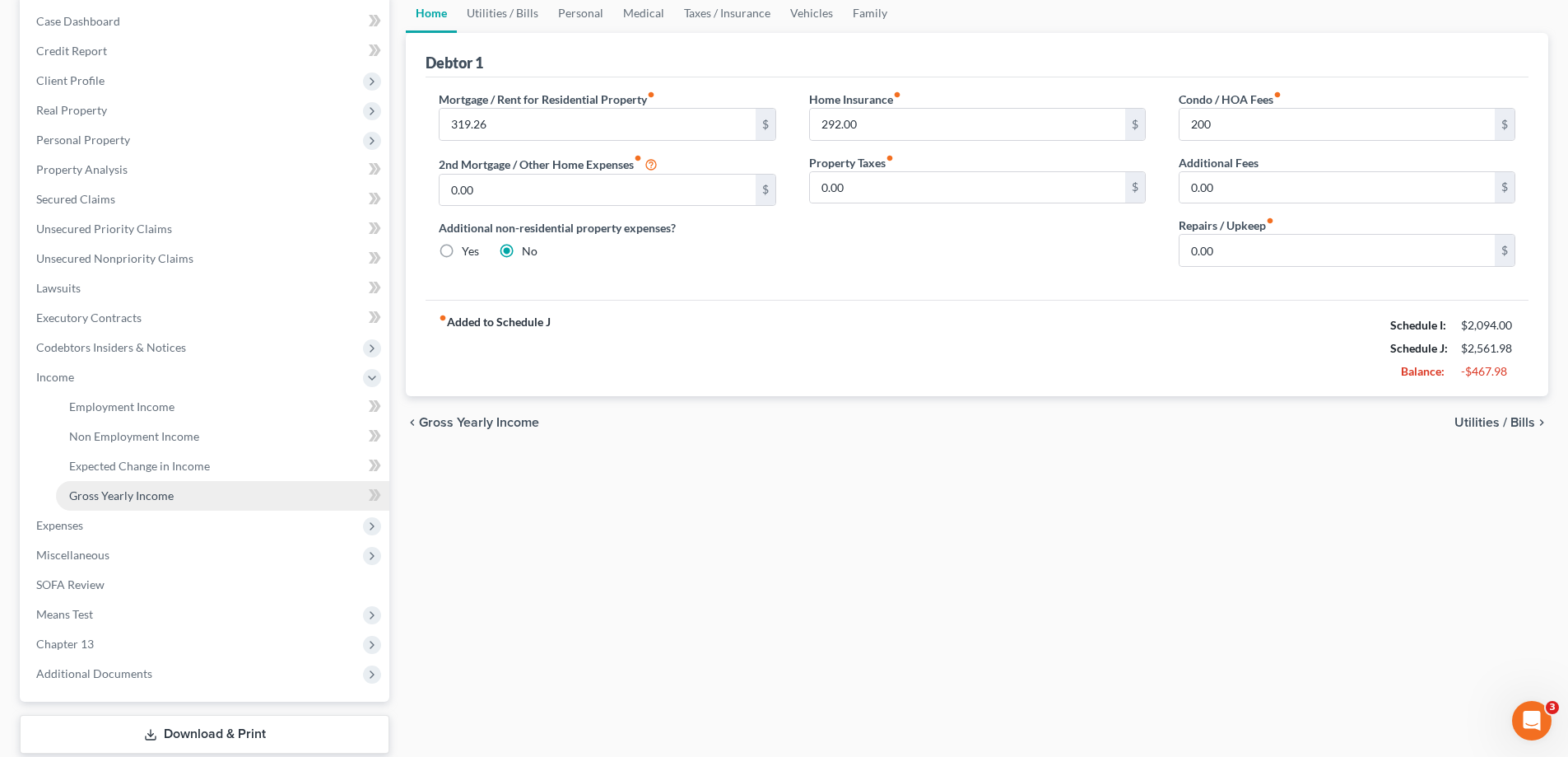
click at [150, 494] on span "Gross Yearly Income" at bounding box center [121, 495] width 105 height 14
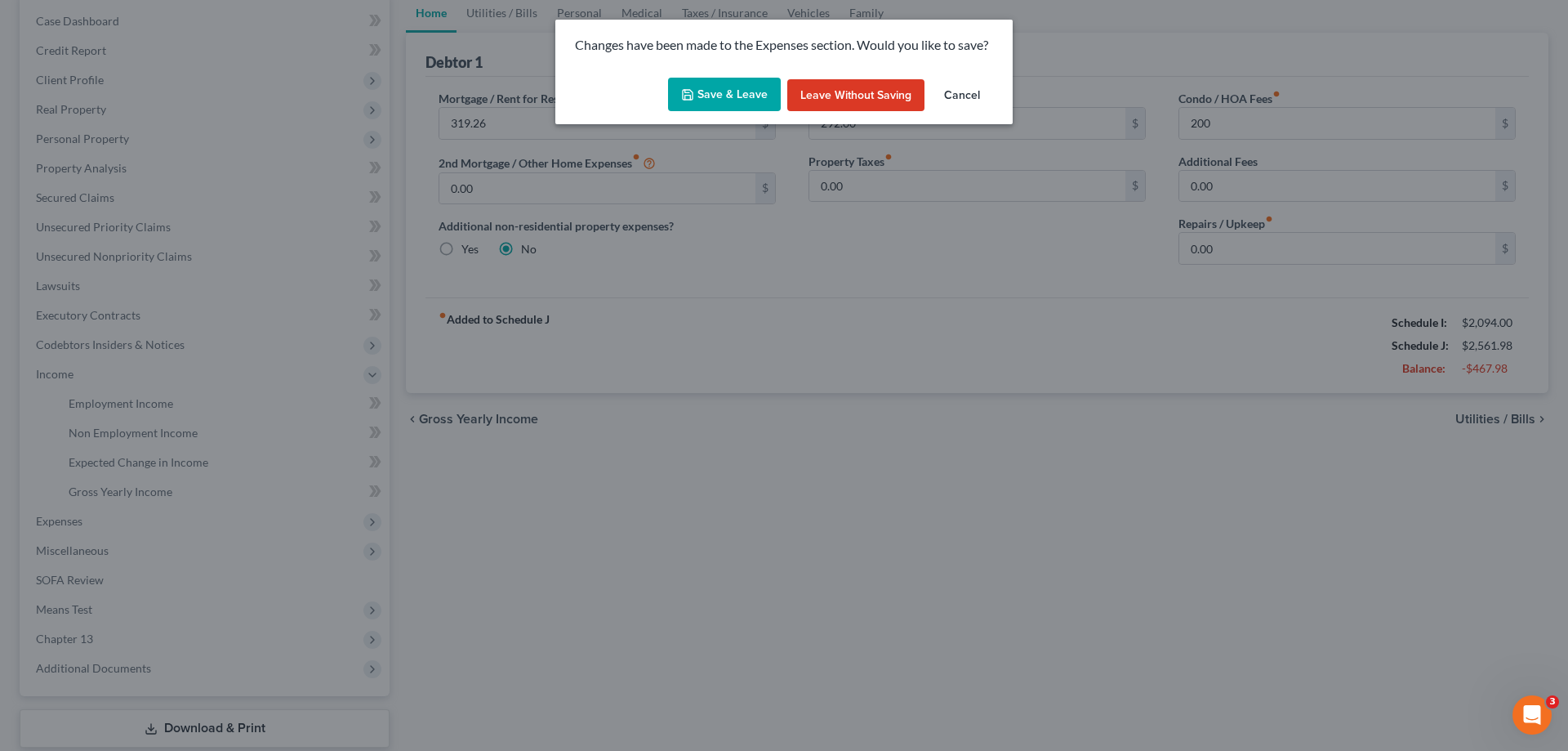
click at [727, 91] on button "Save & Leave" at bounding box center [725, 95] width 113 height 35
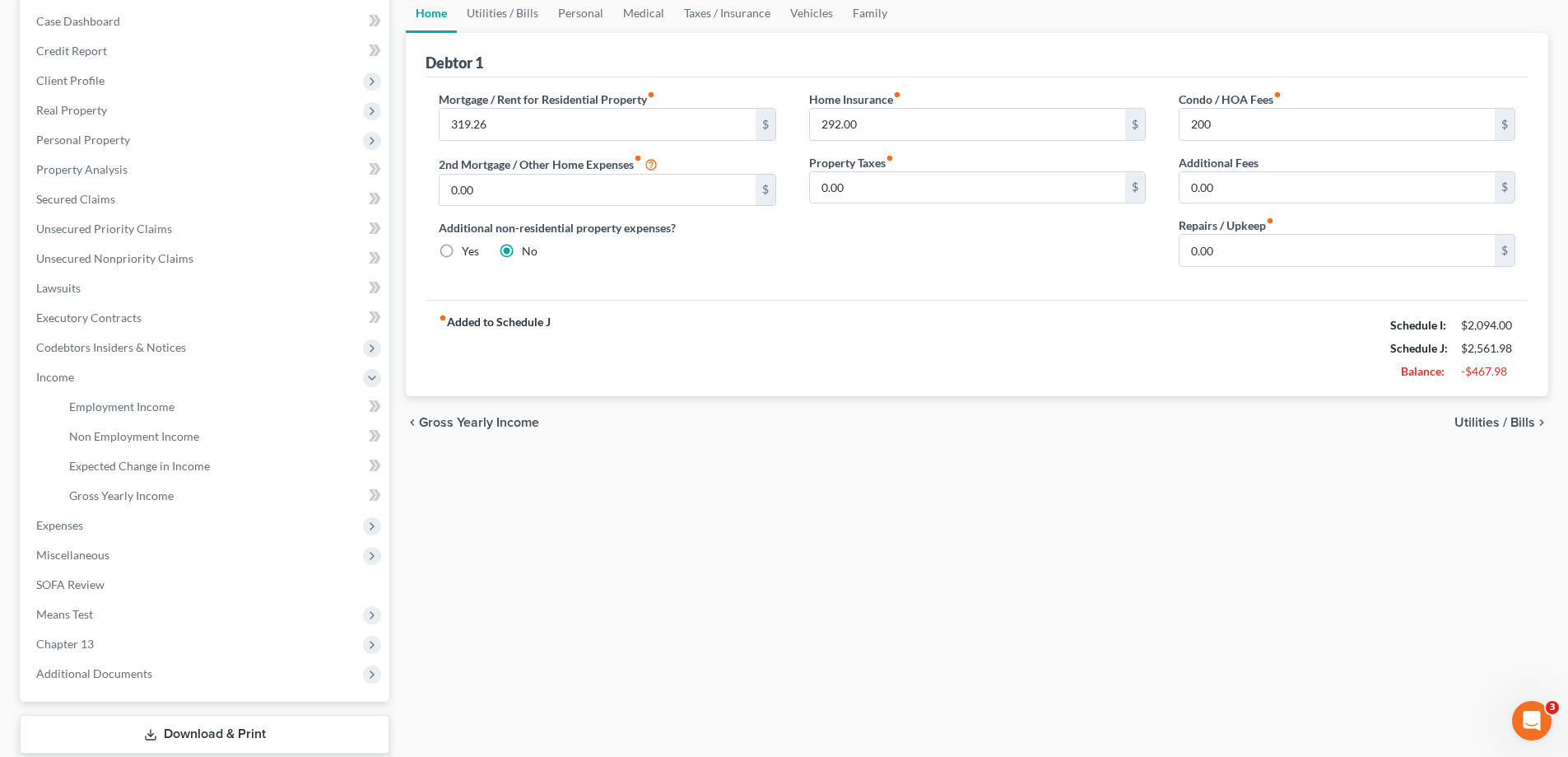
type input "200.00"
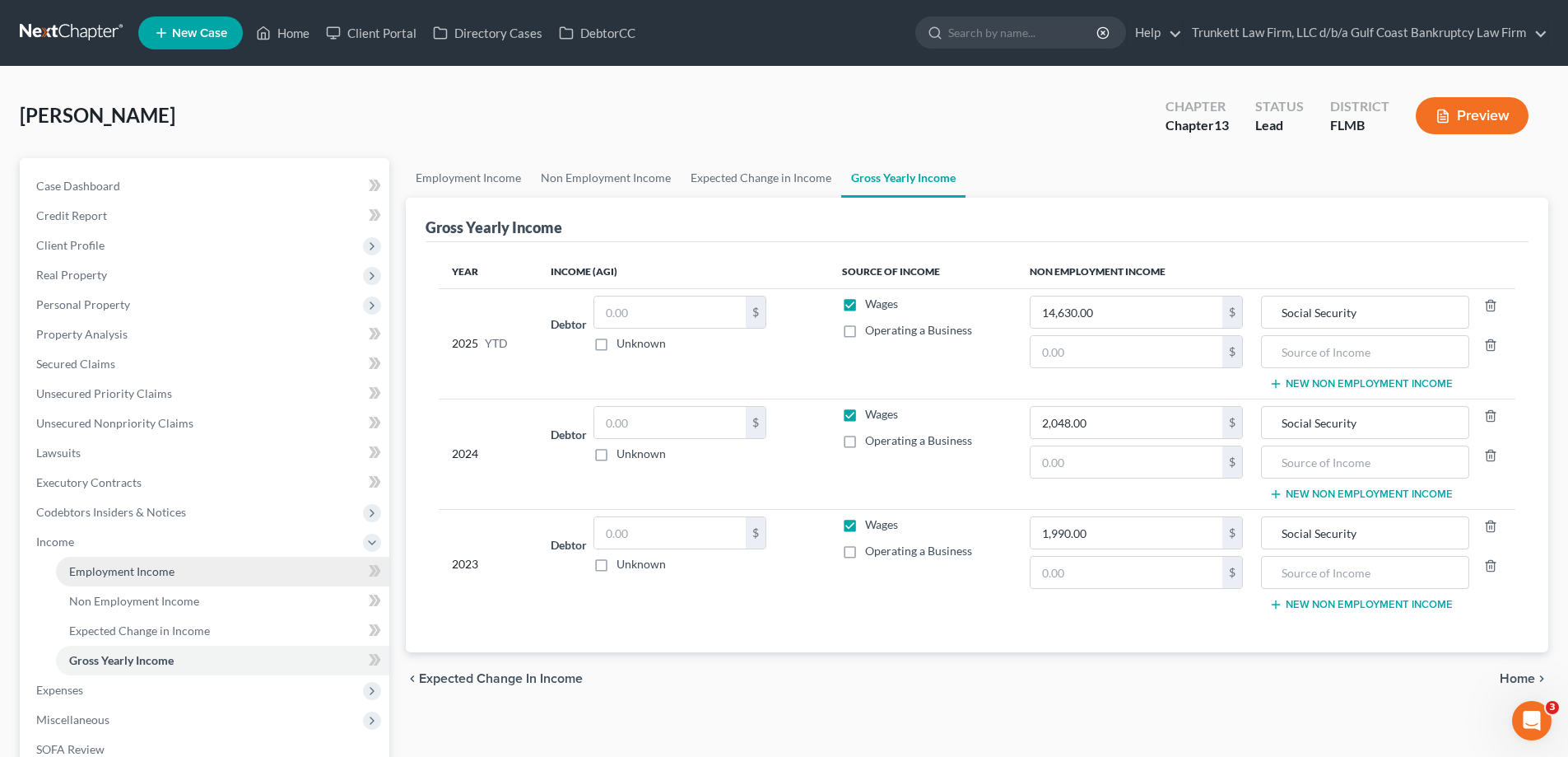
click at [121, 568] on span "Employment Income" at bounding box center [121, 571] width 106 height 14
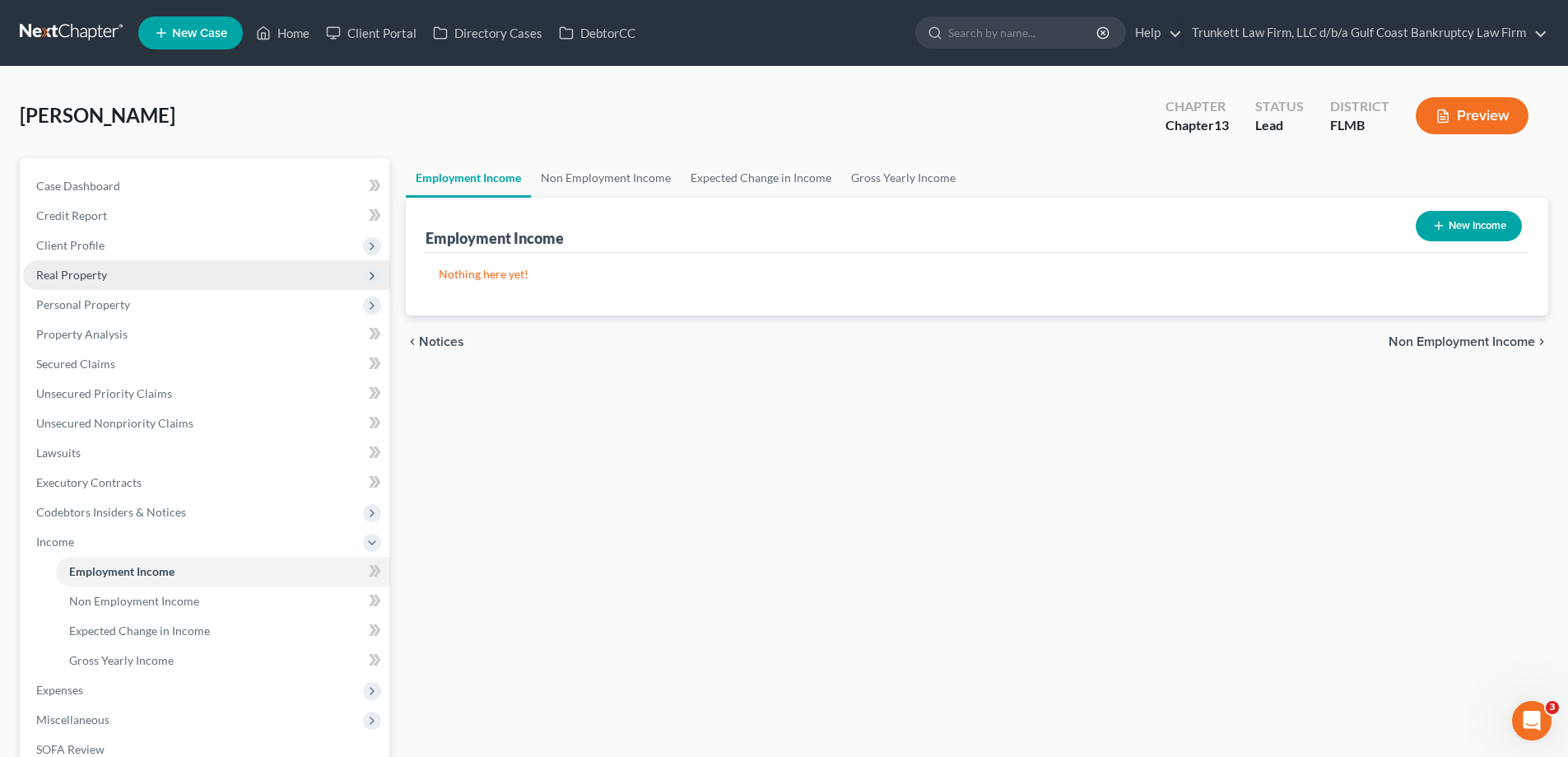
click at [124, 272] on span "Real Property" at bounding box center [206, 275] width 366 height 30
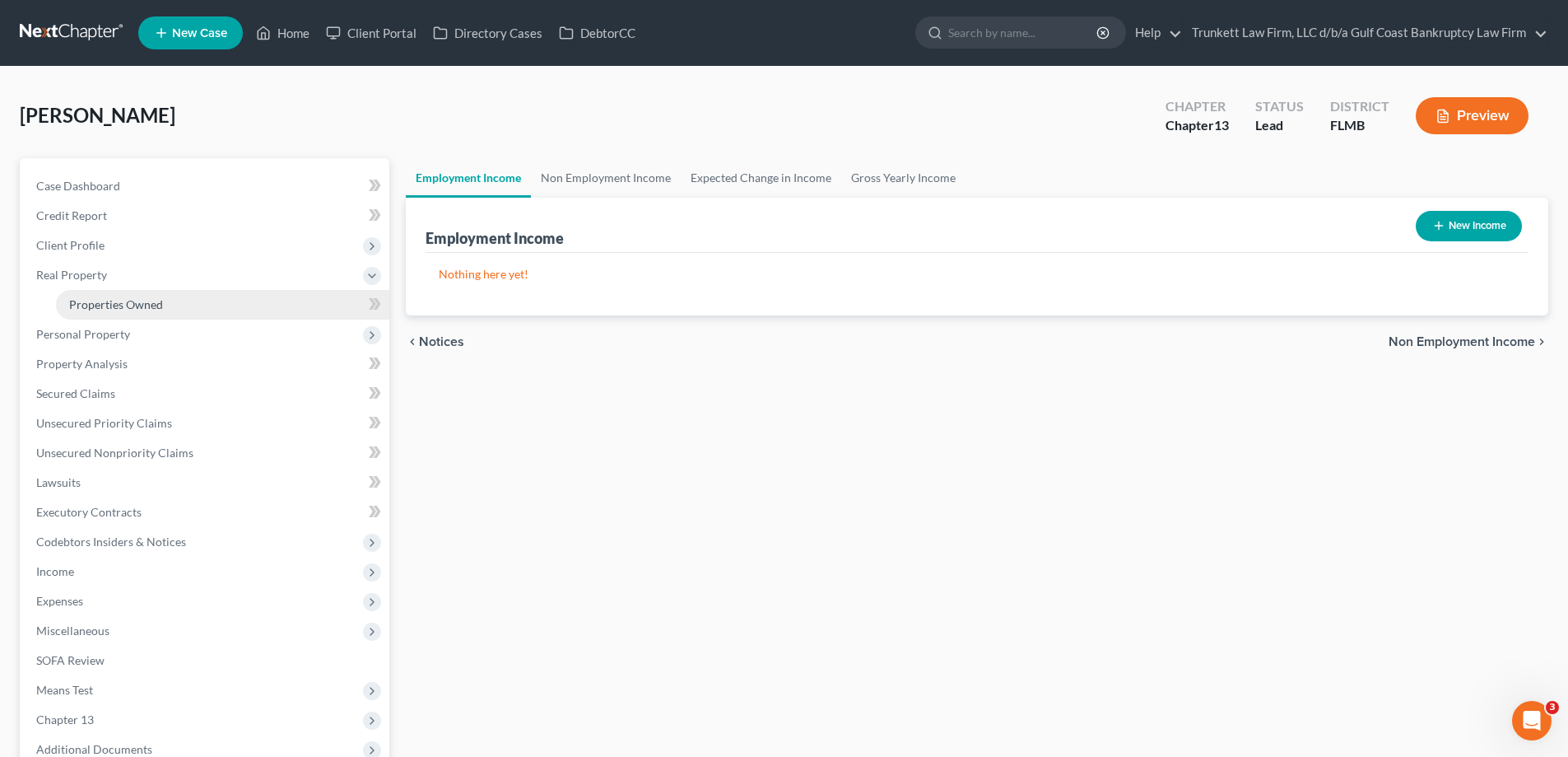
click at [137, 305] on span "Properties Owned" at bounding box center [116, 305] width 94 height 14
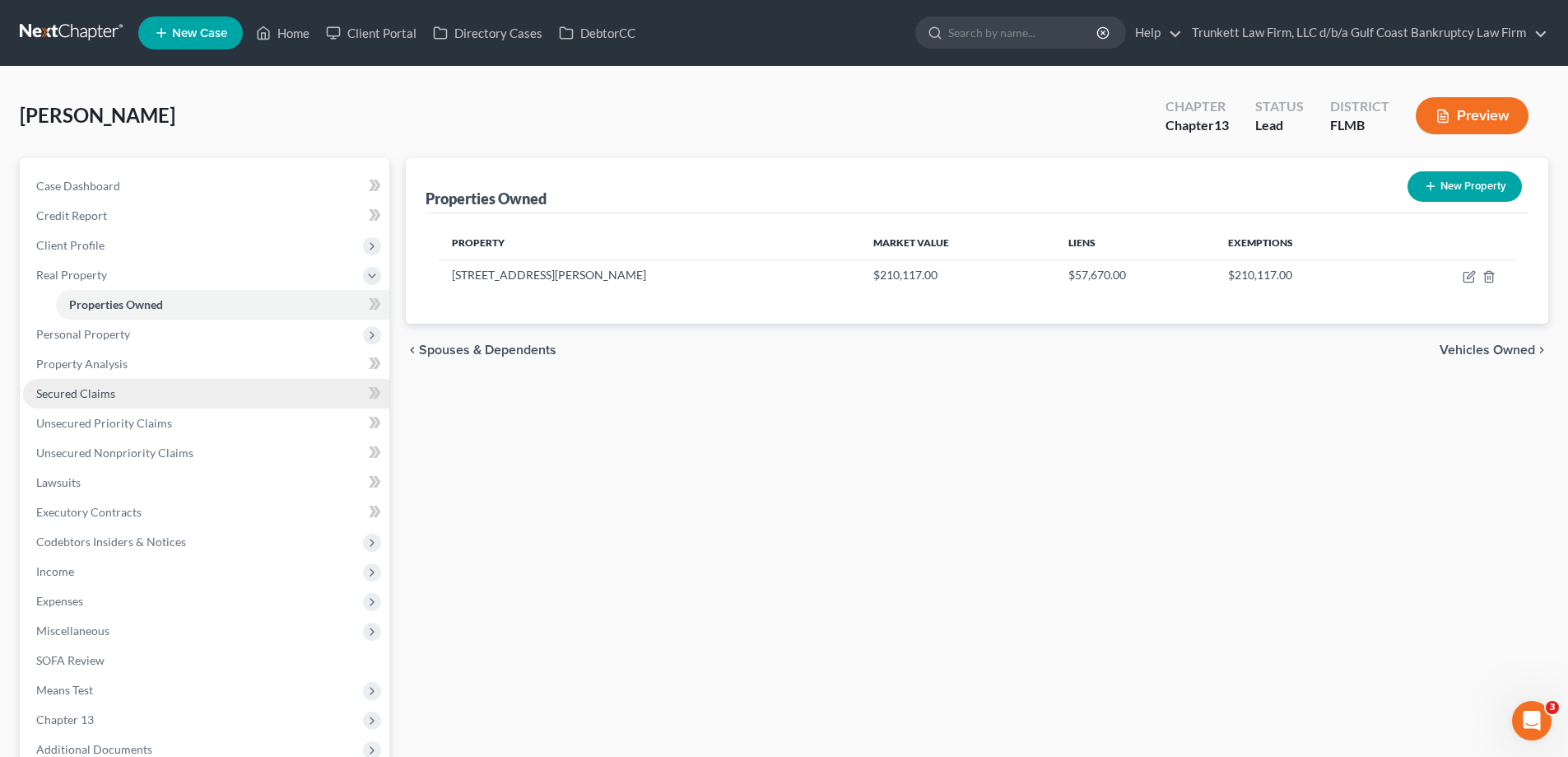
scroll to position [178, 0]
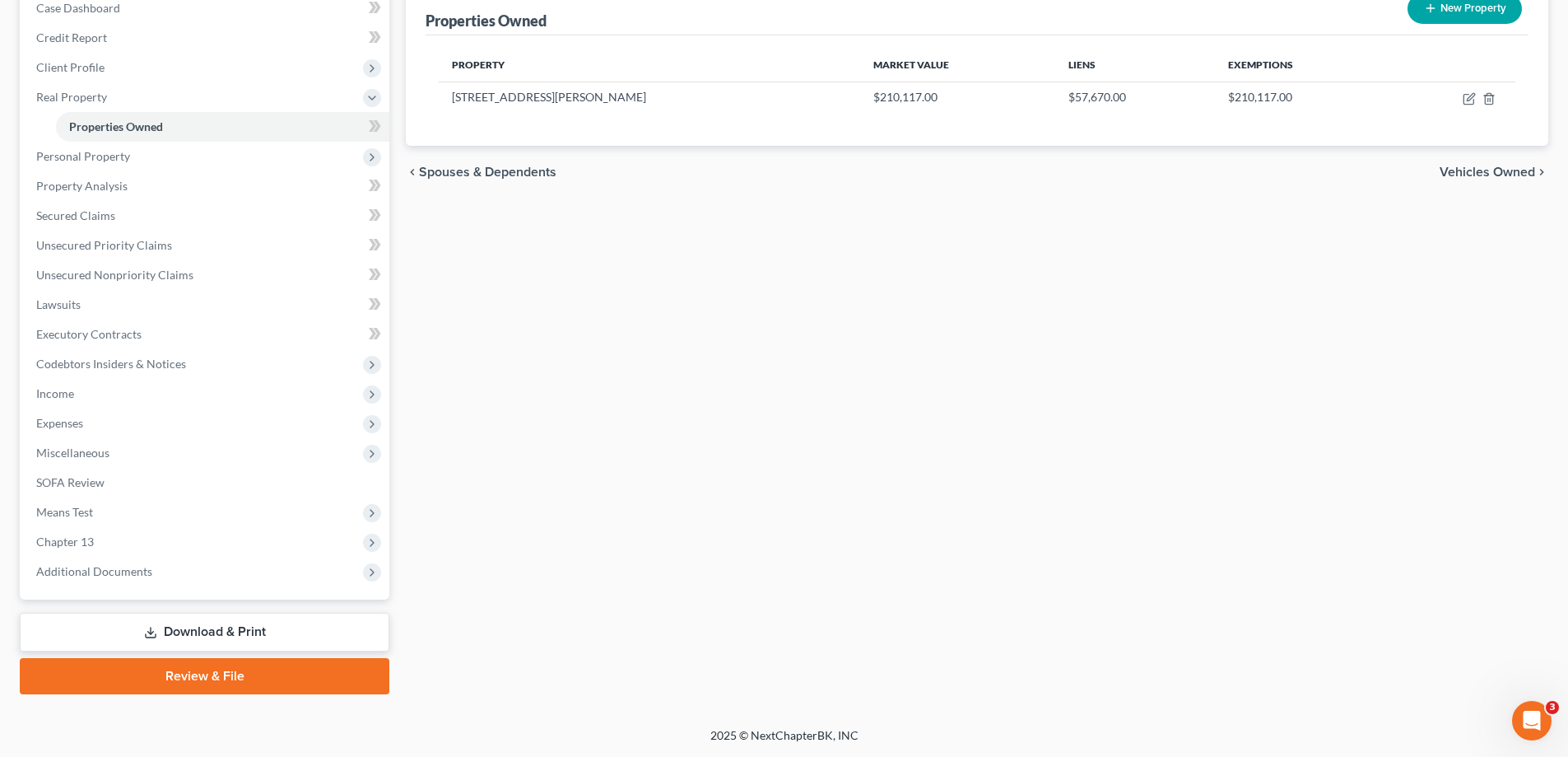
click at [195, 623] on link "Download & Print" at bounding box center [205, 632] width 370 height 38
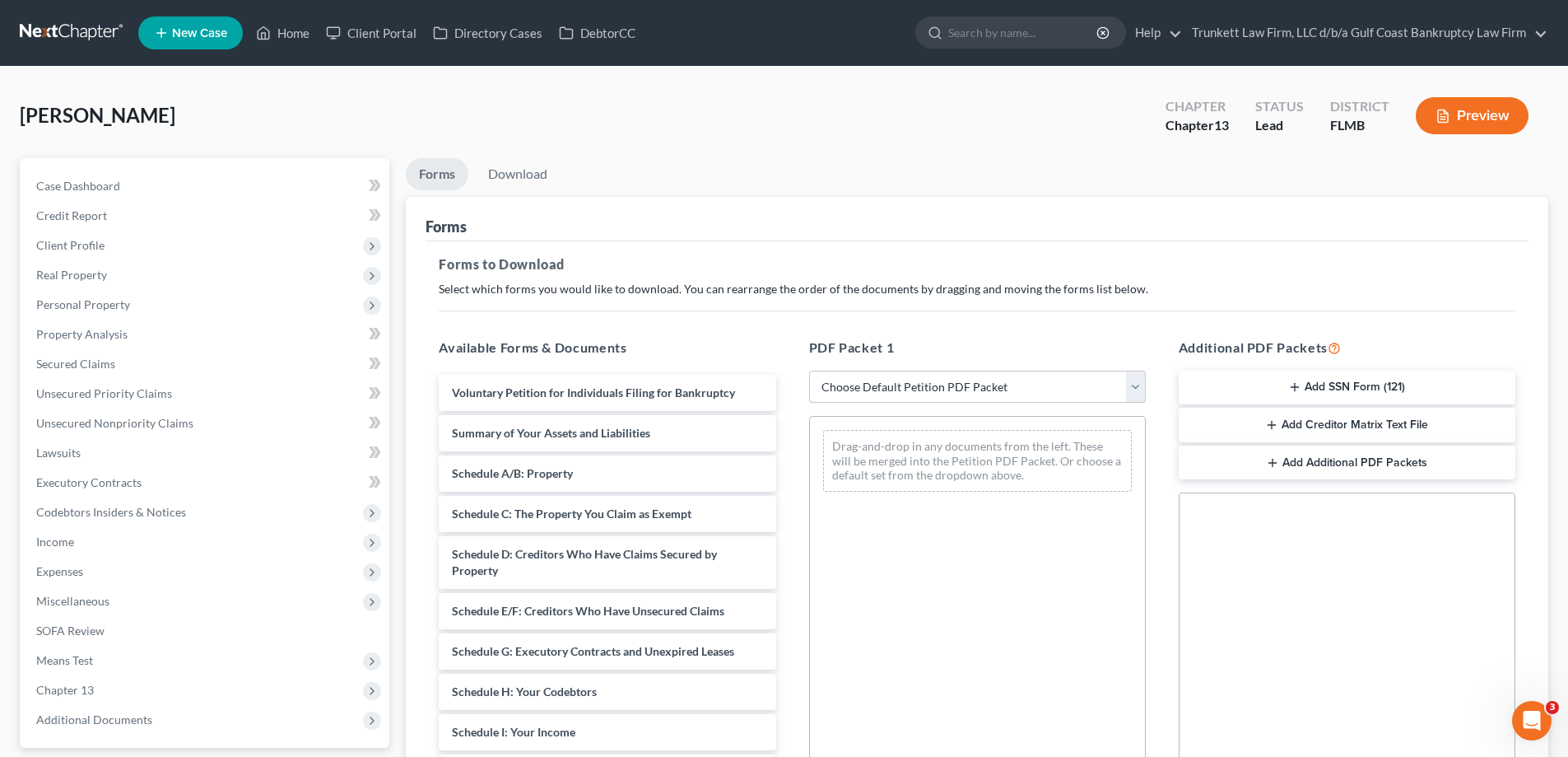
click at [914, 392] on select "Choose Default Petition PDF Packet Complete Bankruptcy Petition (all forms and …" at bounding box center [977, 387] width 337 height 33
select select "0"
click at [815, 370] on select "Choose Default Petition PDF Packet Complete Bankruptcy Petition (all forms and …" at bounding box center [977, 387] width 337 height 33
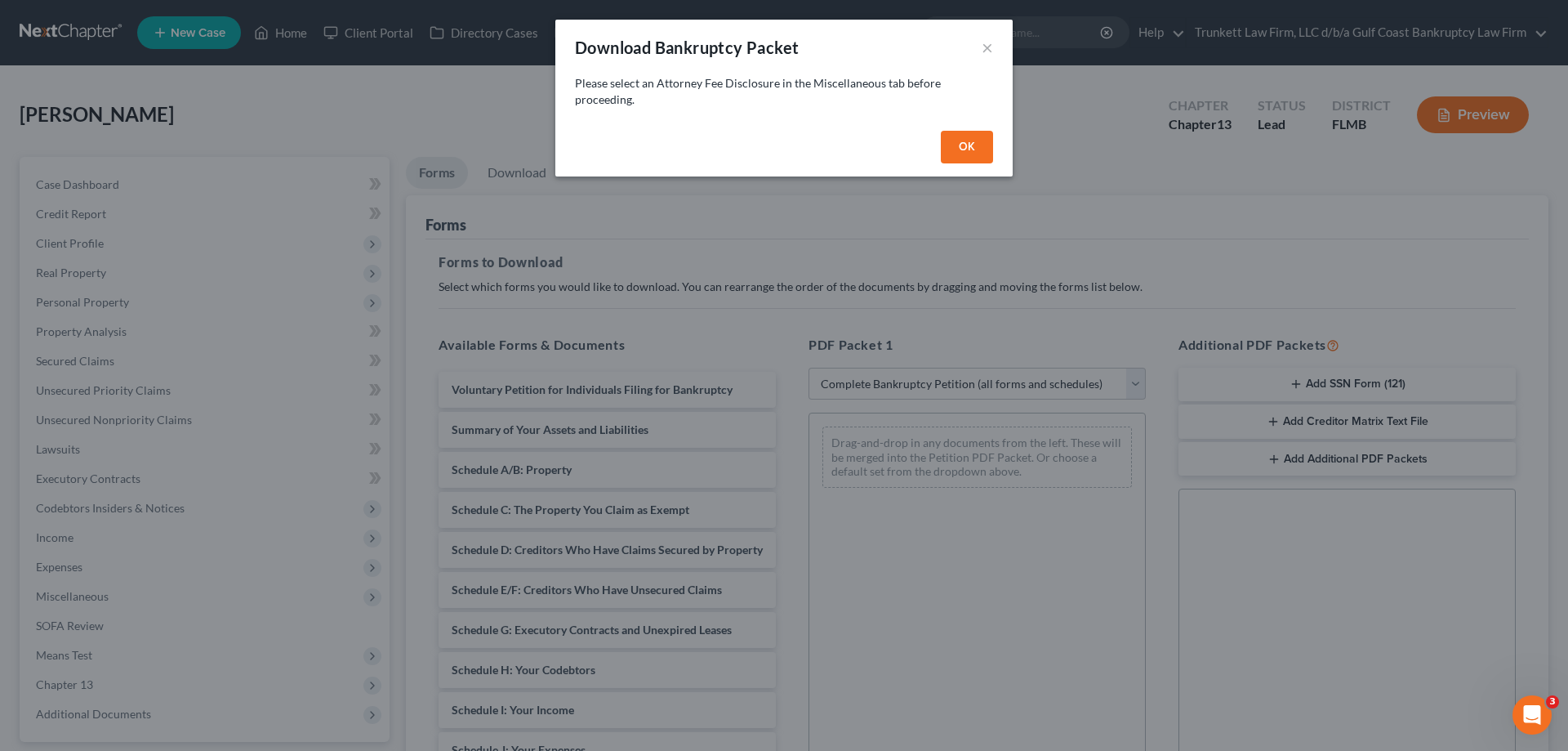
click at [964, 137] on button "OK" at bounding box center [967, 147] width 52 height 33
select select
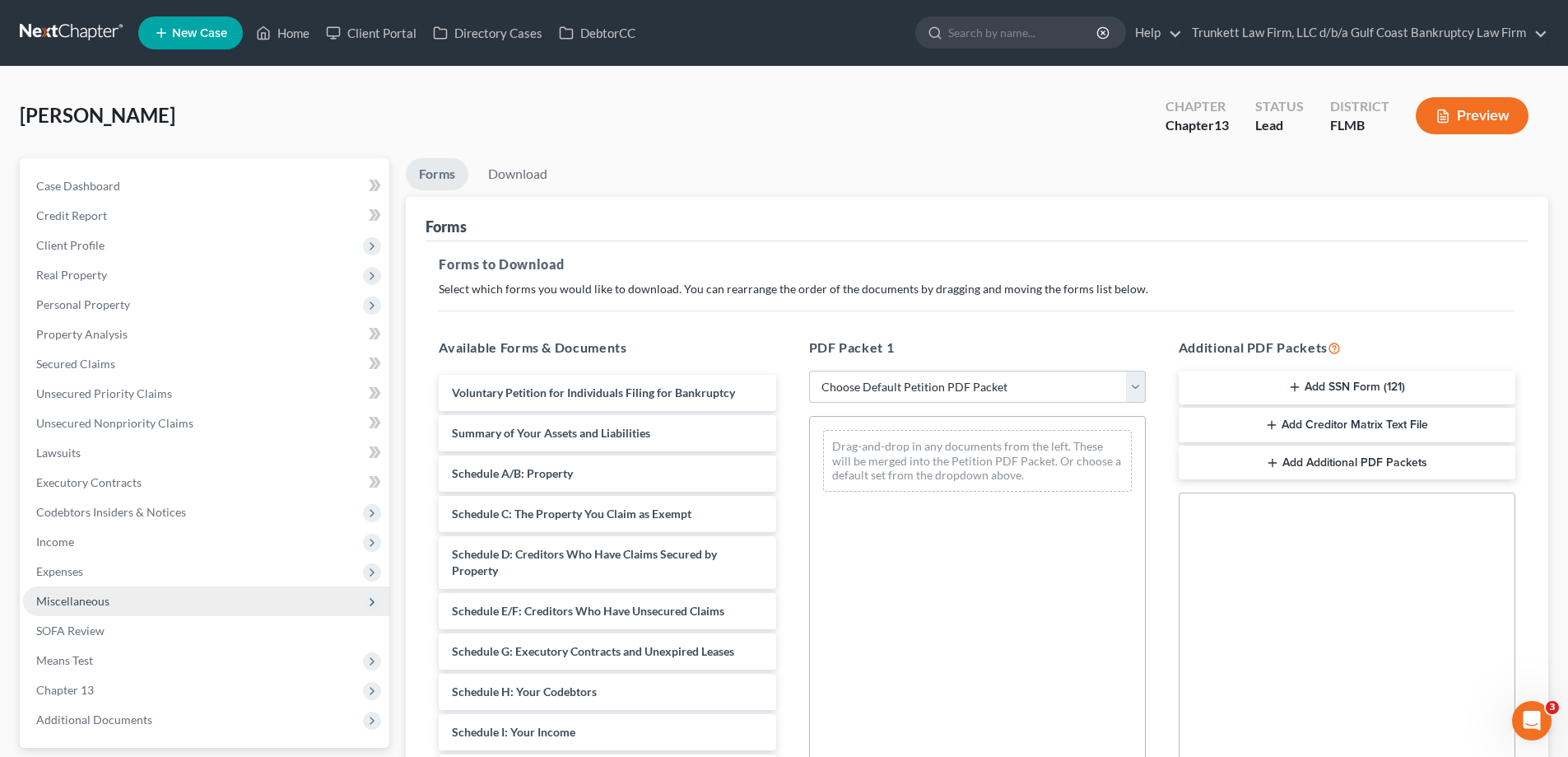
click at [79, 587] on span "Miscellaneous" at bounding box center [206, 602] width 366 height 30
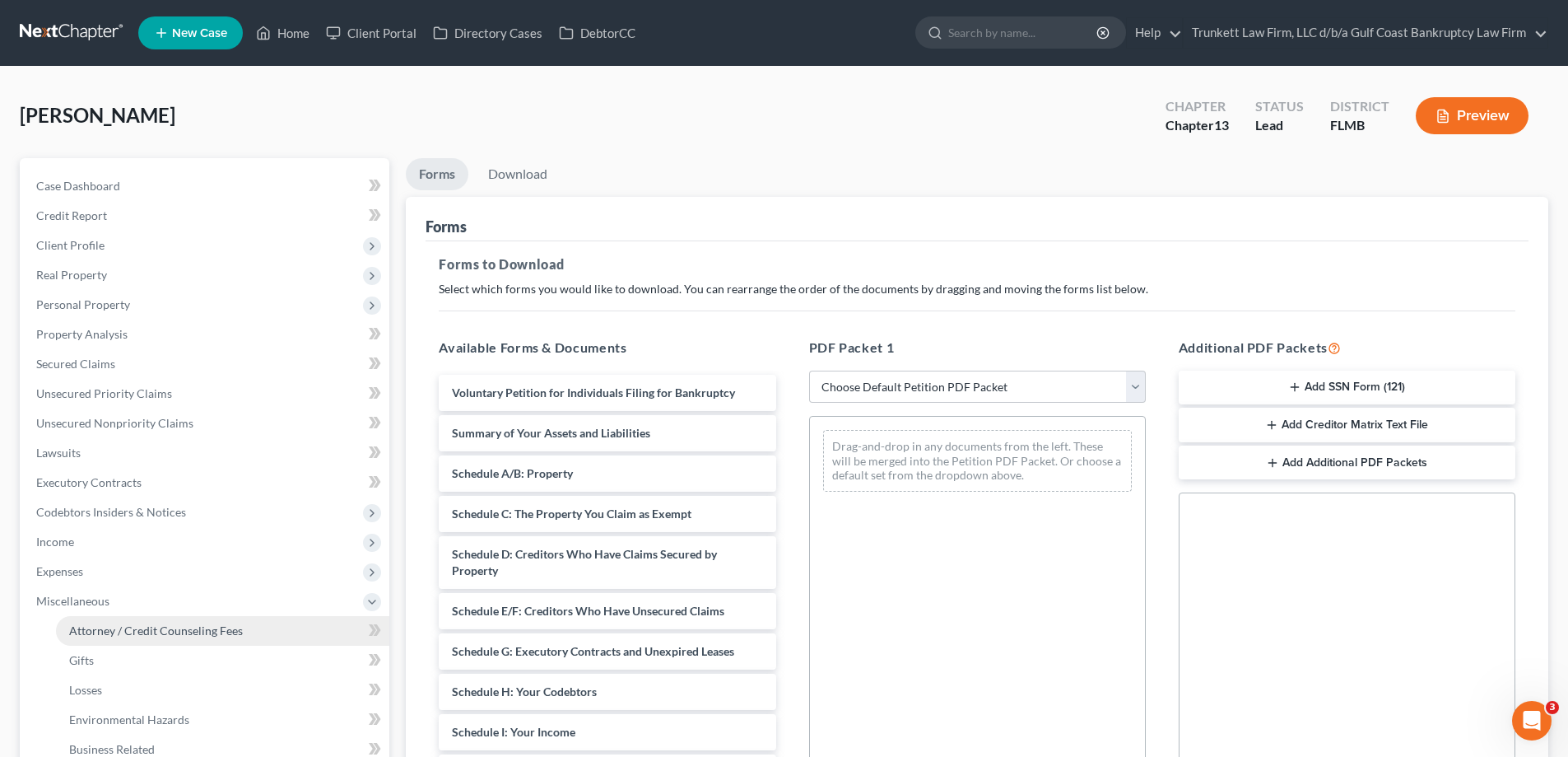
click at [120, 638] on link "Attorney / Credit Counseling Fees" at bounding box center [223, 631] width 333 height 30
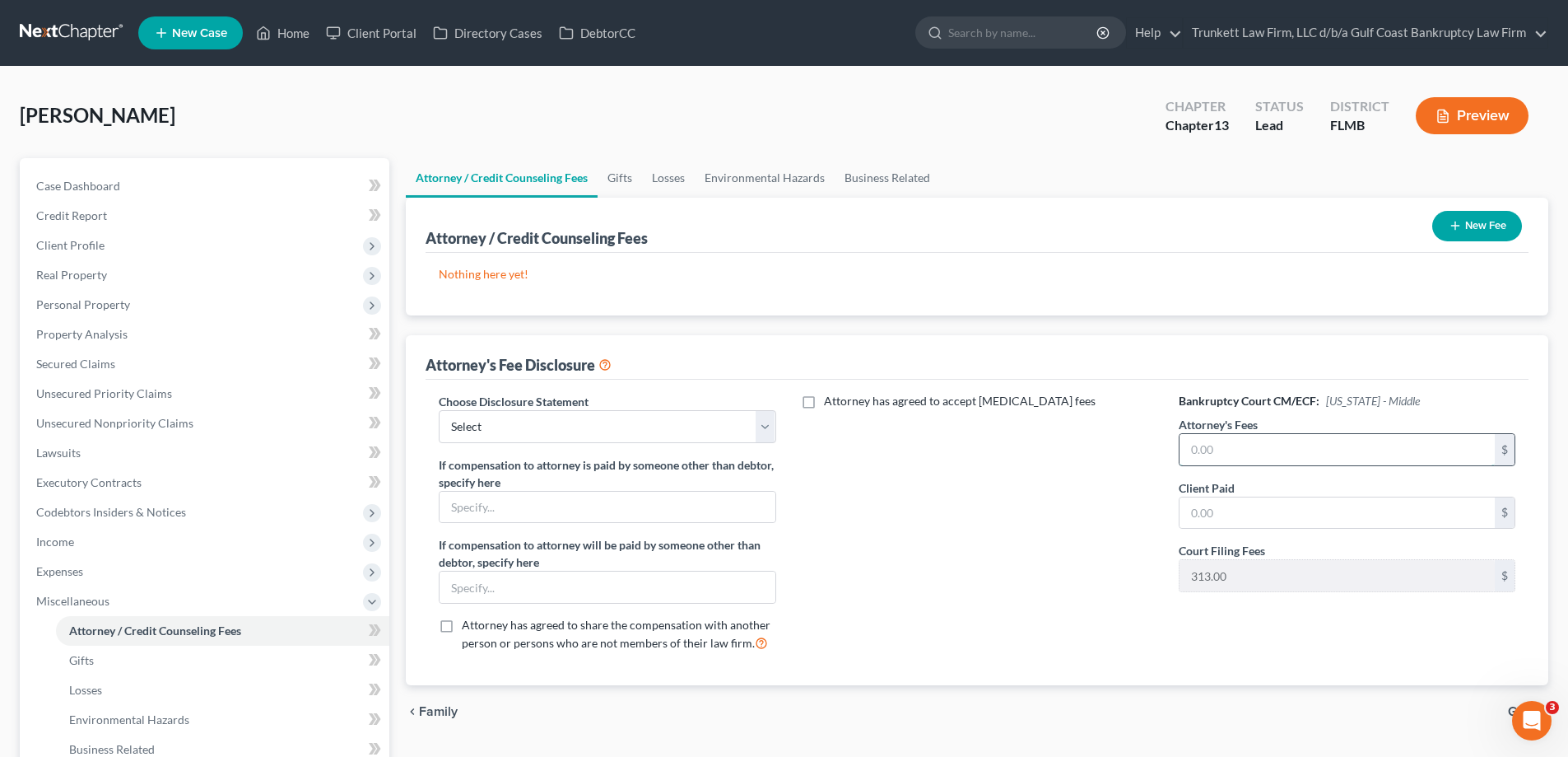
click at [1279, 460] on input "text" at bounding box center [1337, 450] width 315 height 31
type input "3,500"
click at [1267, 479] on div "Client Paid $" at bounding box center [1347, 505] width 337 height 51
click at [1242, 511] on input "text" at bounding box center [1337, 513] width 315 height 31
type input "1,000"
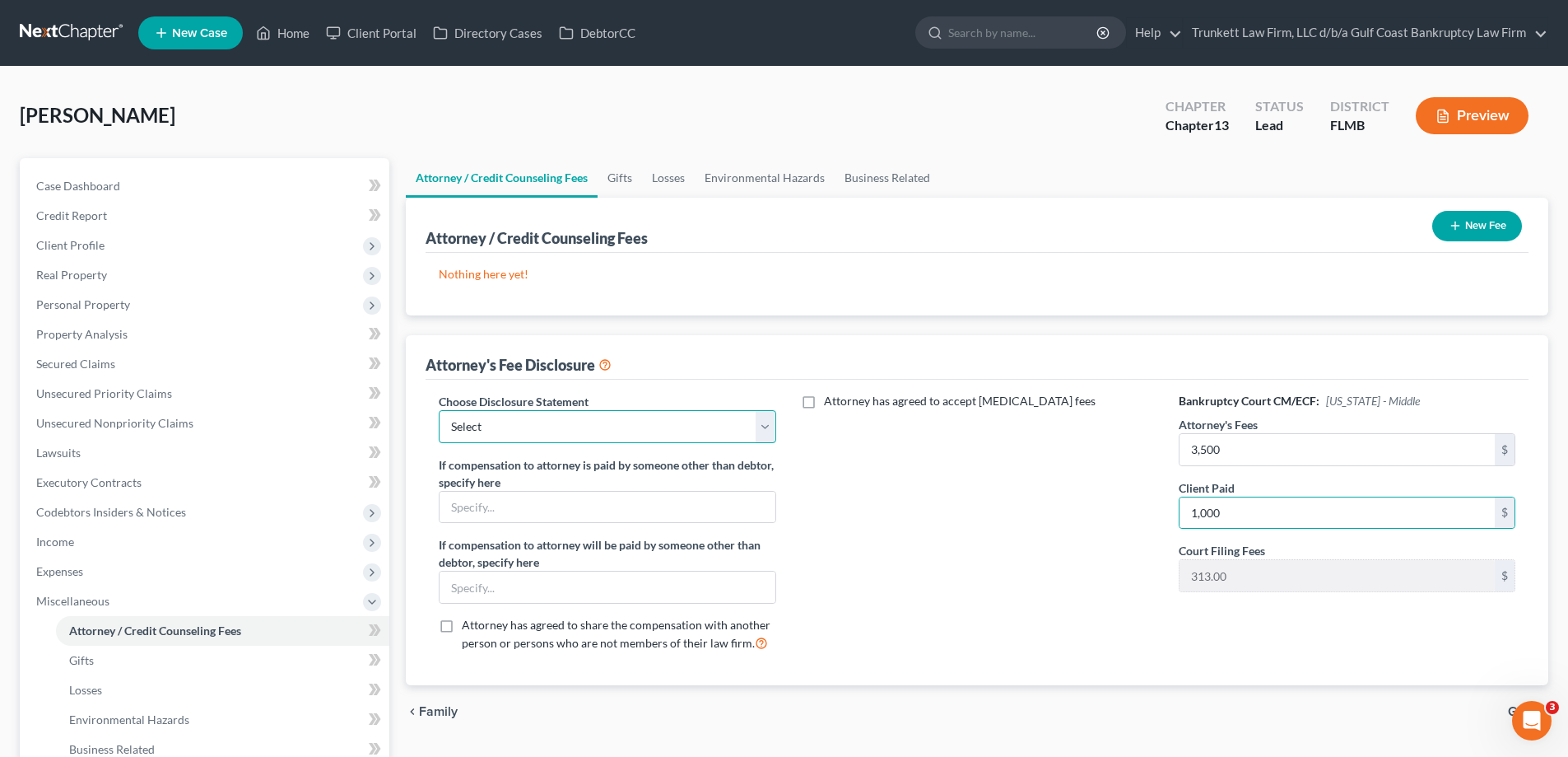
click at [583, 430] on select "Select Attorney fee Disclosure" at bounding box center [607, 427] width 337 height 33
select select "0"
click at [439, 410] on select "Select Attorney fee Disclosure" at bounding box center [607, 427] width 337 height 33
click at [1483, 225] on button "New Fee" at bounding box center [1476, 225] width 90 height 31
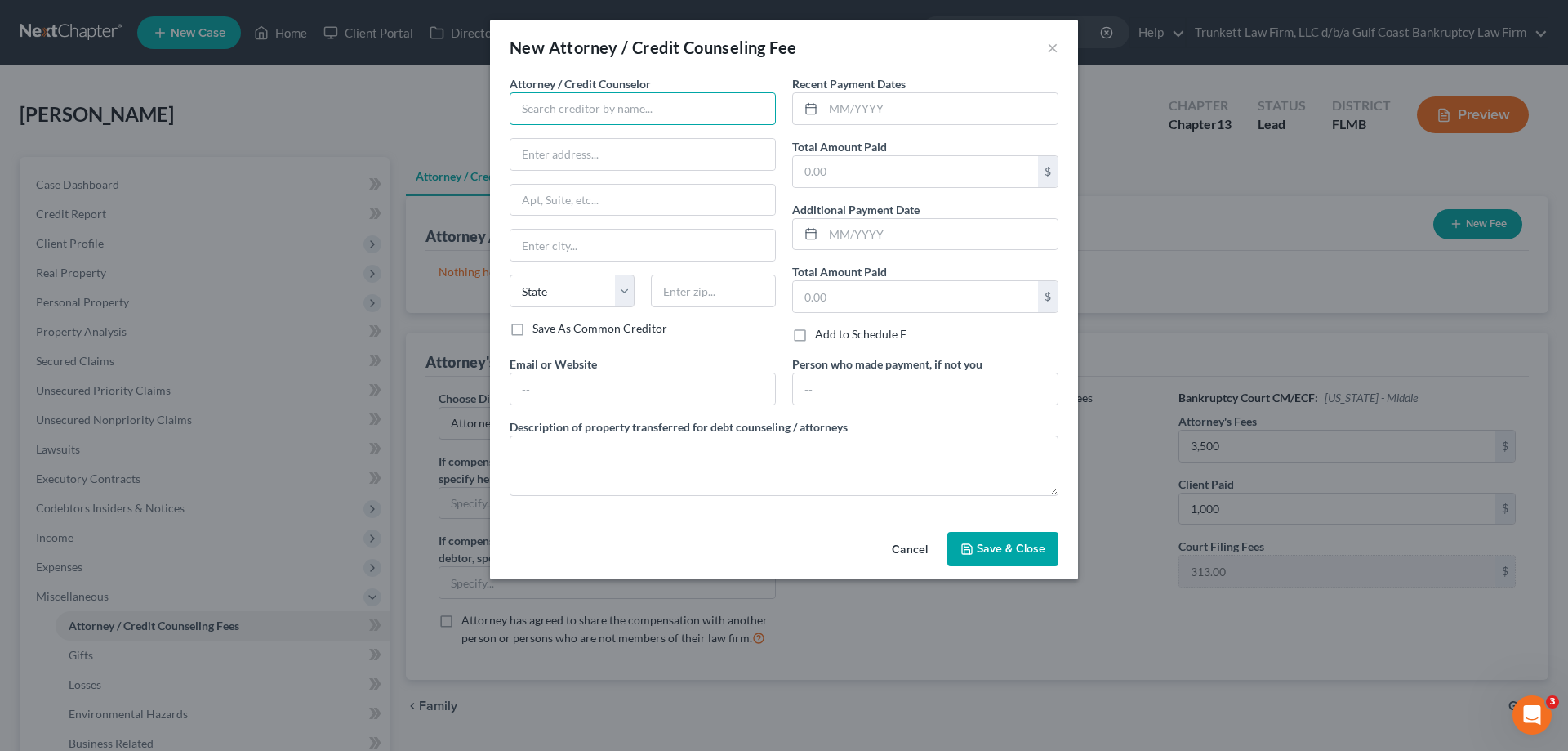
click at [574, 110] on input "text" at bounding box center [643, 109] width 267 height 33
click at [907, 100] on input "text" at bounding box center [940, 109] width 235 height 31
type input "Trunkett Law firm dba Gulf coast Bankruptcy"
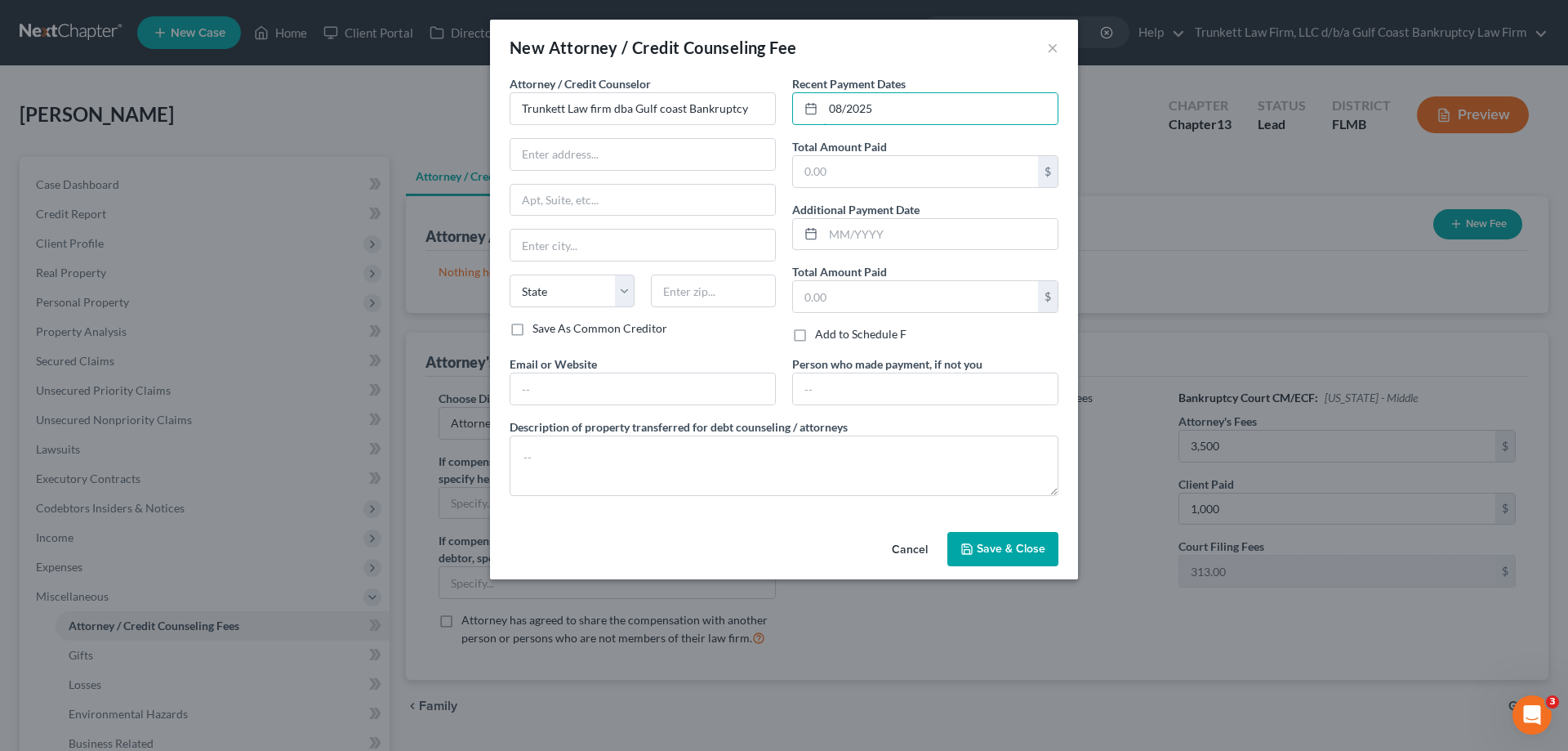
type input "08/2025"
click at [861, 201] on label "Additional Payment Date" at bounding box center [855, 210] width 127 height 17
click at [863, 169] on input "text" at bounding box center [915, 172] width 245 height 31
type input "500"
click at [871, 305] on input "text" at bounding box center [915, 296] width 245 height 31
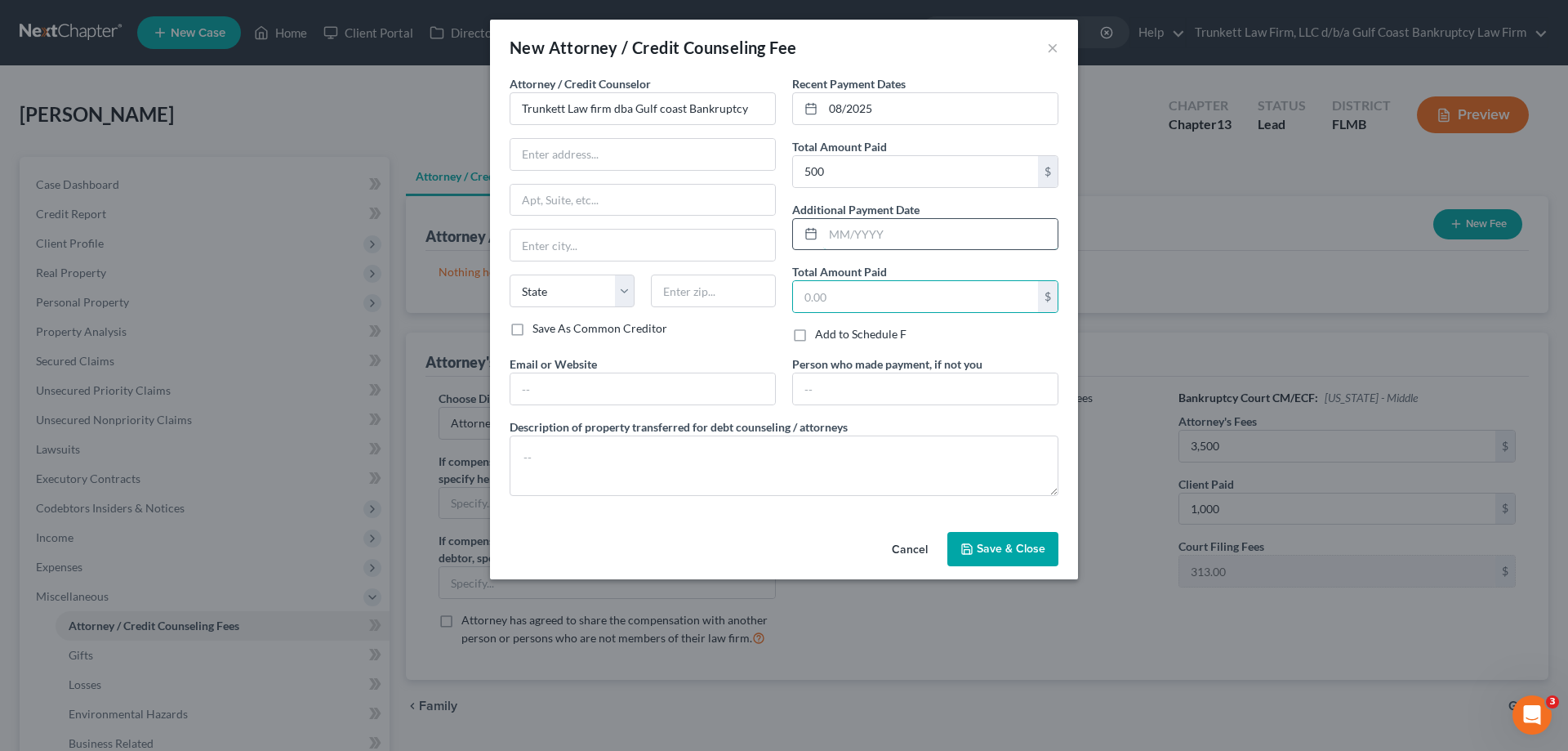
click at [878, 238] on input "text" at bounding box center [940, 235] width 235 height 31
type input "07/2025"
click at [850, 302] on input "text" at bounding box center [915, 296] width 245 height 31
type input "500"
click at [635, 462] on textarea at bounding box center [784, 466] width 549 height 61
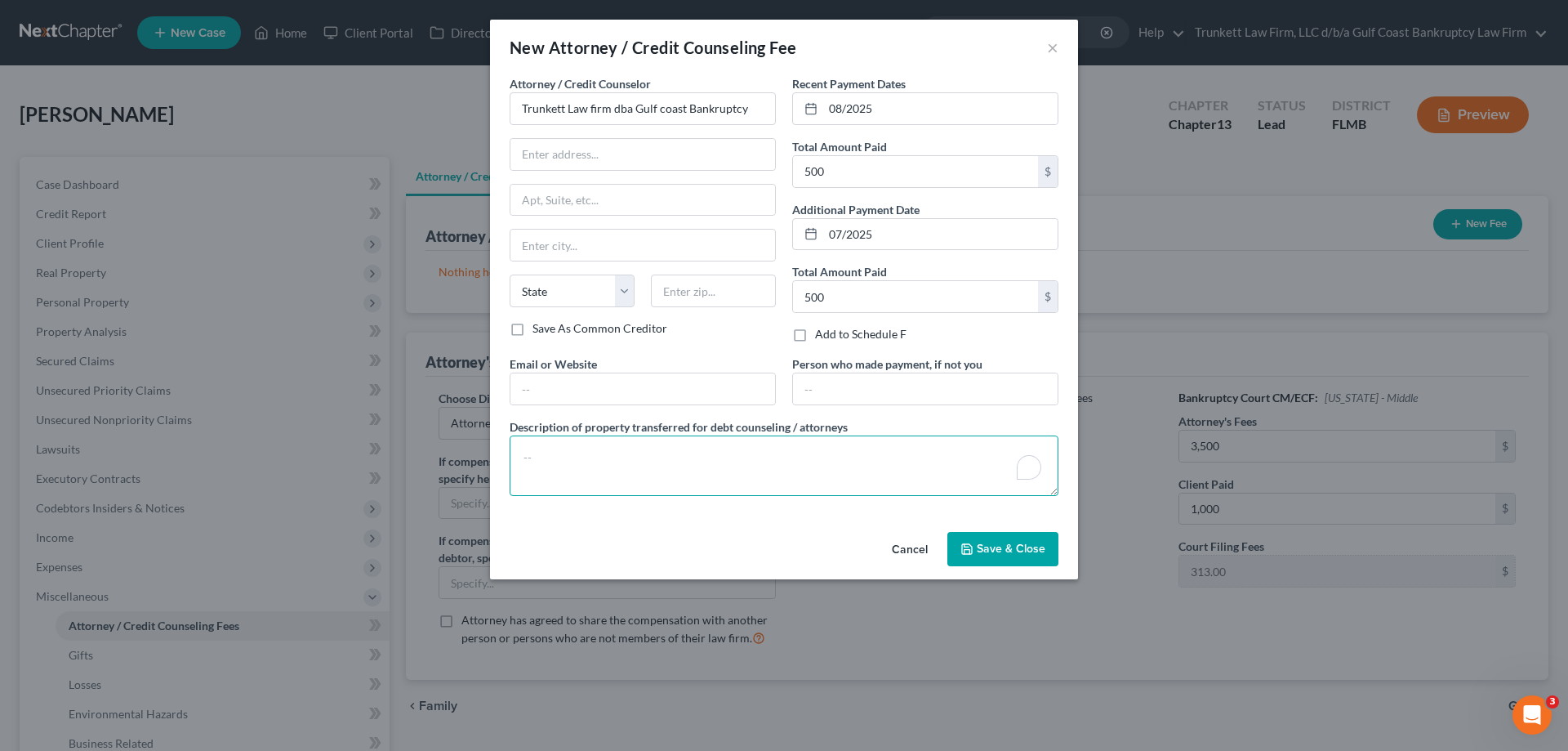
type textarea "B"
drag, startPoint x: 570, startPoint y: 460, endPoint x: 456, endPoint y: 460, distance: 114.0
click at [456, 460] on div "New Attorney / Credit Counseling Fee × Attorney / Credit Counselor * Trunkett L…" at bounding box center [784, 375] width 1568 height 751
type textarea "bankruptcy attorney fee"
click at [1023, 543] on span "Save & Close" at bounding box center [1010, 548] width 68 height 14
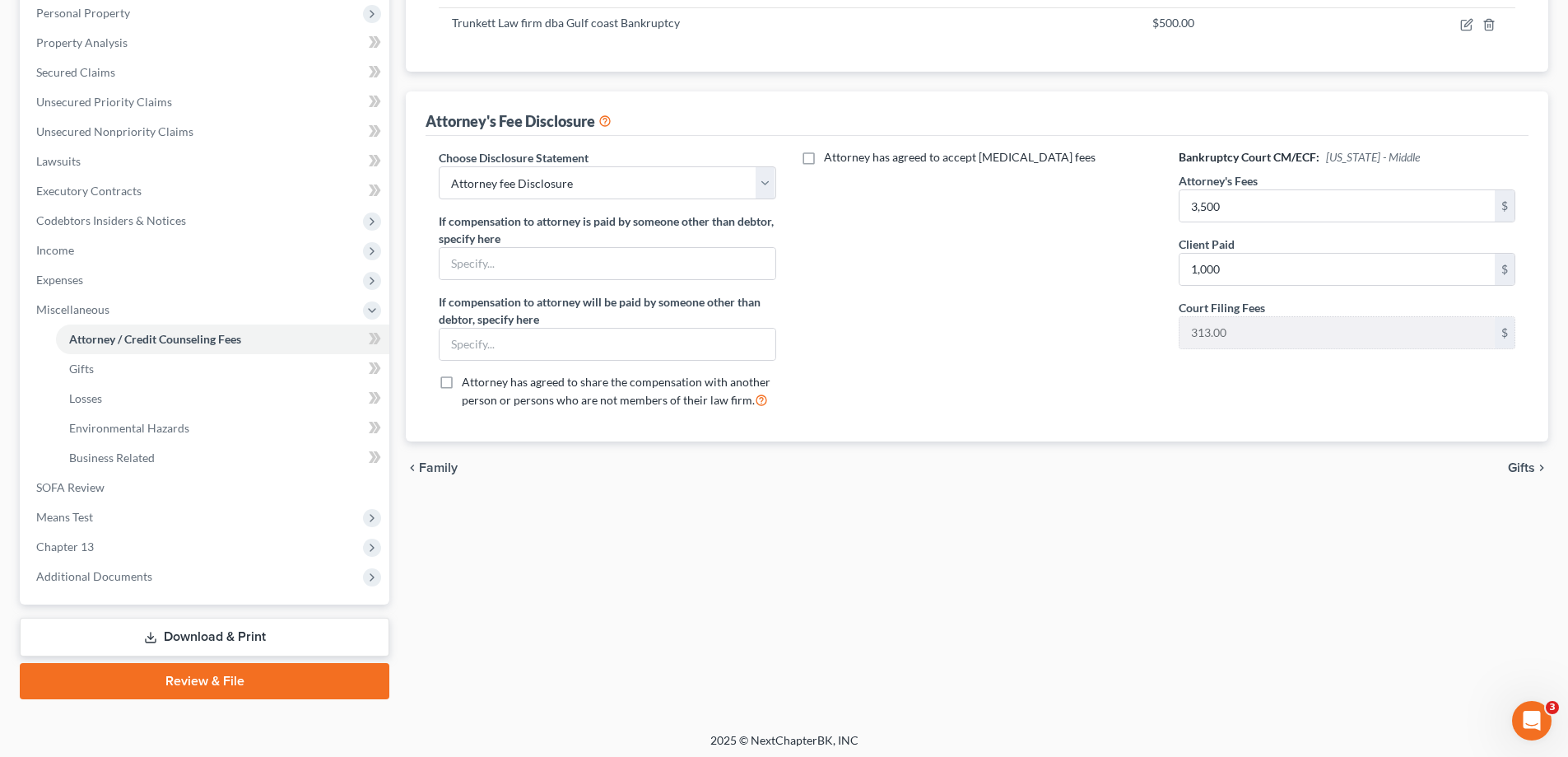
scroll to position [297, 0]
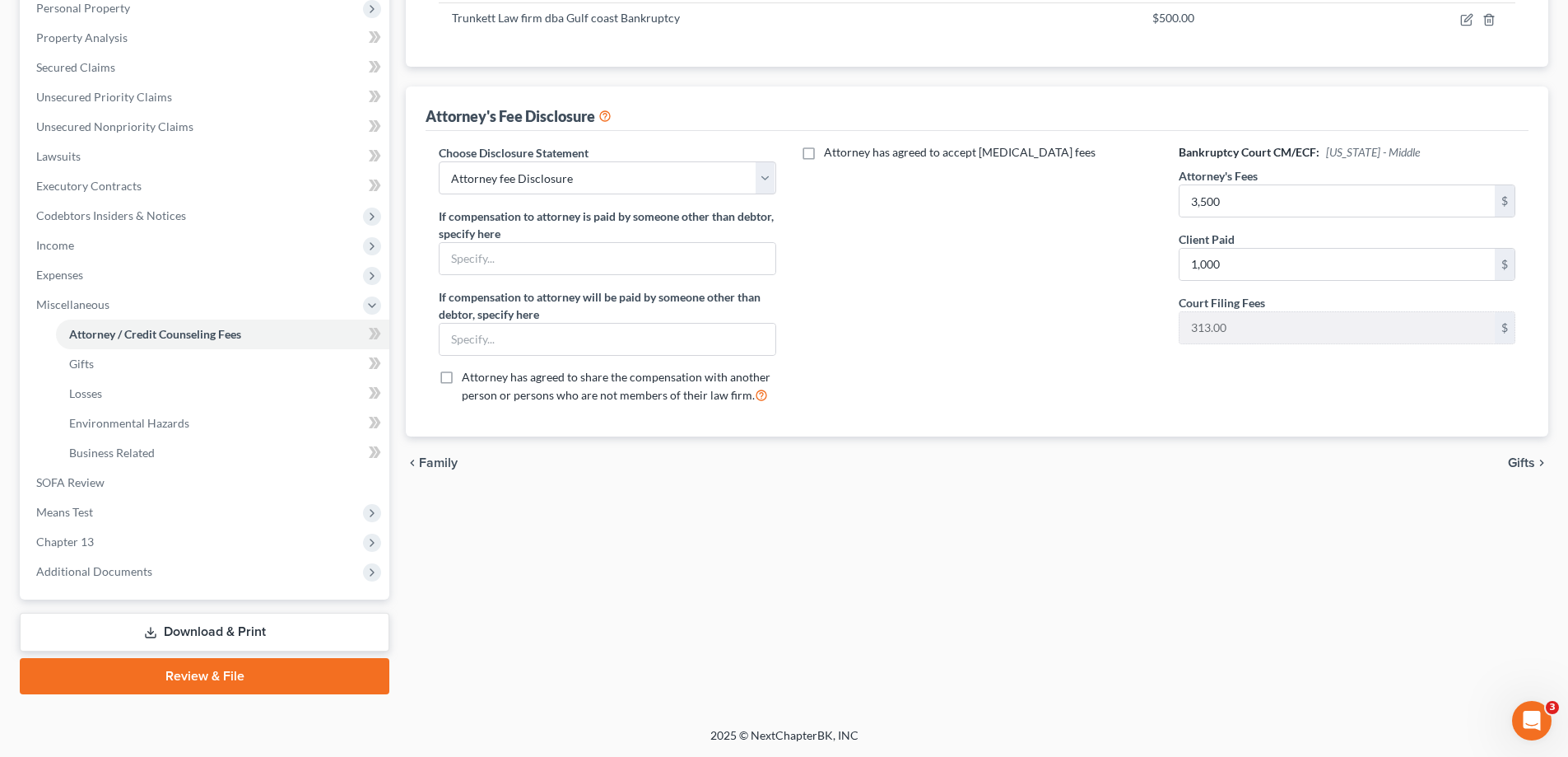
click at [229, 633] on link "Download & Print" at bounding box center [205, 632] width 370 height 38
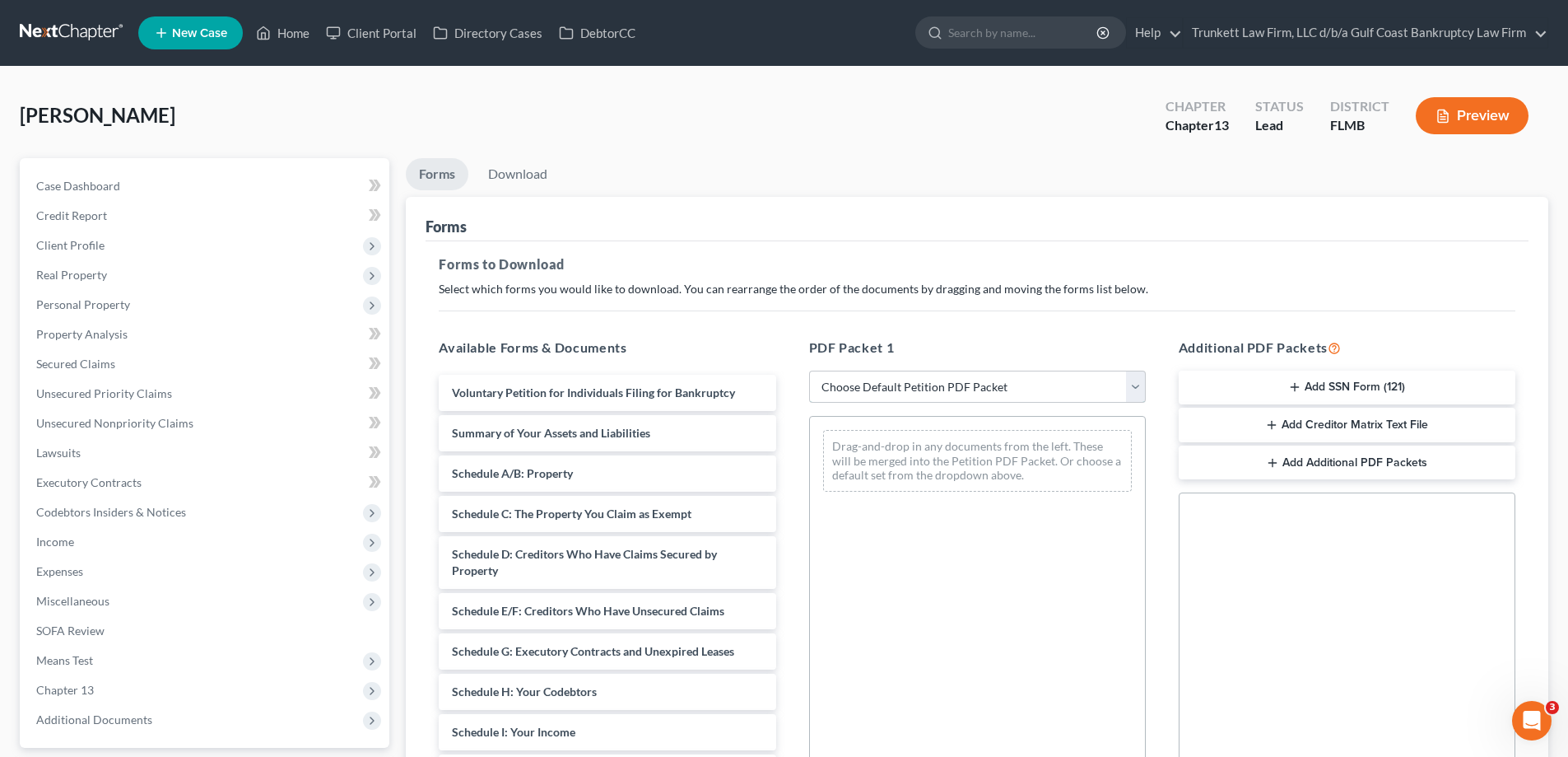
click at [921, 382] on select "Choose Default Petition PDF Packet Complete Bankruptcy Petition (all forms and …" at bounding box center [977, 387] width 337 height 33
select select "0"
click at [809, 370] on select "Choose Default Petition PDF Packet Complete Bankruptcy Petition (all forms and …" at bounding box center [977, 387] width 337 height 33
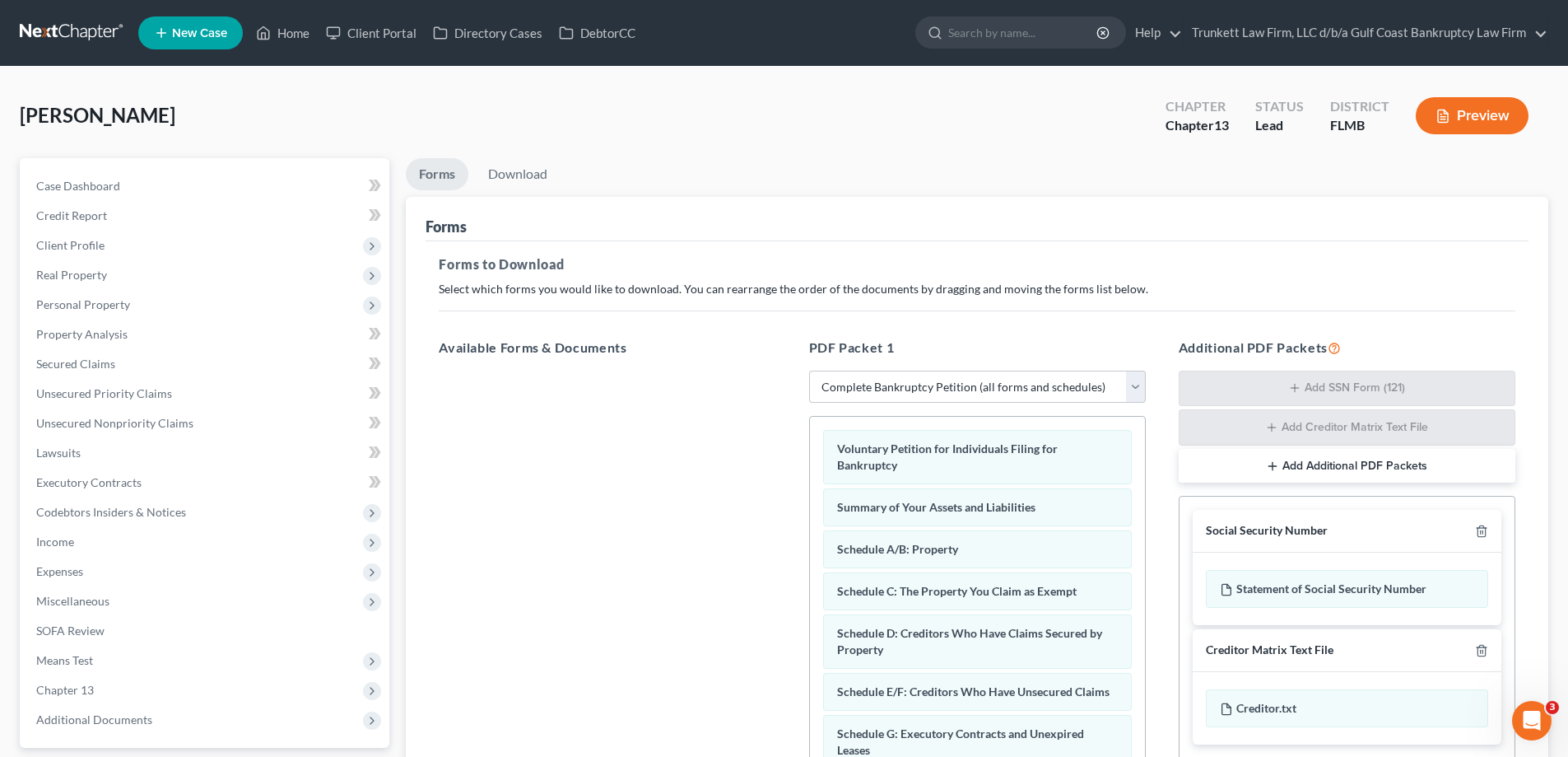
click at [1472, 527] on div at bounding box center [1478, 531] width 20 height 16
click at [1493, 530] on div "Social Security Number" at bounding box center [1347, 531] width 309 height 43
click at [1485, 530] on icon "button" at bounding box center [1481, 532] width 7 height 10
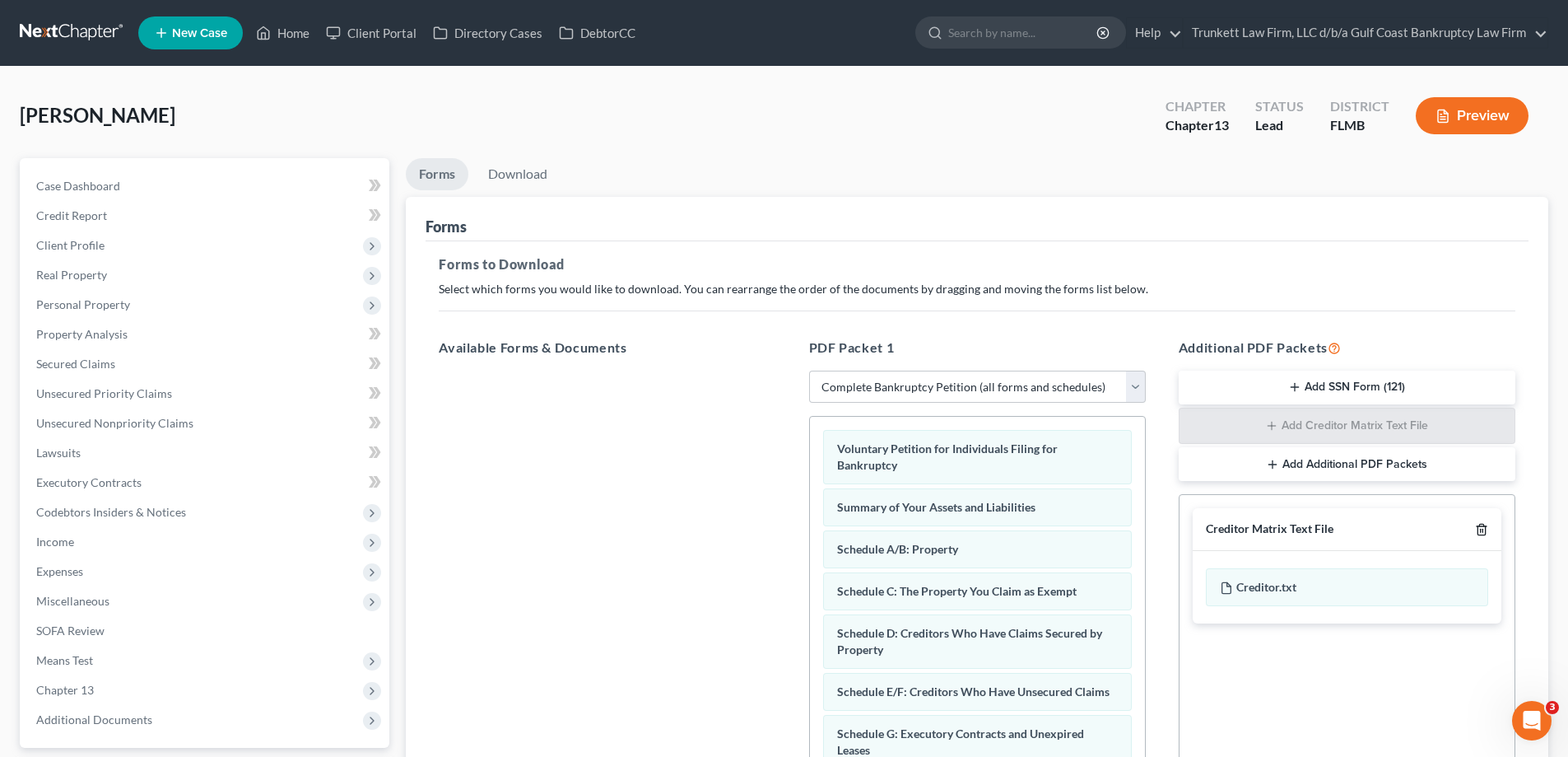
click at [1482, 531] on icon "button" at bounding box center [1481, 529] width 13 height 13
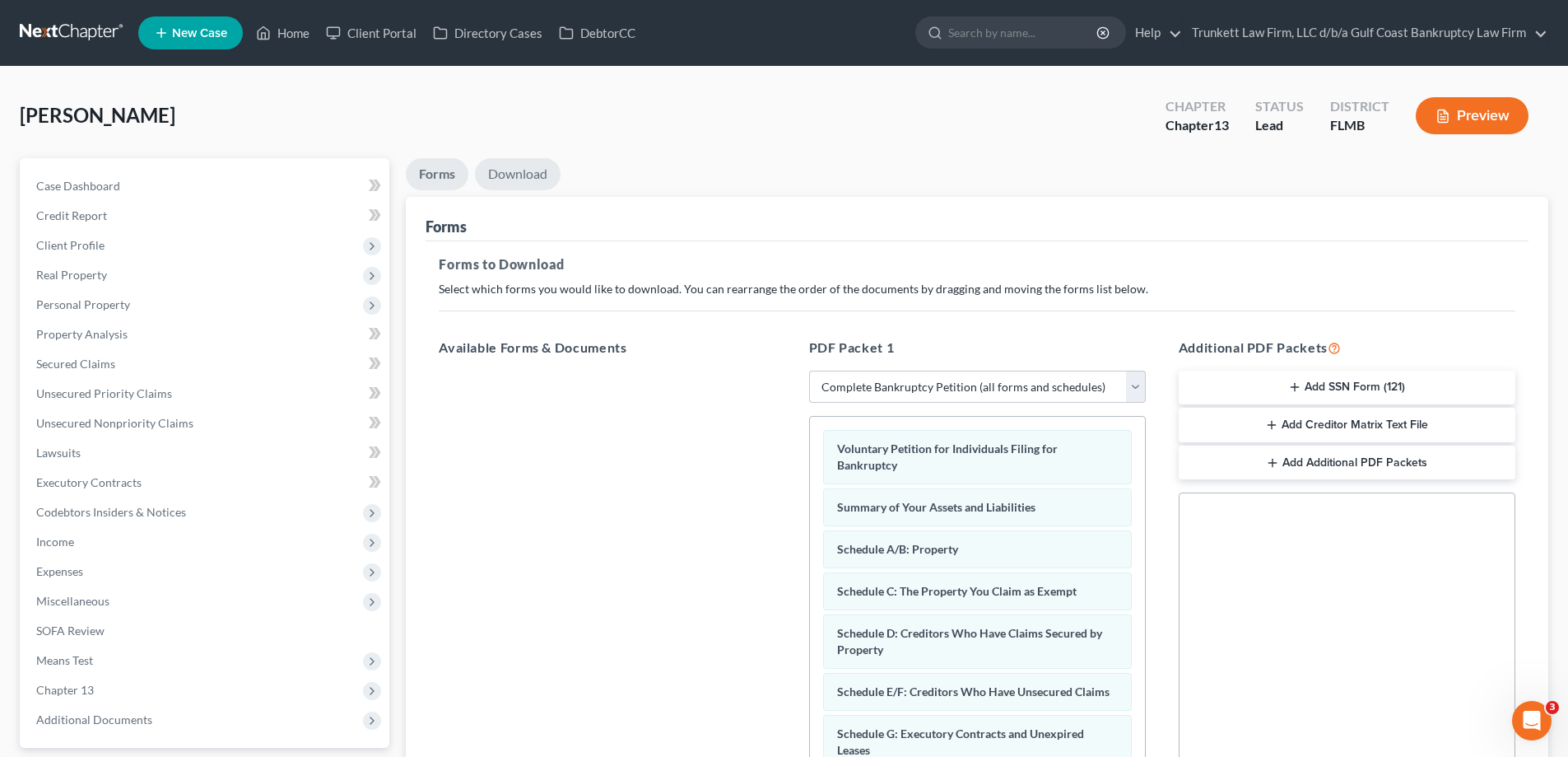
click at [534, 179] on link "Download" at bounding box center [517, 174] width 86 height 32
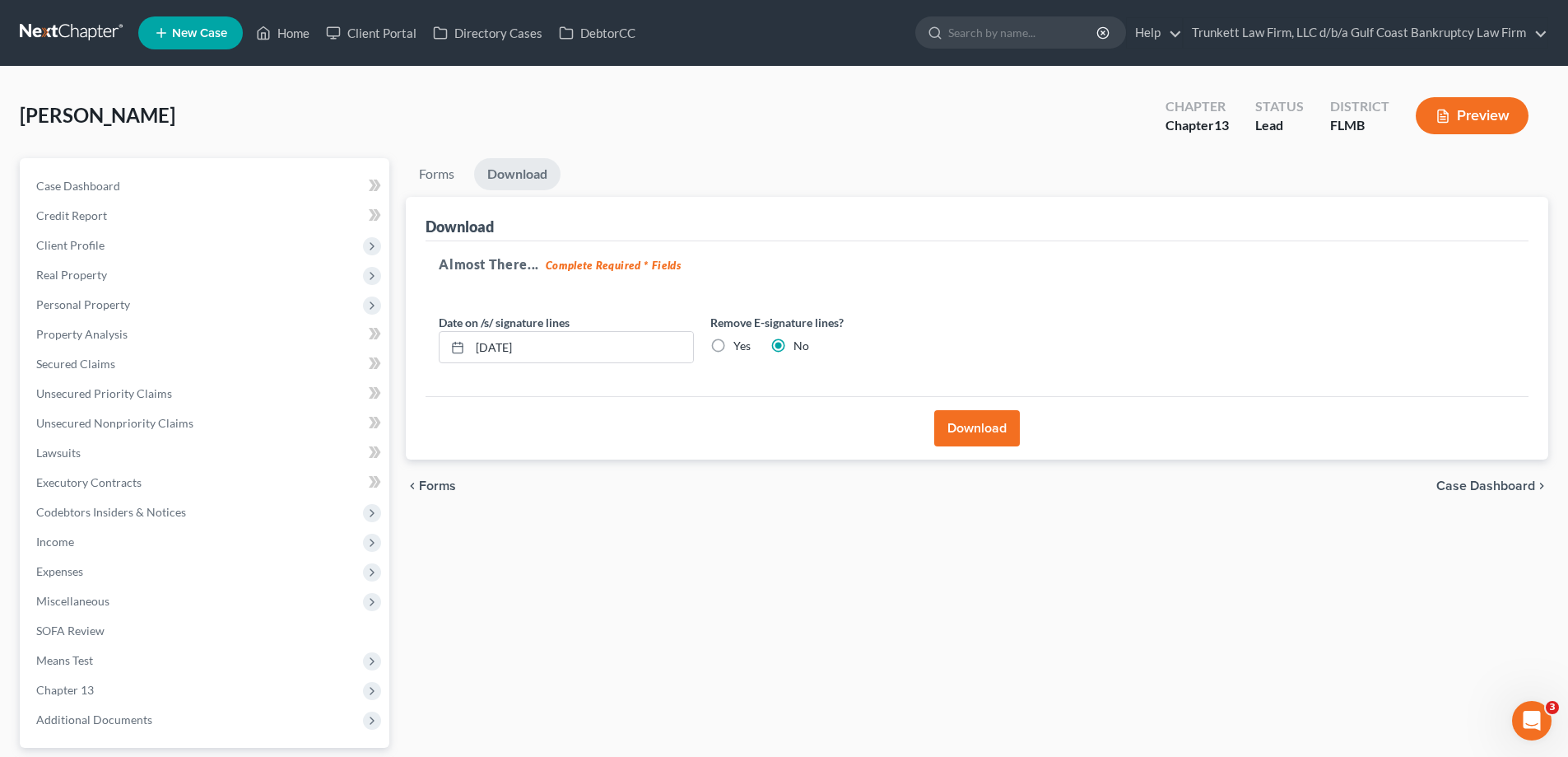
click at [1005, 426] on button "Download" at bounding box center [977, 429] width 86 height 37
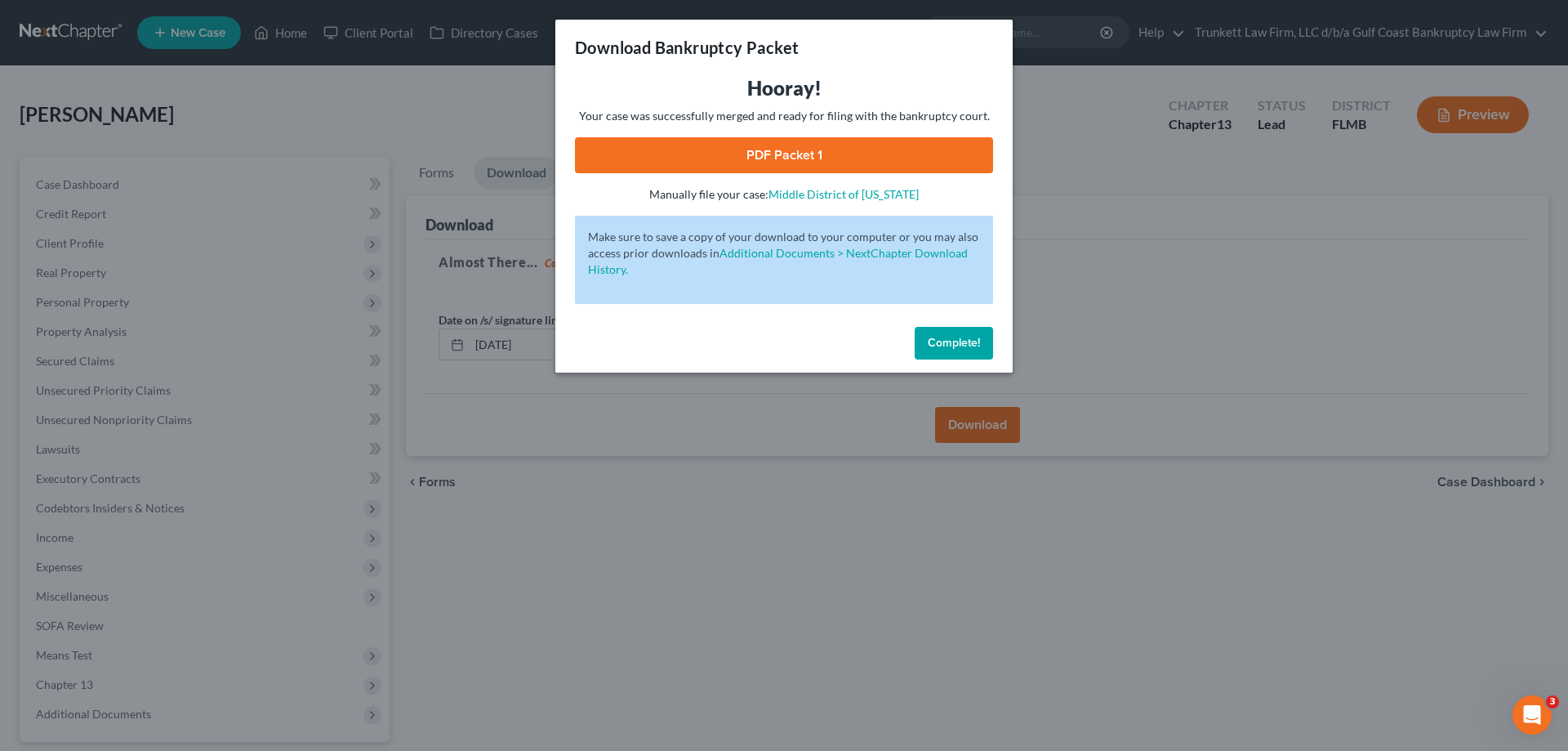
click at [831, 157] on link "PDF Packet 1" at bounding box center [784, 155] width 418 height 36
drag, startPoint x: 964, startPoint y: 333, endPoint x: 761, endPoint y: 179, distance: 254.8
click at [964, 333] on button "Complete!" at bounding box center [953, 343] width 79 height 33
